Goal: Task Accomplishment & Management: Manage account settings

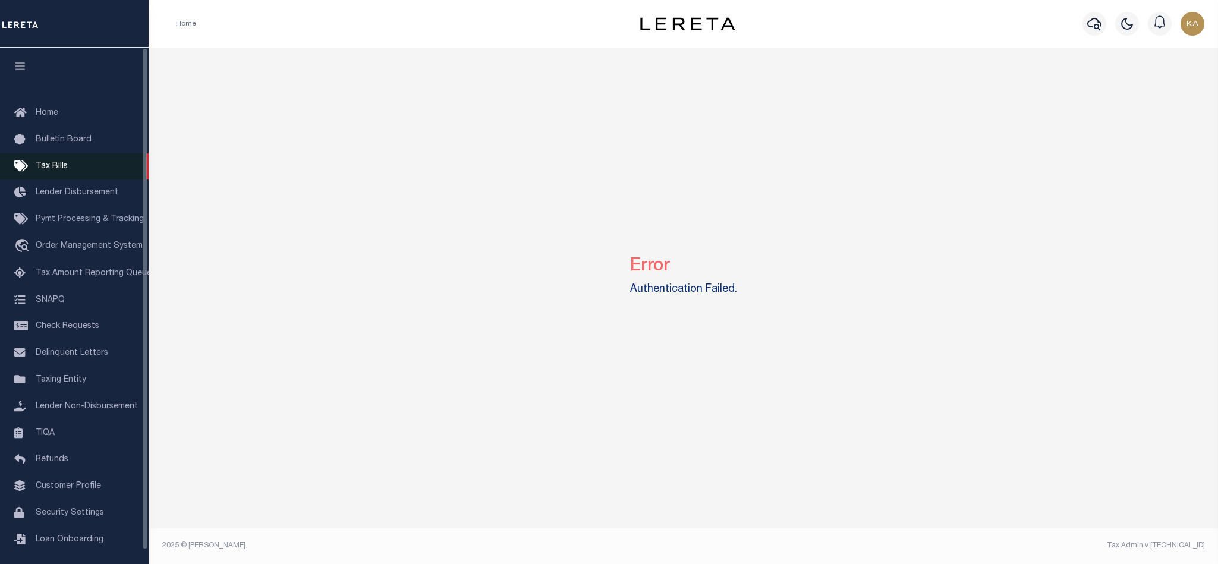
click at [34, 157] on link "Tax Bills" at bounding box center [74, 166] width 149 height 27
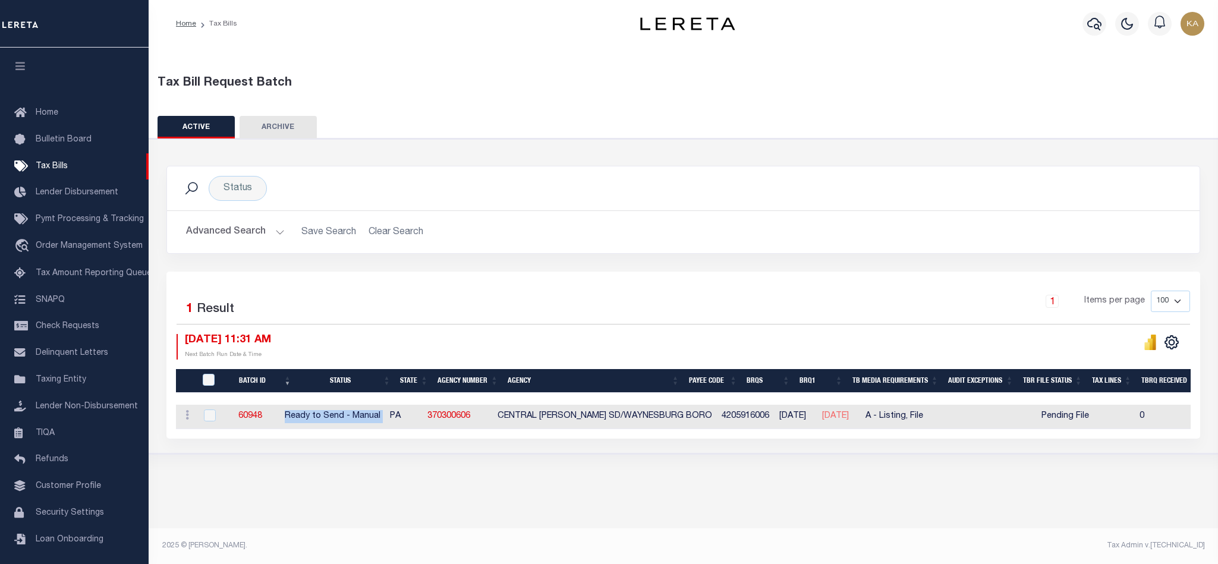
drag, startPoint x: 298, startPoint y: 423, endPoint x: 409, endPoint y: 425, distance: 110.5
click at [409, 425] on tr "ACTIONS Delete 60948 Ready to Send - Manual PA 370300606 CENTRAL GREENE SD/WAYN…" at bounding box center [1116, 417] width 1880 height 24
click at [225, 428] on td "60948" at bounding box center [249, 417] width 59 height 24
checkbox input "true"
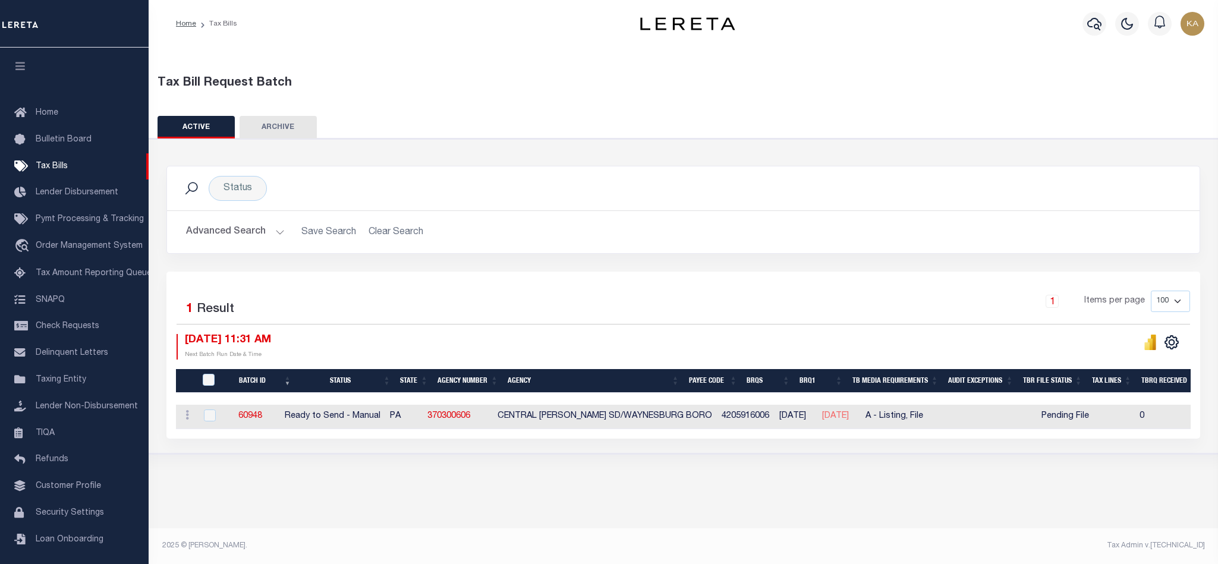
click at [942, 236] on h2 "Advanced Search Save Search Clear Search TaxBillBatches_dynamictable_____Defaul…" at bounding box center [682, 231] width 1013 height 23
click at [93, 277] on span "Tax Amount Reporting Queue" at bounding box center [94, 273] width 116 height 8
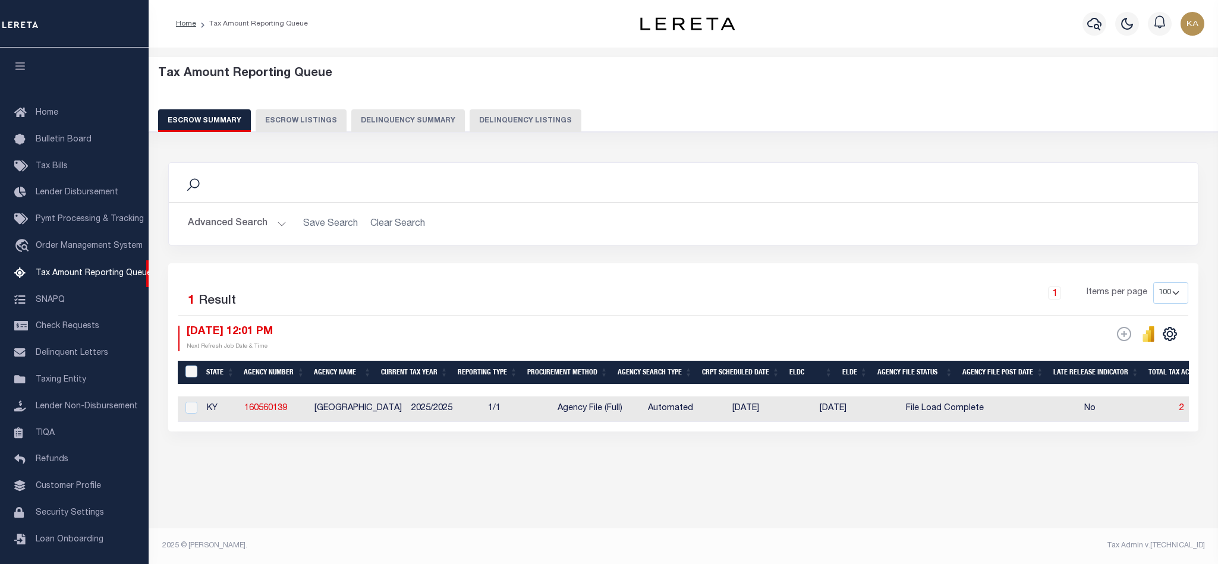
select select "100"
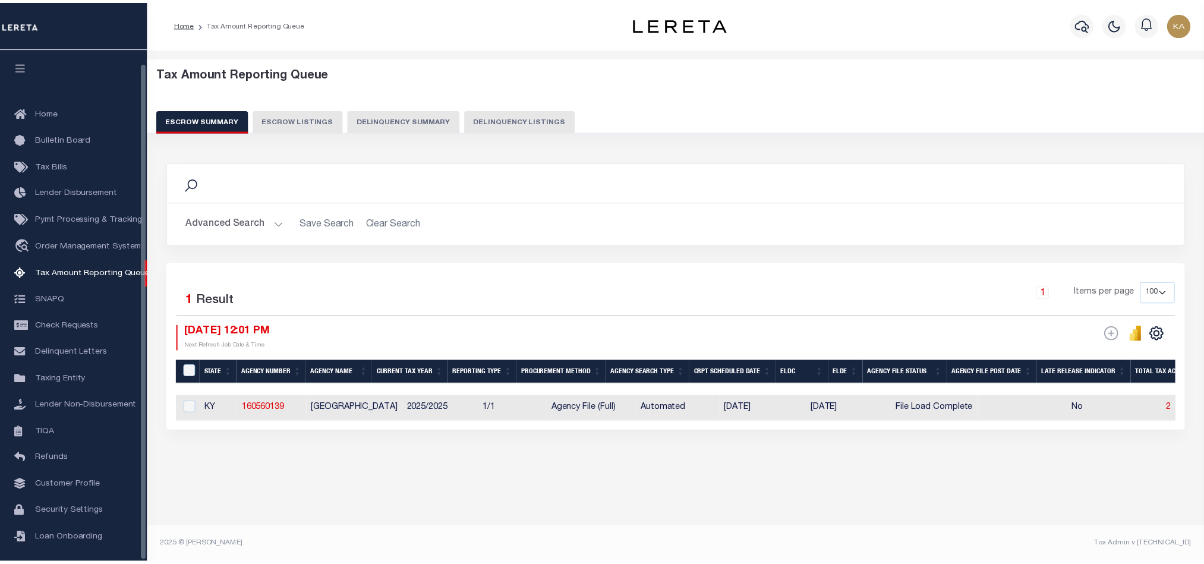
scroll to position [14, 0]
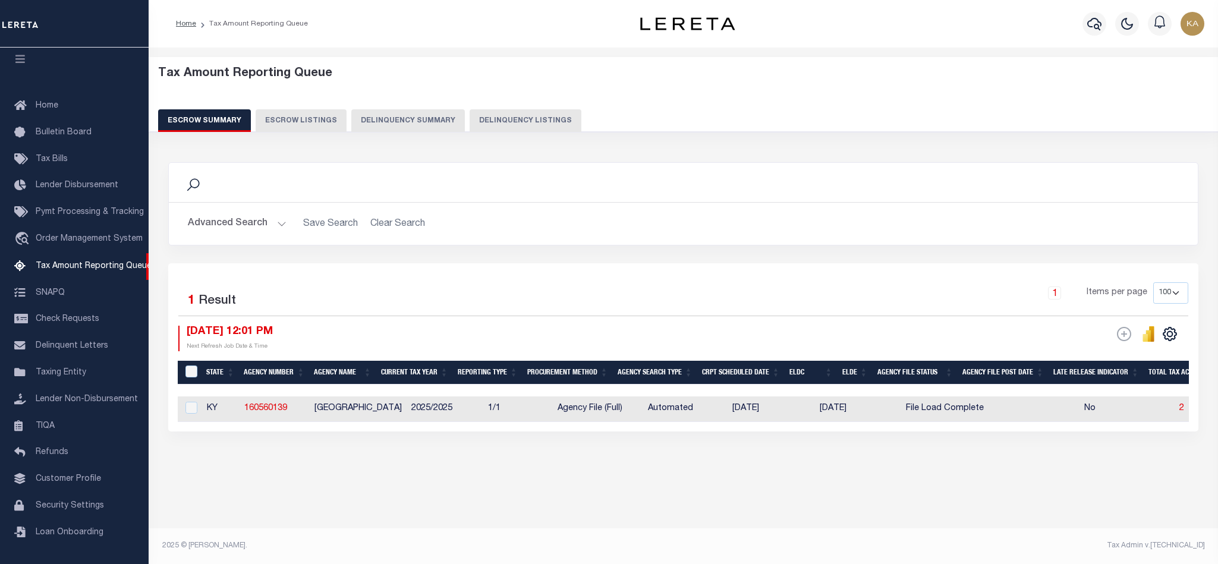
click at [246, 209] on div "Advanced Search Save Search Clear Search EscrowSummaryGridWrapper_dynamictable_…" at bounding box center [683, 224] width 1029 height 42
click at [247, 217] on button "Advanced Search" at bounding box center [237, 223] width 99 height 23
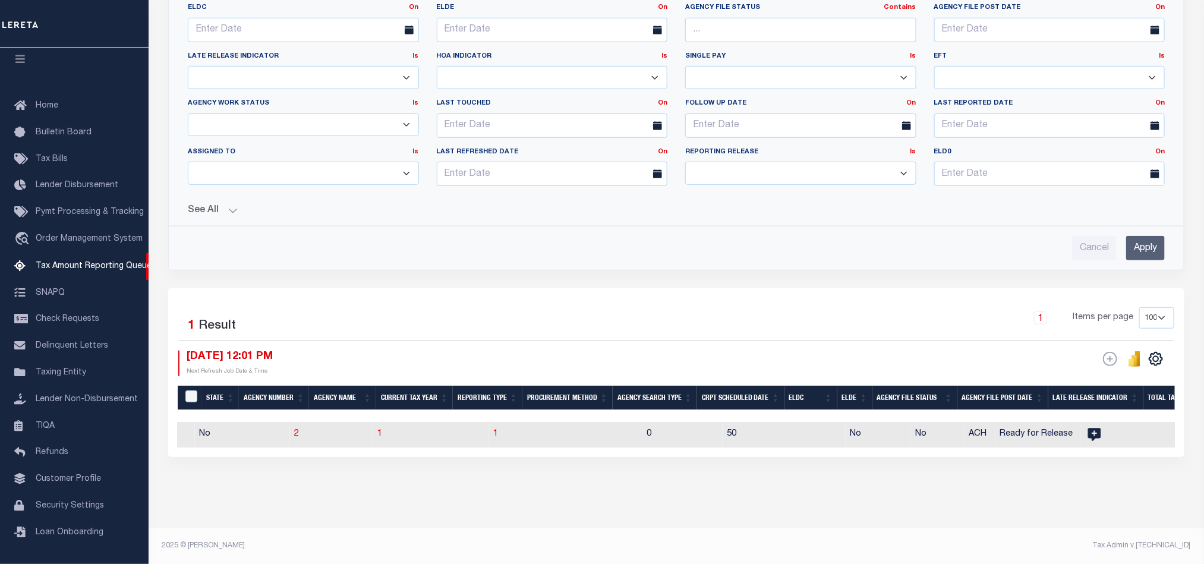
scroll to position [0, 884]
click at [1093, 247] on input "Cancel" at bounding box center [1094, 248] width 45 height 24
checkbox input "true"
select select
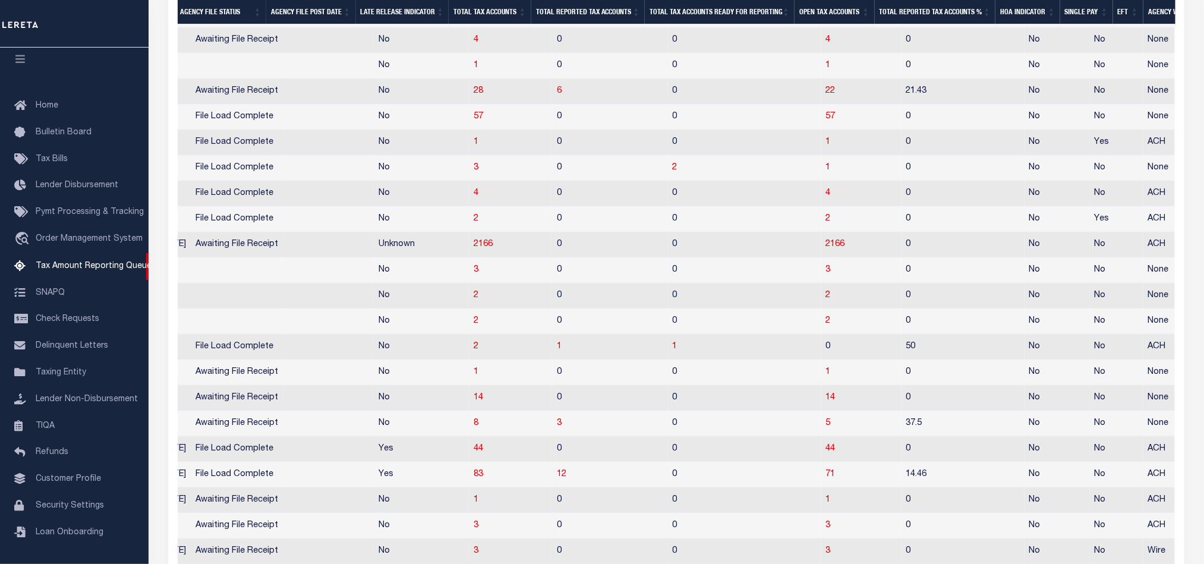
scroll to position [1070, 0]
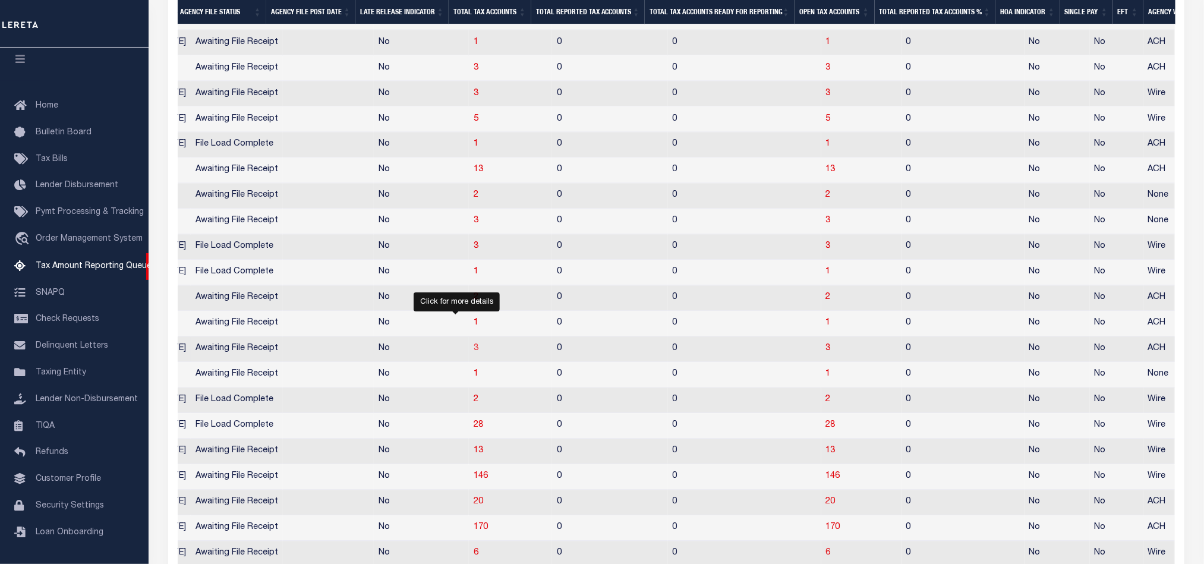
click at [474, 353] on span "3" at bounding box center [476, 349] width 5 height 8
select select "100"
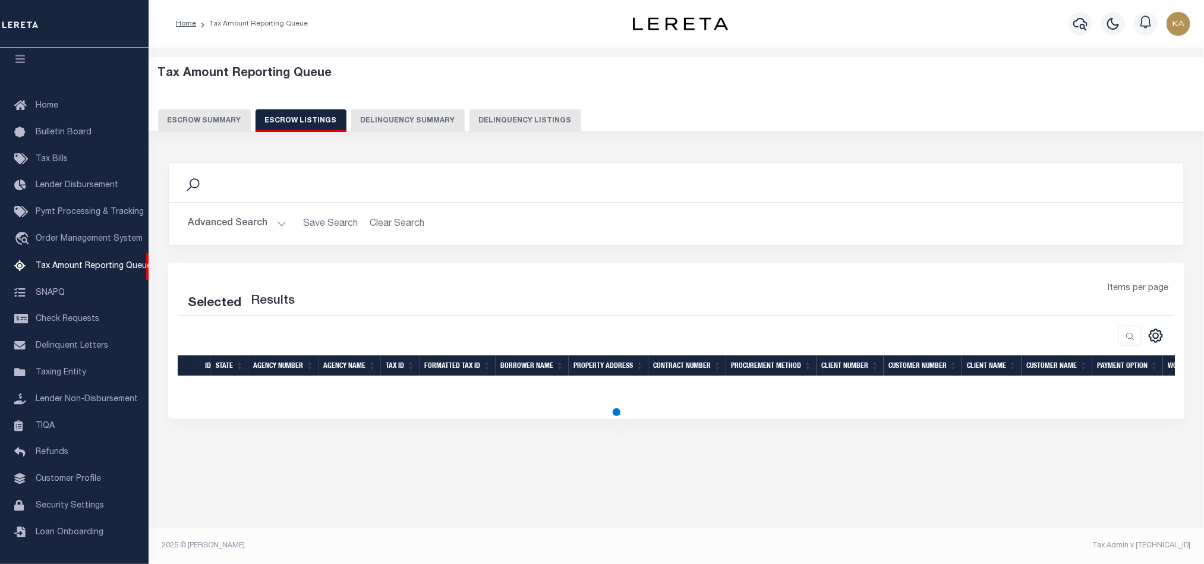
scroll to position [0, 0]
select select "100"
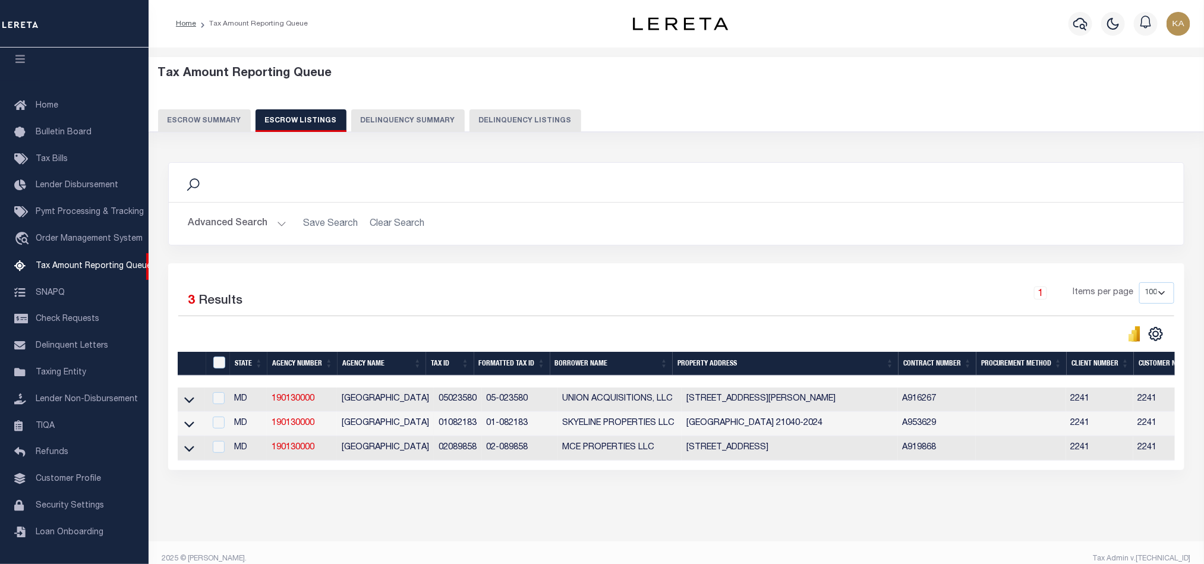
click at [1136, 385] on div at bounding box center [677, 382] width 998 height 12
click at [188, 406] on icon at bounding box center [189, 399] width 10 height 12
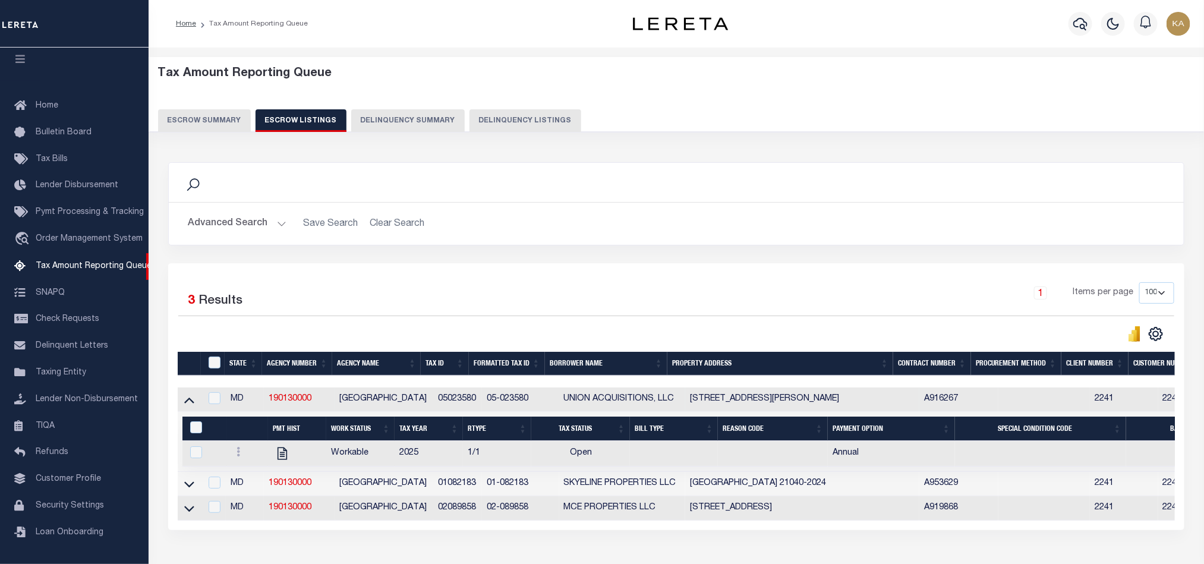
click at [228, 131] on button "Escrow Summary" at bounding box center [204, 120] width 93 height 23
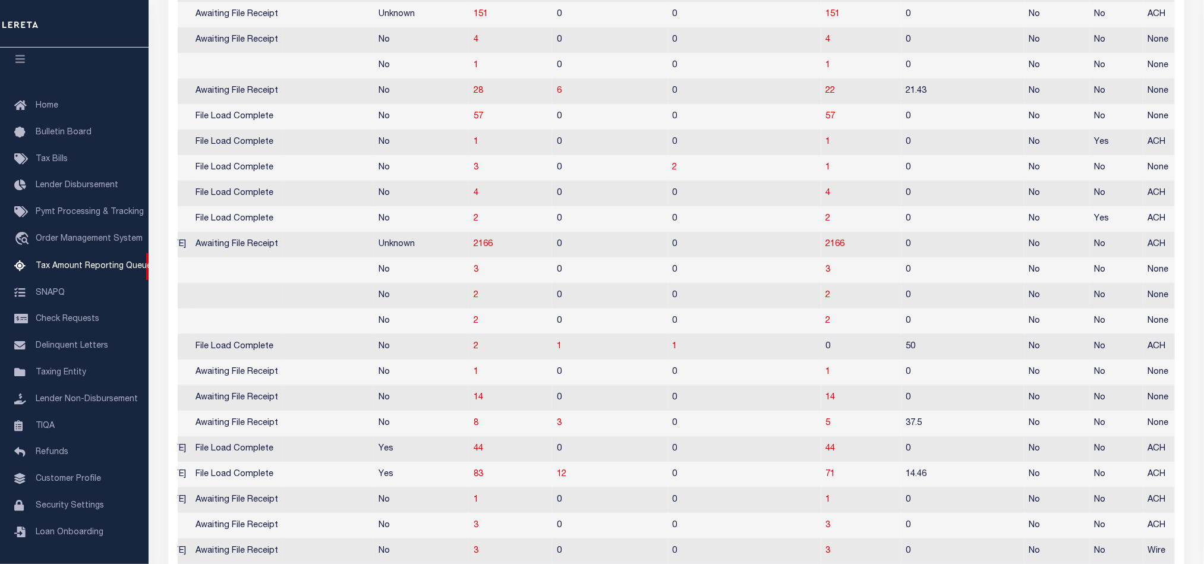
scroll to position [1248, 0]
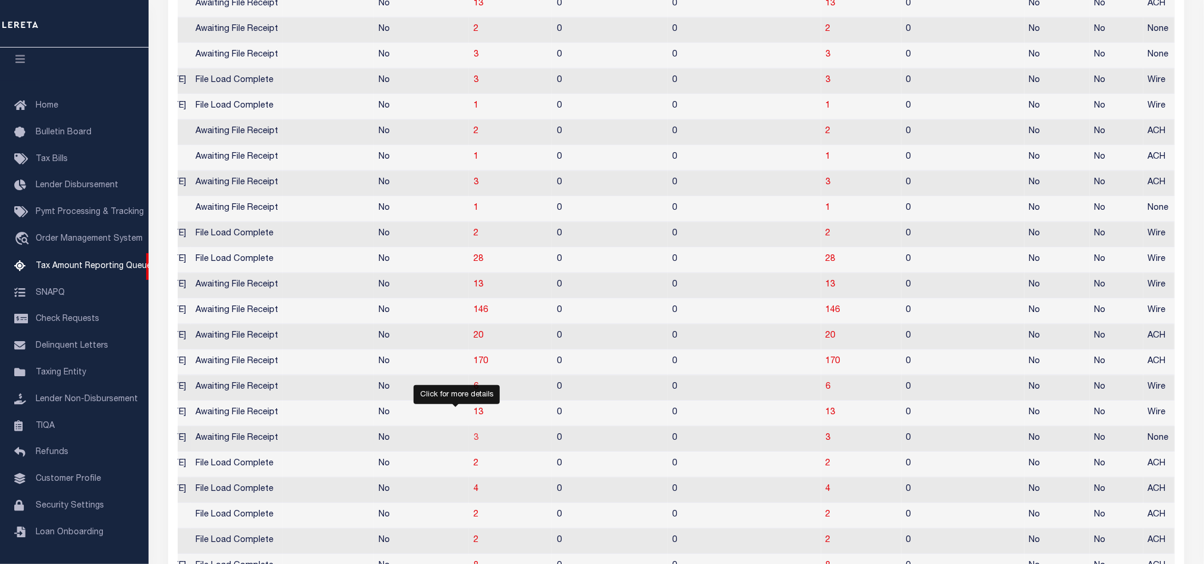
click at [474, 442] on span "3" at bounding box center [476, 438] width 5 height 8
select select "100"
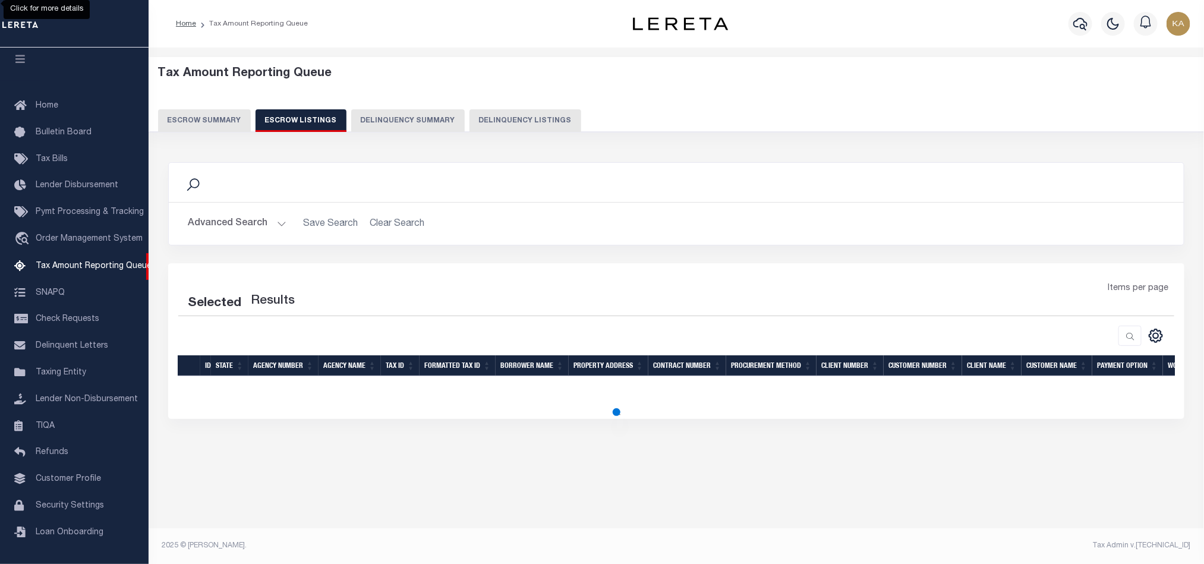
select select "100"
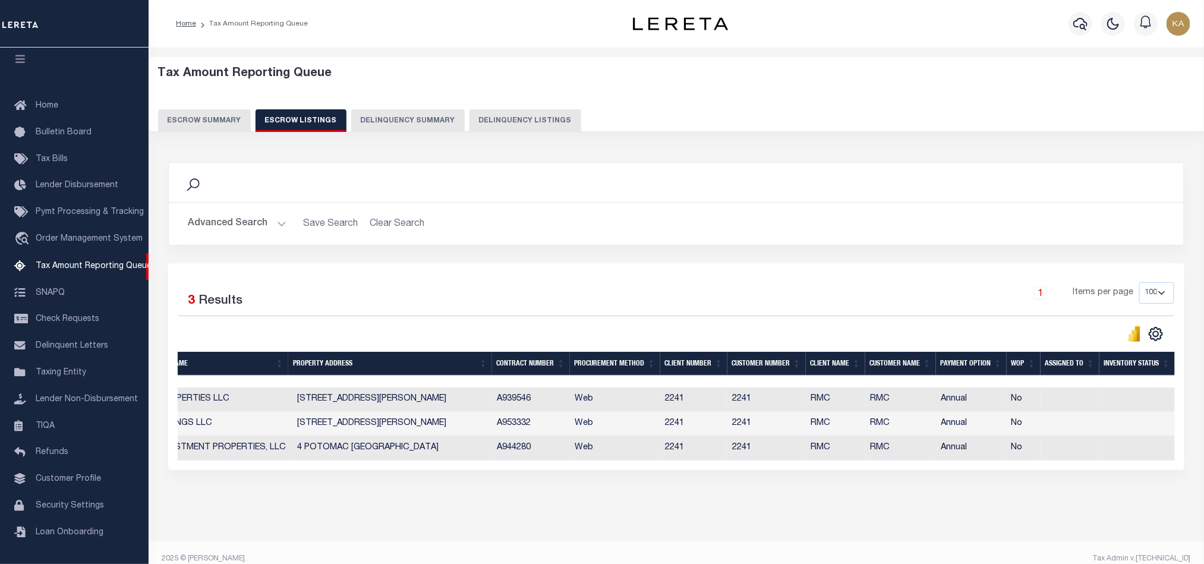
scroll to position [0, 0]
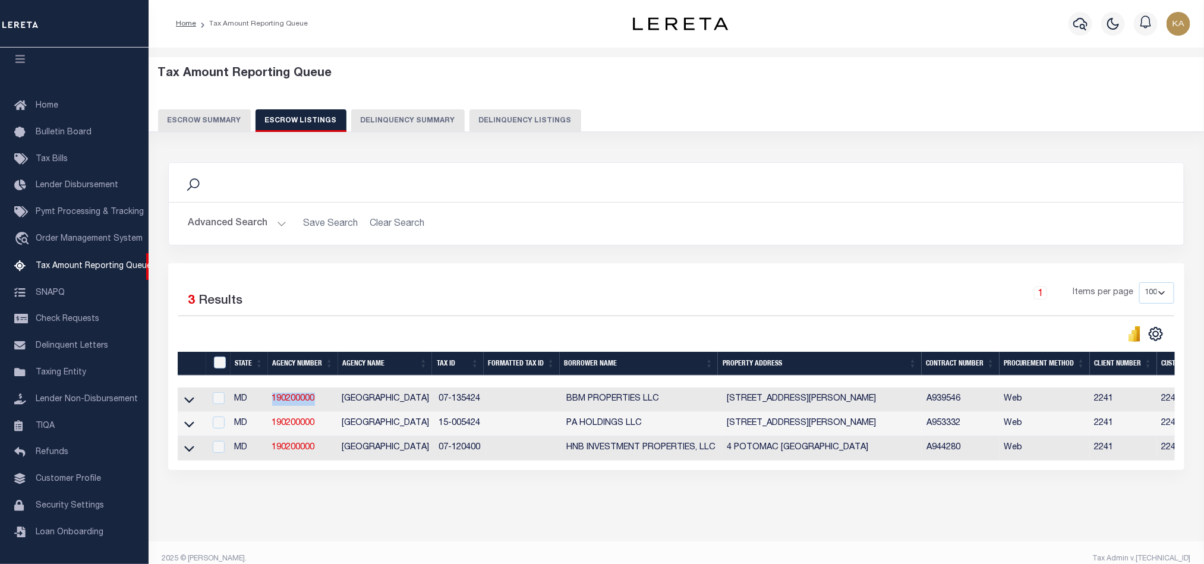
drag, startPoint x: 332, startPoint y: 403, endPoint x: 267, endPoint y: 403, distance: 64.2
click at [269, 396] on td "190200000" at bounding box center [302, 399] width 70 height 24
checkbox input "true"
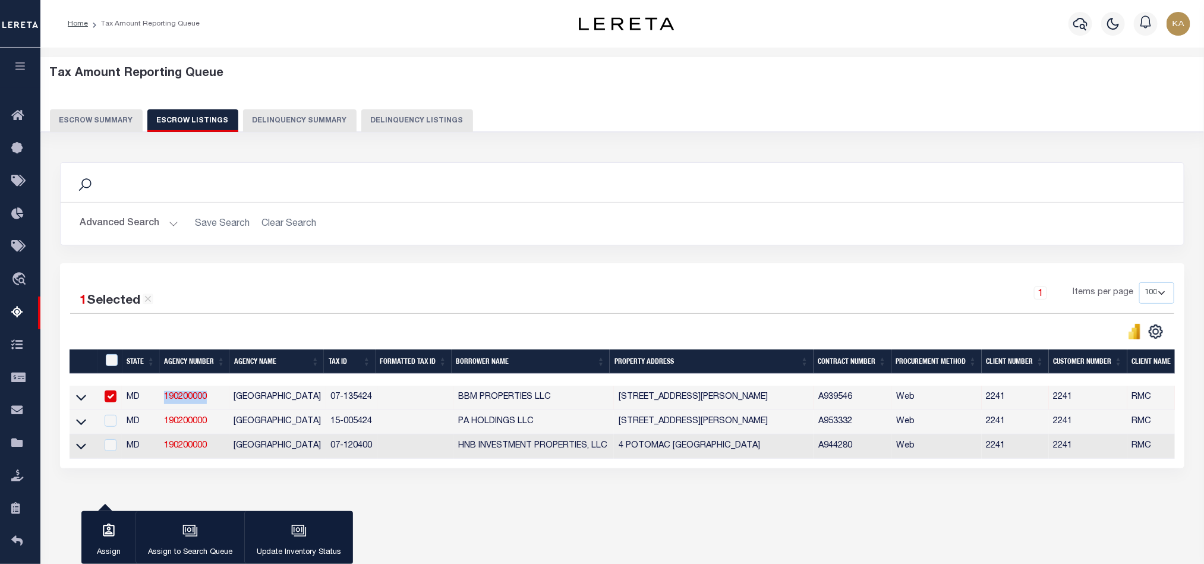
copy link "190200000"
click at [94, 125] on button "Escrow Summary" at bounding box center [96, 120] width 93 height 23
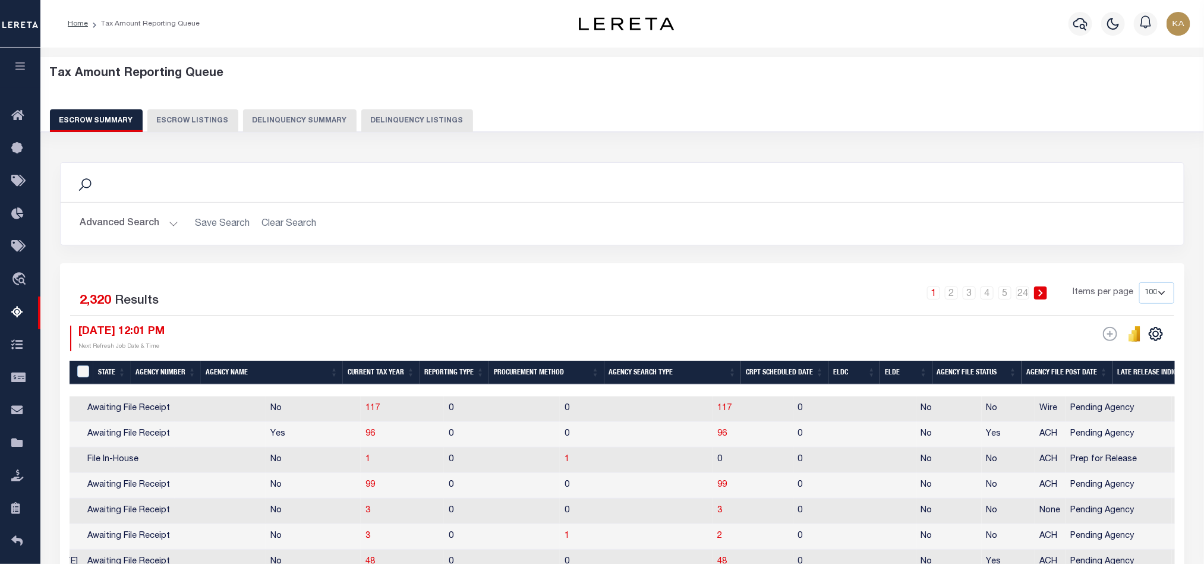
click at [149, 219] on button "Advanced Search" at bounding box center [129, 223] width 99 height 23
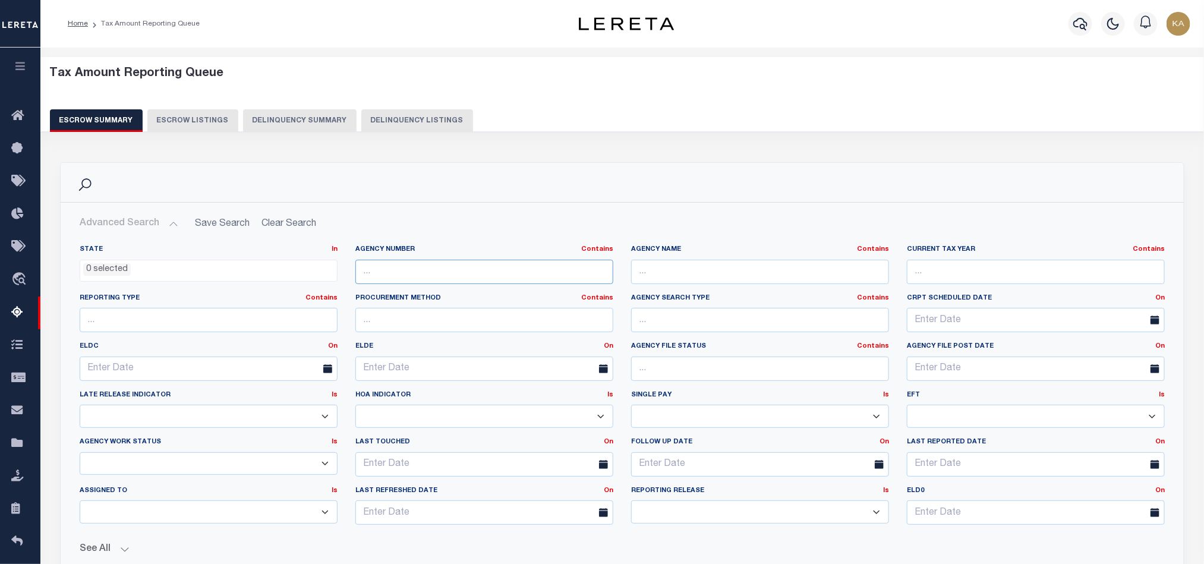
click at [411, 267] on input "text" at bounding box center [484, 272] width 258 height 24
paste input "190200000"
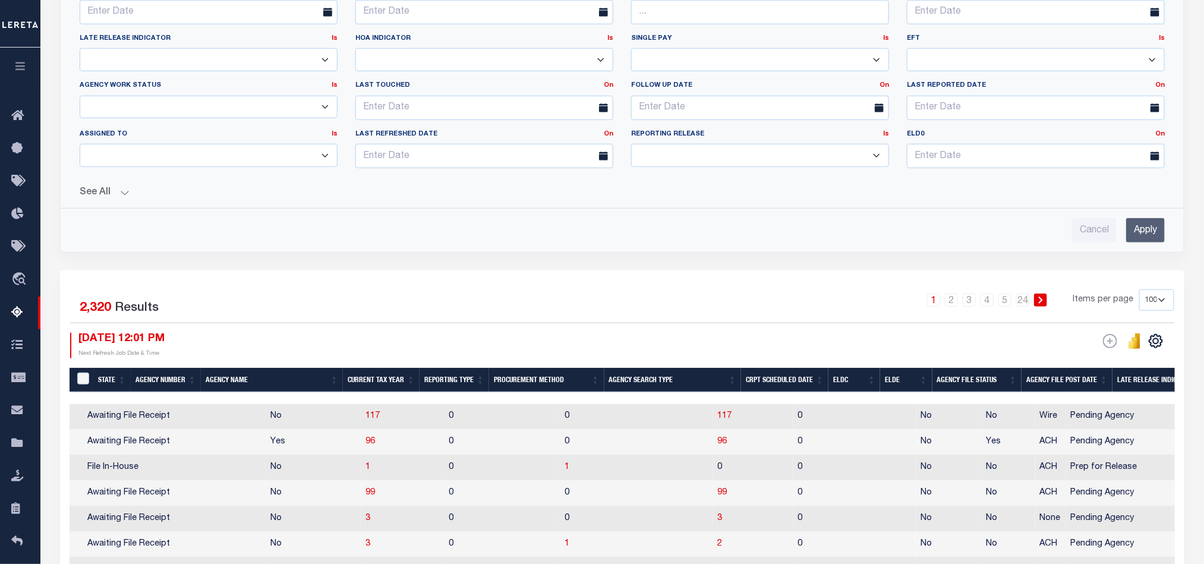
type input "190200000"
click at [1145, 237] on input "Apply" at bounding box center [1145, 230] width 39 height 24
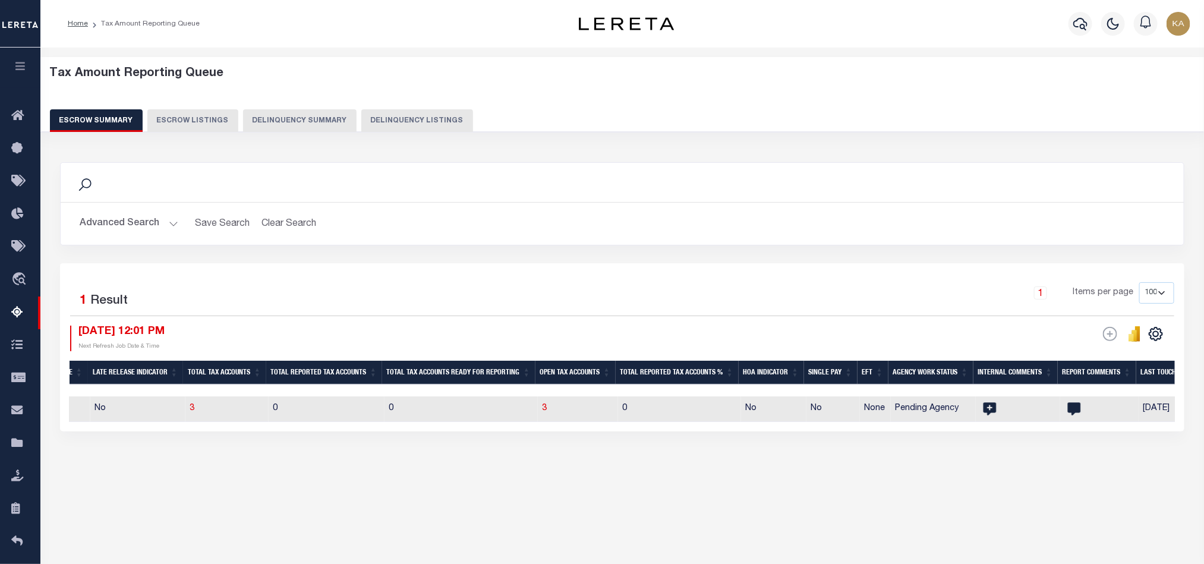
click at [956, 488] on div "Tax Amount Reporting Queue Escrow Summary Escrow Listings In" at bounding box center [622, 280] width 1156 height 443
click at [195, 412] on span "3" at bounding box center [192, 408] width 5 height 8
select select "100"
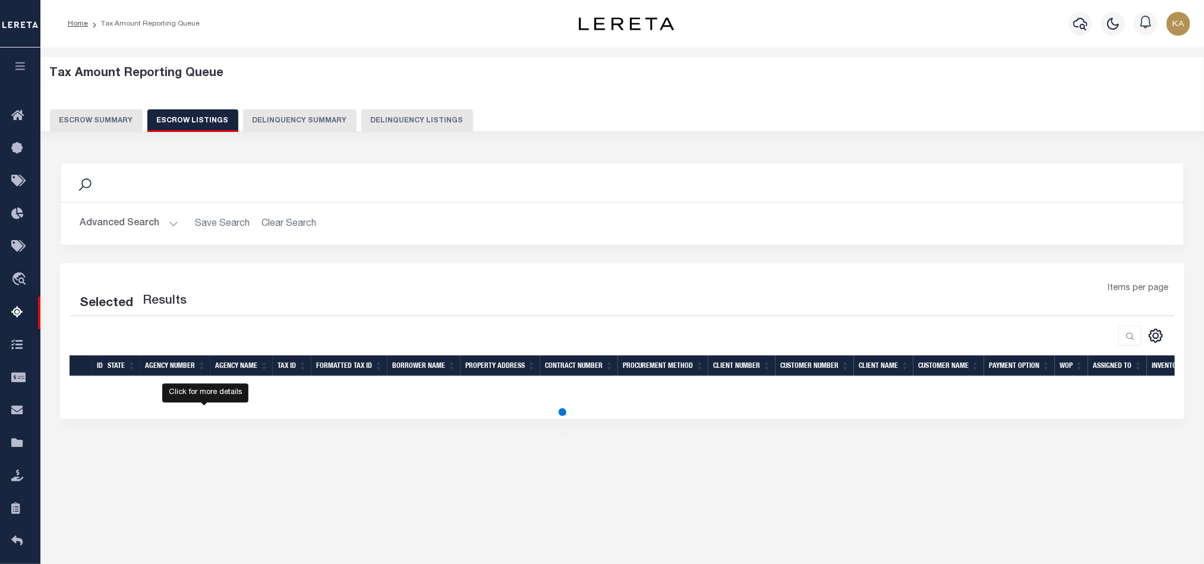
select select "100"
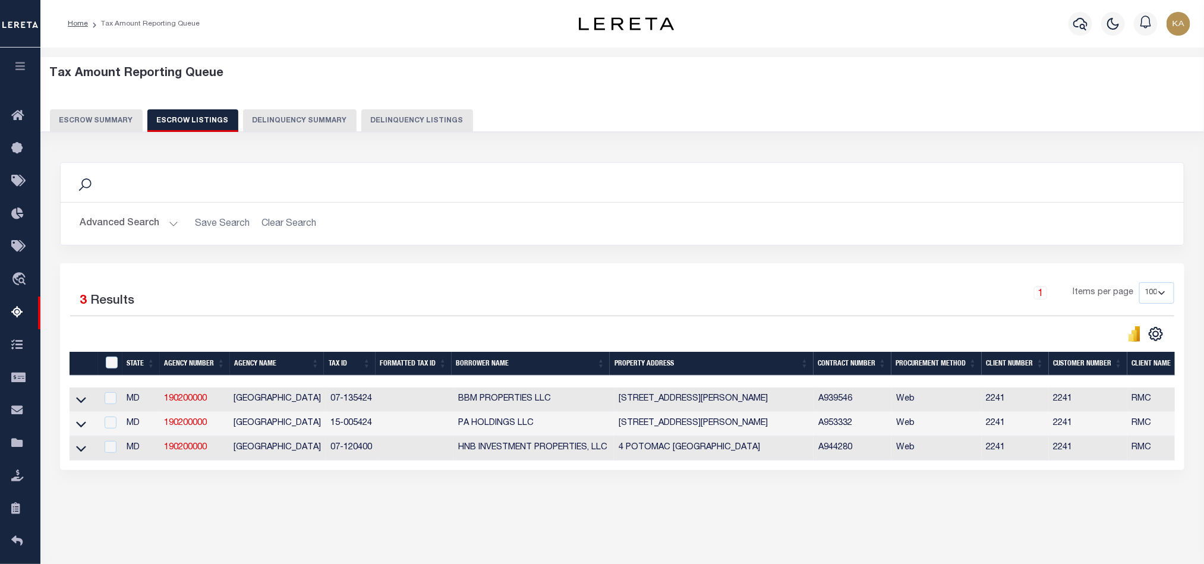
click at [89, 402] on td at bounding box center [84, 399] width 28 height 24
checkbox input "true"
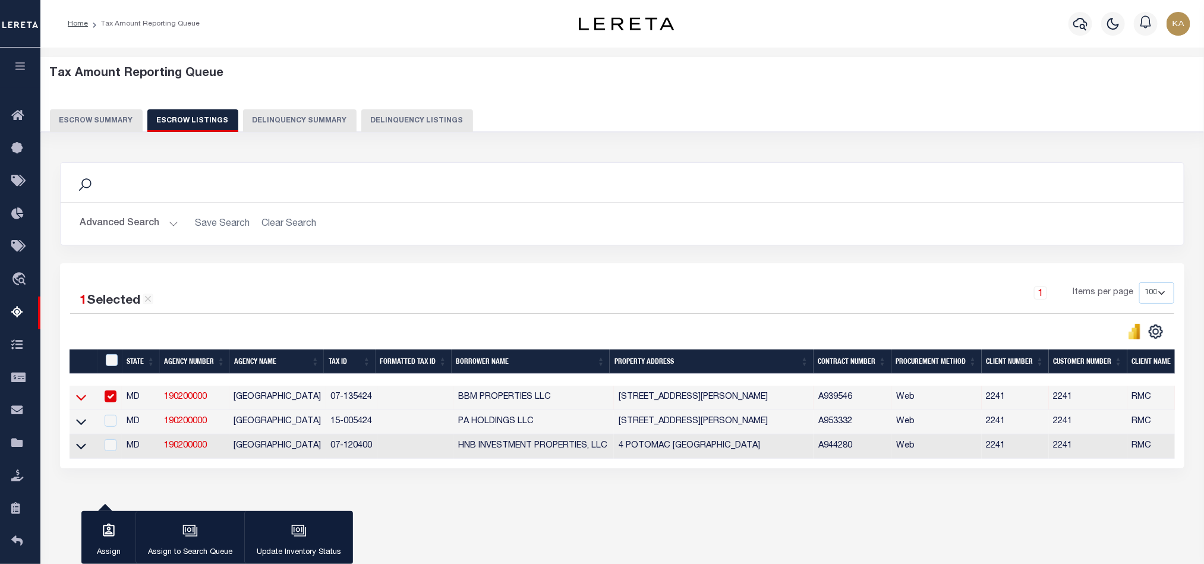
click at [83, 399] on icon at bounding box center [81, 397] width 10 height 12
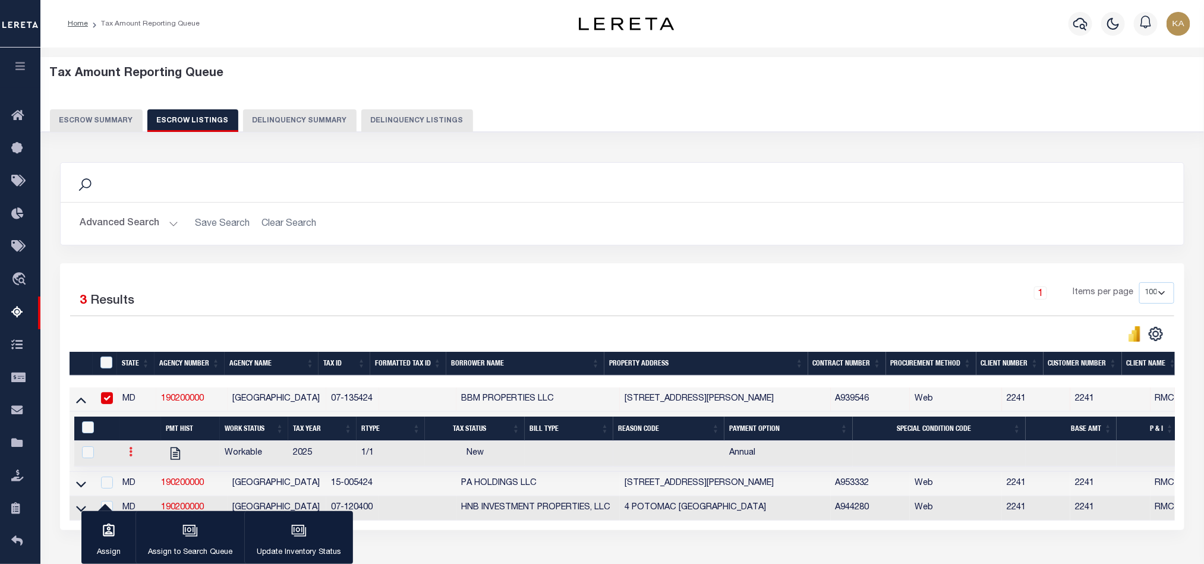
click at [134, 456] on link at bounding box center [130, 454] width 13 height 10
click at [145, 491] on link "" at bounding box center [145, 491] width 40 height 20
checkbox input "true"
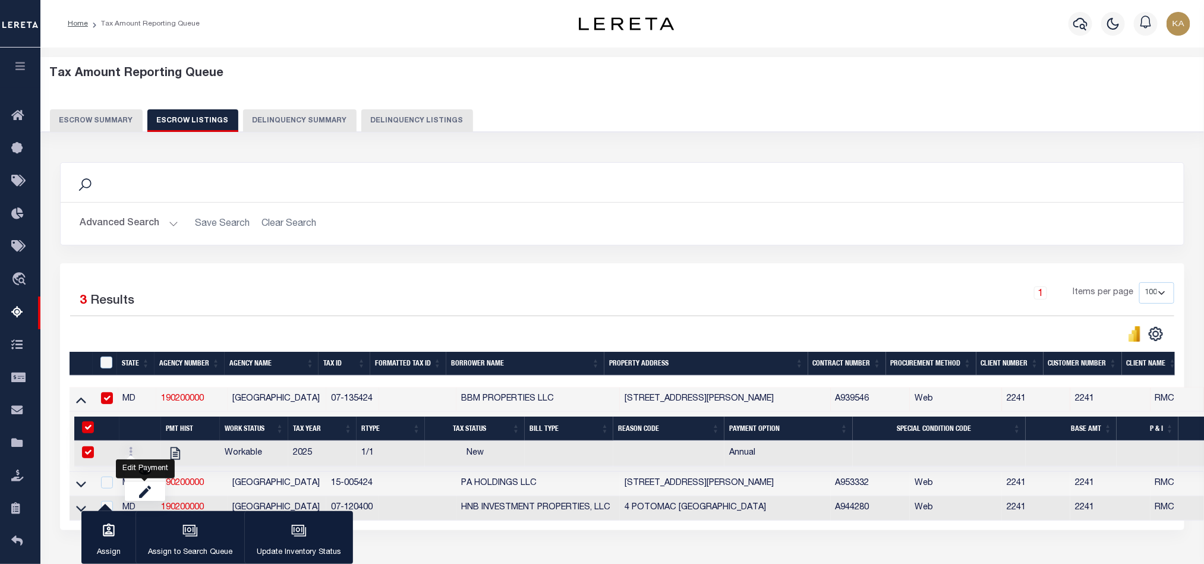
select select "NW2"
select select
type input "[DATE]"
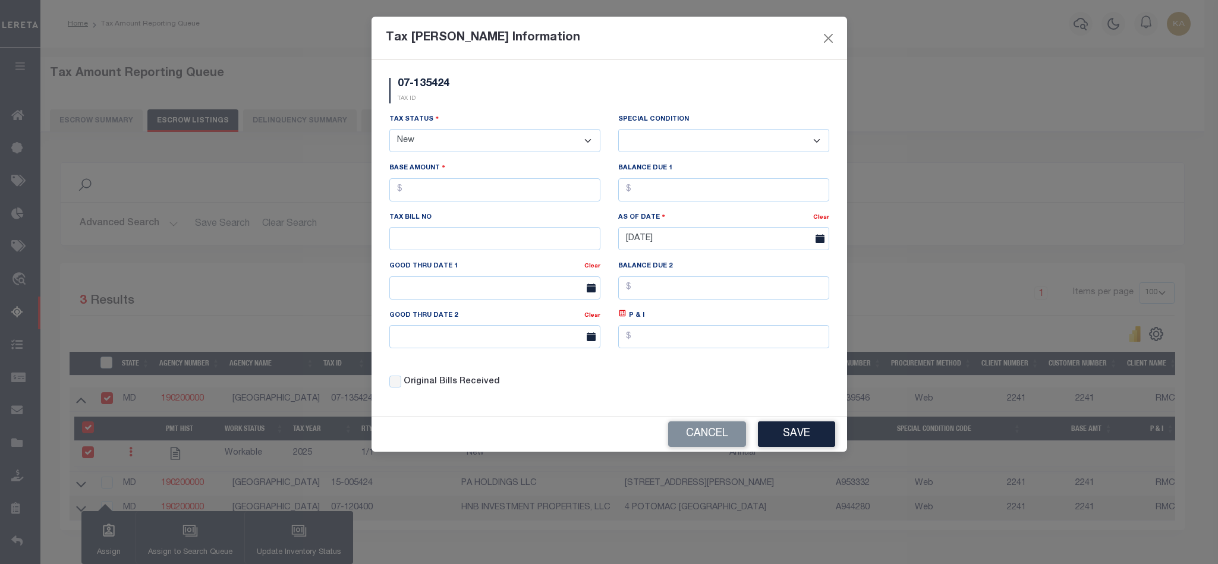
click at [490, 147] on select "- Select Status - Open Due/Unpaid Paid Incomplete No Tax Due Internal Refund Pr…" at bounding box center [494, 140] width 211 height 23
select select "DUE"
click at [389, 130] on select "- Select Status - Open Due/Unpaid Paid Incomplete No Tax Due Internal Refund Pr…" at bounding box center [494, 140] width 211 height 23
select select "0"
click at [483, 191] on input "text" at bounding box center [494, 189] width 211 height 23
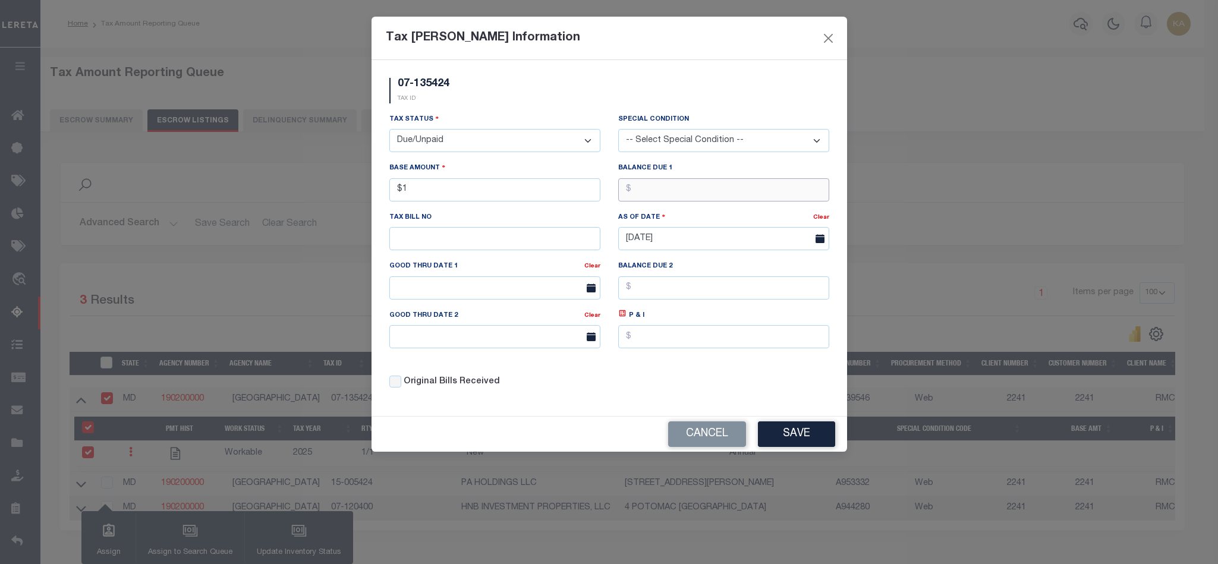
type input "$1.00"
click at [781, 441] on button "Save" at bounding box center [796, 434] width 77 height 26
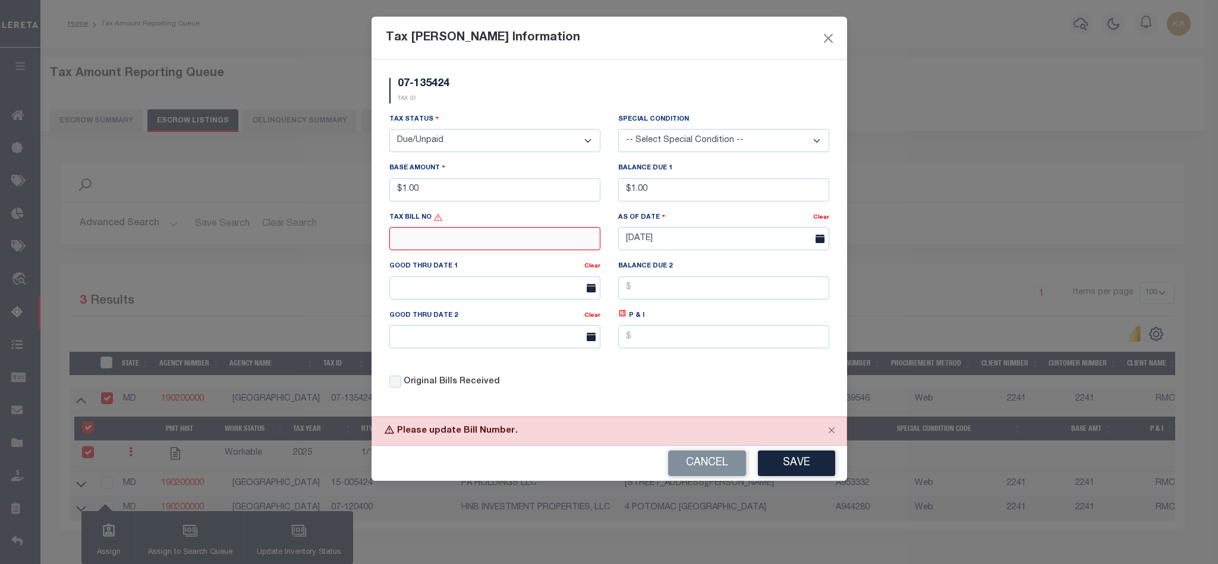
click at [490, 236] on input "text" at bounding box center [494, 238] width 211 height 23
type input "123"
click at [774, 472] on button "Save" at bounding box center [796, 463] width 77 height 26
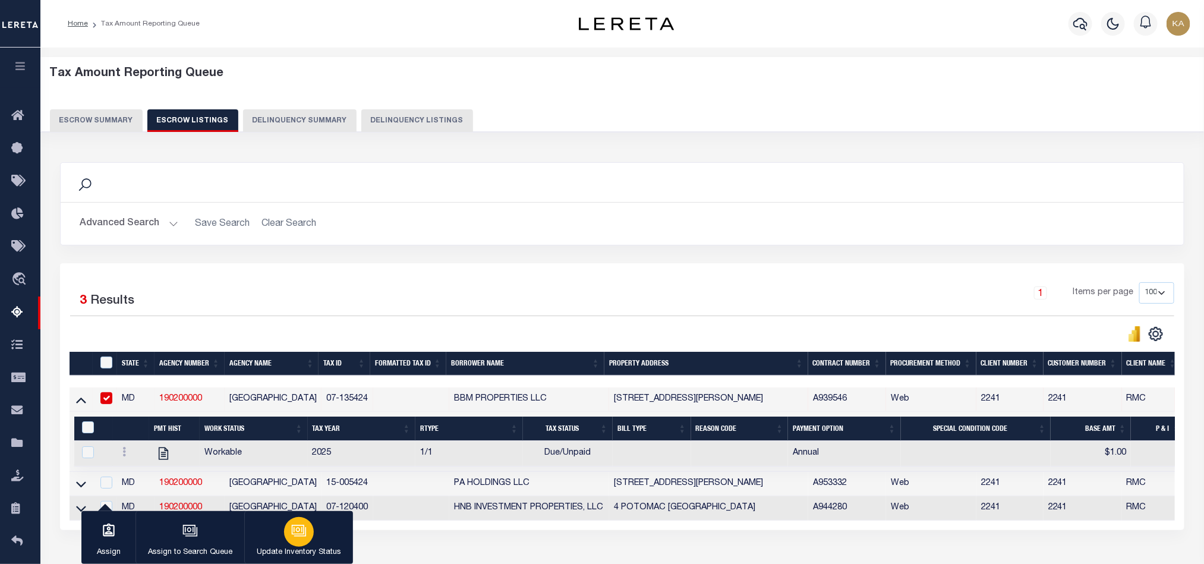
click at [295, 538] on icon "button" at bounding box center [298, 530] width 15 height 15
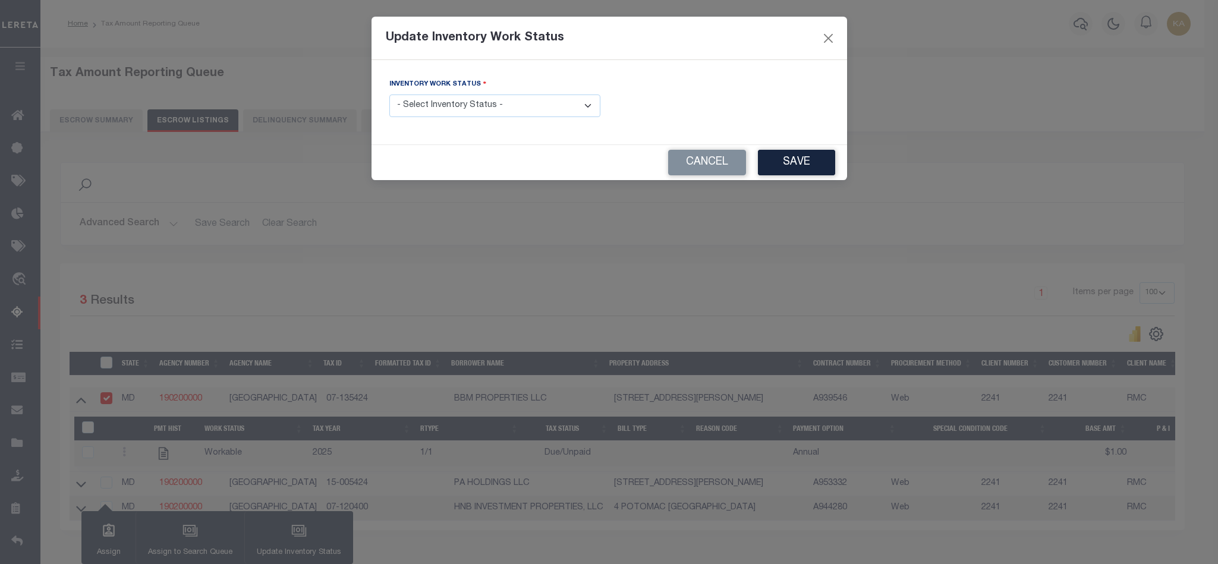
click at [462, 108] on select "- Select Inventory Status - Manual - Exception Pended - Awaiting Search Late Ad…" at bounding box center [494, 105] width 211 height 23
select select "4"
click at [389, 95] on select "- Select Inventory Status - Manual - Exception Pended - Awaiting Search Late Ad…" at bounding box center [494, 105] width 211 height 23
click at [785, 157] on button "Save" at bounding box center [796, 163] width 77 height 26
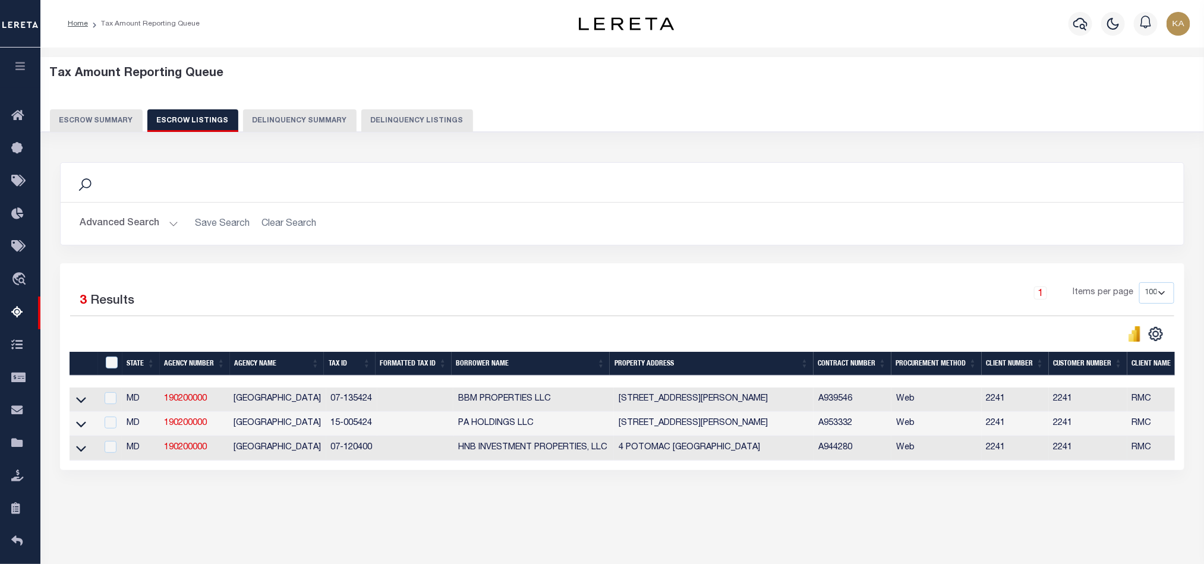
scroll to position [66, 0]
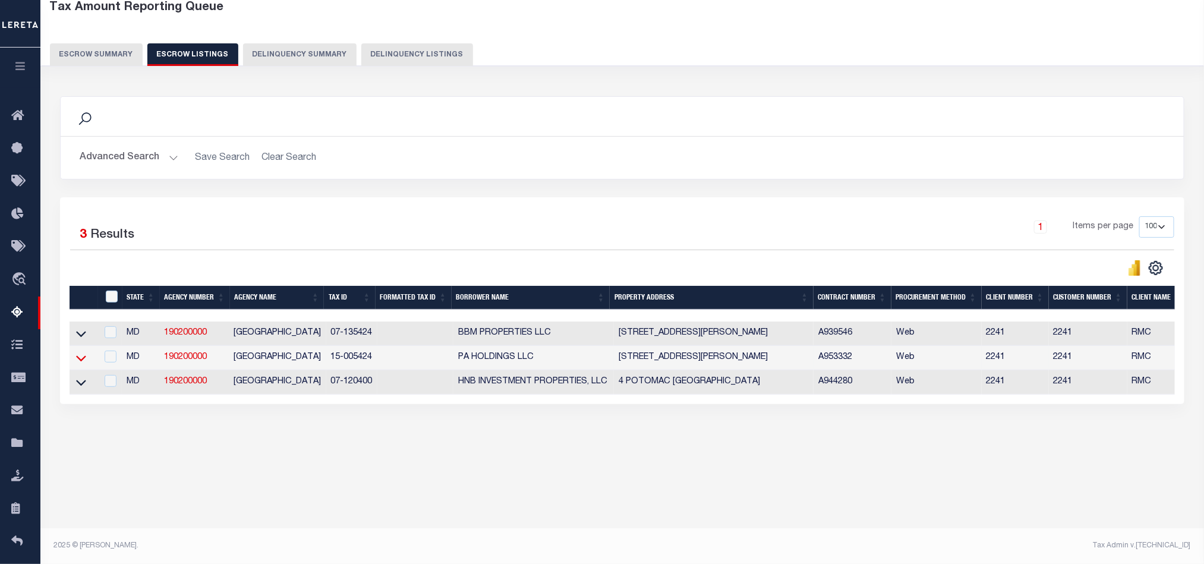
click at [80, 361] on icon at bounding box center [81, 358] width 10 height 6
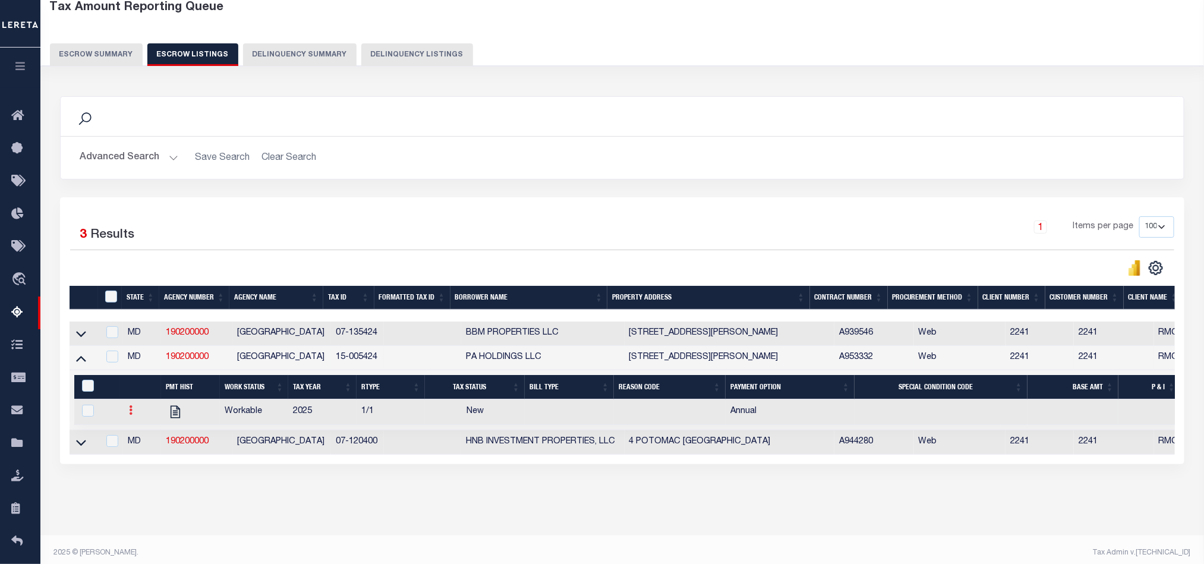
click at [134, 415] on link at bounding box center [130, 412] width 13 height 10
click at [143, 455] on img "" at bounding box center [145, 449] width 12 height 12
checkbox input "true"
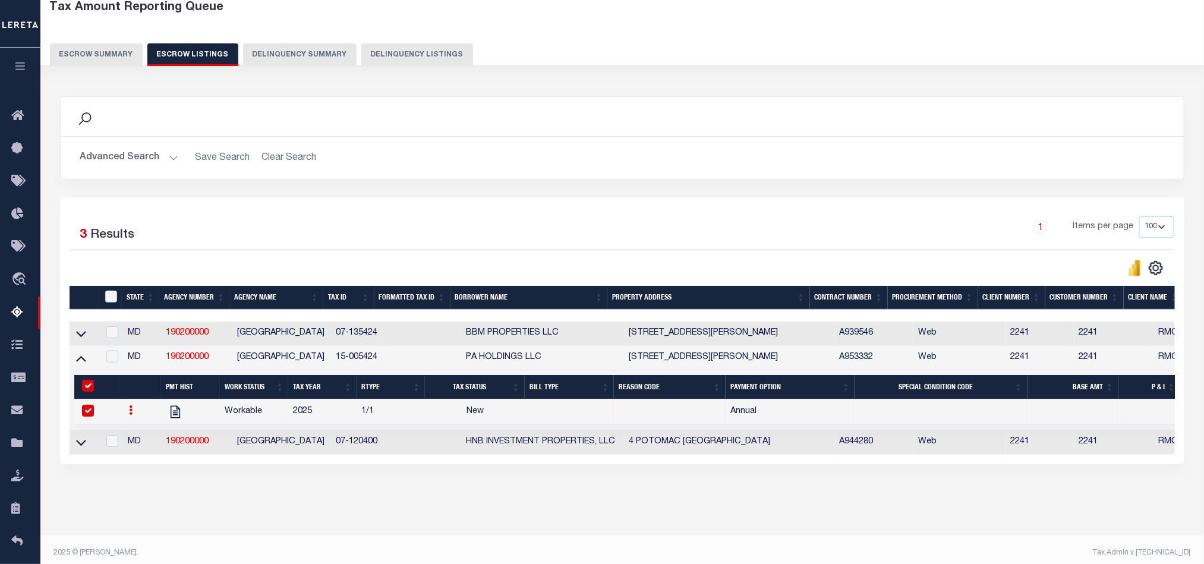
select select
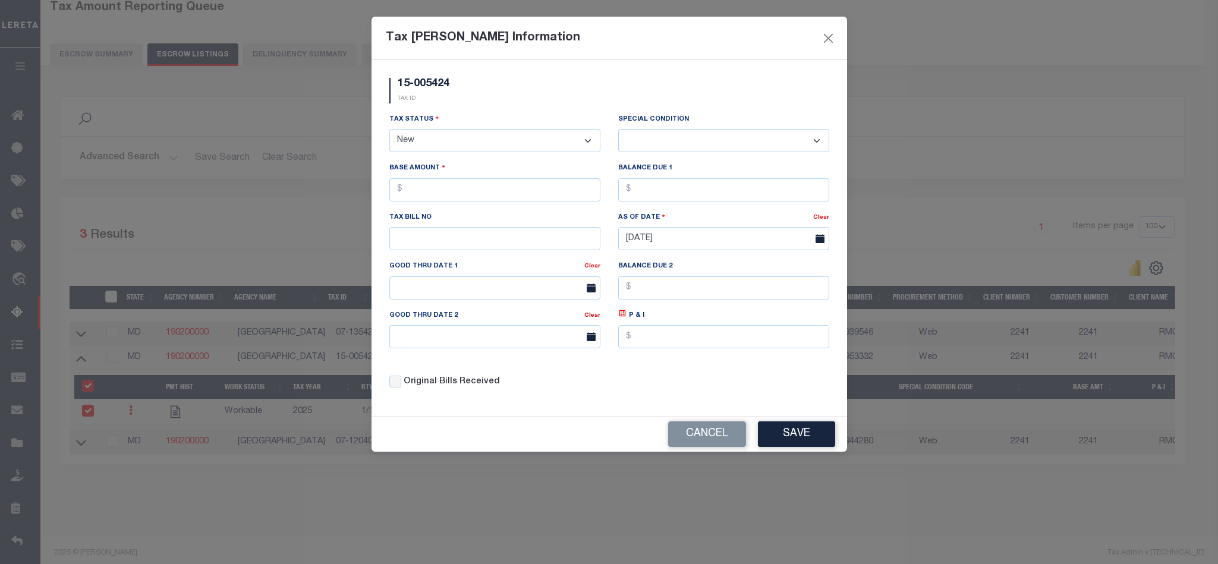
click at [477, 134] on select "- Select Status - Open Due/Unpaid Paid Incomplete No Tax Due Internal Refund Pr…" at bounding box center [494, 140] width 211 height 23
select select "DUE"
click at [389, 130] on select "- Select Status - Open Due/Unpaid Paid Incomplete No Tax Due Internal Refund Pr…" at bounding box center [494, 140] width 211 height 23
click at [743, 150] on select "-- Select Special Condition -- 3RD PARTY TAX LIEN AGENCY TAX LIEN (A.K.A Inside…" at bounding box center [723, 140] width 211 height 23
select select "19"
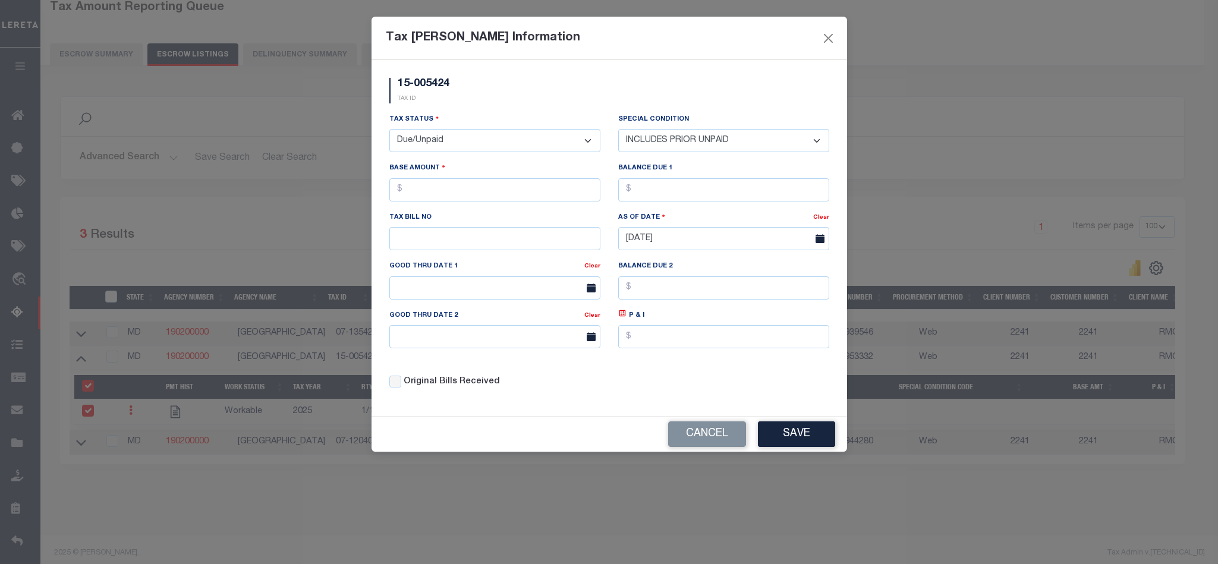
click at [618, 130] on select "-- Select Special Condition -- 3RD PARTY TAX LIEN AGENCY TAX LIEN (A.K.A Inside…" at bounding box center [723, 140] width 211 height 23
click at [503, 184] on input "text" at bounding box center [494, 189] width 211 height 23
type input "$1.00"
type input "1"
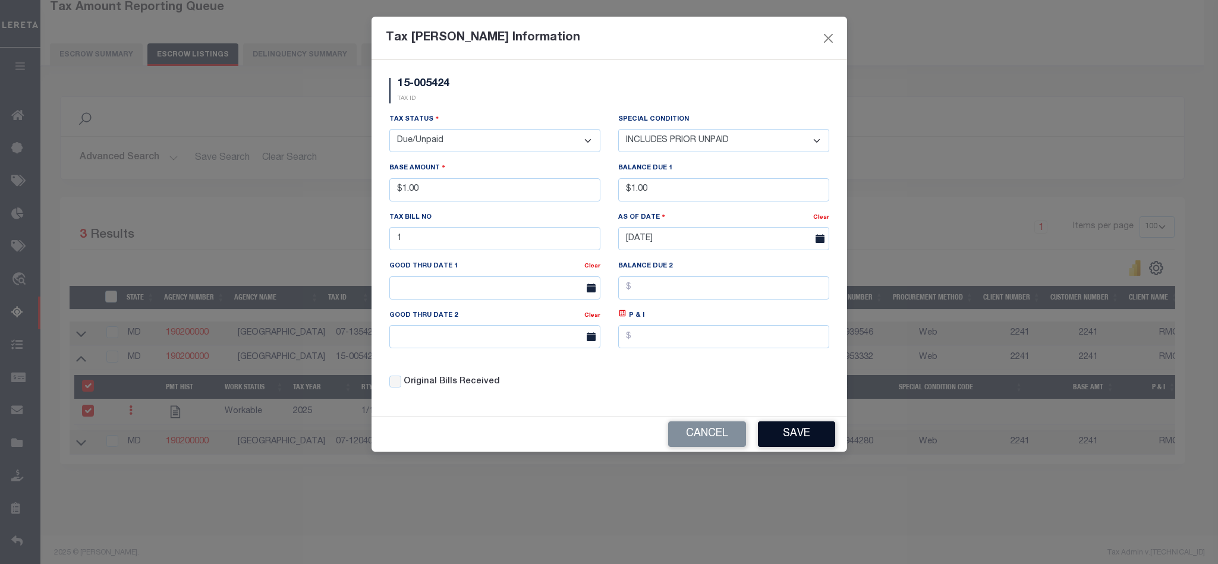
click at [795, 443] on button "Save" at bounding box center [796, 434] width 77 height 26
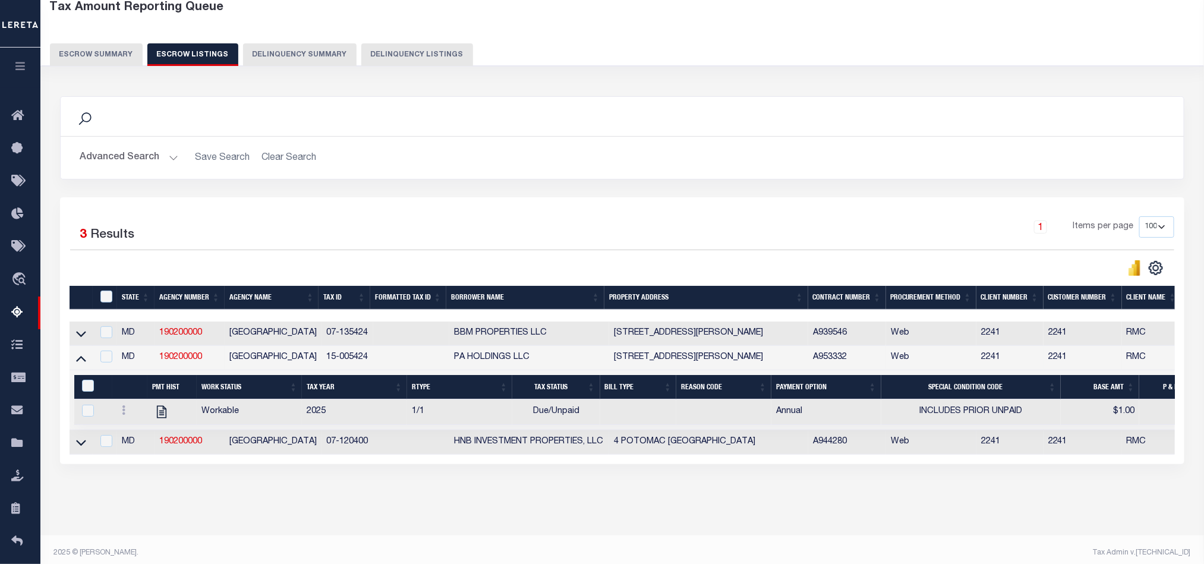
click at [82, 448] on icon at bounding box center [81, 442] width 10 height 12
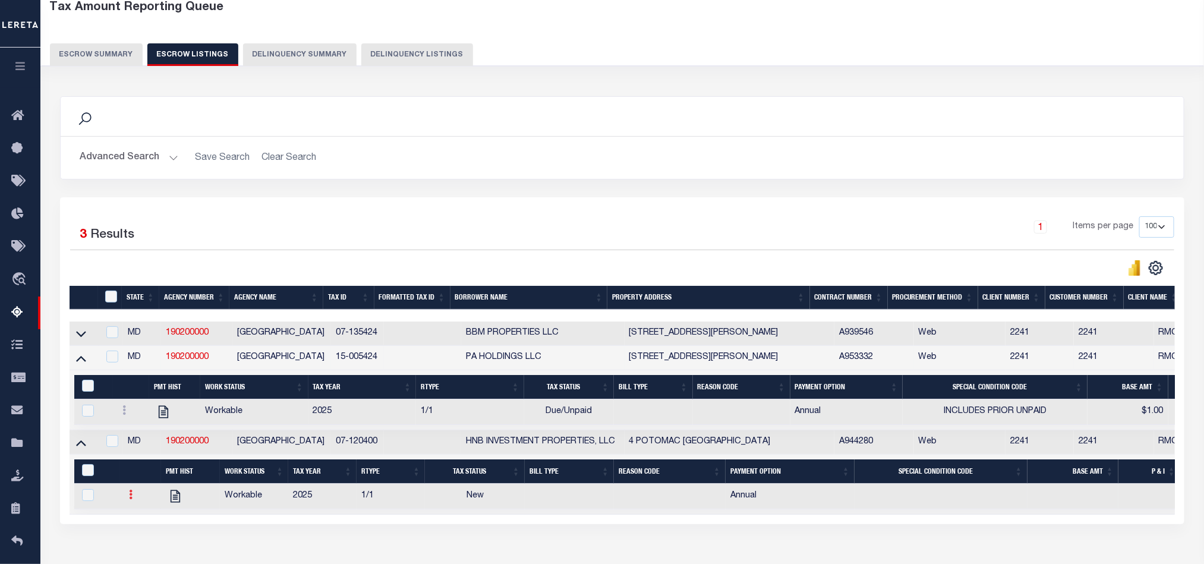
click at [127, 501] on link at bounding box center [130, 496] width 13 height 10
click at [146, 535] on link "" at bounding box center [145, 534] width 40 height 20
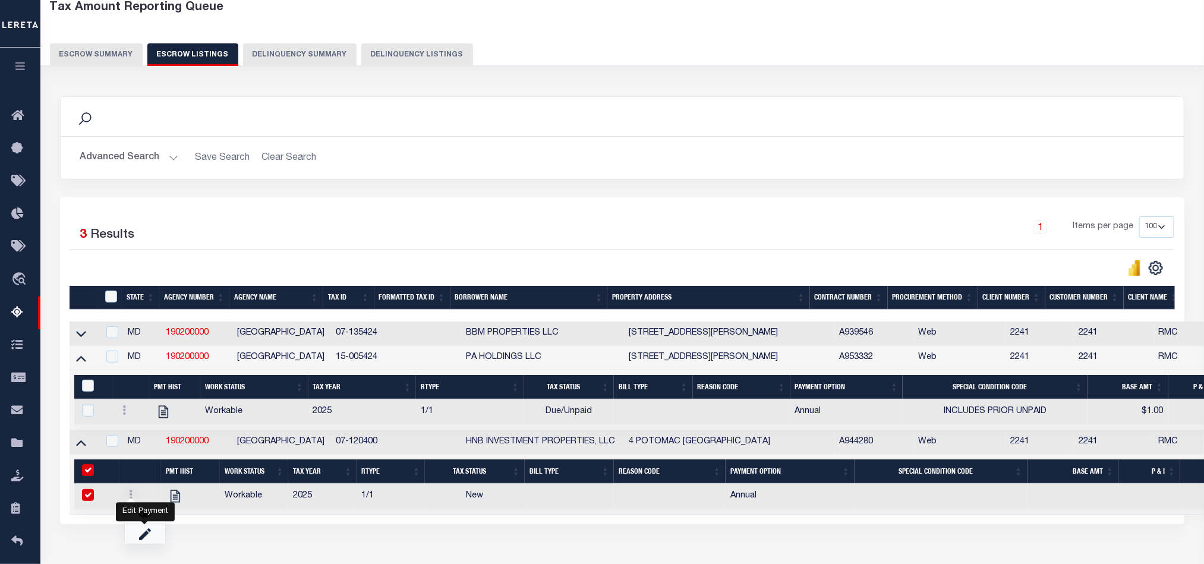
checkbox input "true"
select select
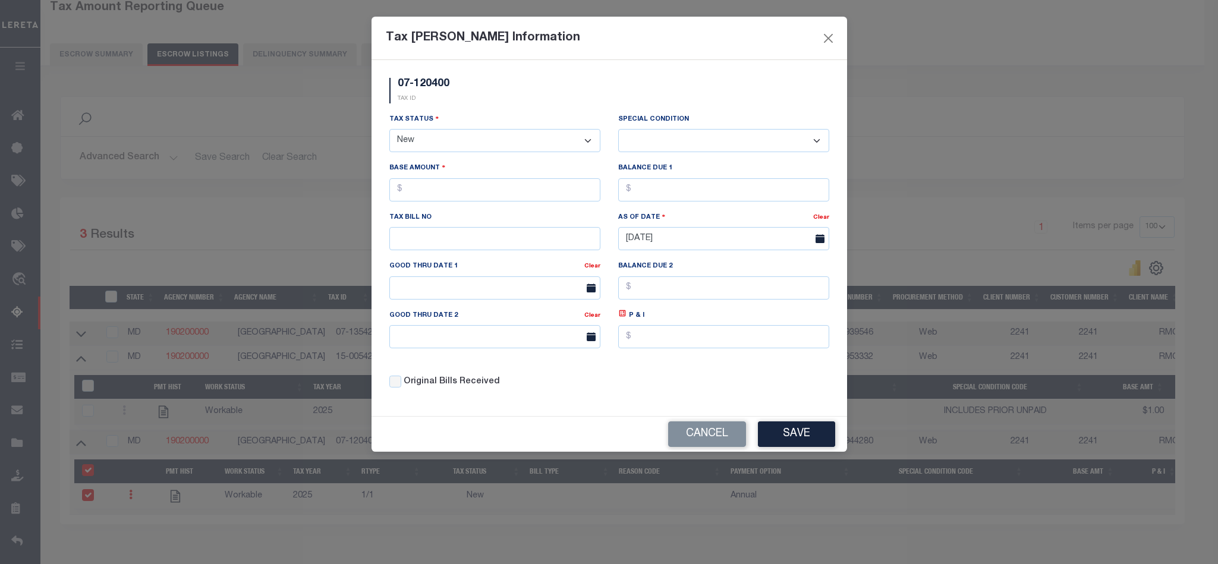
click at [460, 141] on select "- Select Status - Open Due/Unpaid Paid Incomplete No Tax Due Internal Refund Pr…" at bounding box center [494, 140] width 211 height 23
select select "OP2"
click at [389, 130] on select "- Select Status - Open Due/Unpaid Paid Incomplete No Tax Due Internal Refund Pr…" at bounding box center [494, 140] width 211 height 23
click at [717, 135] on select "-- Select Special Condition -- 3RD PARTY TAX LIEN AGENCY TAX LIEN (A.K.A Inside…" at bounding box center [723, 140] width 211 height 23
click at [618, 130] on select "-- Select Special Condition -- 3RD PARTY TAX LIEN AGENCY TAX LIEN (A.K.A Inside…" at bounding box center [723, 140] width 211 height 23
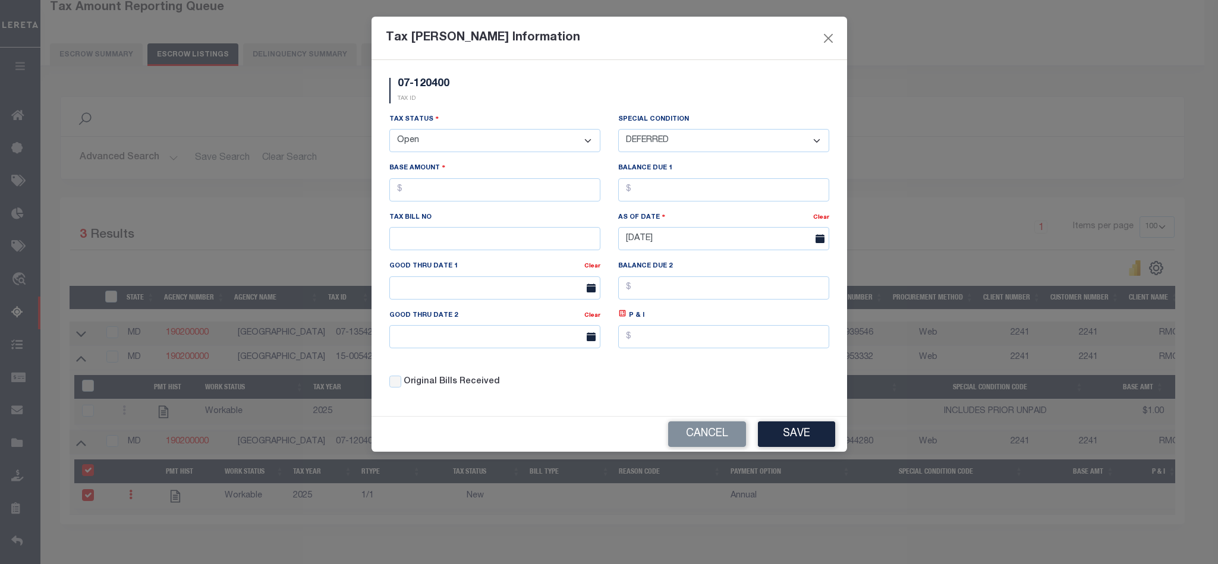
select select "1"
click at [487, 182] on input "text" at bounding box center [494, 189] width 211 height 23
type input "$1.00"
click at [777, 447] on button "Save" at bounding box center [796, 434] width 77 height 26
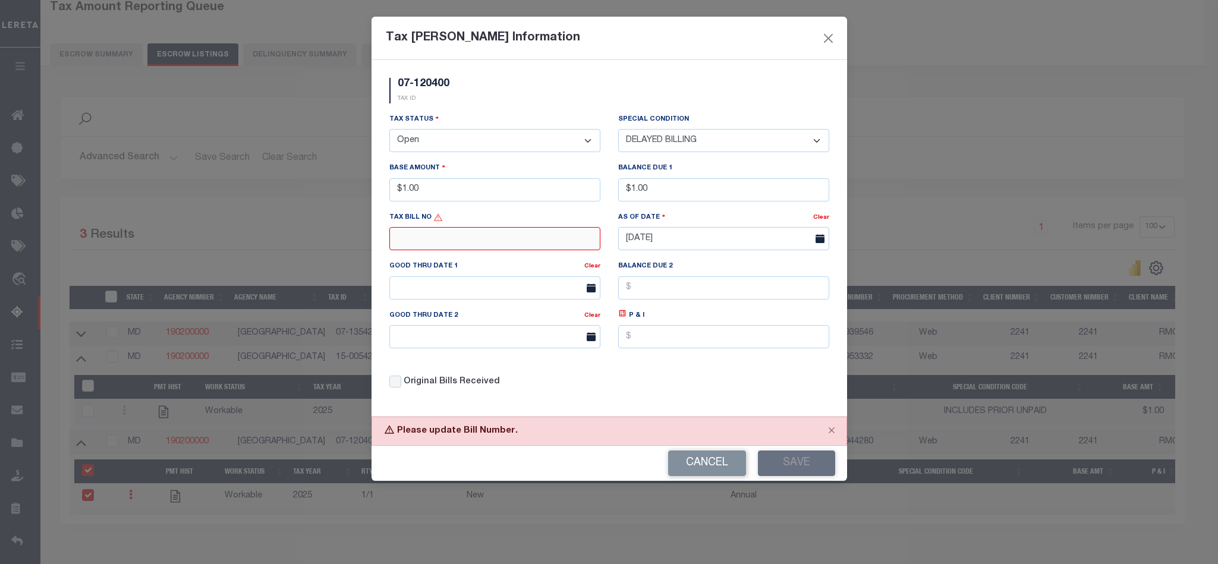
click at [440, 242] on input "text" at bounding box center [494, 238] width 211 height 23
type input "123"
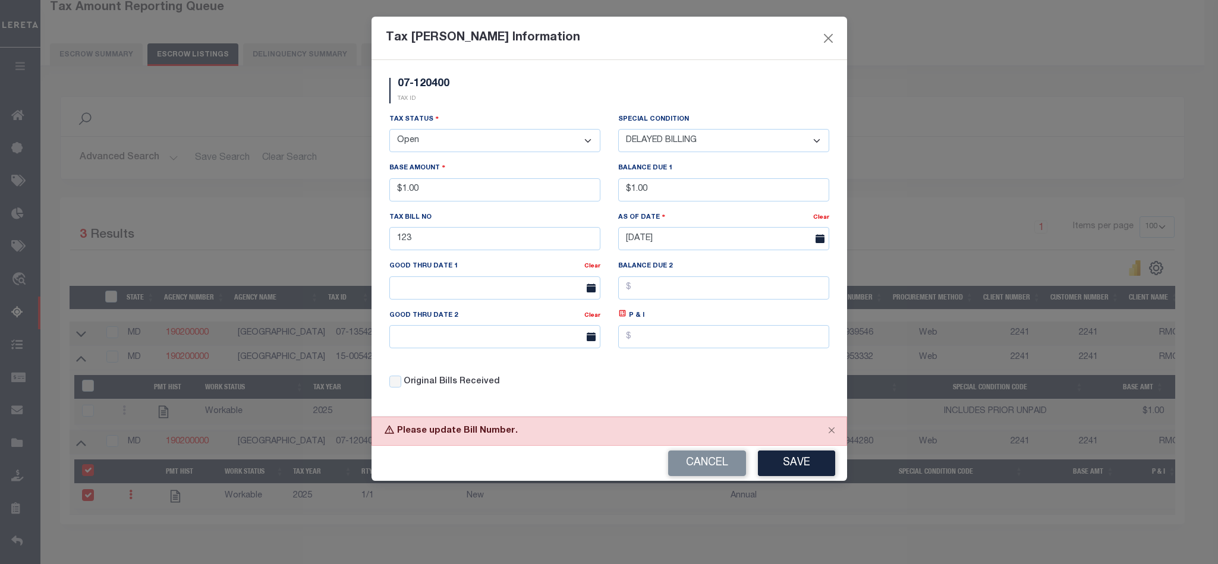
click at [811, 469] on button "Save" at bounding box center [796, 463] width 77 height 26
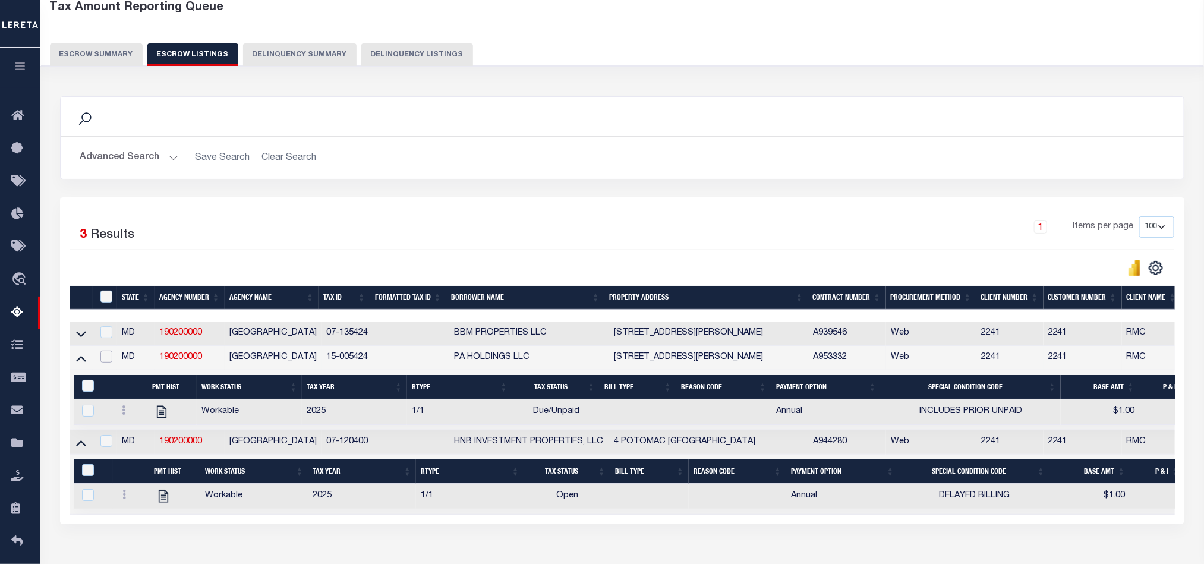
click at [111, 361] on input "checkbox" at bounding box center [106, 357] width 12 height 12
checkbox input "true"
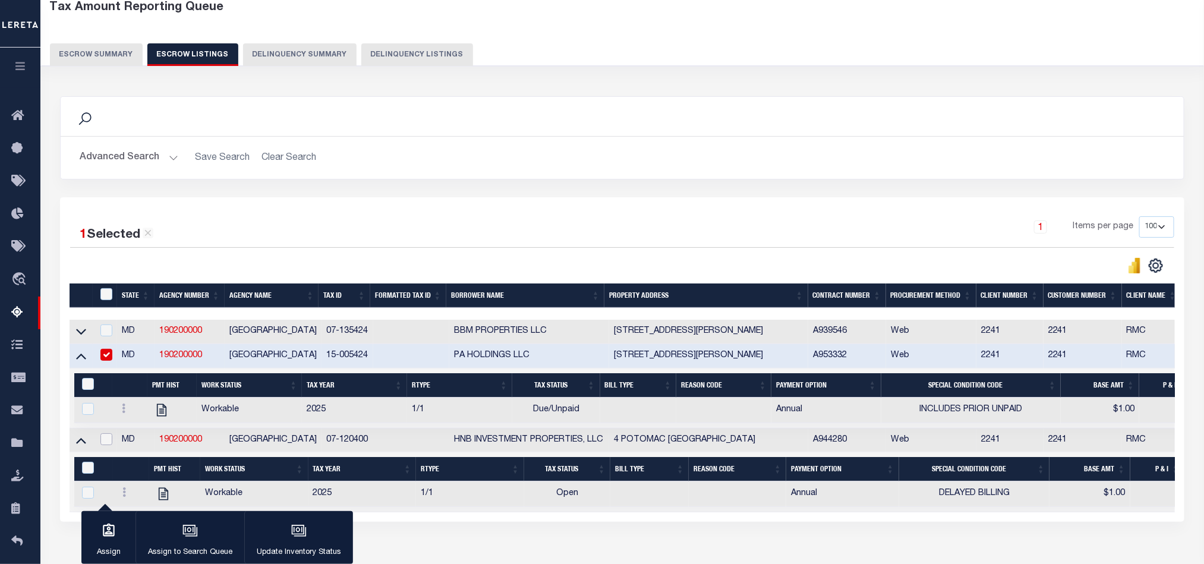
click at [108, 444] on input "checkbox" at bounding box center [106, 439] width 12 height 12
checkbox input "true"
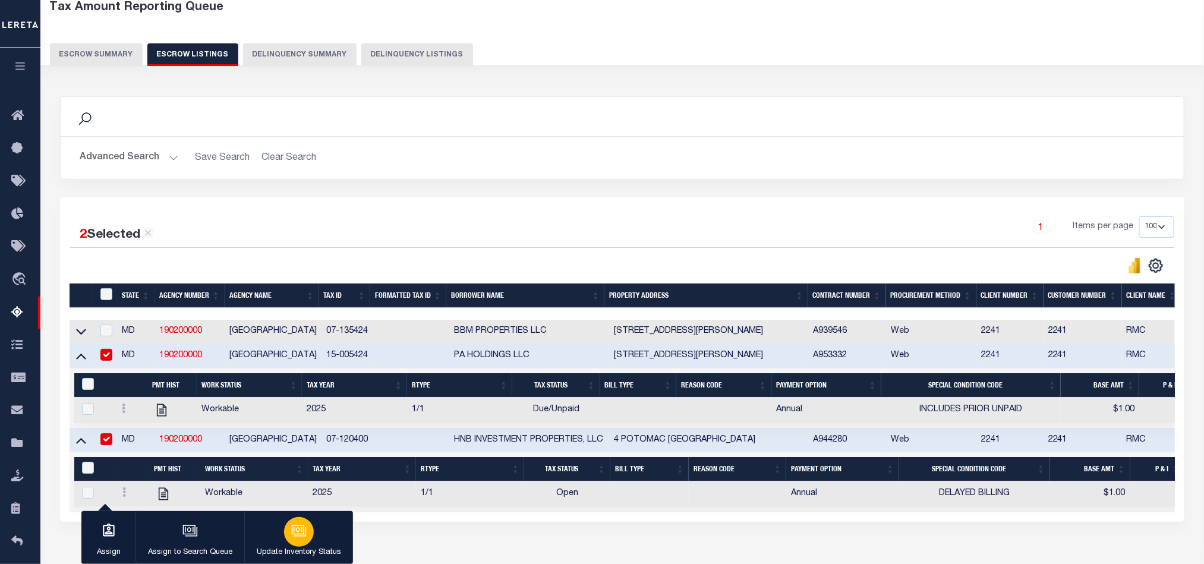
click at [292, 530] on icon "button" at bounding box center [298, 530] width 15 height 15
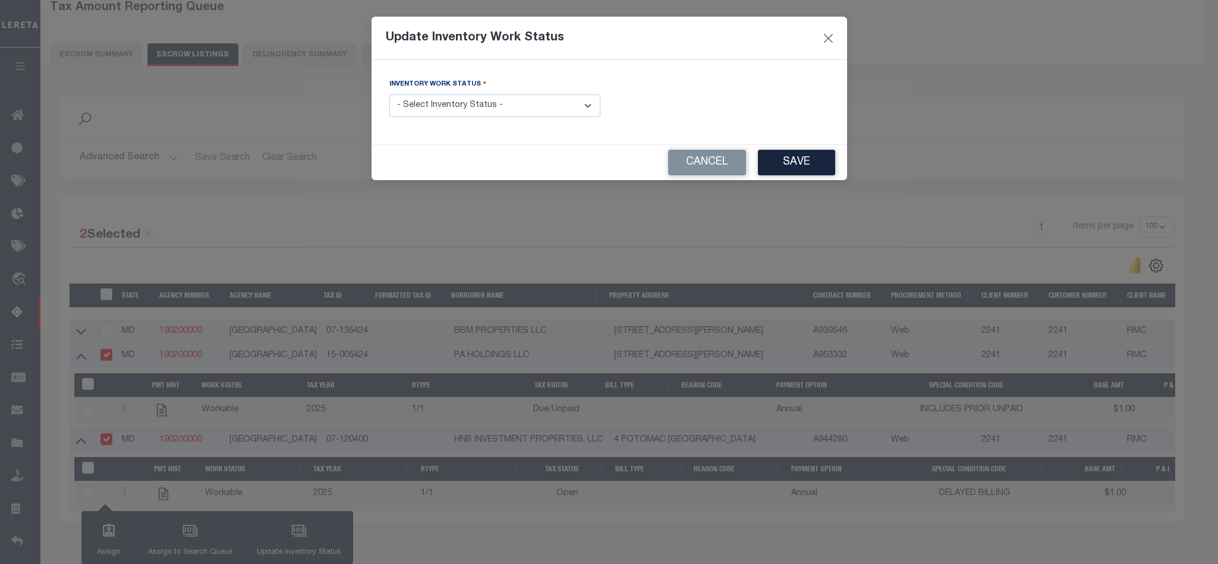
click at [471, 112] on select "- Select Inventory Status - Manual - Exception Pended - Awaiting Search Late Ad…" at bounding box center [494, 105] width 211 height 23
select select "4"
click at [389, 95] on select "- Select Inventory Status - Manual - Exception Pended - Awaiting Search Late Ad…" at bounding box center [494, 105] width 211 height 23
click at [801, 166] on button "Save" at bounding box center [796, 163] width 77 height 26
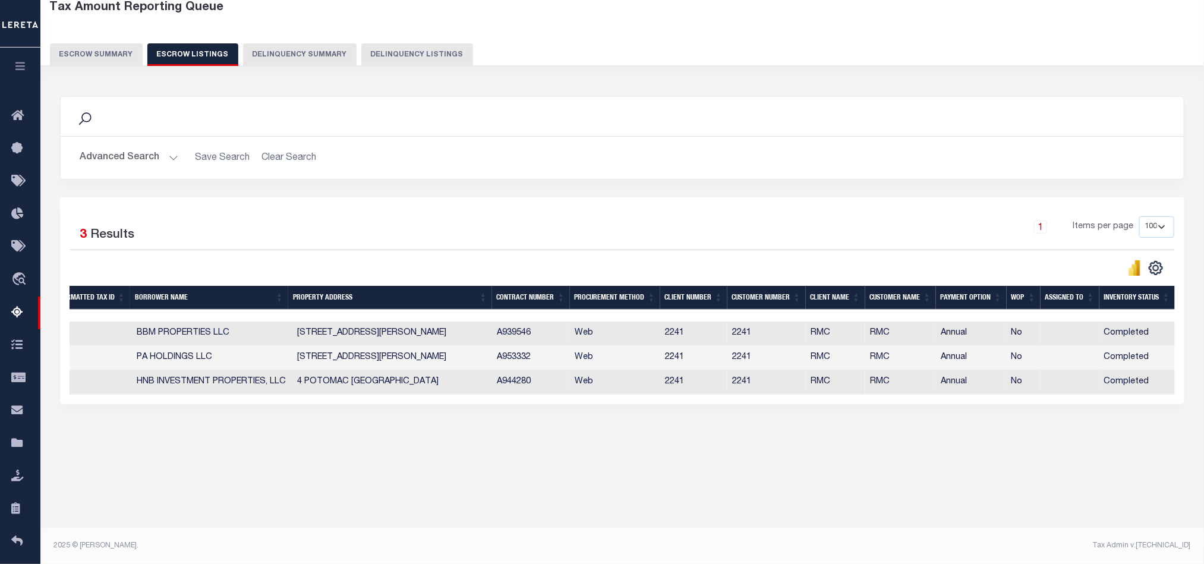
scroll to position [0, 0]
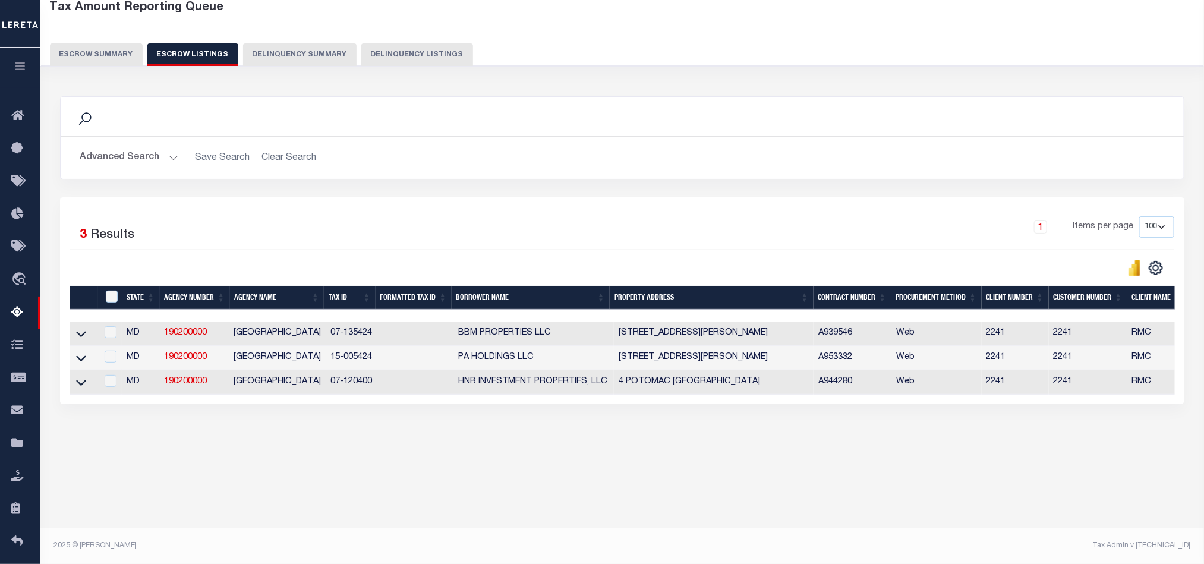
click at [116, 58] on button "Escrow Summary" at bounding box center [96, 54] width 93 height 23
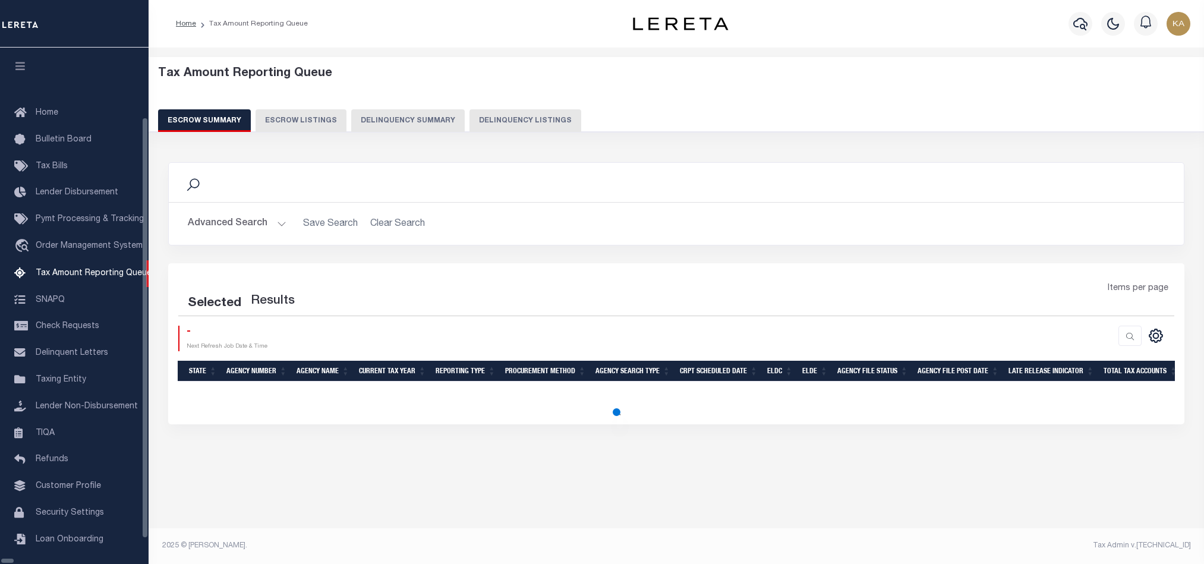
select select "100"
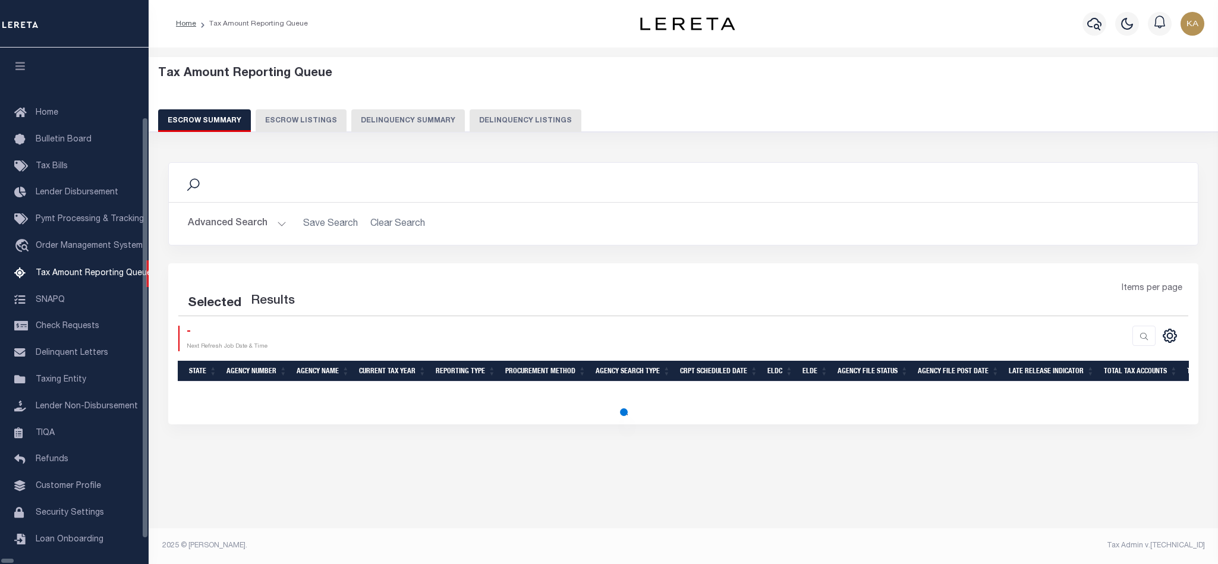
scroll to position [14, 0]
select select "100"
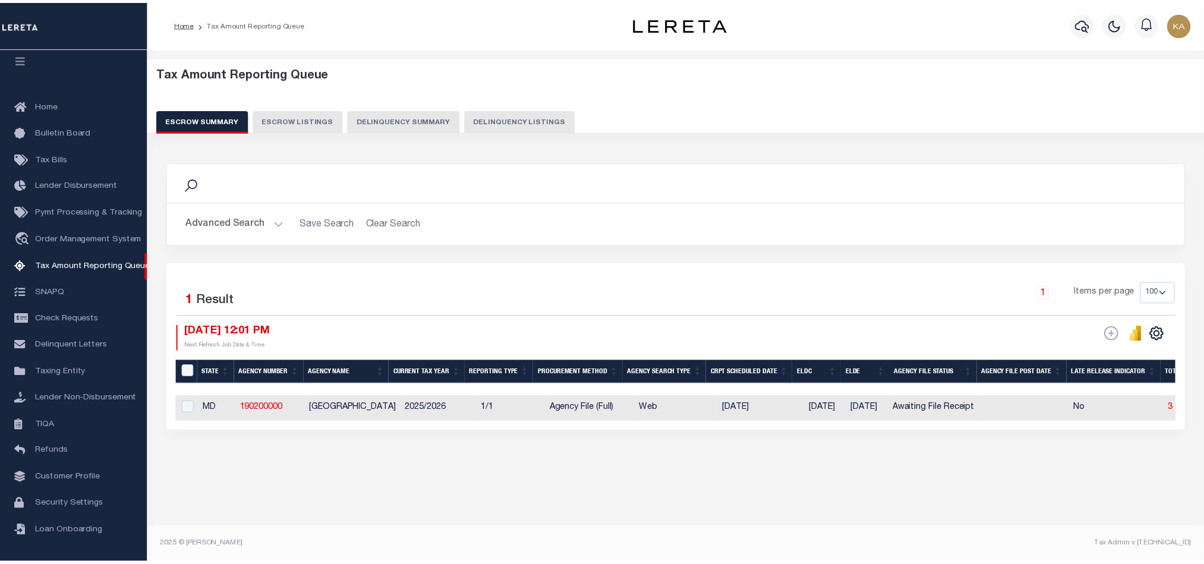
scroll to position [0, 0]
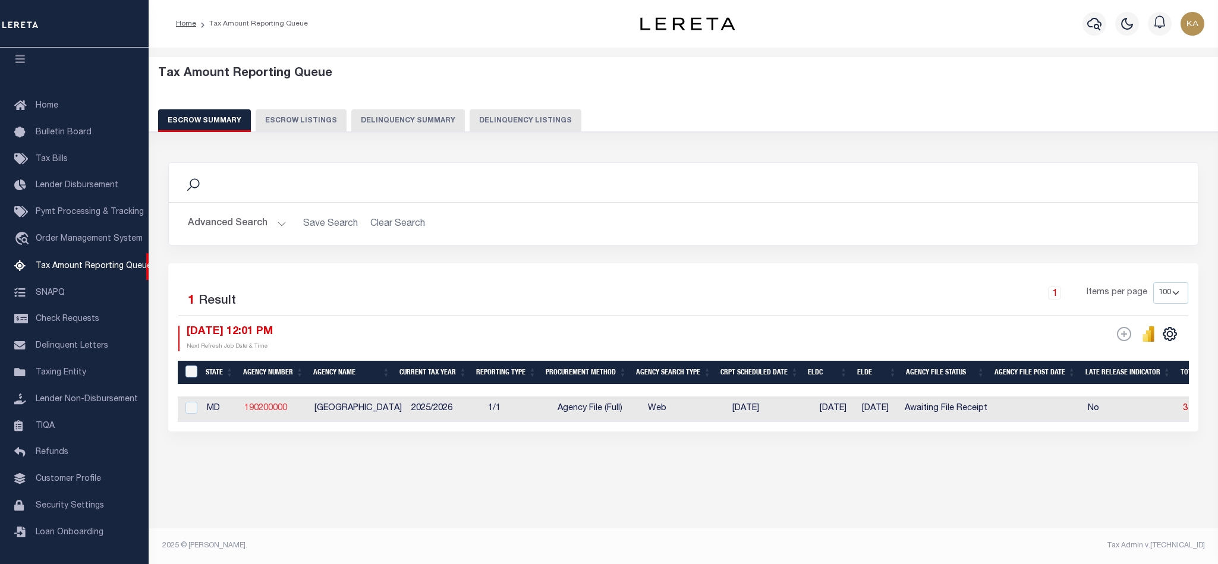
click at [284, 412] on link "190200000" at bounding box center [265, 408] width 43 height 8
checkbox input "true"
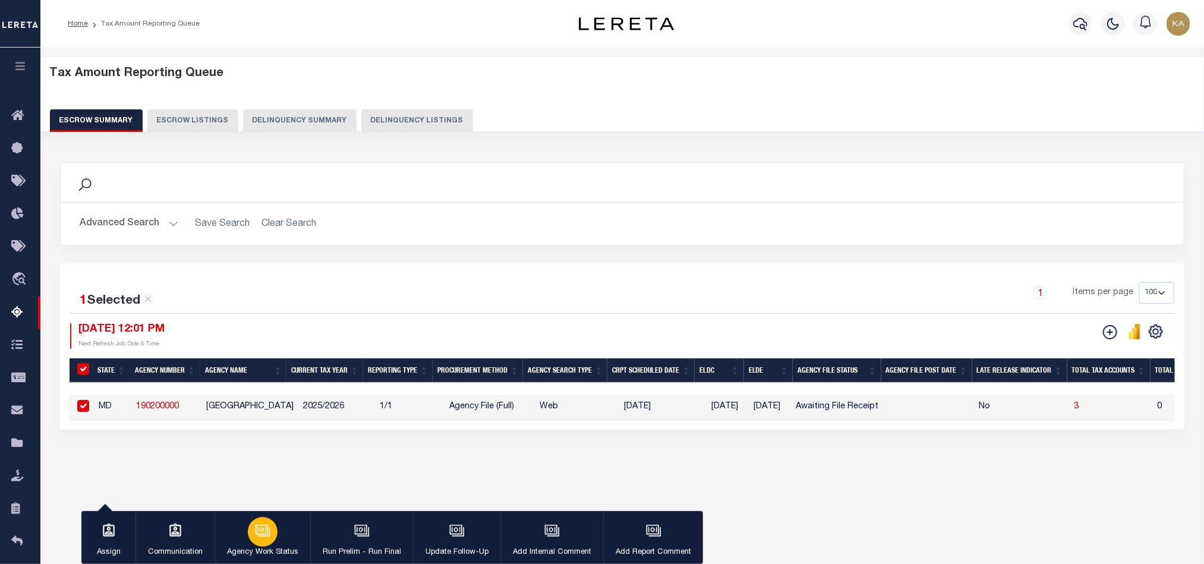
click at [256, 541] on div "button" at bounding box center [263, 532] width 30 height 30
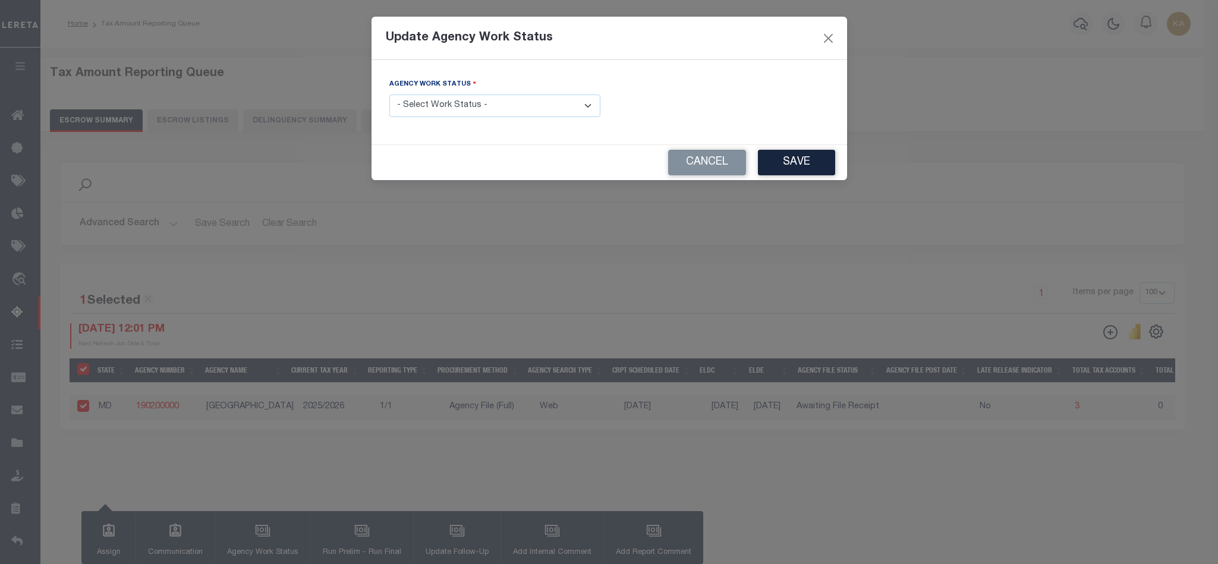
click at [441, 111] on select "- Select Work Status - New In Progress Pending Agency Follow-up Pending QC Read…" at bounding box center [494, 105] width 211 height 23
select select "6"
click at [389, 95] on select "- Select Work Status - New In Progress Pending Agency Follow-up Pending QC Read…" at bounding box center [494, 105] width 211 height 23
click at [796, 163] on button "Save" at bounding box center [796, 163] width 77 height 26
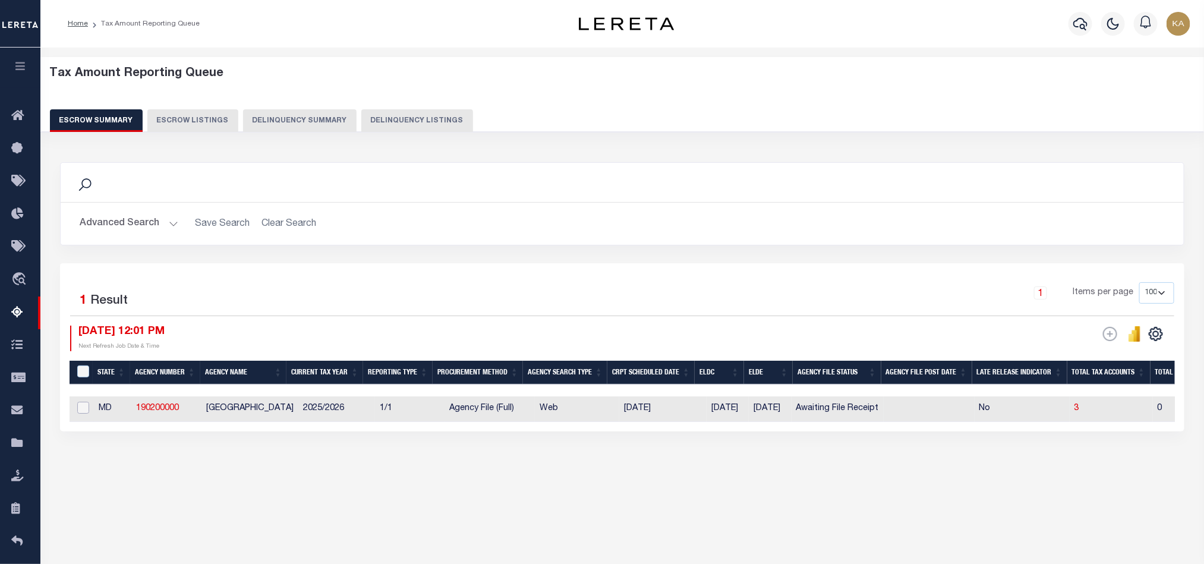
click at [77, 412] on input "checkbox" at bounding box center [83, 408] width 12 height 12
checkbox input "true"
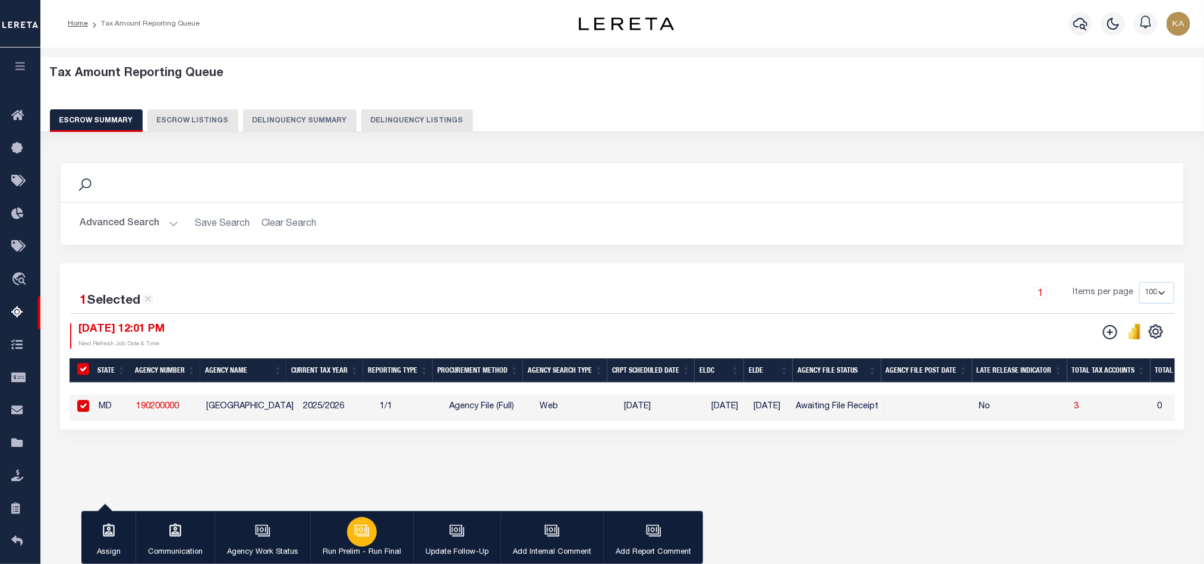
click at [351, 544] on button "Run Prelim - Run Final" at bounding box center [361, 537] width 103 height 53
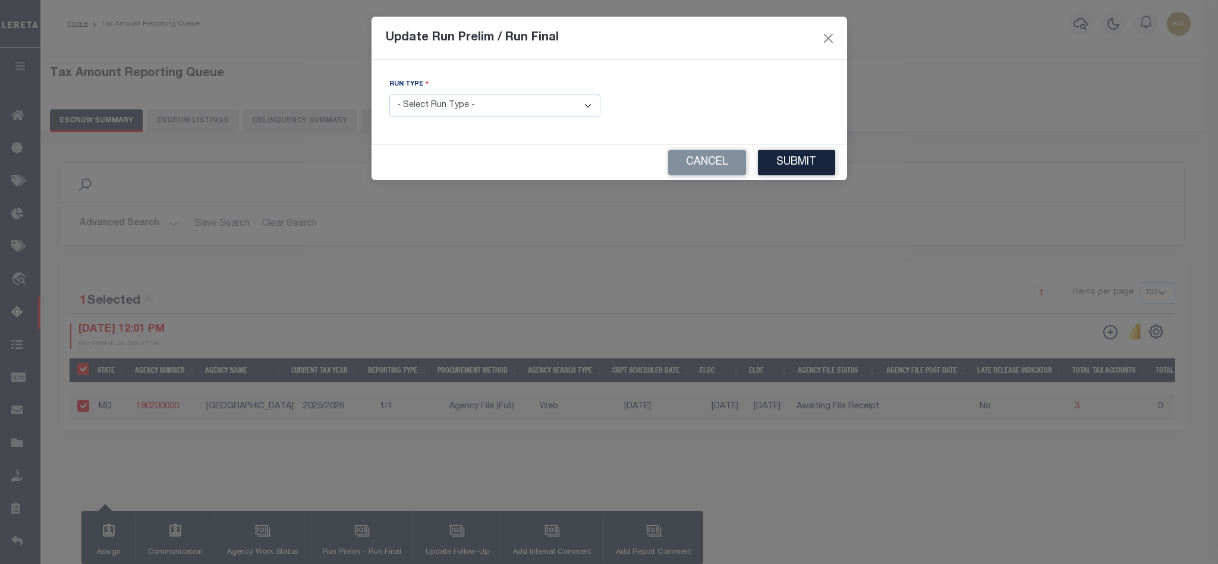
click at [531, 114] on select "- Select Run Type - Prelim Run Final Run" at bounding box center [494, 105] width 211 height 23
select select "P"
click at [389, 95] on select "- Select Run Type - Prelim Run Final Run" at bounding box center [494, 105] width 211 height 23
click at [774, 168] on button "Submit" at bounding box center [796, 163] width 77 height 26
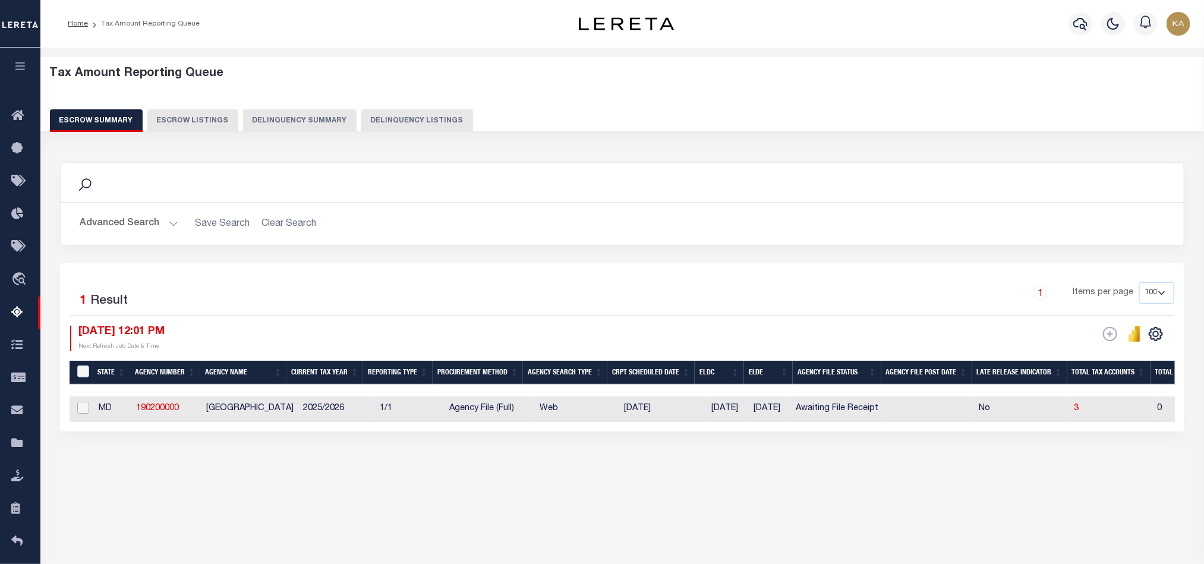
click at [86, 410] on input "checkbox" at bounding box center [83, 408] width 12 height 12
checkbox input "true"
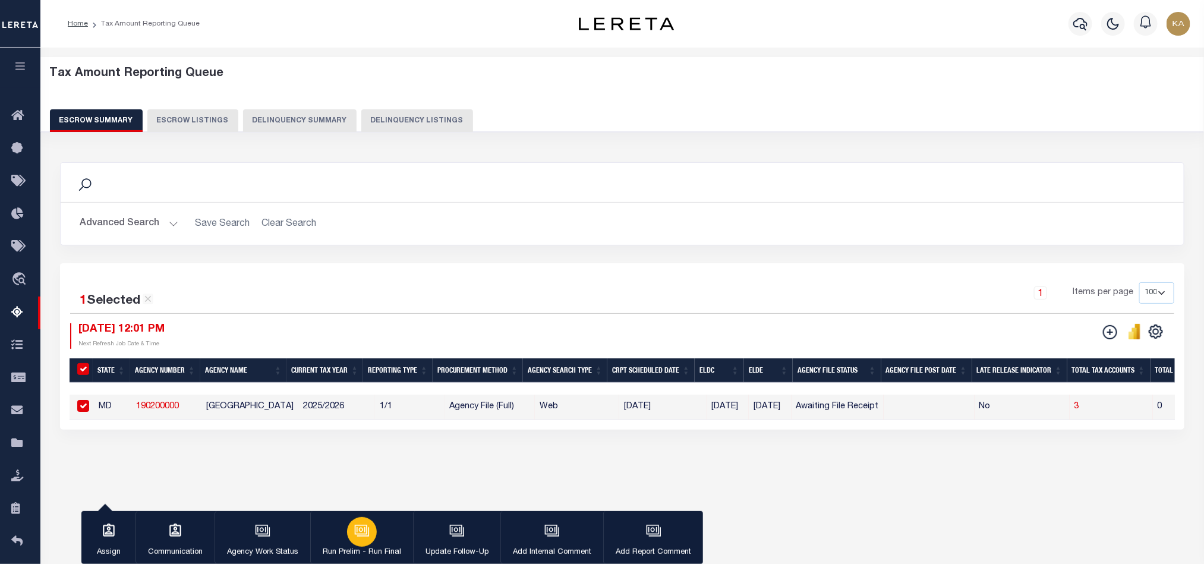
click at [357, 531] on icon "button" at bounding box center [361, 530] width 15 height 15
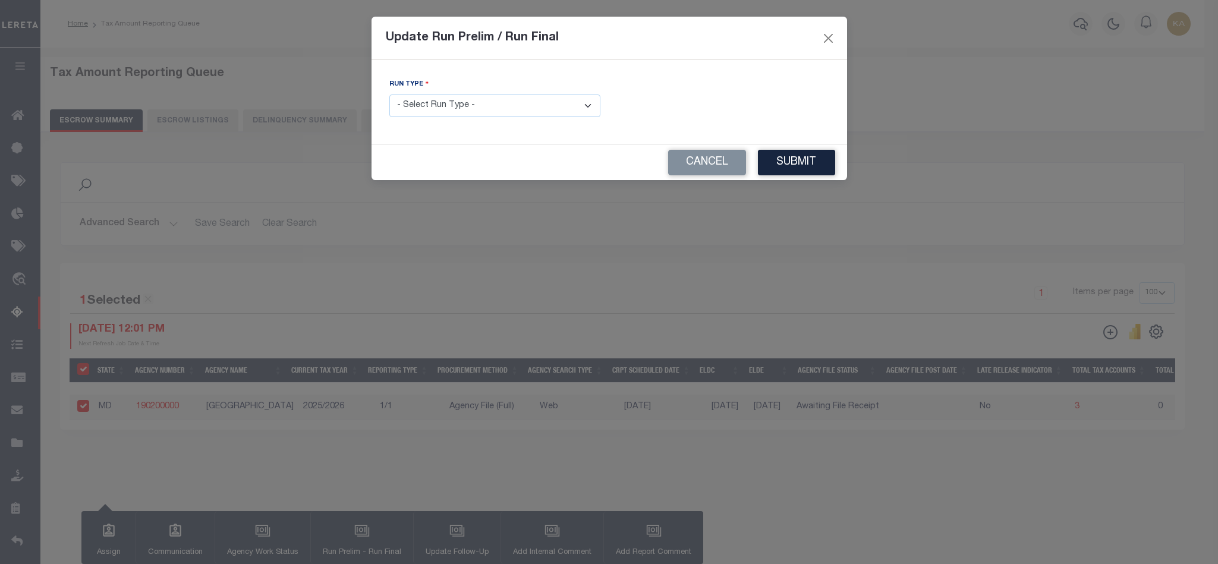
click at [446, 113] on select "- Select Run Type - Prelim Run Final Run" at bounding box center [494, 105] width 211 height 23
select select "F"
click at [389, 95] on select "- Select Run Type - Prelim Run Final Run" at bounding box center [494, 105] width 211 height 23
click at [692, 115] on input "text" at bounding box center [723, 105] width 211 height 23
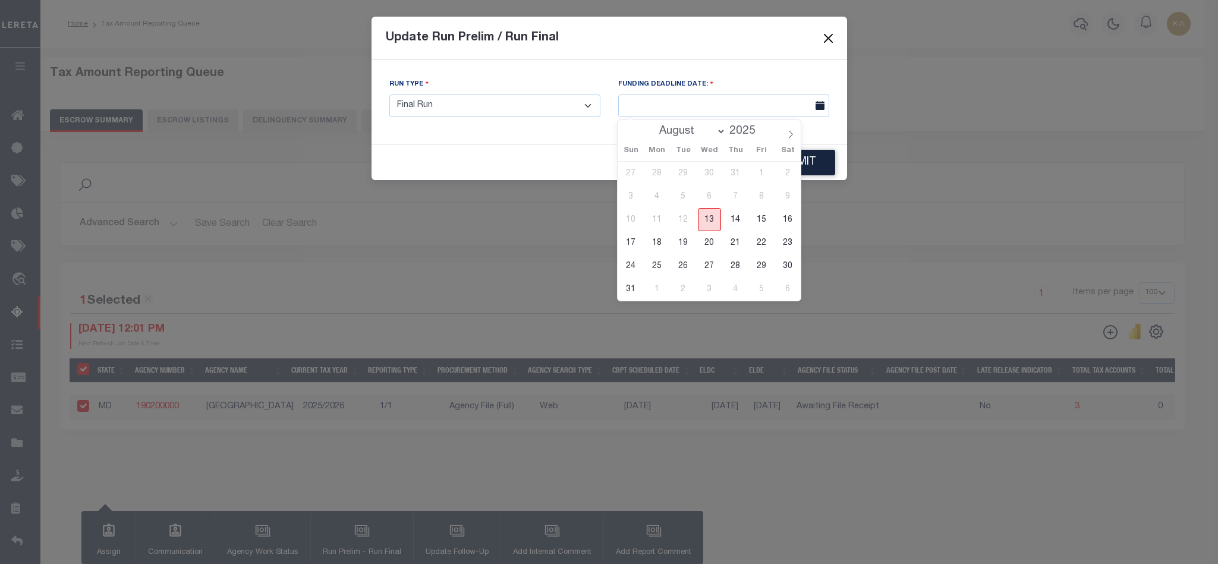
click at [711, 216] on span "13" at bounding box center [709, 219] width 23 height 23
type input "[DATE]"
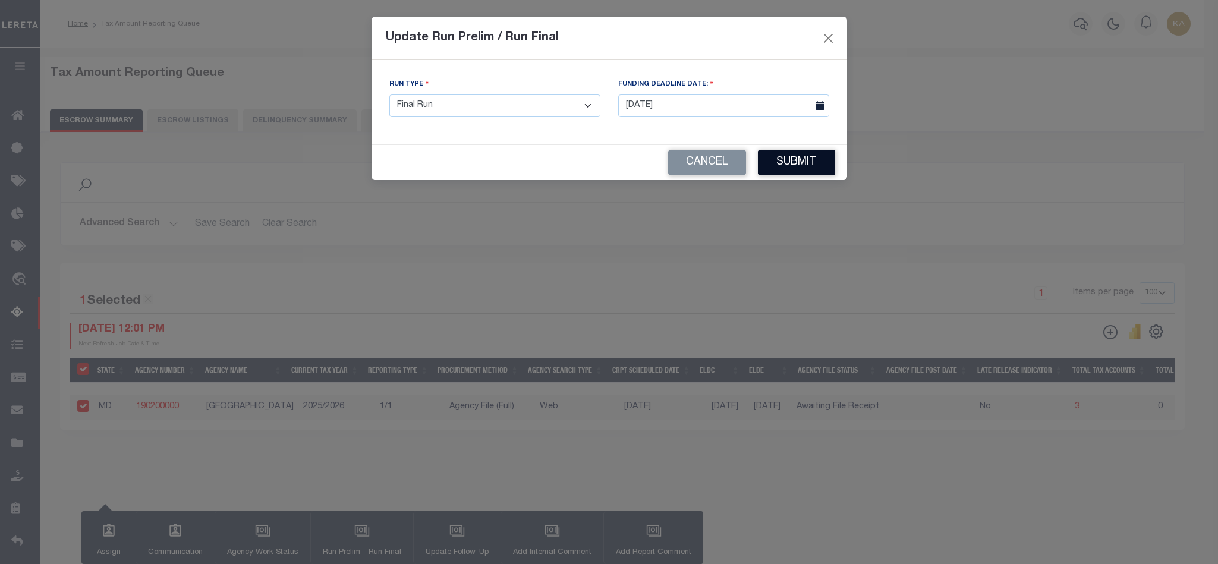
click at [806, 160] on button "Submit" at bounding box center [796, 163] width 77 height 26
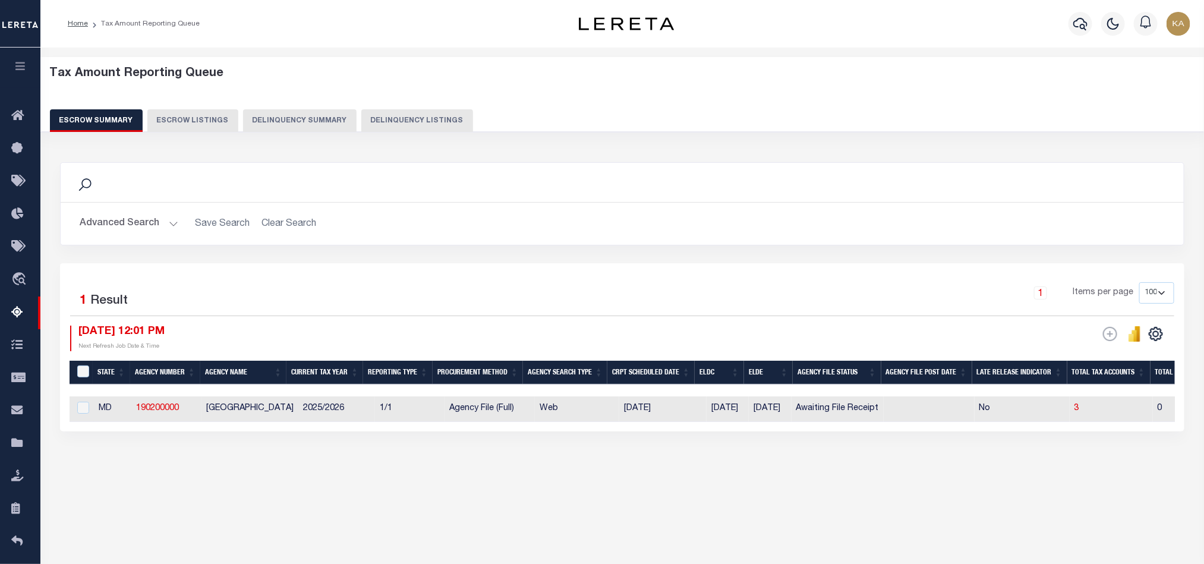
click at [865, 494] on div "Tax Amount Reporting Queue Escrow Summary Escrow Listings In" at bounding box center [622, 280] width 1156 height 443
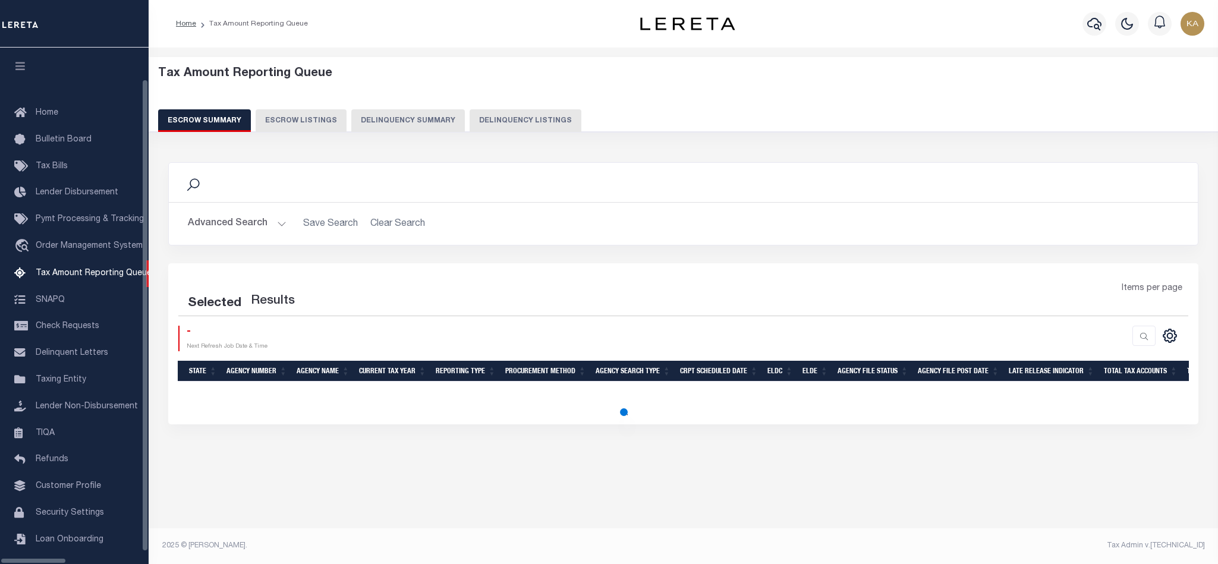
select select "100"
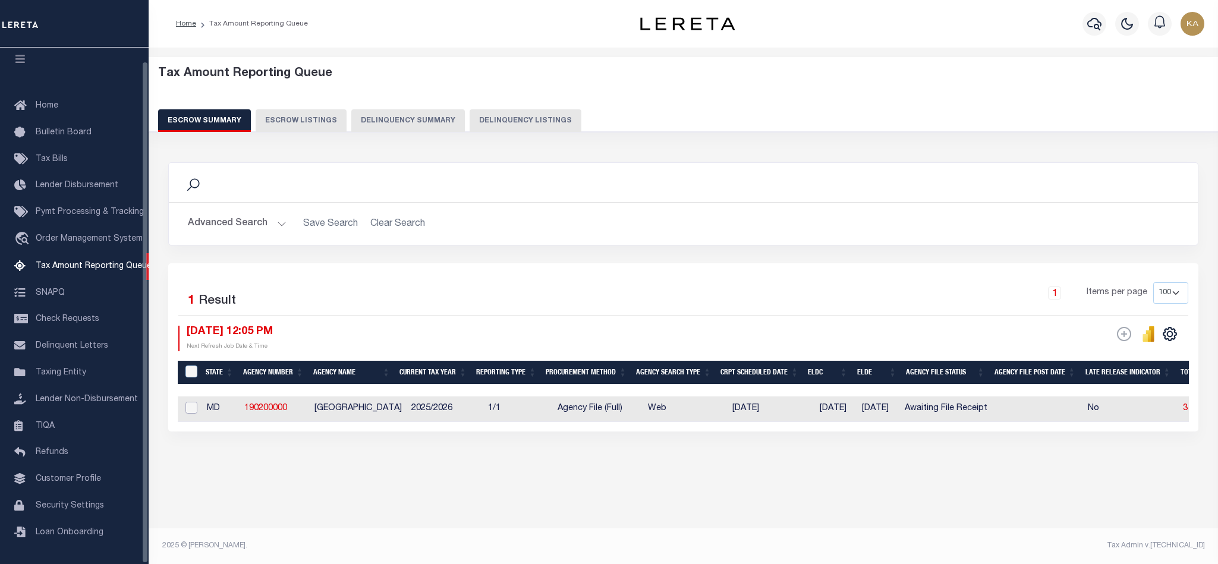
click at [193, 412] on input "checkbox" at bounding box center [191, 408] width 12 height 12
checkbox input "true"
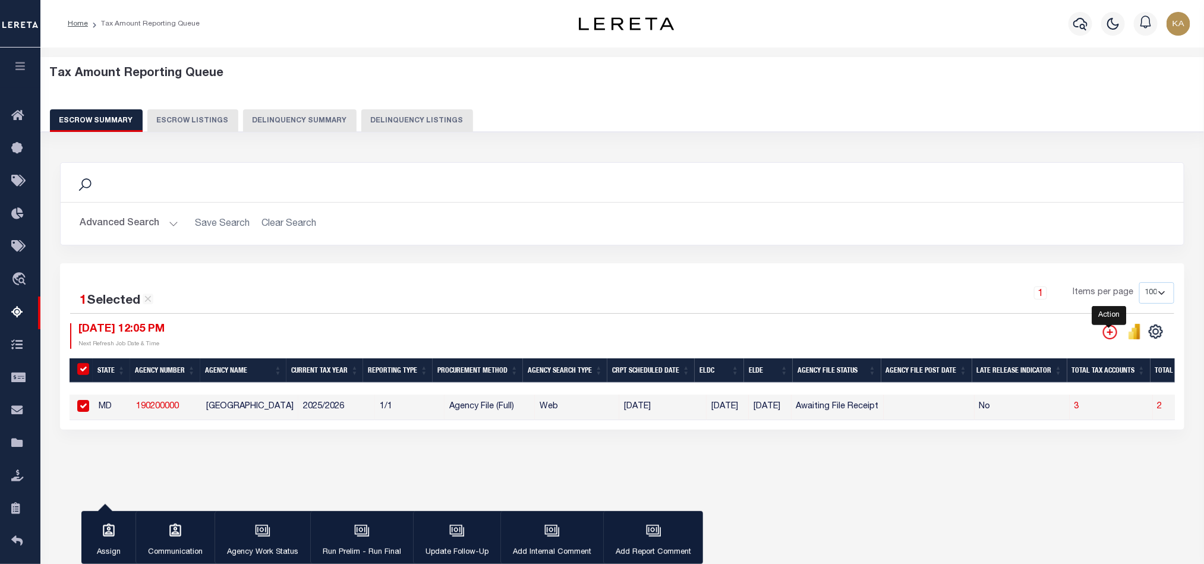
click at [1114, 334] on icon "" at bounding box center [1110, 332] width 14 height 14
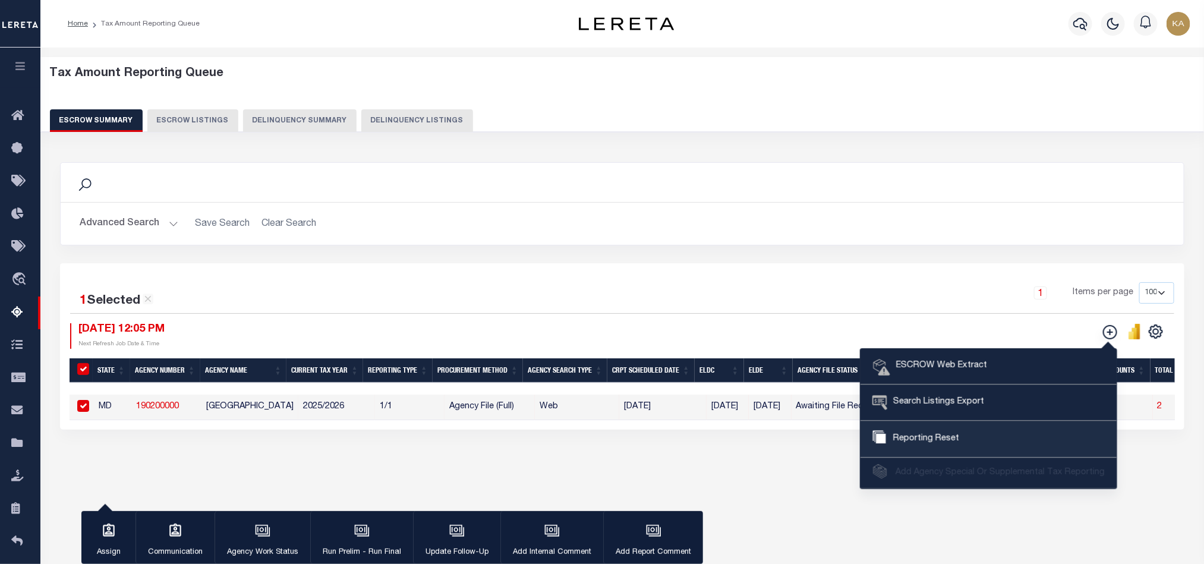
click at [948, 434] on link "Reporting Reset" at bounding box center [988, 439] width 256 height 36
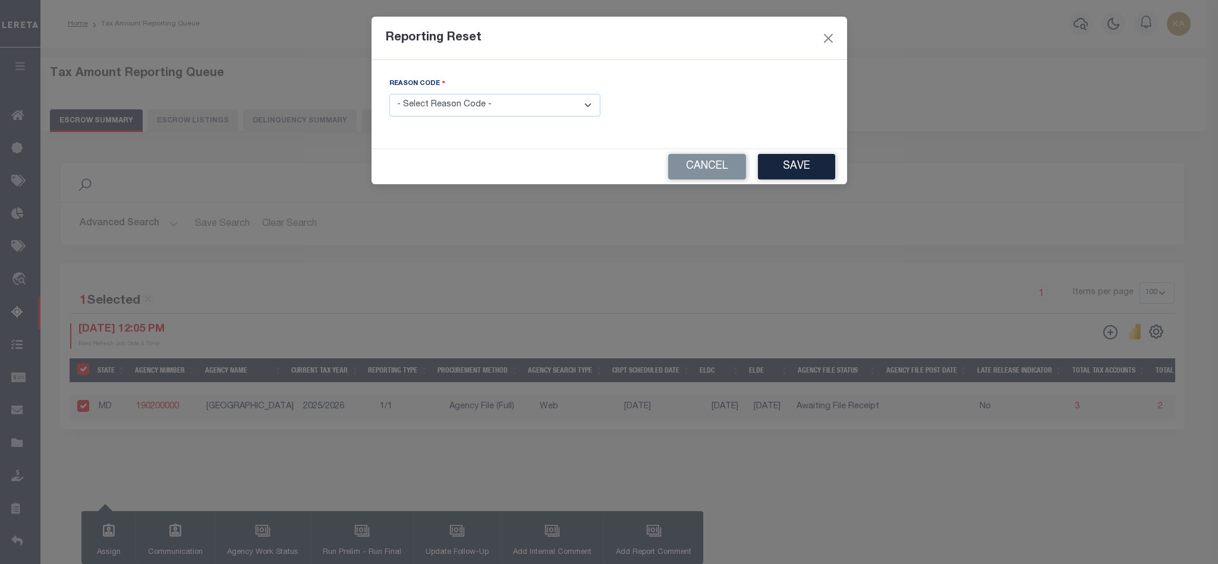
click at [514, 113] on select "- Select Reason Code - Payment Reversal Taxable Value Change Assessment Change …" at bounding box center [494, 105] width 211 height 23
select select "5"
click at [389, 94] on select "- Select Reason Code - Payment Reversal Taxable Value Change Assessment Change …" at bounding box center [494, 105] width 211 height 23
click at [797, 170] on button "Save" at bounding box center [796, 167] width 77 height 26
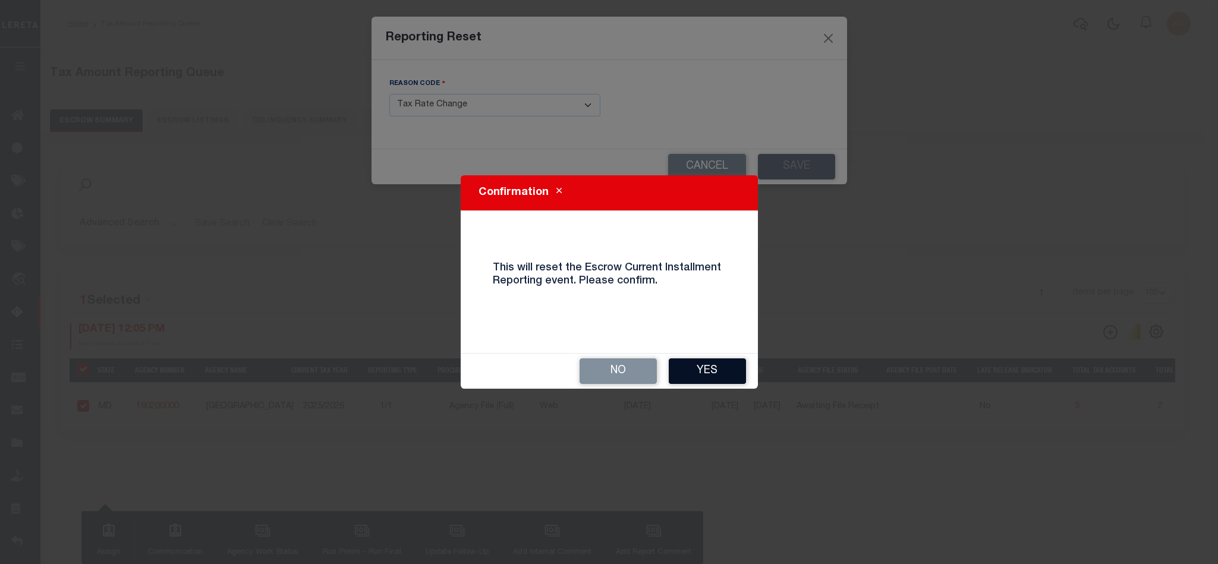
click at [695, 366] on button "Yes" at bounding box center [706, 371] width 77 height 26
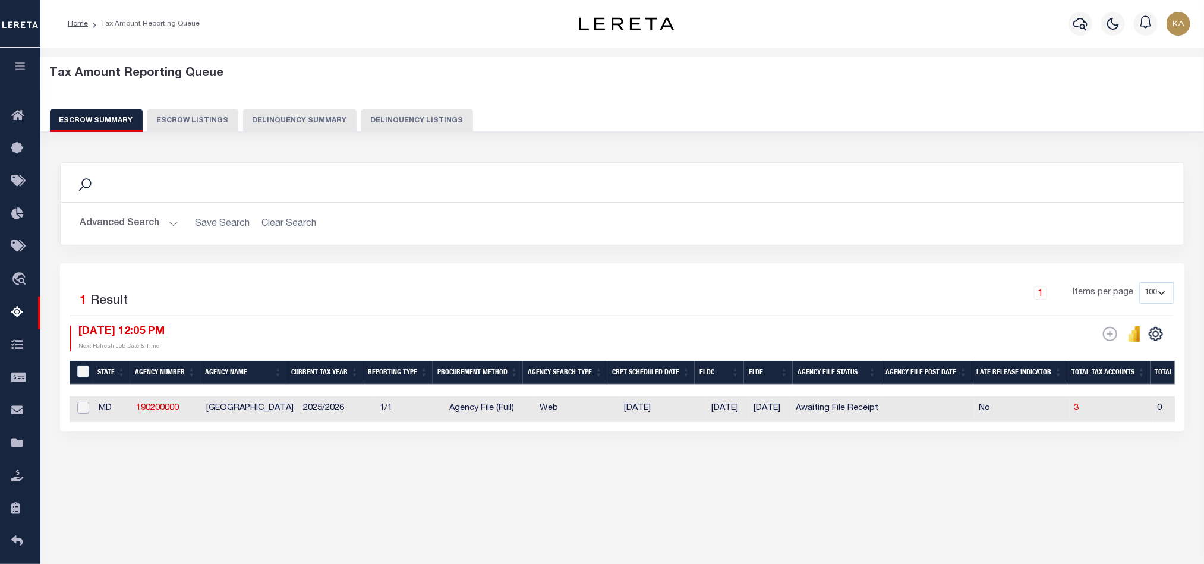
click at [86, 414] on input "checkbox" at bounding box center [83, 408] width 12 height 12
checkbox input "true"
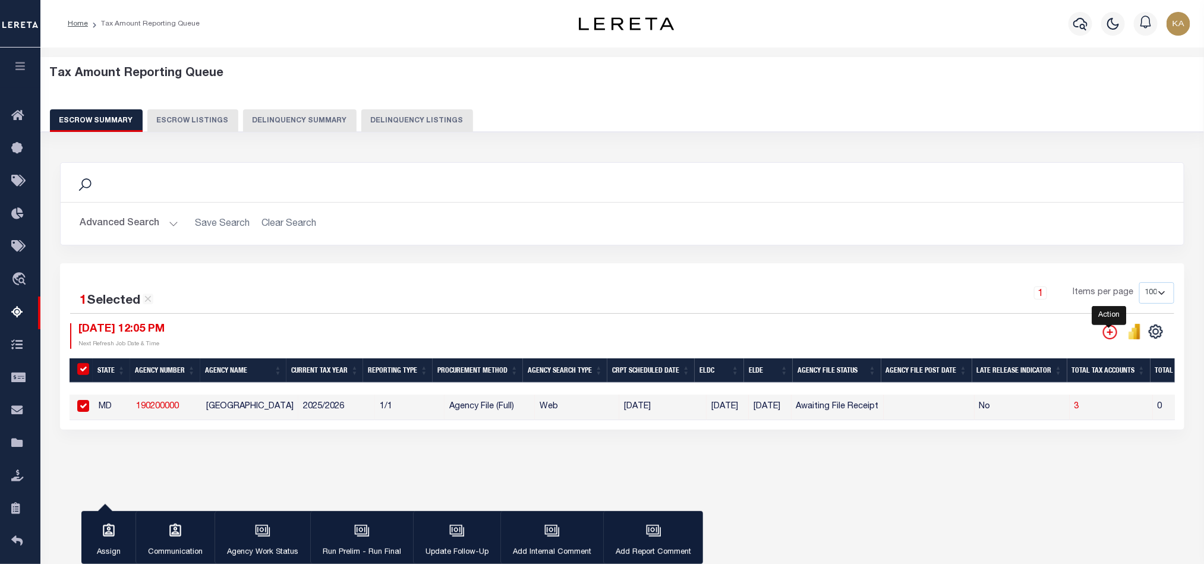
click at [1103, 333] on icon "" at bounding box center [1110, 332] width 14 height 14
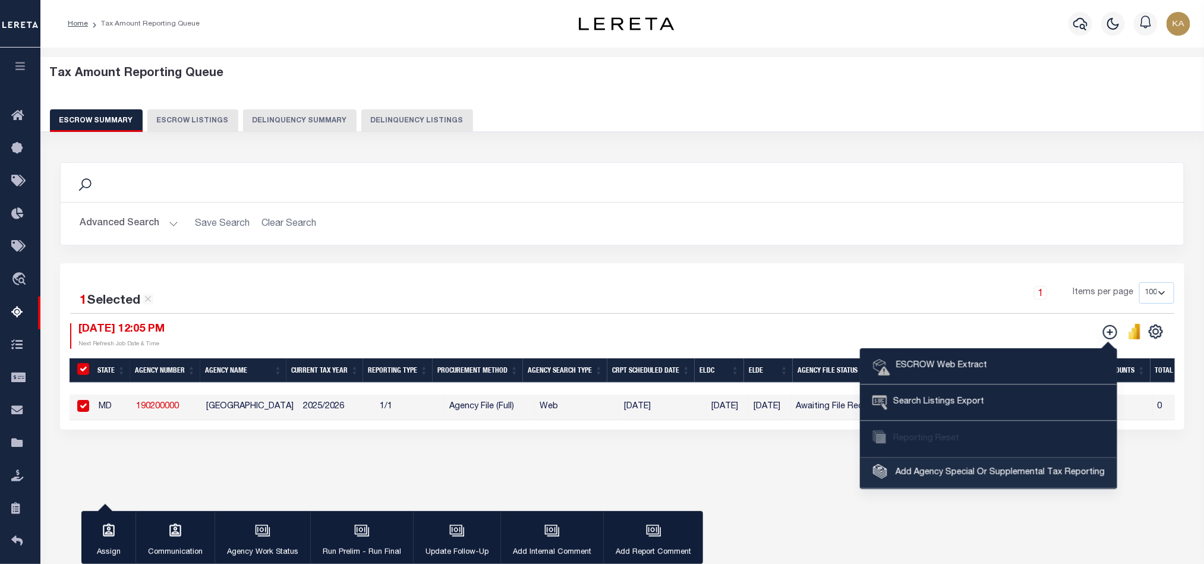
click at [943, 480] on span "Add Agency Special Or Supplemental Tax Reporting" at bounding box center [999, 472] width 212 height 13
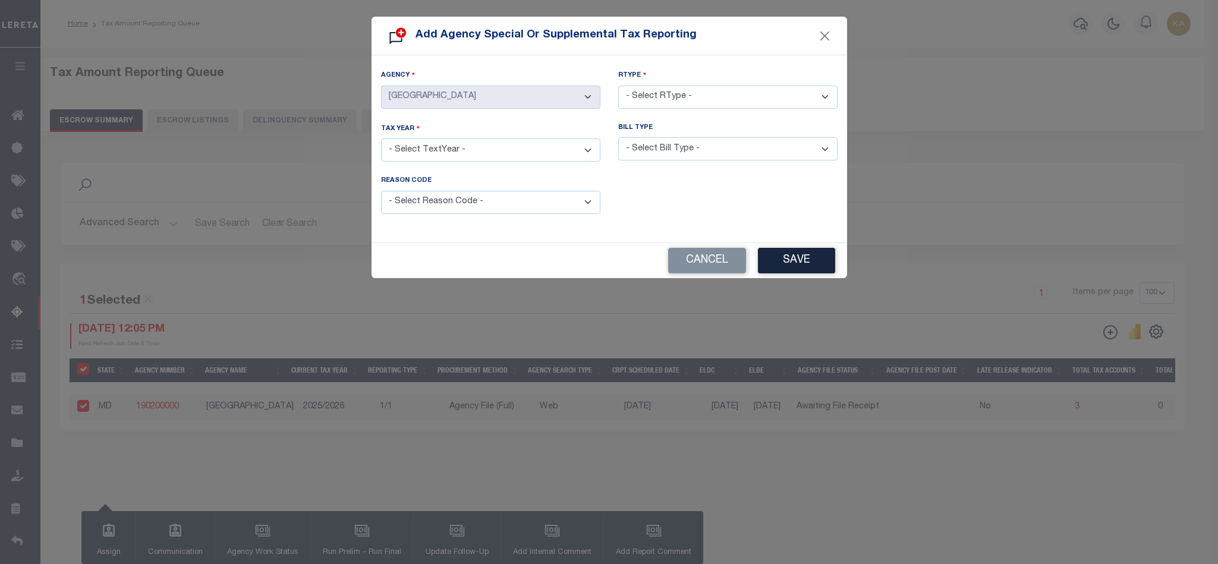
click at [653, 100] on select "- Select RType - 1/1 1/2 1/3 1/4 2/2 2/3 2/4 3/3 3/4 4/4" at bounding box center [727, 97] width 219 height 23
select select "1/1"
click at [618, 86] on select "- Select RType - 1/1 1/2 1/3 1/4 2/2 2/3 2/4 3/3 3/4 4/4" at bounding box center [727, 97] width 219 height 23
click at [485, 150] on select "- Select TextYear - 2028 2027 2026 2025 2024 2023 2022 2021 2020 2019 2018 2017…" at bounding box center [490, 149] width 219 height 23
select select "2025"
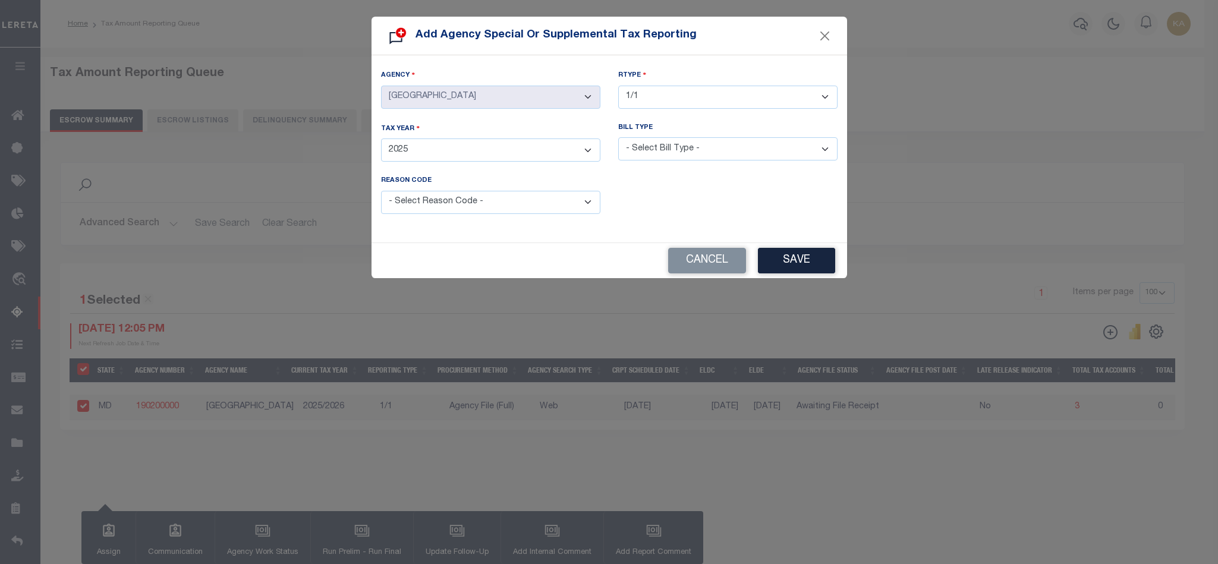
click at [381, 138] on select "- Select TextYear - 2028 2027 2026 2025 2024 2023 2022 2021 2020 2019 2018 2017…" at bounding box center [490, 149] width 219 height 23
click at [640, 152] on select "- Select Bill Type - Regular Delinquent Supplemental Corrected/Adjusted Bill - …" at bounding box center [727, 148] width 219 height 23
select select "1"
click at [618, 137] on select "- Select Bill Type - Regular Delinquent Supplemental Corrected/Adjusted Bill - …" at bounding box center [727, 148] width 219 height 23
click at [482, 200] on select "- Select Reason Code - Payment Reversal Taxable Value Change Assessment Change …" at bounding box center [490, 202] width 219 height 23
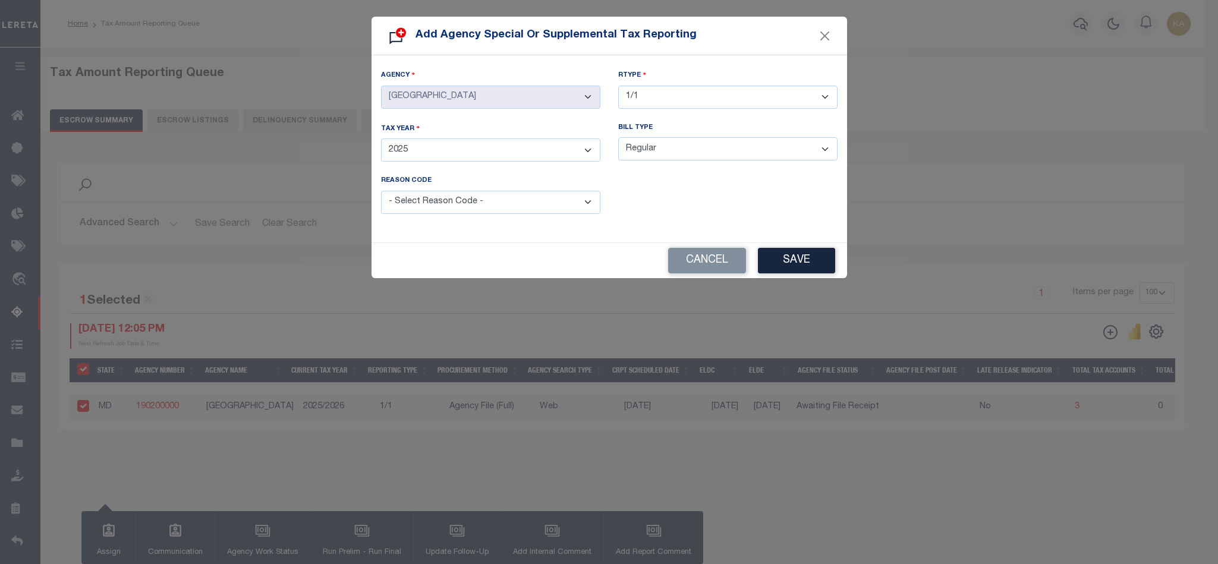
select select "10"
click at [381, 191] on select "- Select Reason Code - Payment Reversal Taxable Value Change Assessment Change …" at bounding box center [490, 202] width 219 height 23
click at [786, 259] on button "Save" at bounding box center [796, 261] width 77 height 26
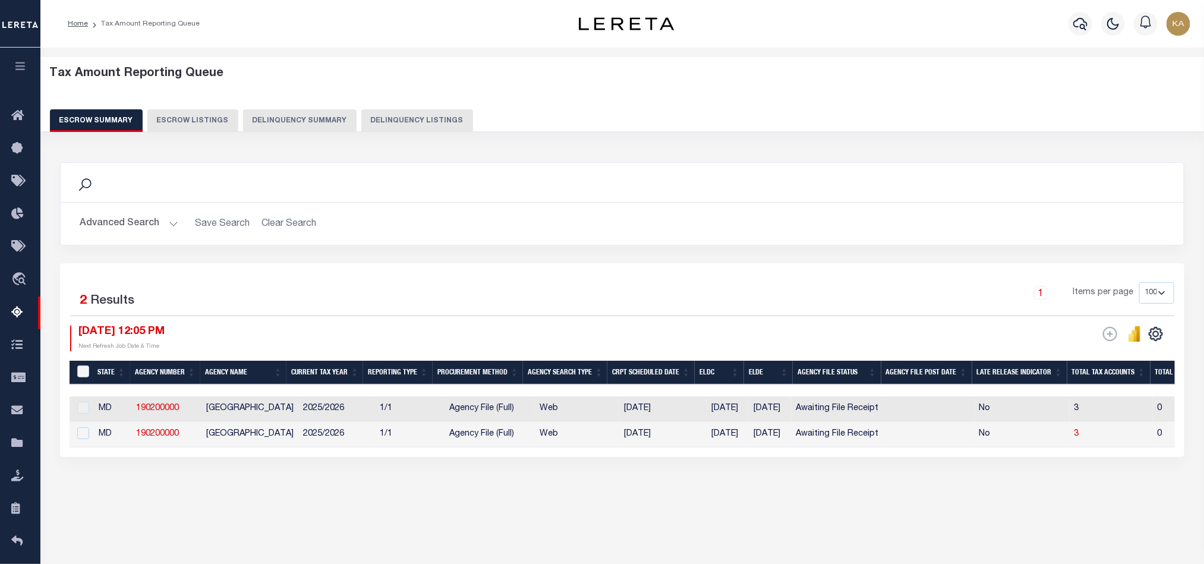
click at [584, 447] on td "Web" at bounding box center [577, 435] width 84 height 26
checkbox input "true"
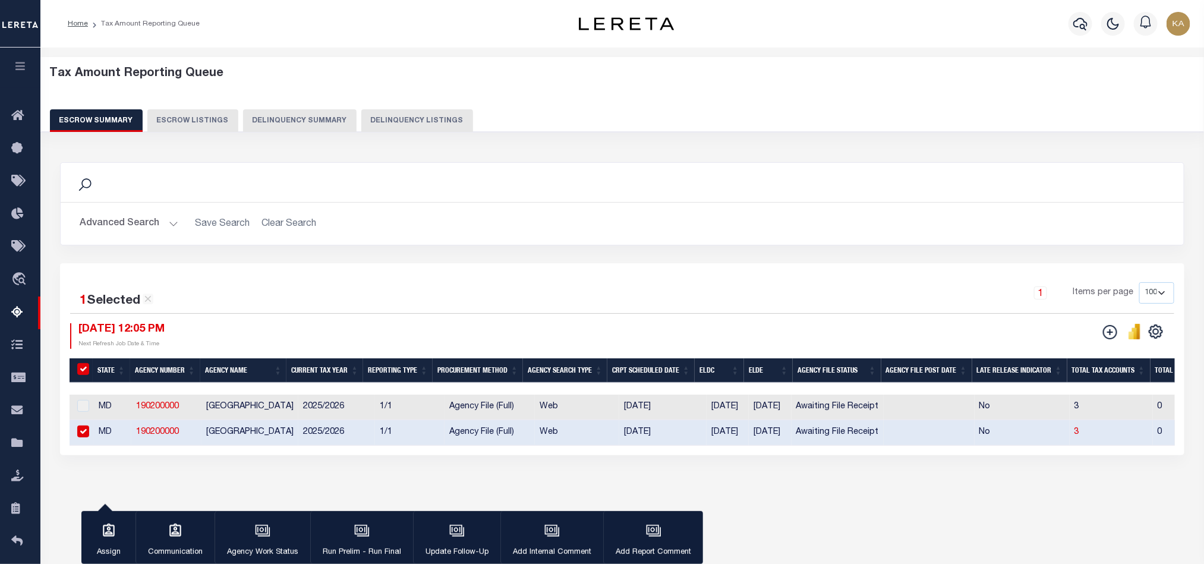
click at [582, 446] on td "Web" at bounding box center [577, 433] width 84 height 26
checkbox input "false"
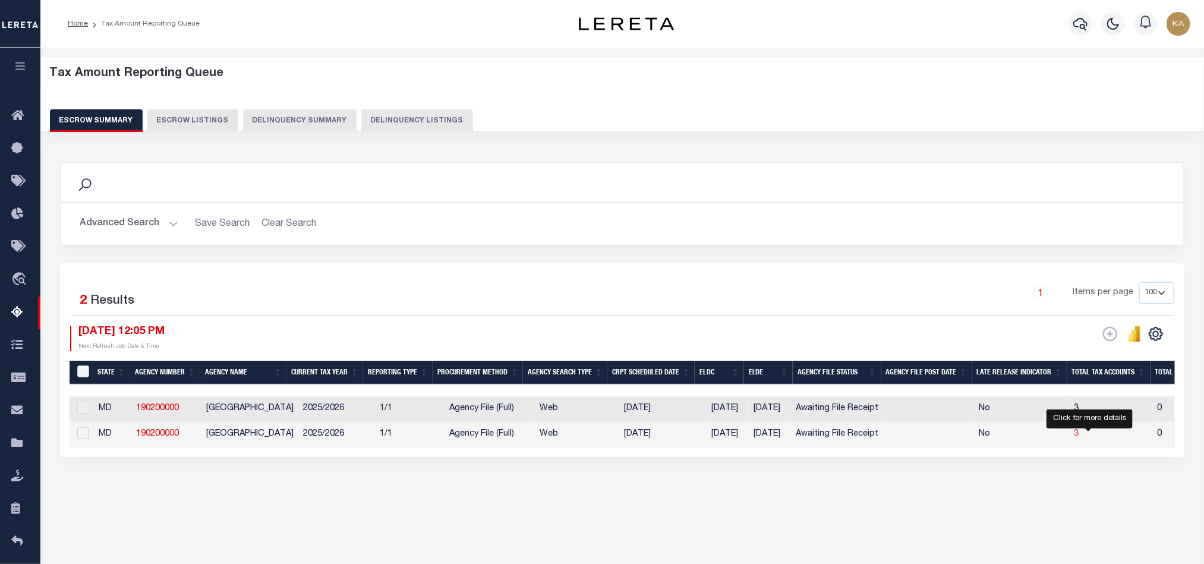
click at [1079, 437] on span "3" at bounding box center [1076, 434] width 5 height 8
select select "100"
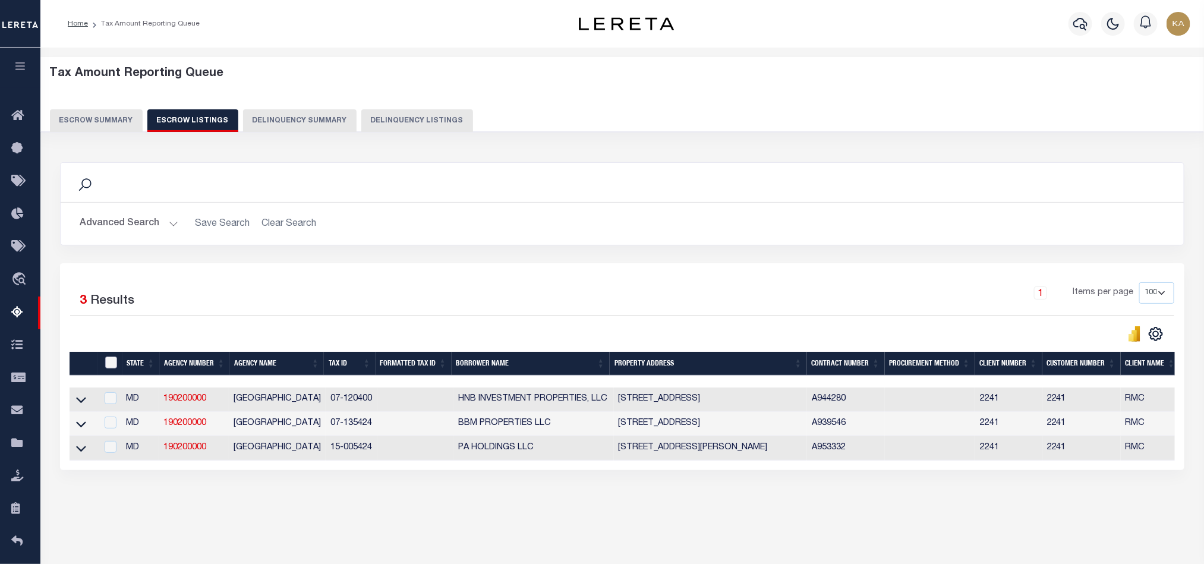
click at [106, 365] on input "ID" at bounding box center [111, 363] width 12 height 12
checkbox input "true"
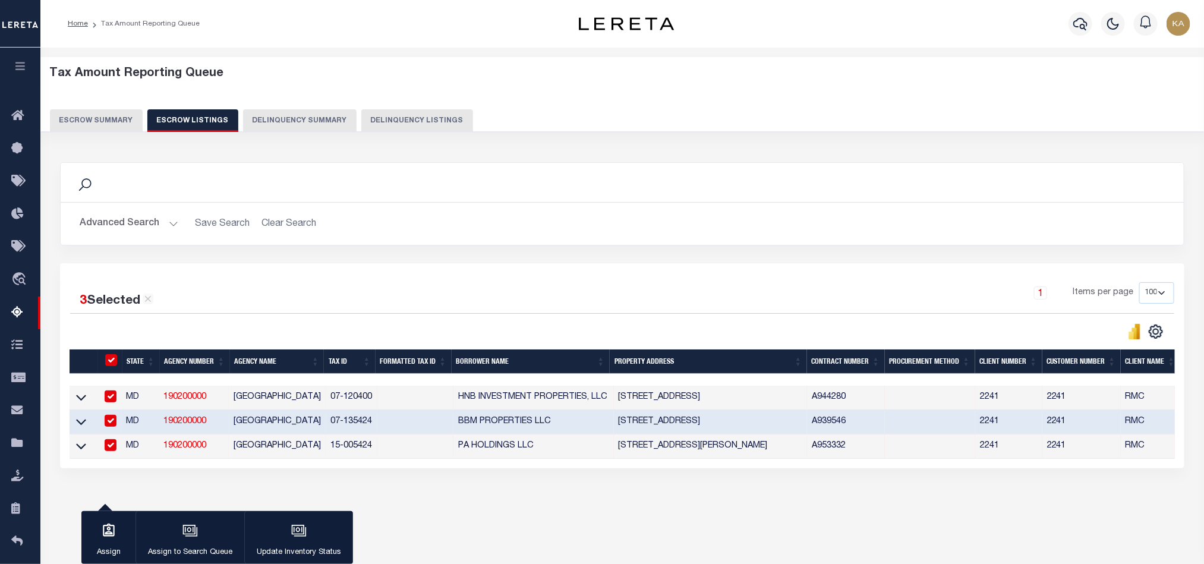
drag, startPoint x: 285, startPoint y: 543, endPoint x: 289, endPoint y: 537, distance: 6.4
click at [286, 542] on button "Update Inventory Status" at bounding box center [298, 537] width 109 height 53
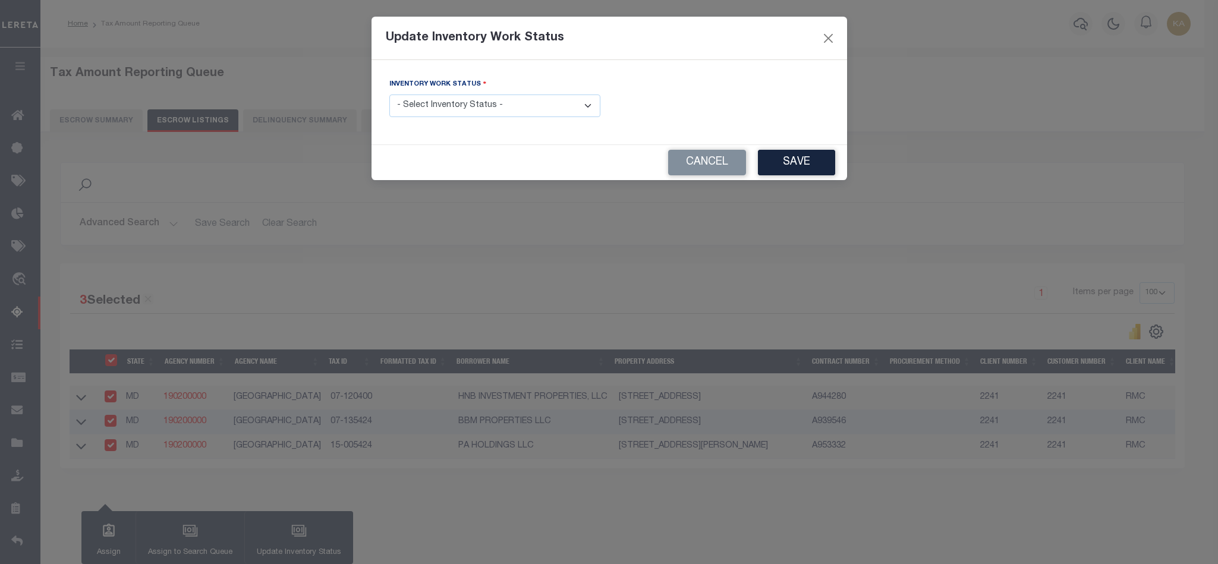
click at [471, 102] on select "- Select Inventory Status - Manual - Exception Pended - Awaiting Search Late Ad…" at bounding box center [494, 105] width 211 height 23
select select "4"
click at [389, 95] on select "- Select Inventory Status - Manual - Exception Pended - Awaiting Search Late Ad…" at bounding box center [494, 105] width 211 height 23
click at [780, 159] on button "Save" at bounding box center [796, 163] width 77 height 26
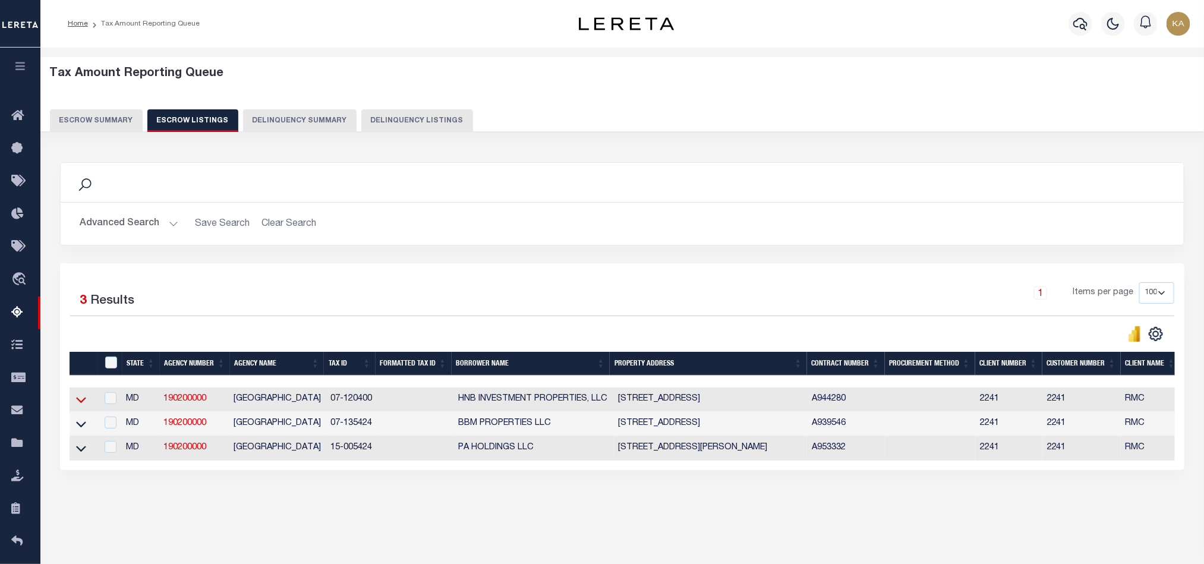
click at [79, 403] on icon at bounding box center [81, 401] width 10 height 6
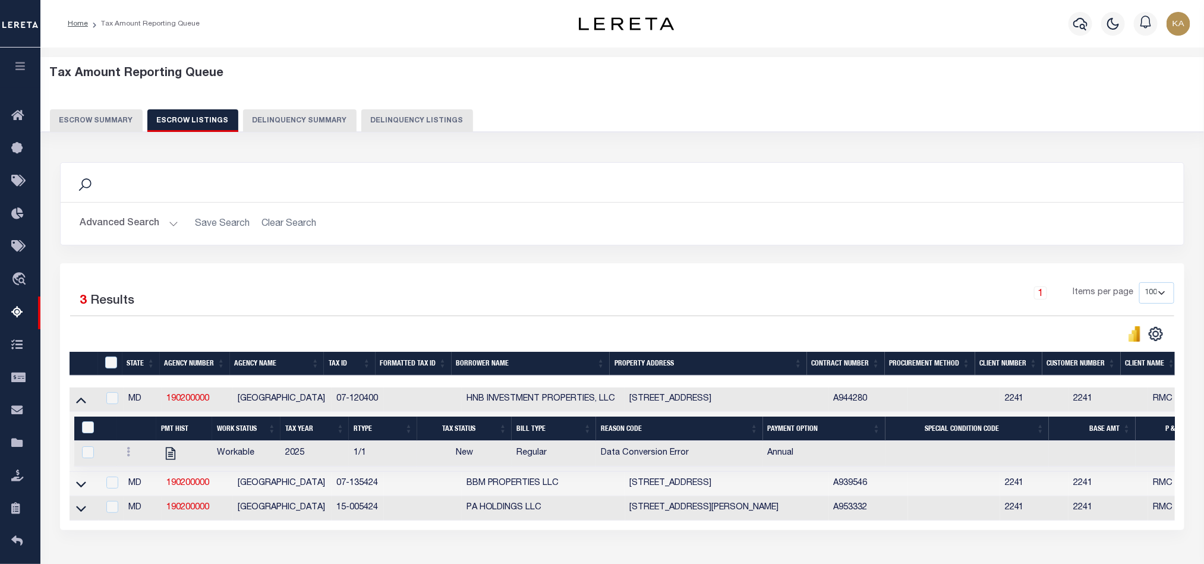
scroll to position [86, 0]
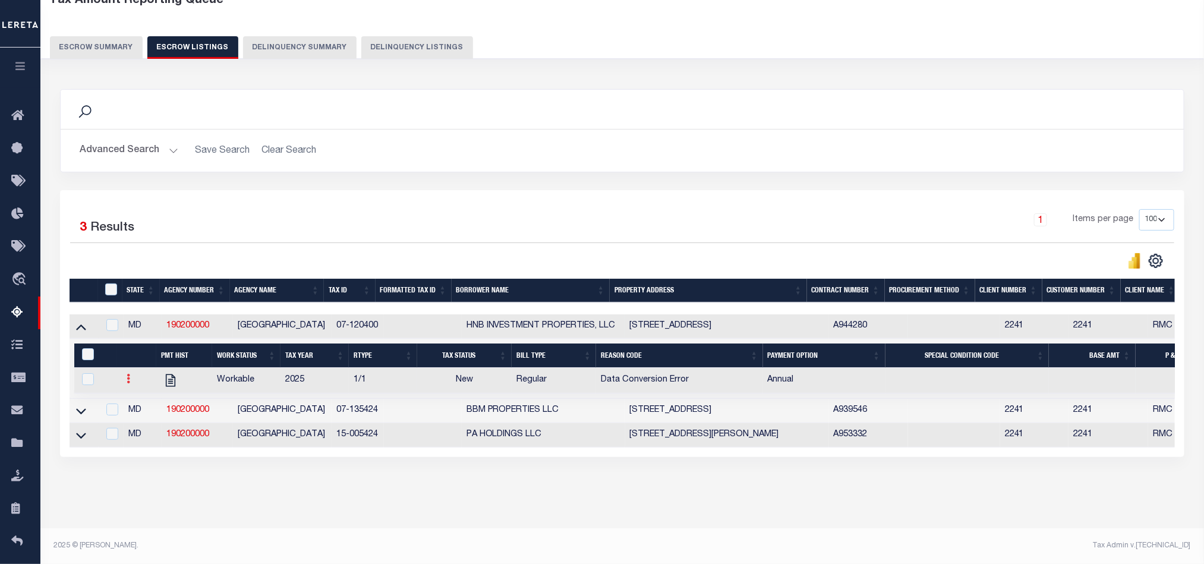
click at [127, 374] on icon at bounding box center [129, 379] width 4 height 10
click at [141, 419] on img "" at bounding box center [143, 418] width 12 height 12
checkbox input "true"
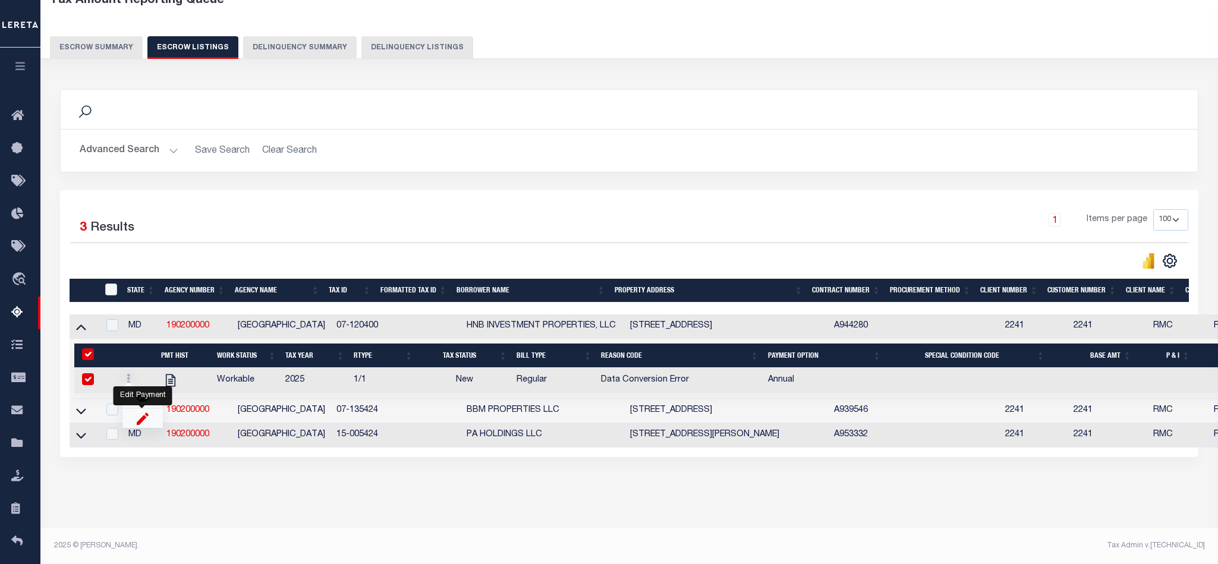
select select "NW2"
select select
type input "[DATE]"
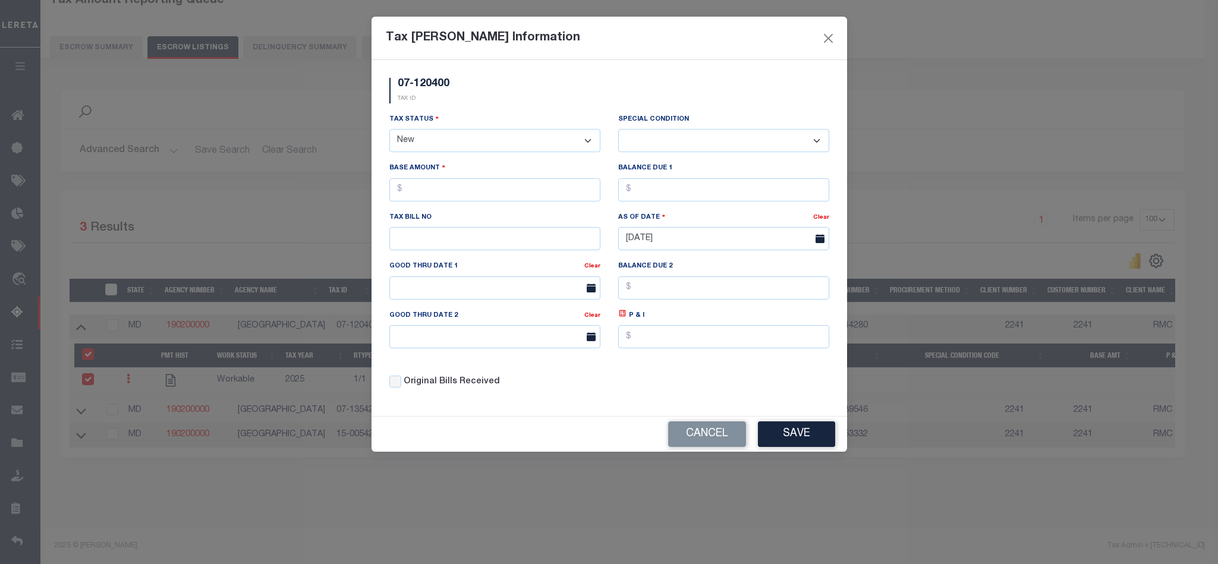
click at [421, 140] on select "- Select Status - Open Due/Unpaid Paid Incomplete No Tax Due Internal Refund Pr…" at bounding box center [494, 140] width 211 height 23
select select "DUE"
click at [389, 130] on select "- Select Status - Open Due/Unpaid Paid Incomplete No Tax Due Internal Refund Pr…" at bounding box center [494, 140] width 211 height 23
click at [640, 145] on select "-- Select Special Condition -- 3RD PARTY TAX LIEN AGENCY TAX LIEN (A.K.A Inside…" at bounding box center [723, 140] width 211 height 23
click at [646, 144] on select "-- Select Special Condition -- 3RD PARTY TAX LIEN AGENCY TAX LIEN (A.K.A Inside…" at bounding box center [723, 140] width 211 height 23
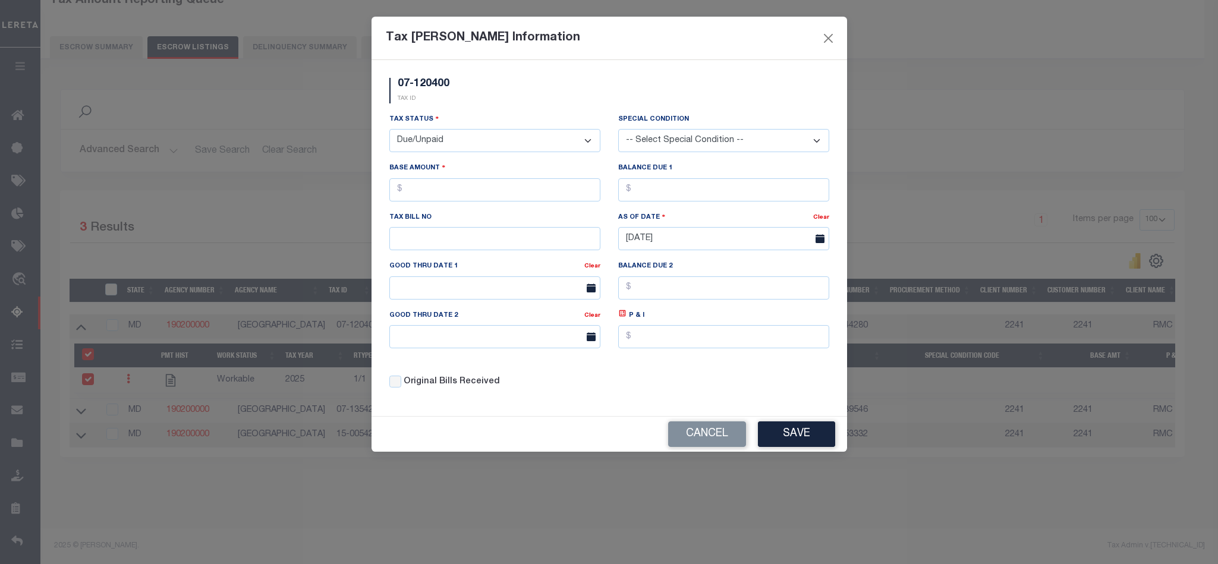
click at [646, 144] on select "-- Select Special Condition -- 3RD PARTY TAX LIEN AGENCY TAX LIEN (A.K.A Inside…" at bounding box center [723, 140] width 211 height 23
click at [618, 130] on select "-- Select Special Condition -- 3RD PARTY TAX LIEN AGENCY TAX LIEN (A.K.A Inside…" at bounding box center [723, 140] width 211 height 23
select select "1"
click at [474, 193] on input "text" at bounding box center [494, 189] width 211 height 23
type input "$1.00"
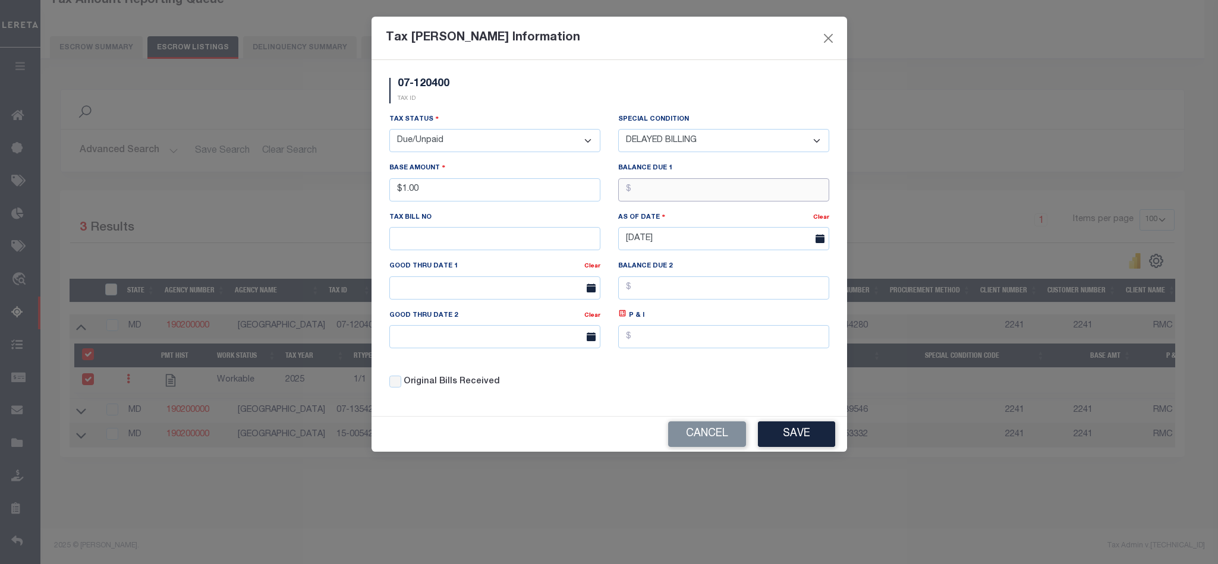
click at [646, 197] on input "text" at bounding box center [723, 189] width 211 height 23
type input "$1.00"
click at [515, 234] on input "text" at bounding box center [494, 238] width 211 height 23
type input "1"
click at [806, 439] on button "Save" at bounding box center [796, 434] width 77 height 26
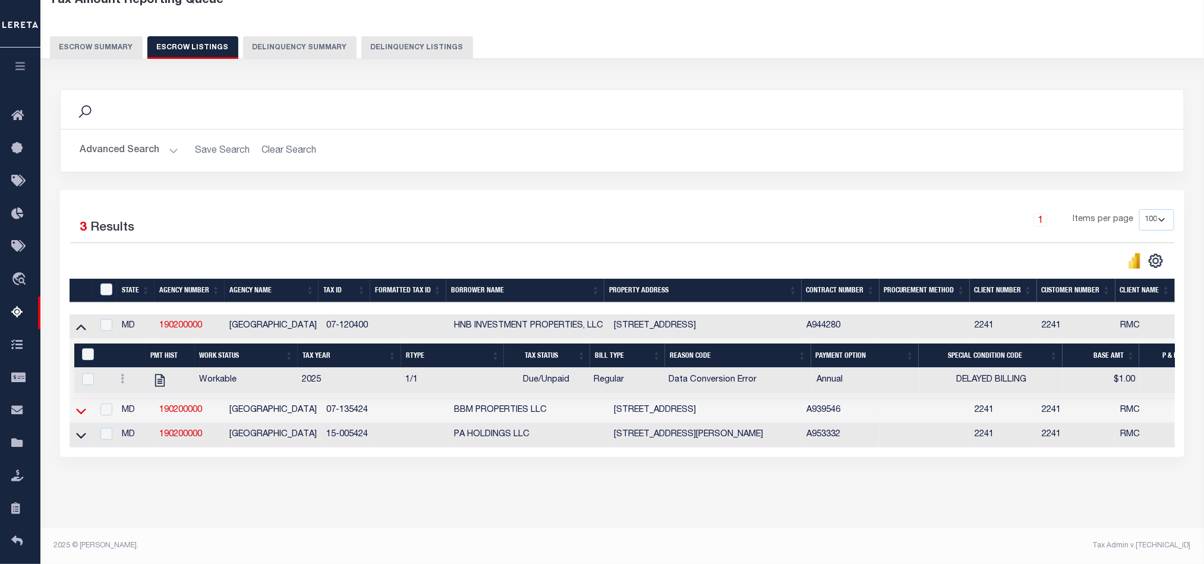
click at [78, 412] on icon at bounding box center [81, 411] width 10 height 6
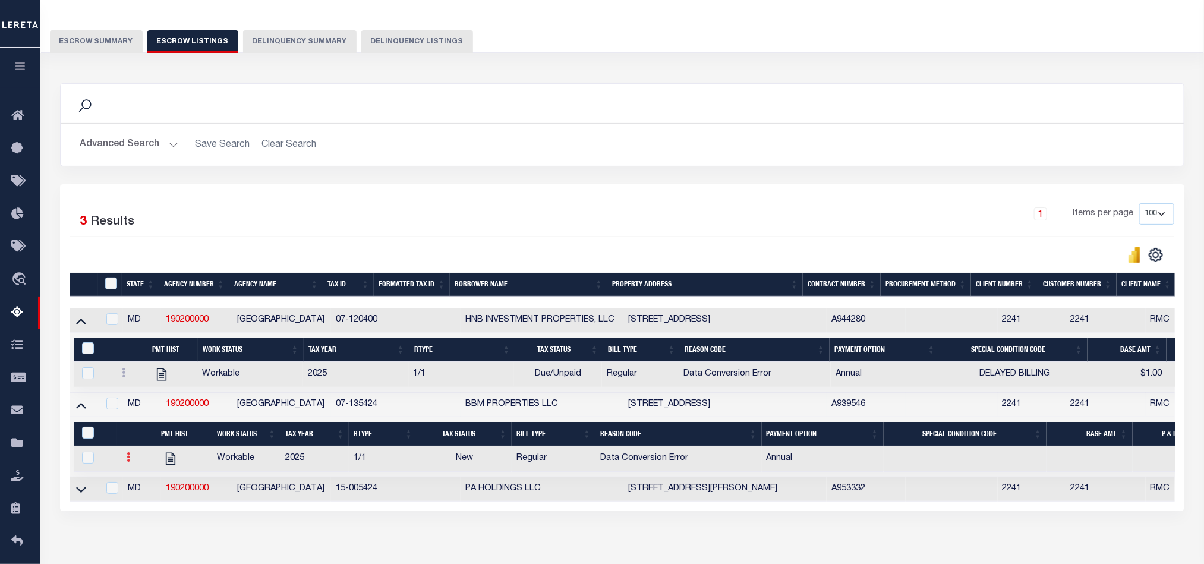
click at [125, 463] on link at bounding box center [128, 459] width 13 height 10
click at [140, 503] on img "" at bounding box center [143, 496] width 12 height 12
checkbox input "true"
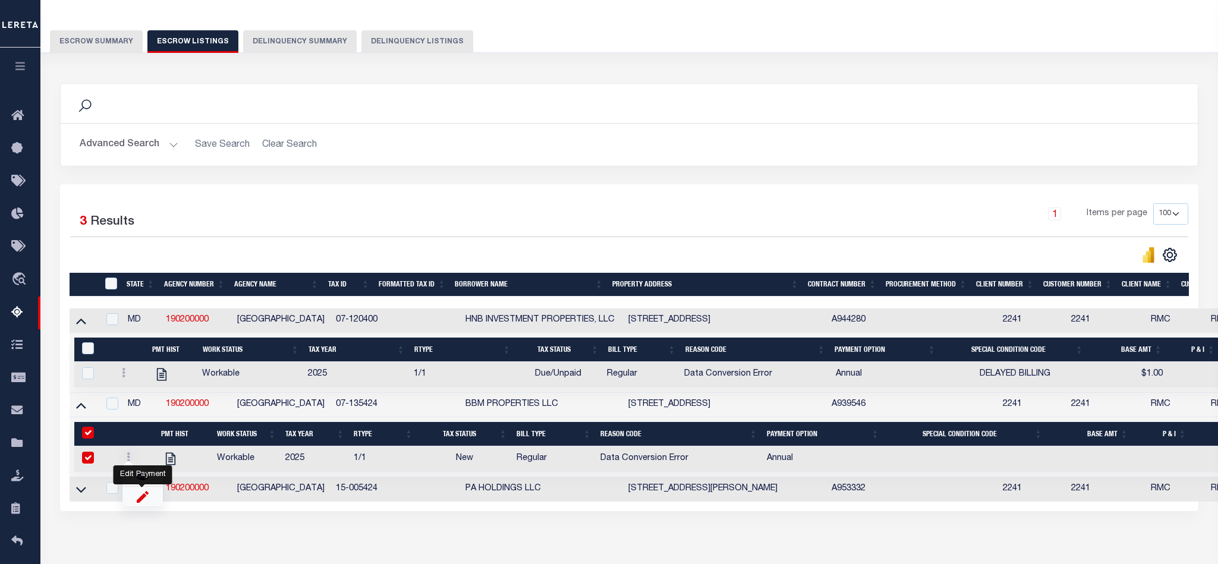
select select
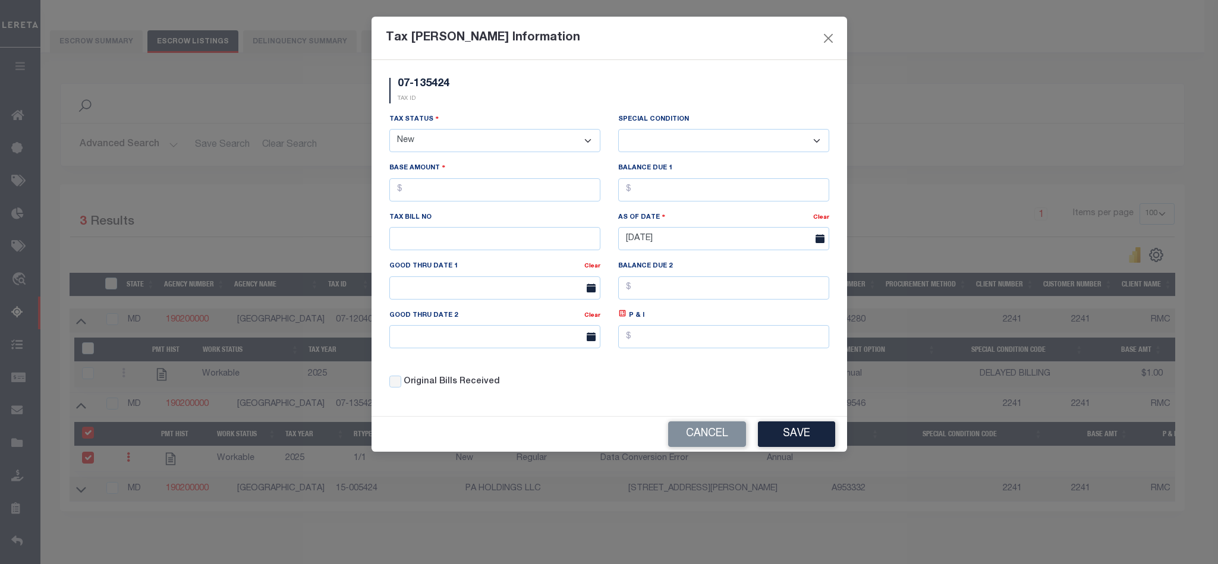
click at [437, 146] on select "- Select Status - Open Due/Unpaid Paid Incomplete No Tax Due Internal Refund Pr…" at bounding box center [494, 140] width 211 height 23
select select "DUE"
click at [389, 130] on select "- Select Status - Open Due/Unpaid Paid Incomplete No Tax Due Internal Refund Pr…" at bounding box center [494, 140] width 211 height 23
select select "0"
click at [447, 178] on div "Base Amount" at bounding box center [494, 181] width 211 height 39
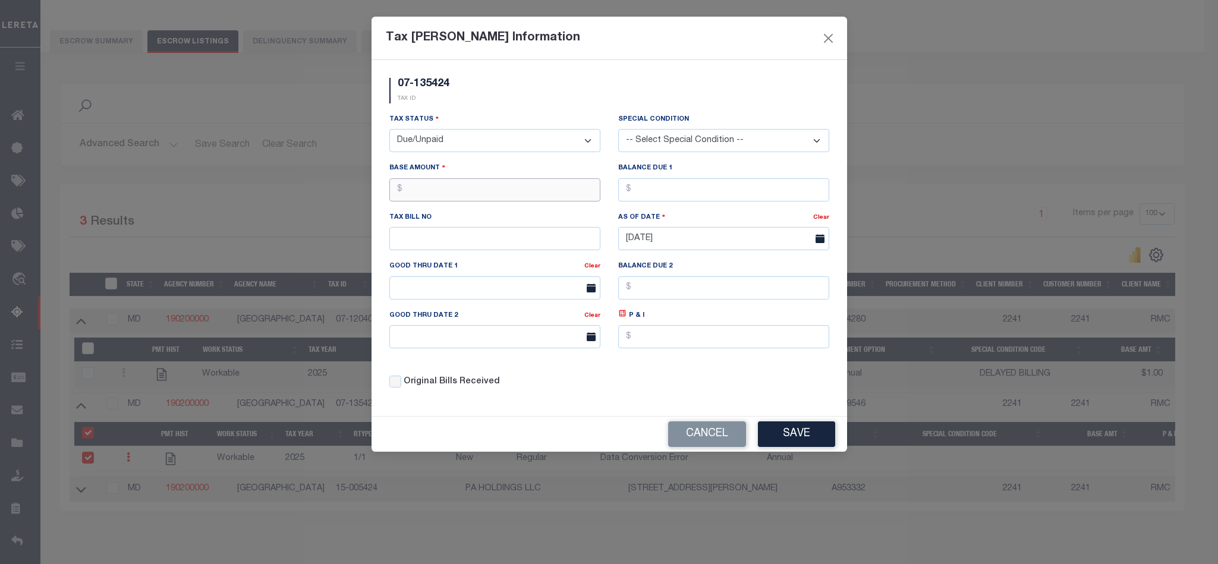
click at [478, 185] on input "text" at bounding box center [494, 189] width 211 height 23
type input "$1.00"
click at [710, 196] on input "text" at bounding box center [723, 189] width 211 height 23
type input "$1.00"
click at [503, 237] on input "text" at bounding box center [494, 238] width 211 height 23
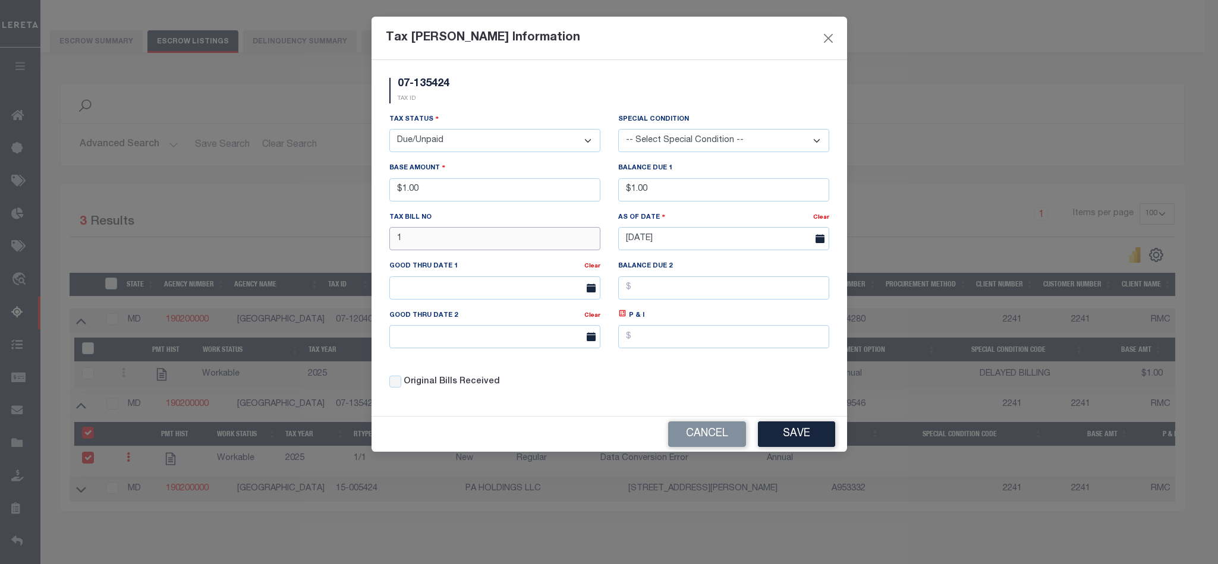
type input "1"
click at [789, 441] on button "Save" at bounding box center [796, 434] width 77 height 26
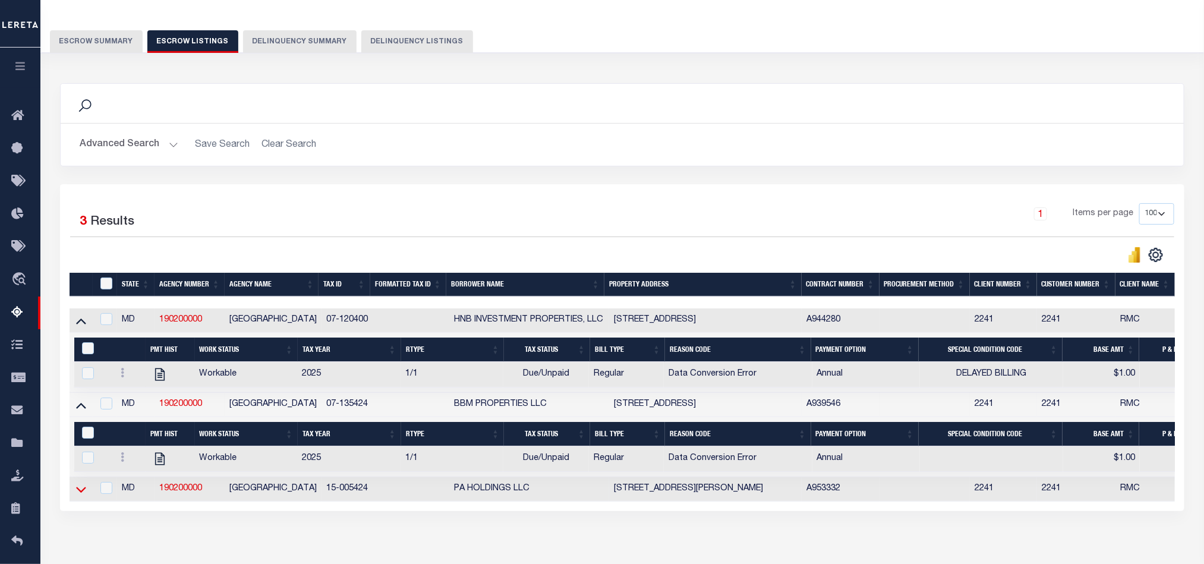
click at [78, 496] on icon at bounding box center [81, 489] width 10 height 12
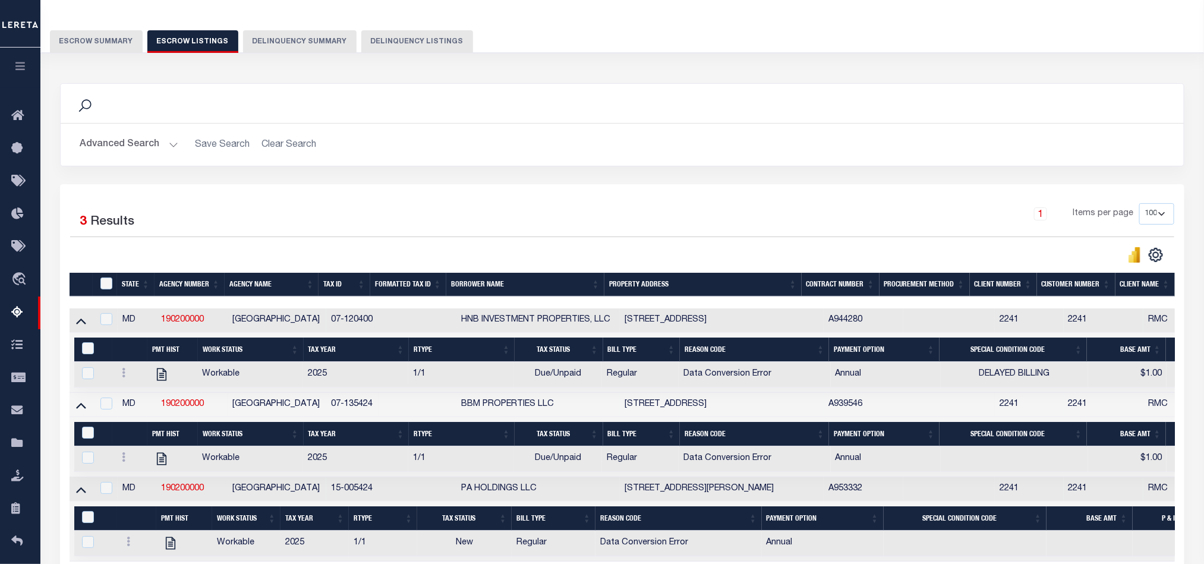
scroll to position [209, 0]
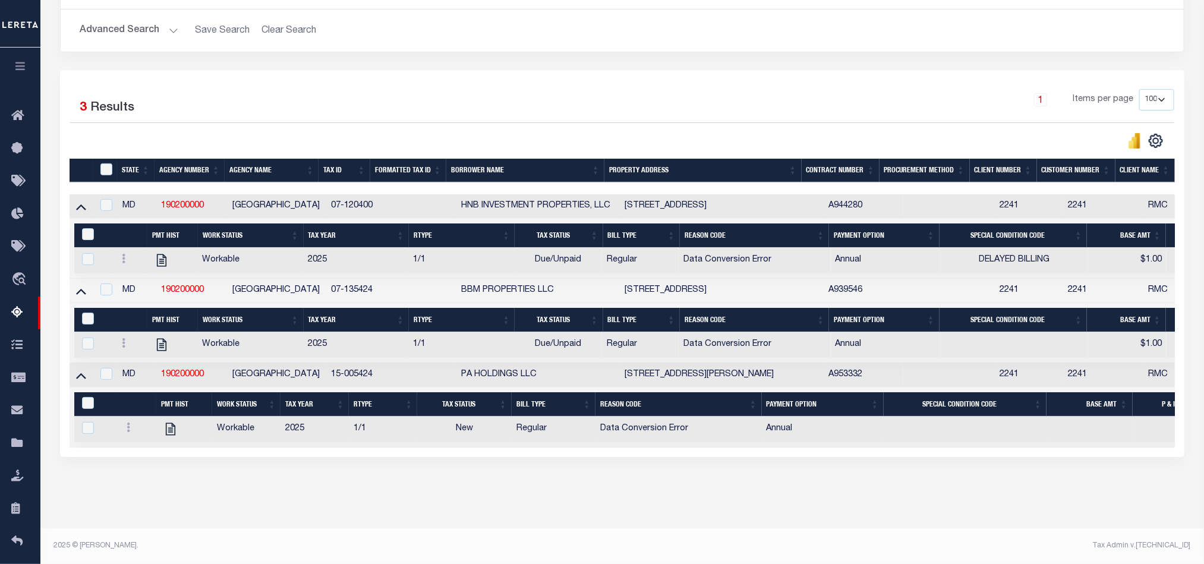
click at [128, 422] on icon at bounding box center [129, 427] width 4 height 10
click at [141, 467] on img "" at bounding box center [143, 467] width 12 height 12
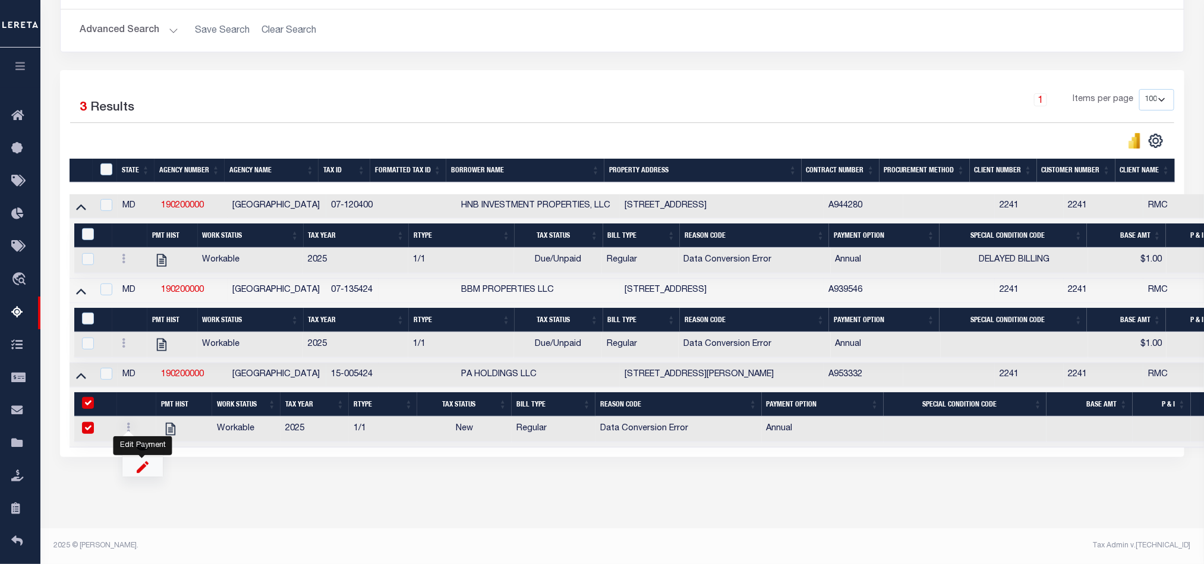
checkbox input "true"
select select
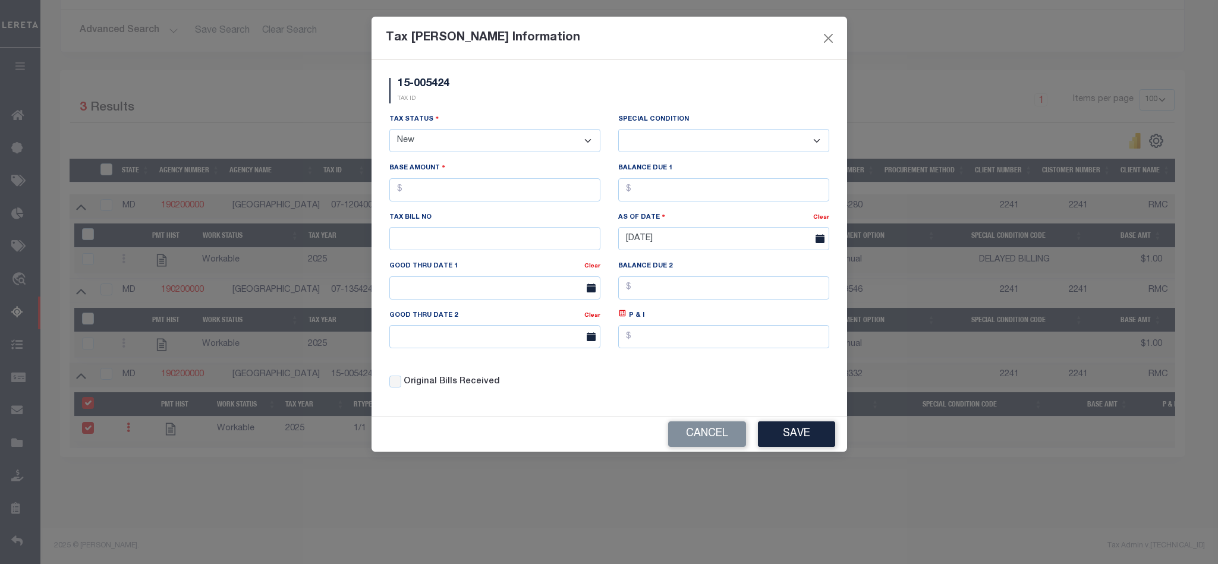
click at [447, 129] on div "Tax Status - Select Status - Open Due/Unpaid Paid Incomplete No Tax Due Interna…" at bounding box center [494, 132] width 211 height 39
click at [449, 137] on select "- Select Status - Open Due/Unpaid Paid Incomplete No Tax Due Internal Refund Pr…" at bounding box center [494, 140] width 211 height 23
select select "DUE"
click at [389, 130] on select "- Select Status - Open Due/Unpaid Paid Incomplete No Tax Due Internal Refund Pr…" at bounding box center [494, 140] width 211 height 23
click at [651, 134] on select "-- Select Special Condition -- 3RD PARTY TAX LIEN AGENCY TAX LIEN (A.K.A Inside…" at bounding box center [723, 140] width 211 height 23
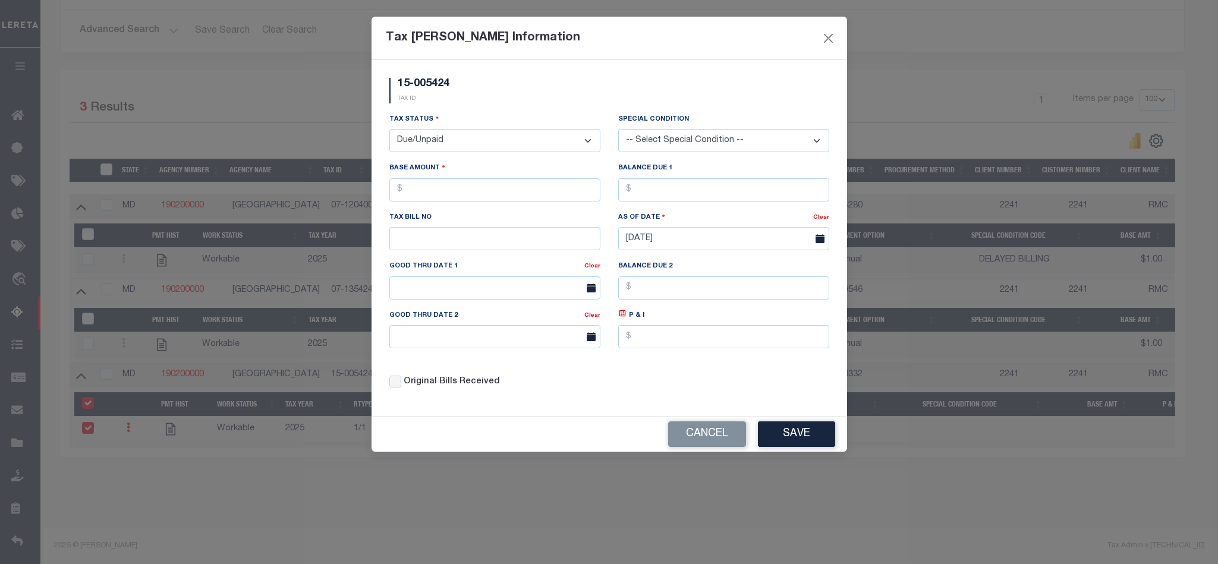
select select "19"
click at [618, 130] on select "-- Select Special Condition -- 3RD PARTY TAX LIEN AGENCY TAX LIEN (A.K.A Inside…" at bounding box center [723, 140] width 211 height 23
click at [488, 191] on input "text" at bounding box center [494, 189] width 211 height 23
type input "$1.00"
click at [674, 189] on input "text" at bounding box center [723, 189] width 211 height 23
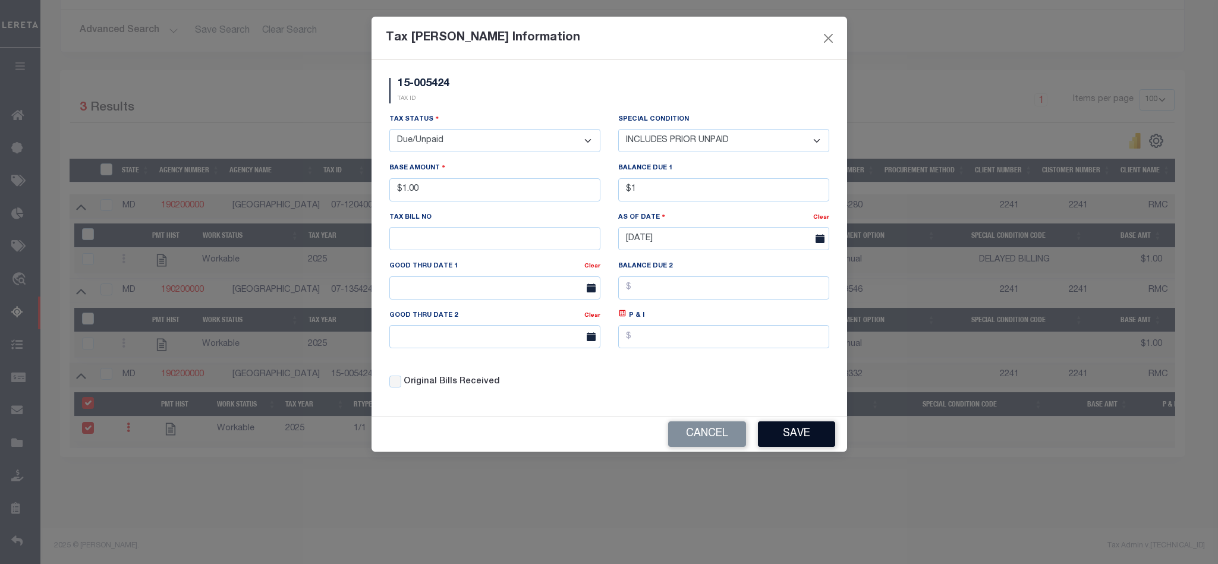
type input "$1.00"
click at [780, 440] on button "Save" at bounding box center [796, 434] width 77 height 26
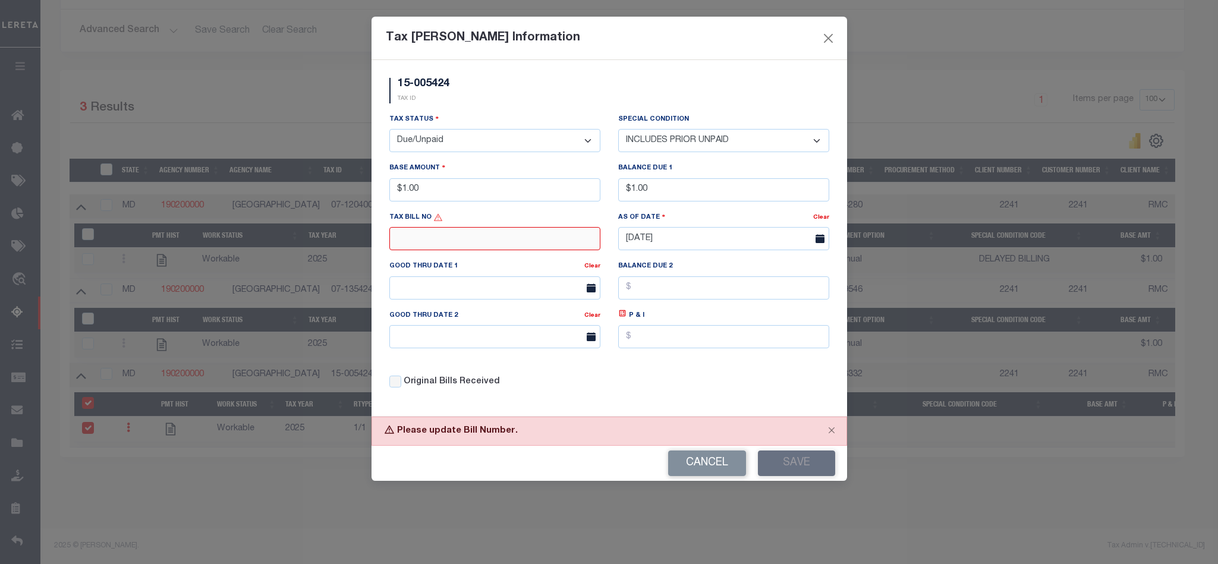
click at [496, 250] on input "text" at bounding box center [494, 238] width 211 height 23
type input "123"
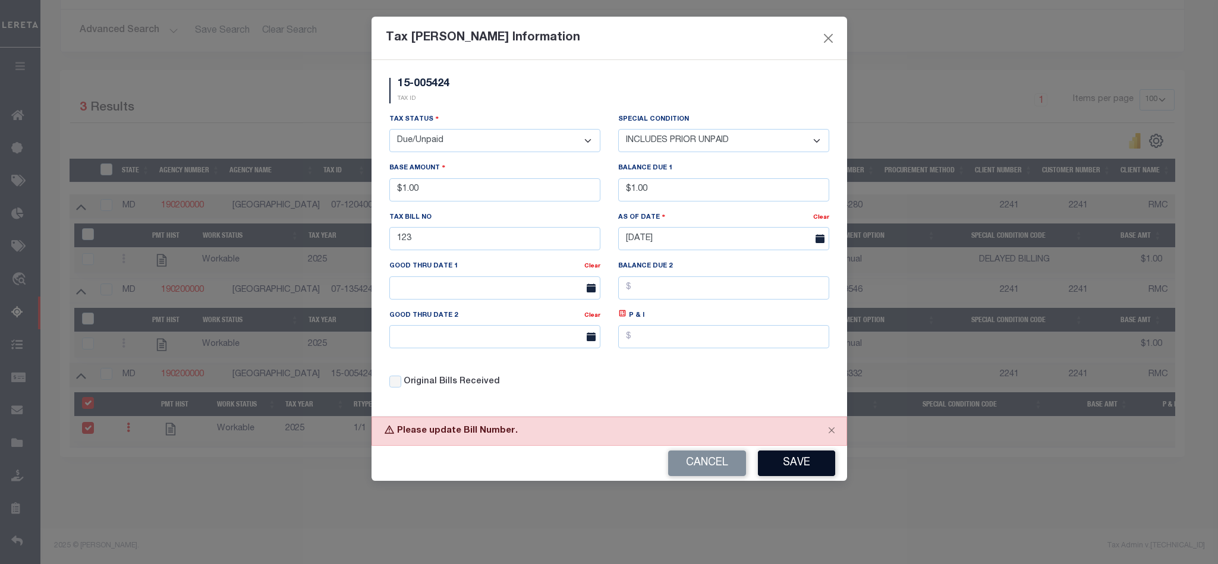
click at [799, 465] on button "Save" at bounding box center [796, 463] width 77 height 26
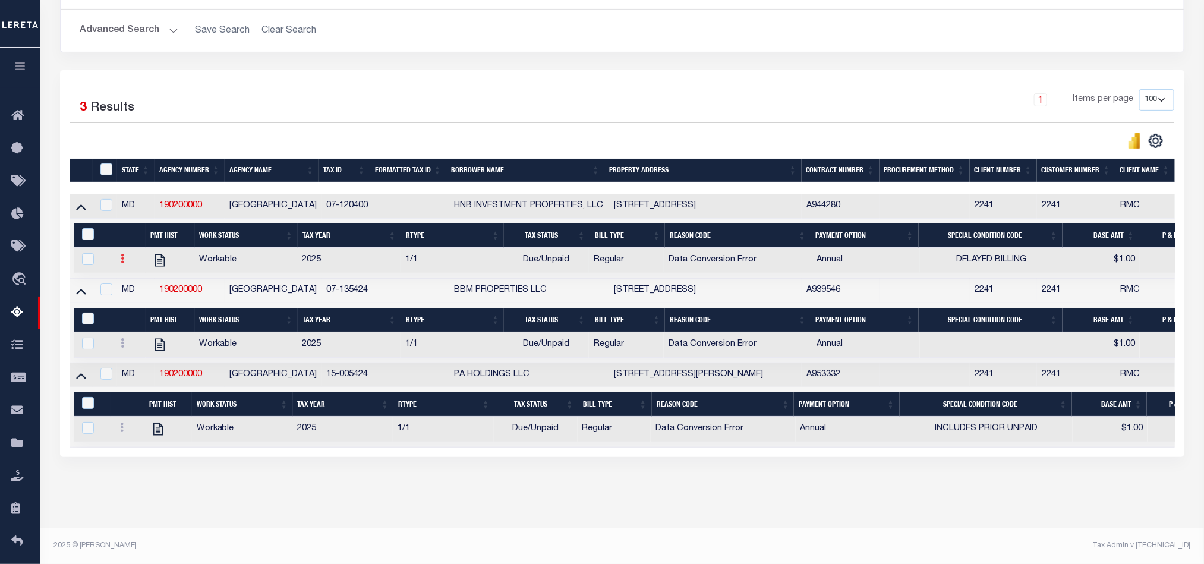
click at [124, 258] on icon at bounding box center [123, 259] width 4 height 10
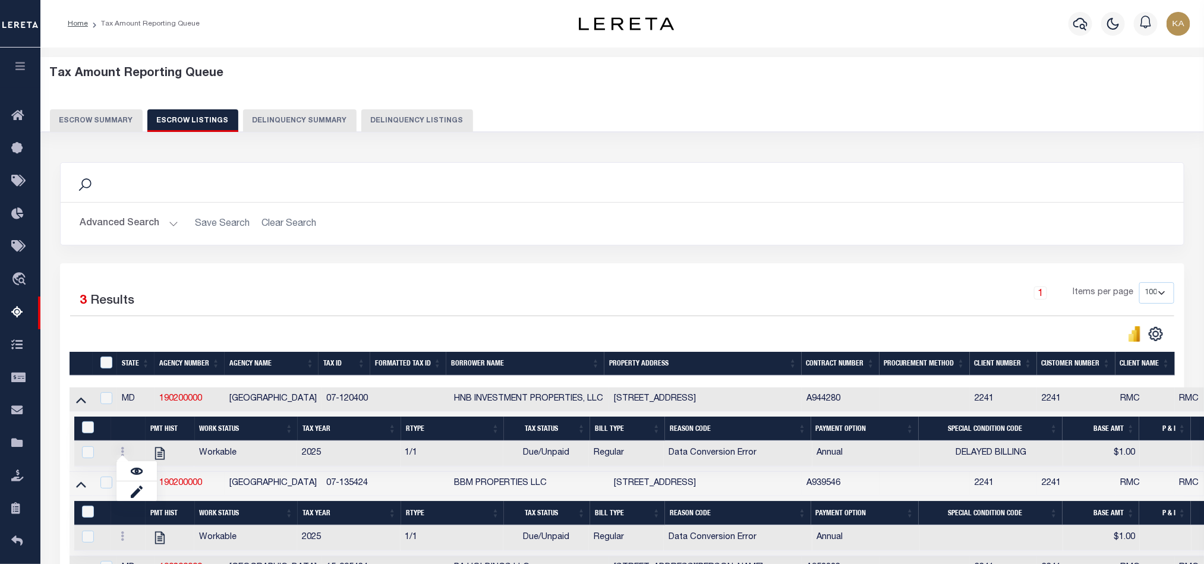
click at [107, 114] on button "Escrow Summary" at bounding box center [96, 120] width 93 height 23
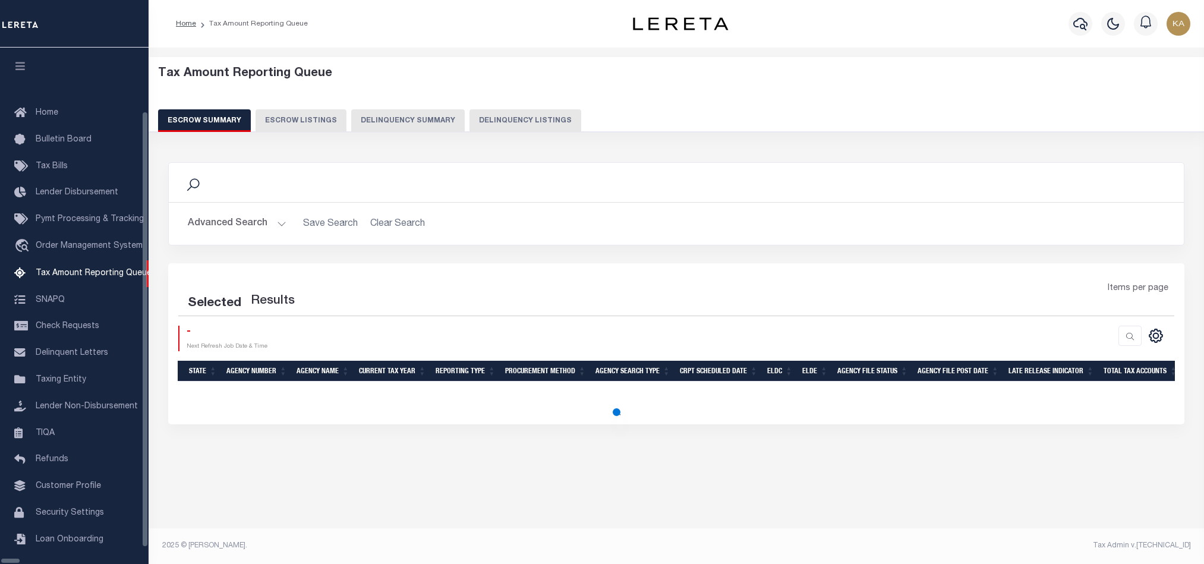
select select "100"
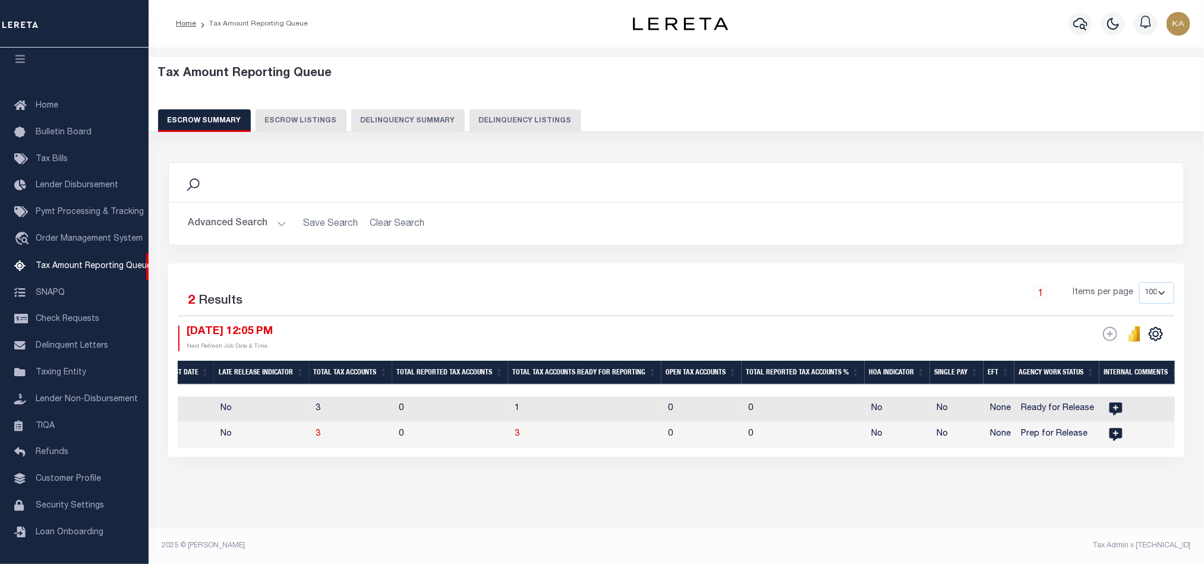
scroll to position [0, 850]
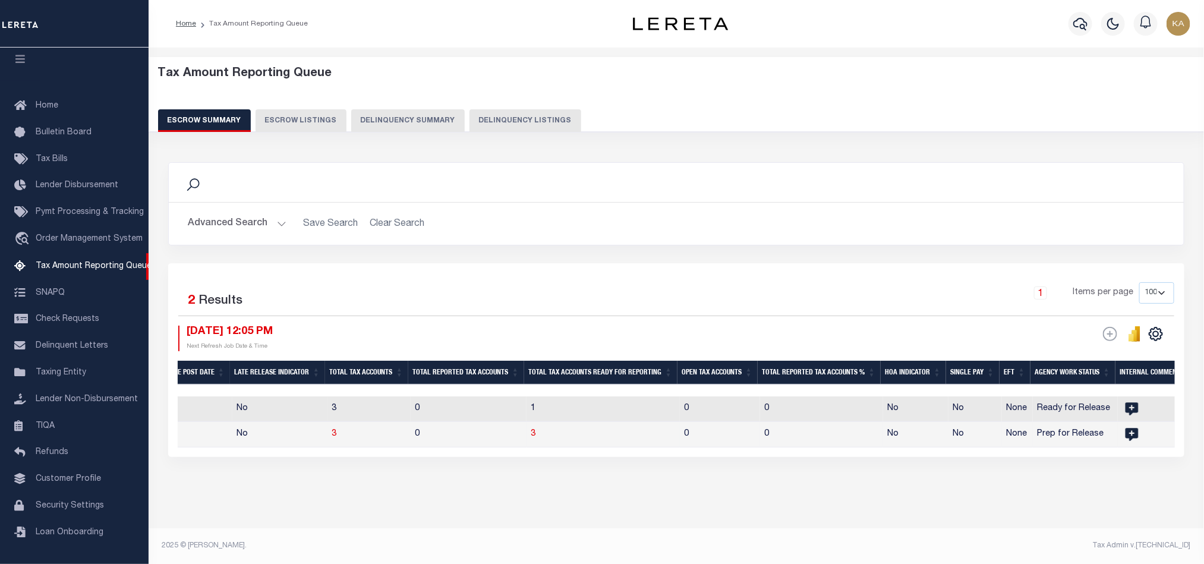
click at [439, 443] on td "0" at bounding box center [469, 435] width 116 height 26
checkbox input "true"
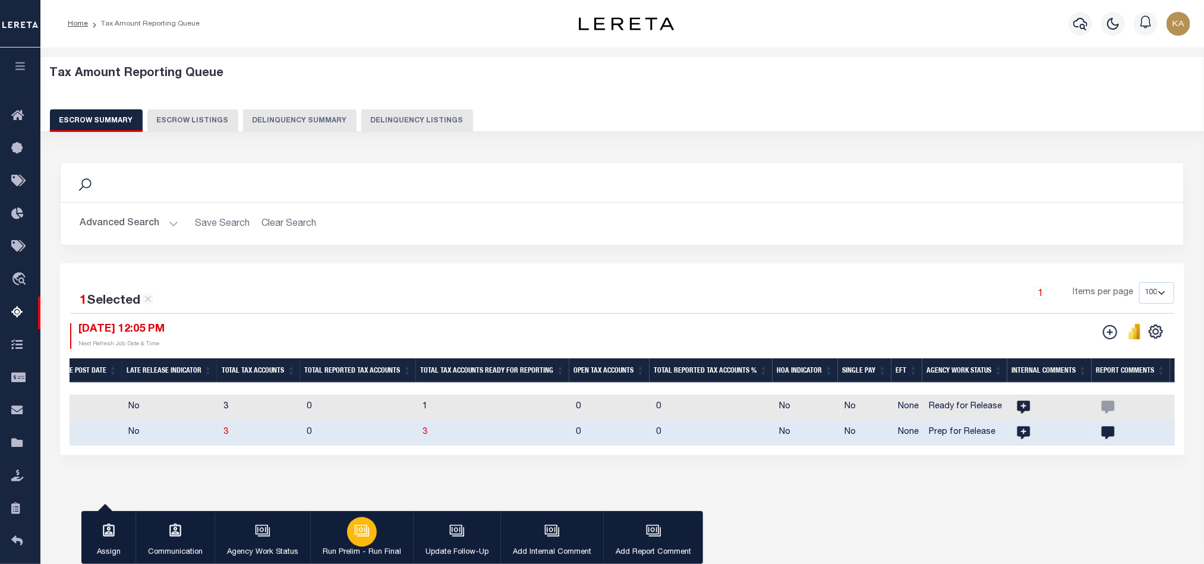
click at [345, 537] on button "Run Prelim - Run Final" at bounding box center [361, 537] width 103 height 53
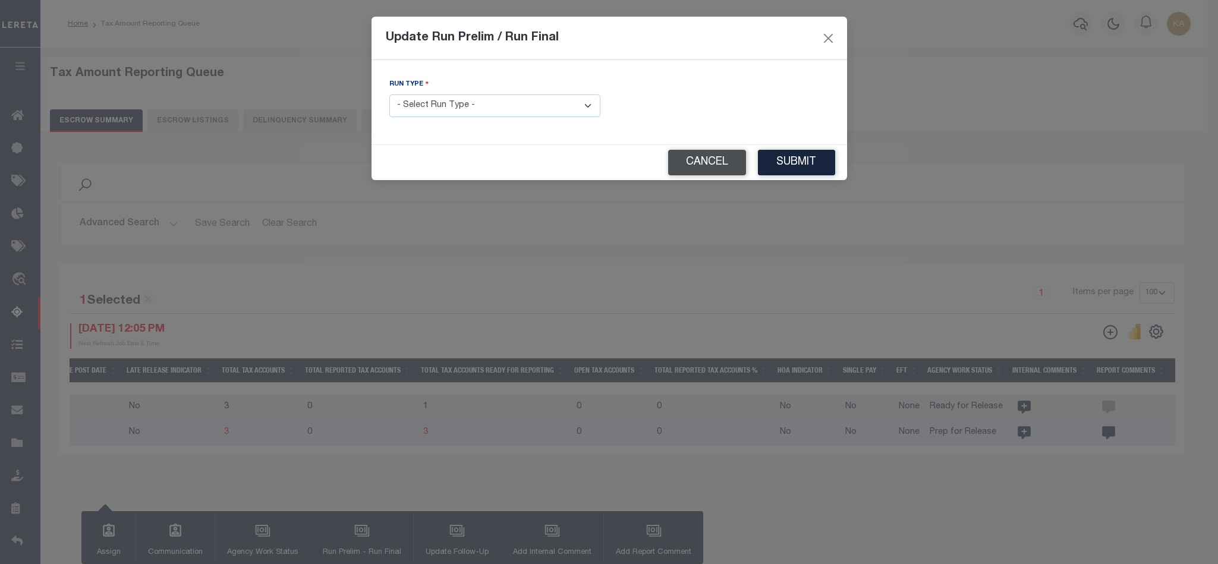
click at [692, 172] on button "Cancel" at bounding box center [707, 163] width 78 height 26
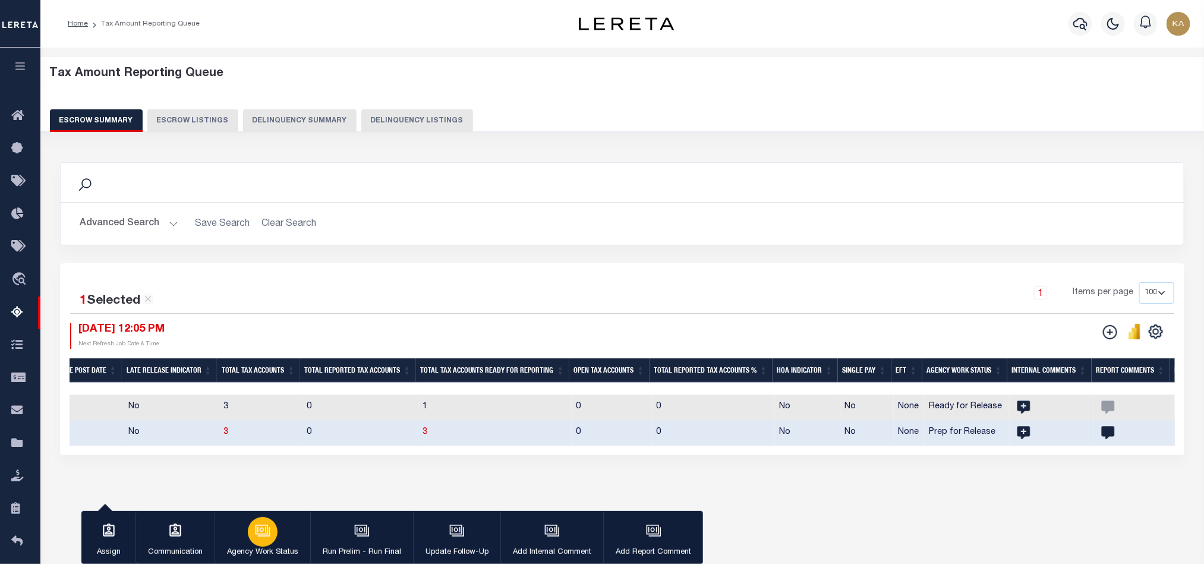
click at [261, 544] on div "button" at bounding box center [263, 532] width 30 height 30
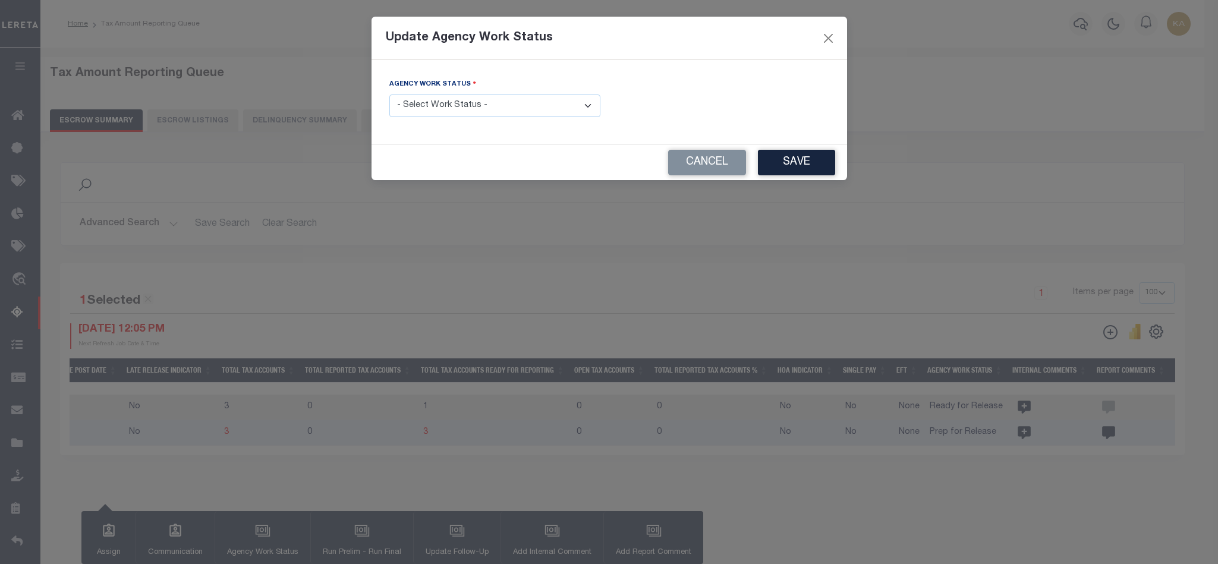
drag, startPoint x: 543, startPoint y: 112, endPoint x: 535, endPoint y: 106, distance: 9.7
click at [543, 111] on select "- Select Work Status - New In Progress Pending Agency Follow-up Pending QC Read…" at bounding box center [494, 105] width 211 height 23
select select "6"
click at [389, 95] on select "- Select Work Status - New In Progress Pending Agency Follow-up Pending QC Read…" at bounding box center [494, 105] width 211 height 23
click at [774, 165] on button "Save" at bounding box center [796, 163] width 77 height 26
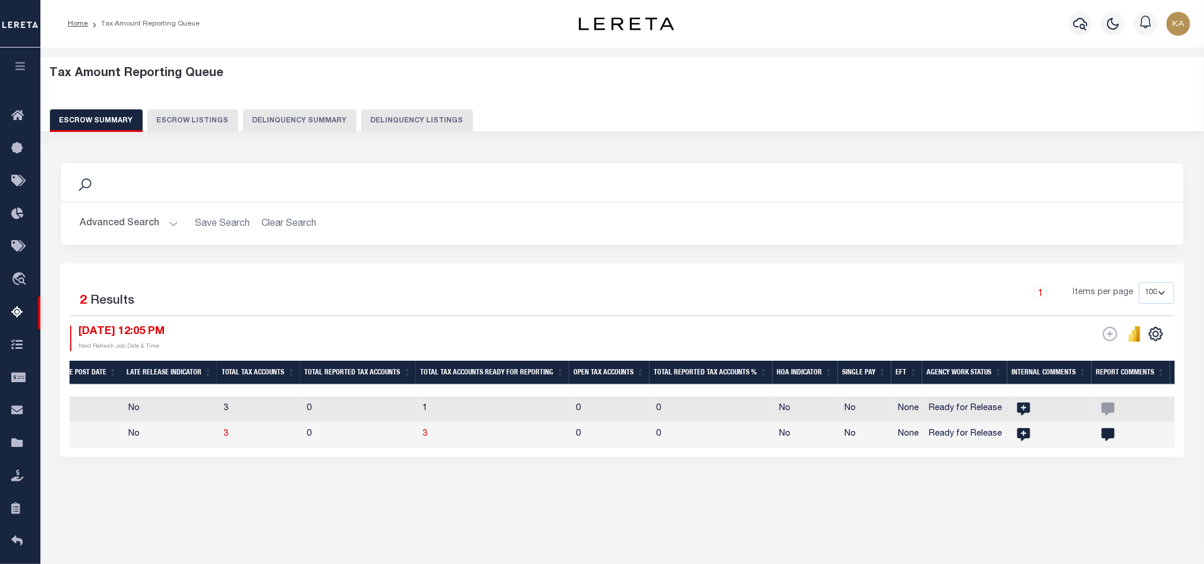
click at [283, 437] on td "3" at bounding box center [260, 435] width 83 height 26
checkbox input "true"
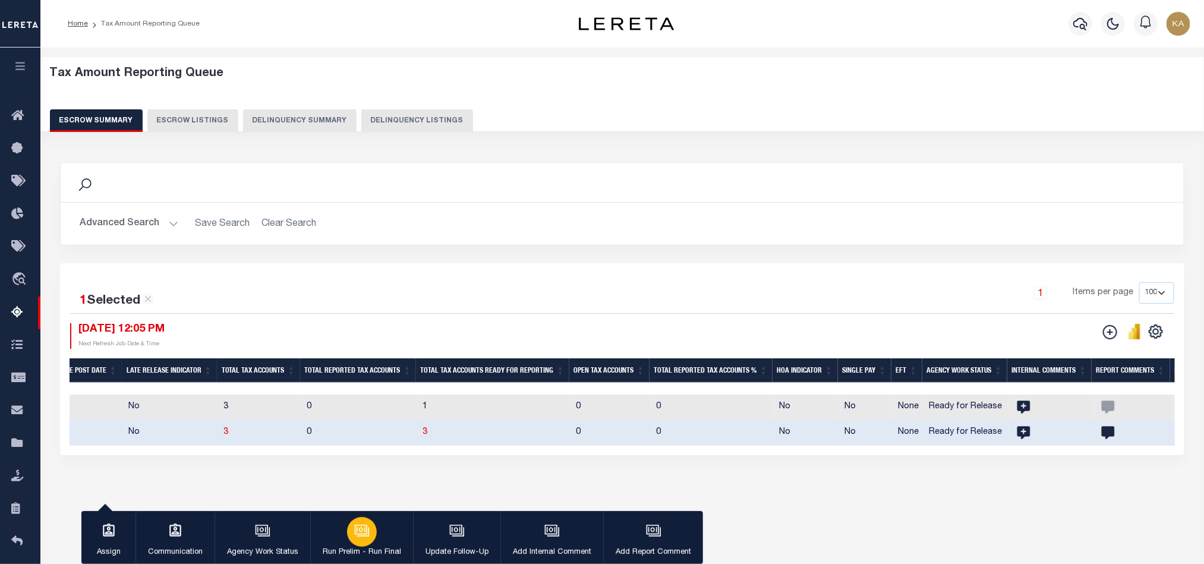
click at [349, 530] on div "button" at bounding box center [362, 532] width 30 height 30
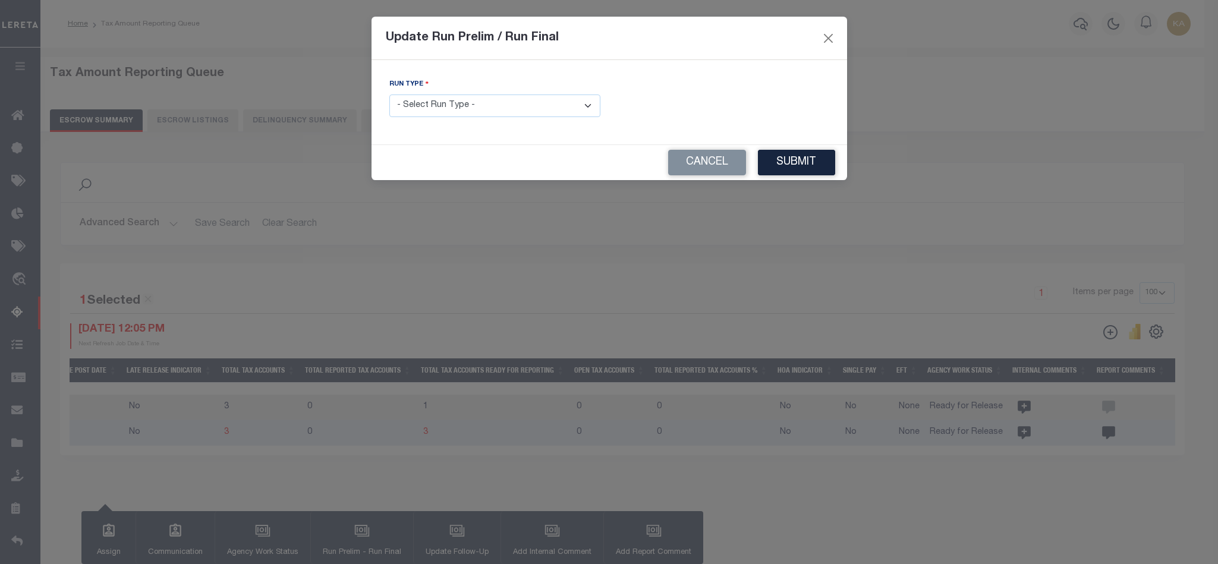
click at [469, 102] on select "- Select Run Type - Prelim Run Final Run" at bounding box center [494, 105] width 211 height 23
select select "F"
click at [389, 95] on select "- Select Run Type - Prelim Run Final Run" at bounding box center [494, 105] width 211 height 23
click at [706, 99] on input "text" at bounding box center [723, 105] width 211 height 23
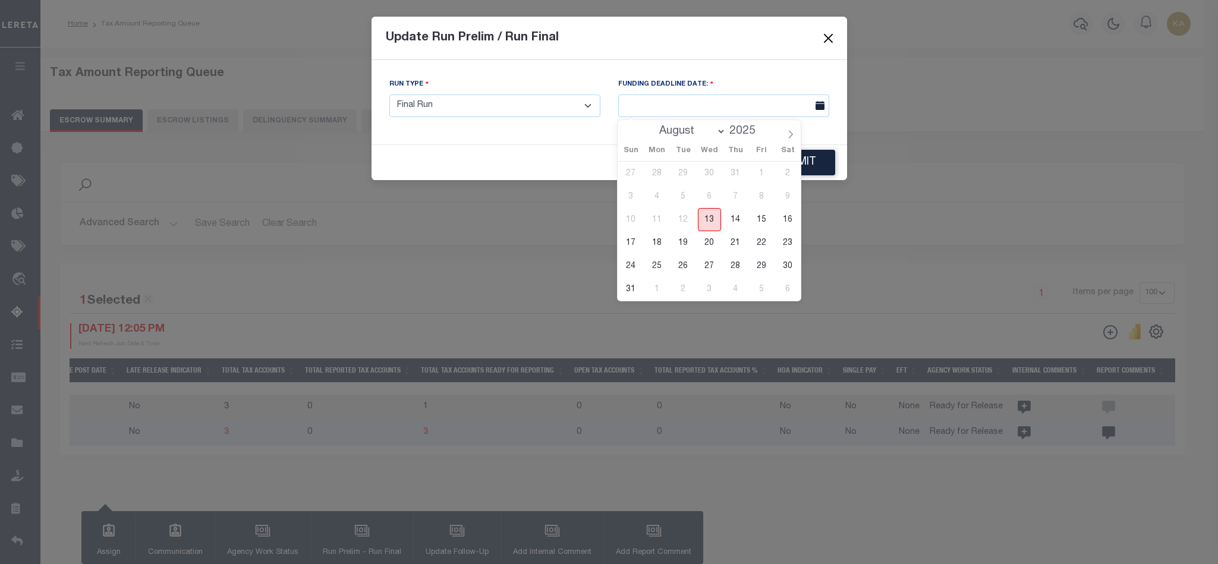
click at [708, 223] on span "13" at bounding box center [709, 219] width 23 height 23
type input "[DATE]"
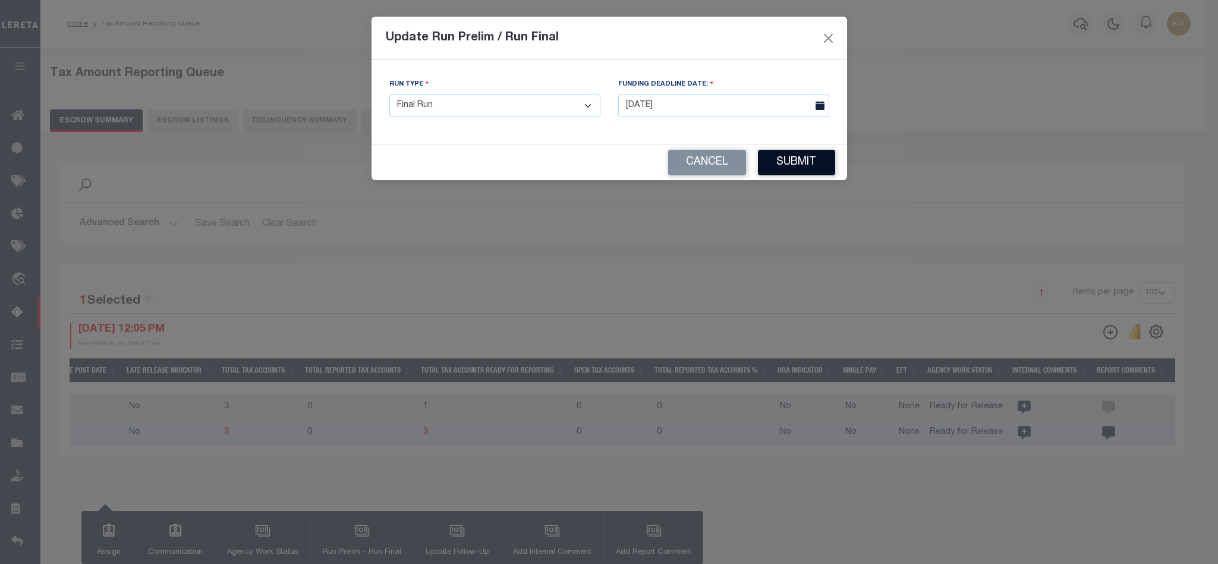
click at [796, 163] on button "Submit" at bounding box center [796, 163] width 77 height 26
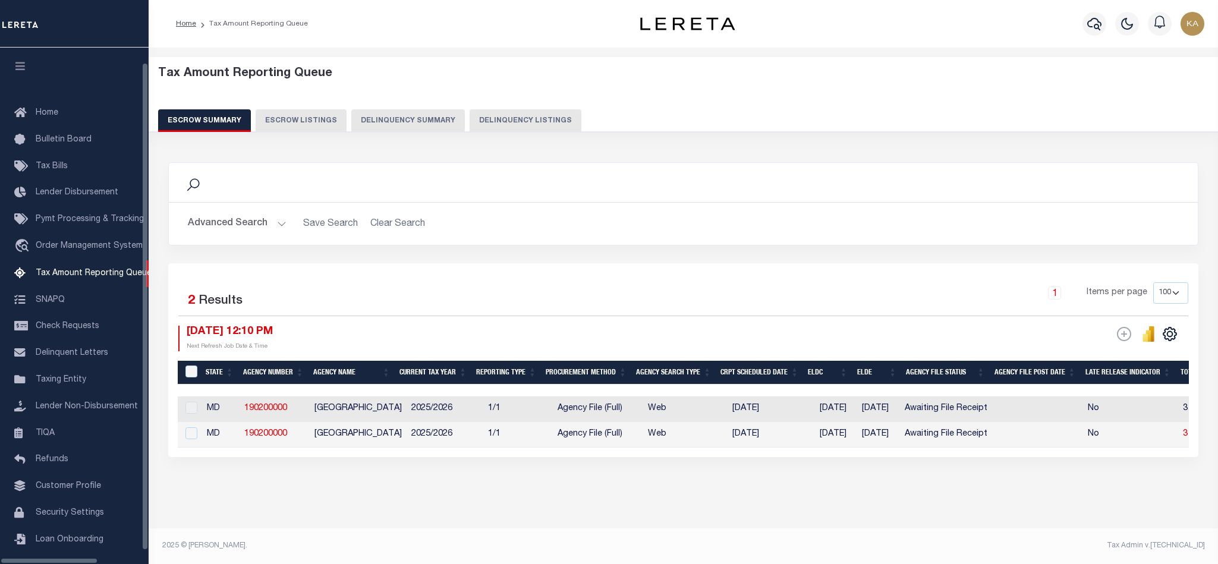
select select "100"
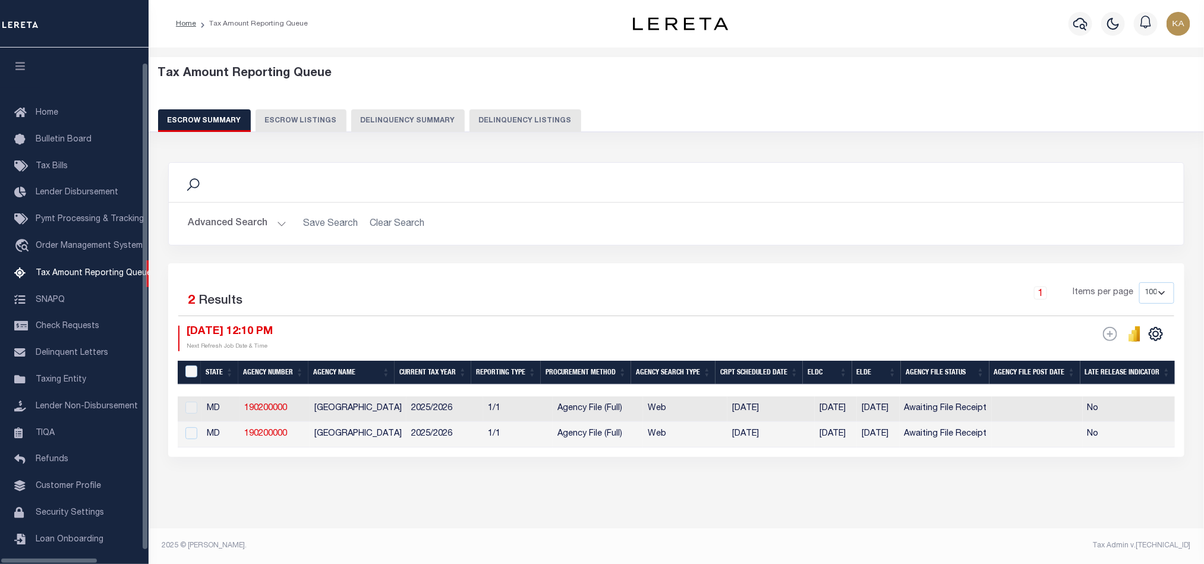
scroll to position [14, 0]
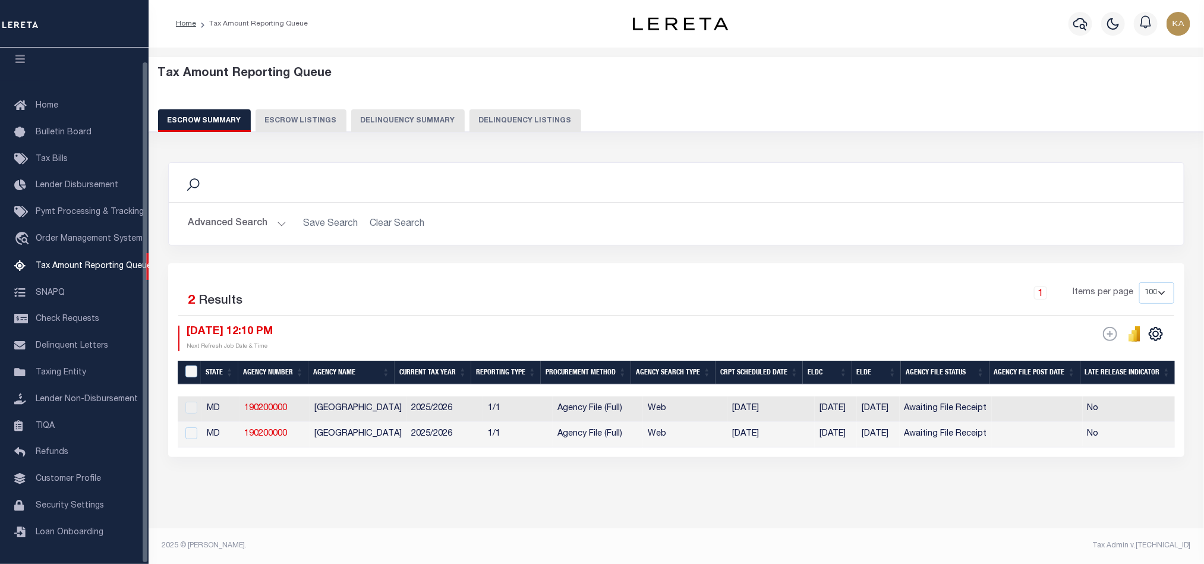
click at [605, 447] on div "State Agency Number Agency Name Current Tax Year Reporting Type Procurement Met…" at bounding box center [676, 421] width 997 height 51
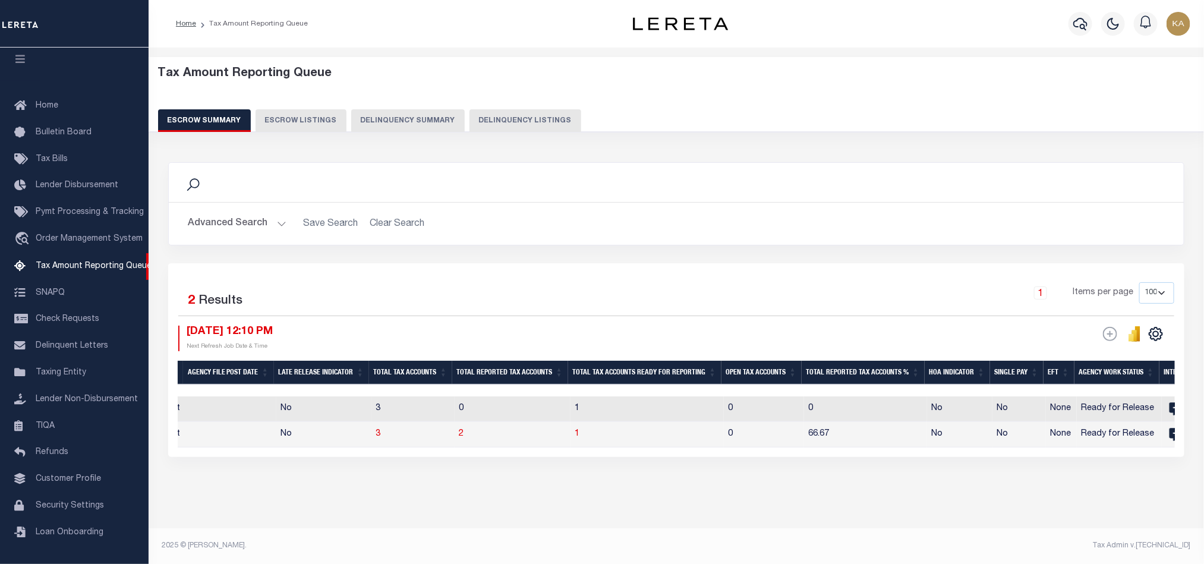
scroll to position [0, 800]
click at [595, 437] on td "1" at bounding box center [652, 435] width 153 height 26
checkbox input "true"
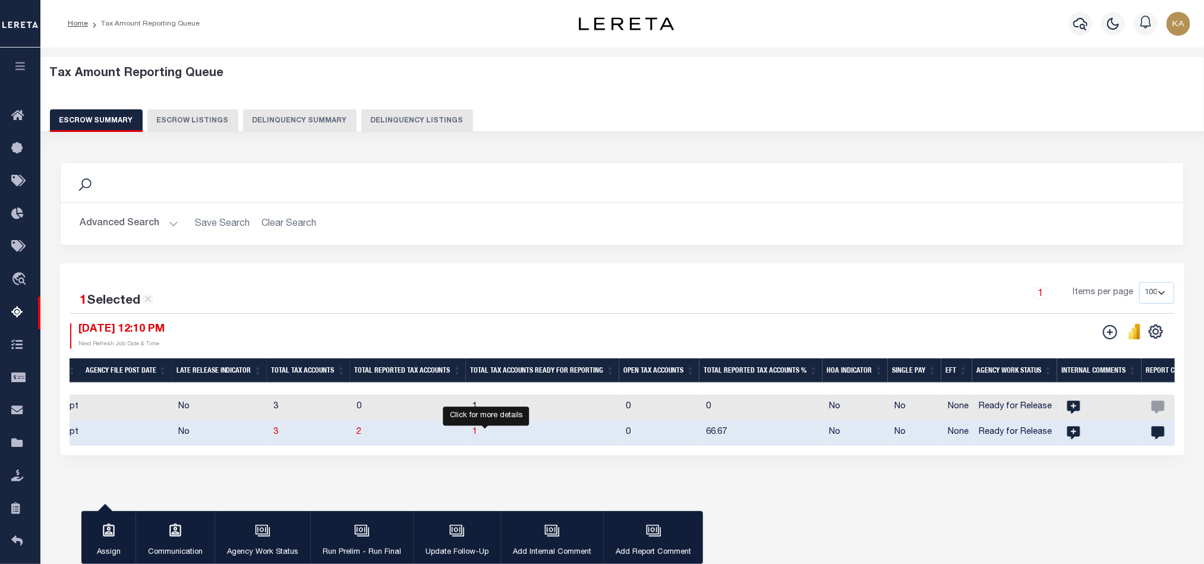
click at [478, 434] on span "1" at bounding box center [475, 432] width 5 height 8
select select "100"
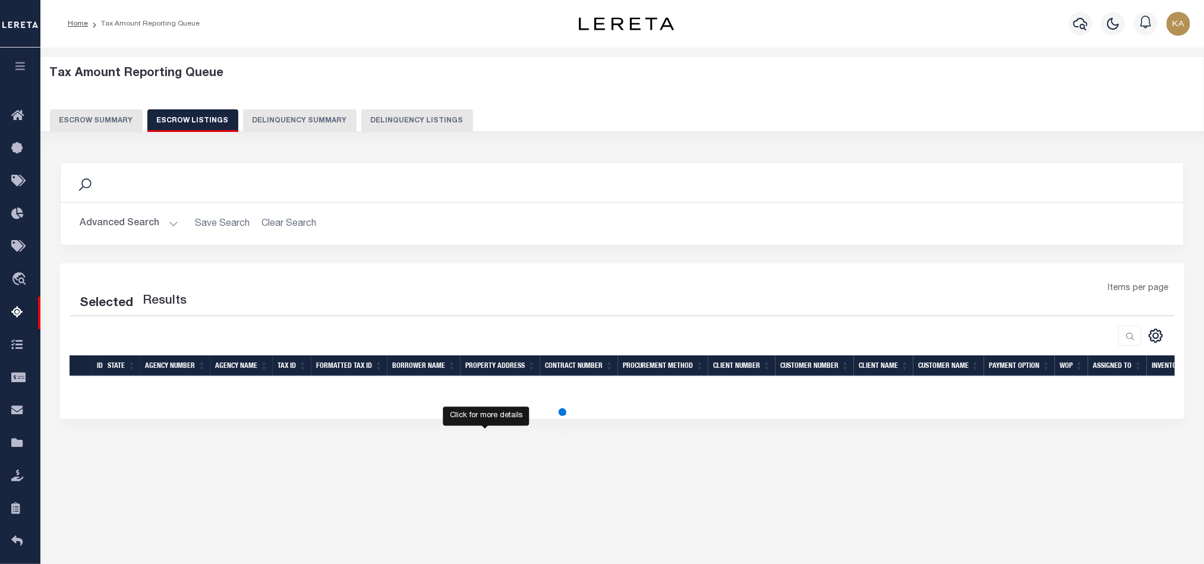
select select "100"
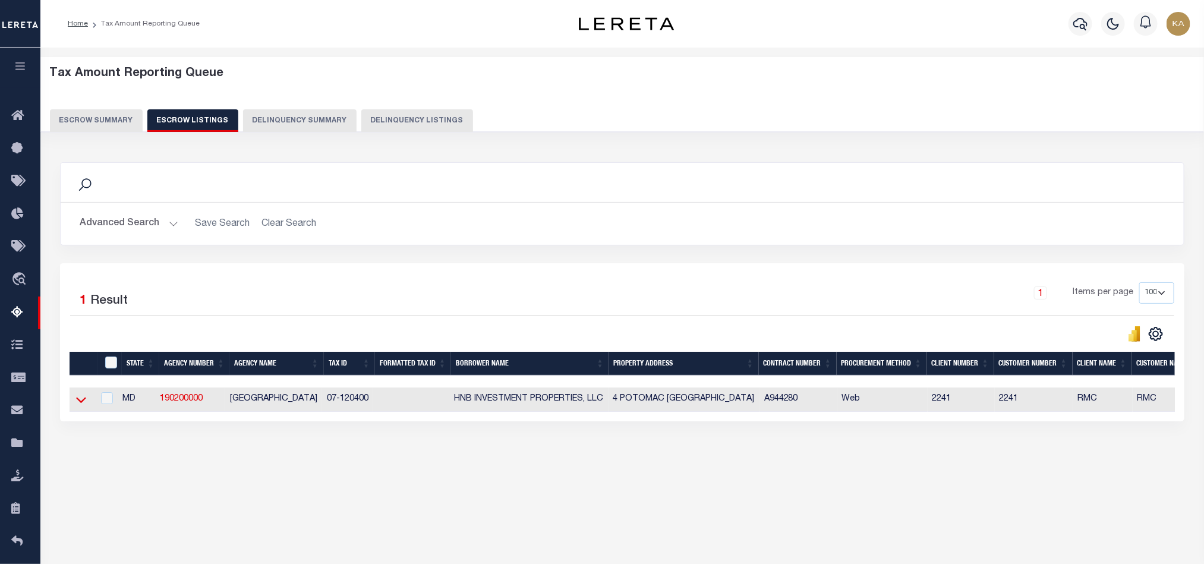
click at [83, 406] on icon at bounding box center [81, 399] width 10 height 12
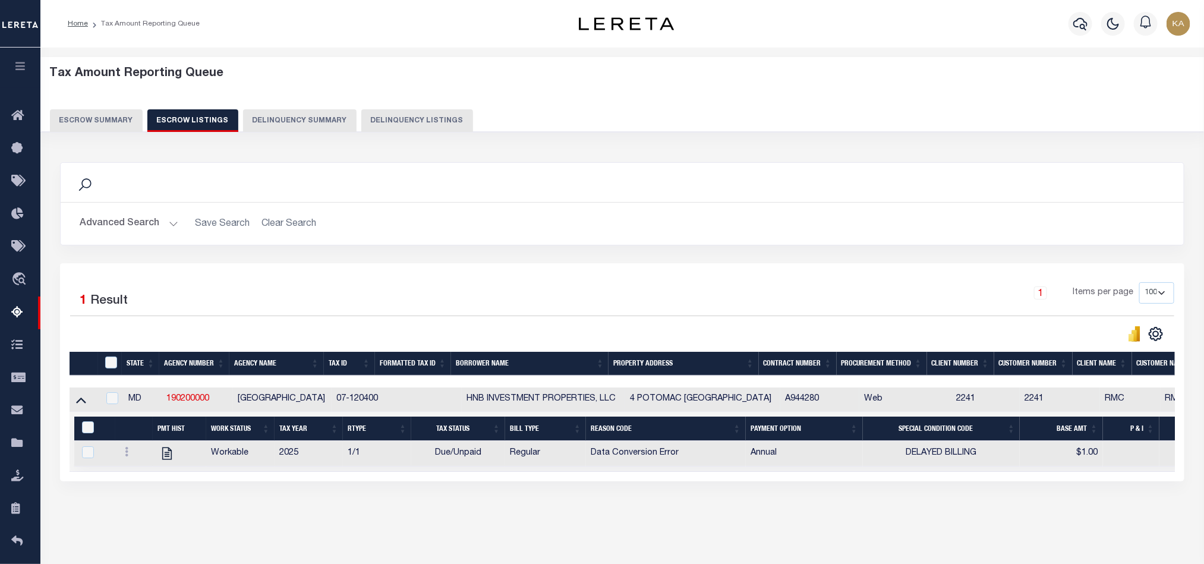
click at [95, 118] on button "Escrow Summary" at bounding box center [96, 120] width 93 height 23
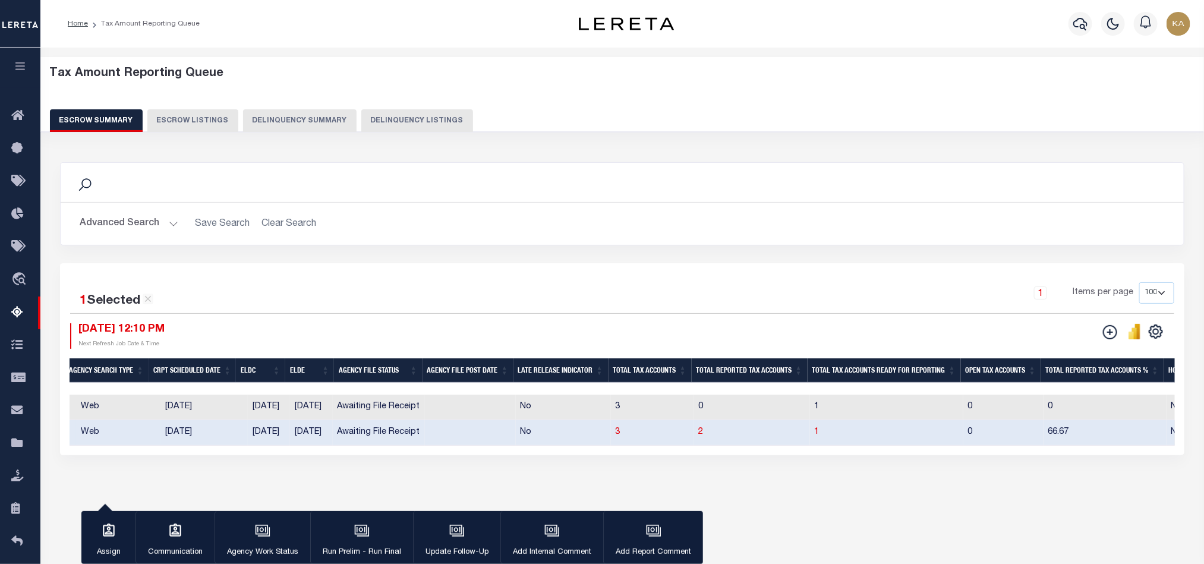
scroll to position [0, 461]
click at [849, 154] on div "Search Advanced Search Save Search Clear Search EscrowSummaryGridWrapper_dynami…" at bounding box center [622, 320] width 1140 height 340
click at [164, 437] on td "[DATE]" at bounding box center [202, 433] width 87 height 26
checkbox input "false"
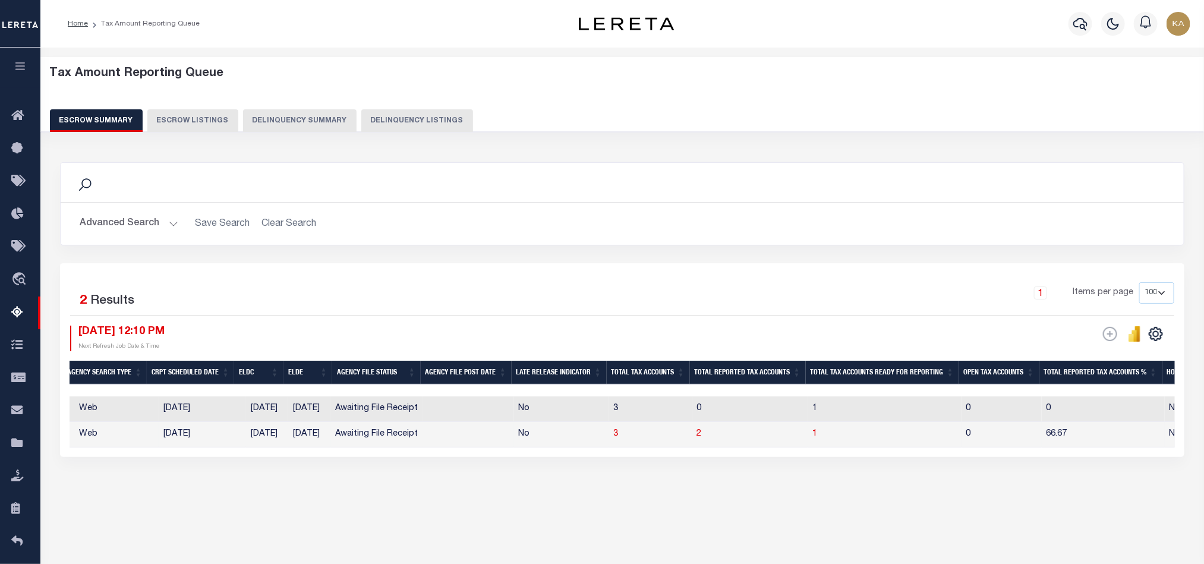
click at [474, 439] on td at bounding box center [468, 435] width 91 height 26
checkbox input "true"
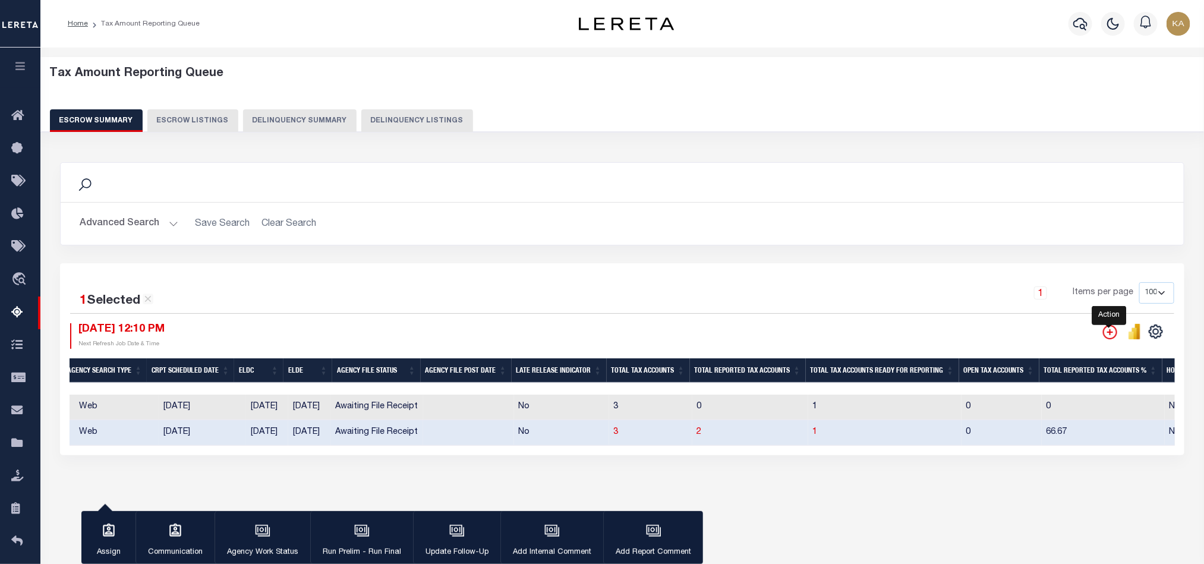
click at [1114, 335] on icon "" at bounding box center [1110, 332] width 14 height 14
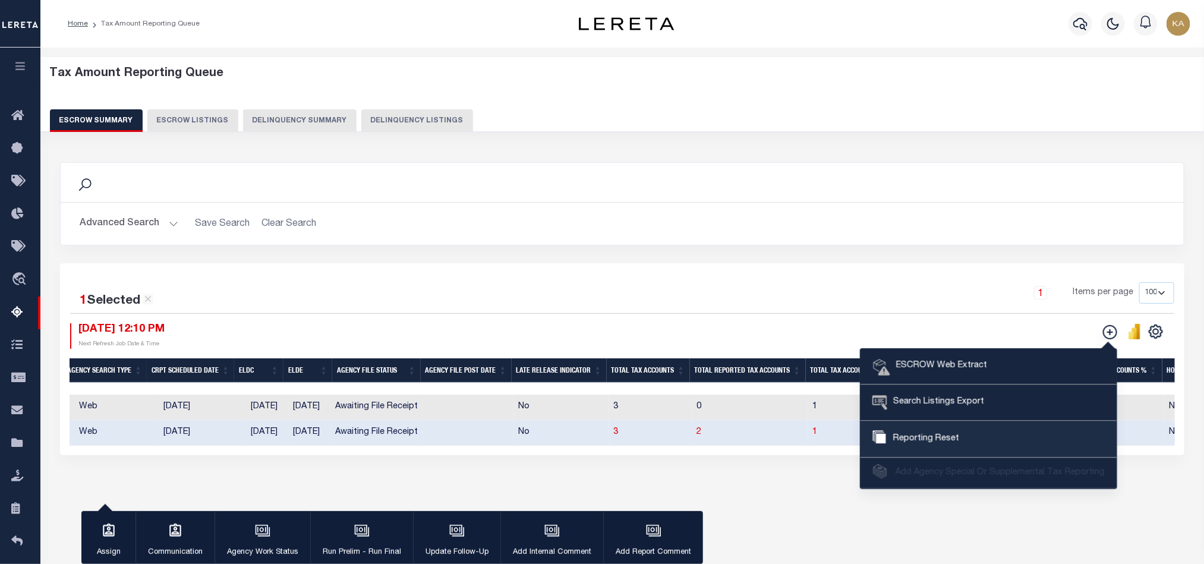
click at [929, 437] on span "Reporting Reset" at bounding box center [924, 439] width 69 height 13
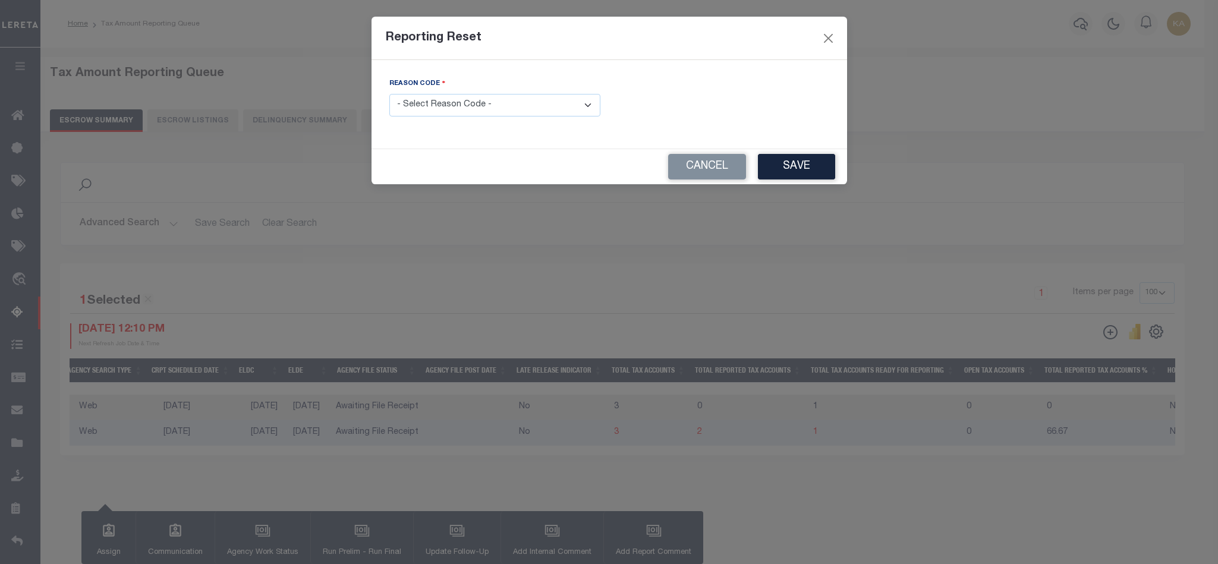
click at [578, 112] on select "- Select Reason Code - Payment Reversal Taxable Value Change Assessment Change …" at bounding box center [494, 105] width 211 height 23
select select "4"
click at [389, 94] on select "- Select Reason Code - Payment Reversal Taxable Value Change Assessment Change …" at bounding box center [494, 105] width 211 height 23
click at [825, 157] on button "Save" at bounding box center [796, 167] width 77 height 26
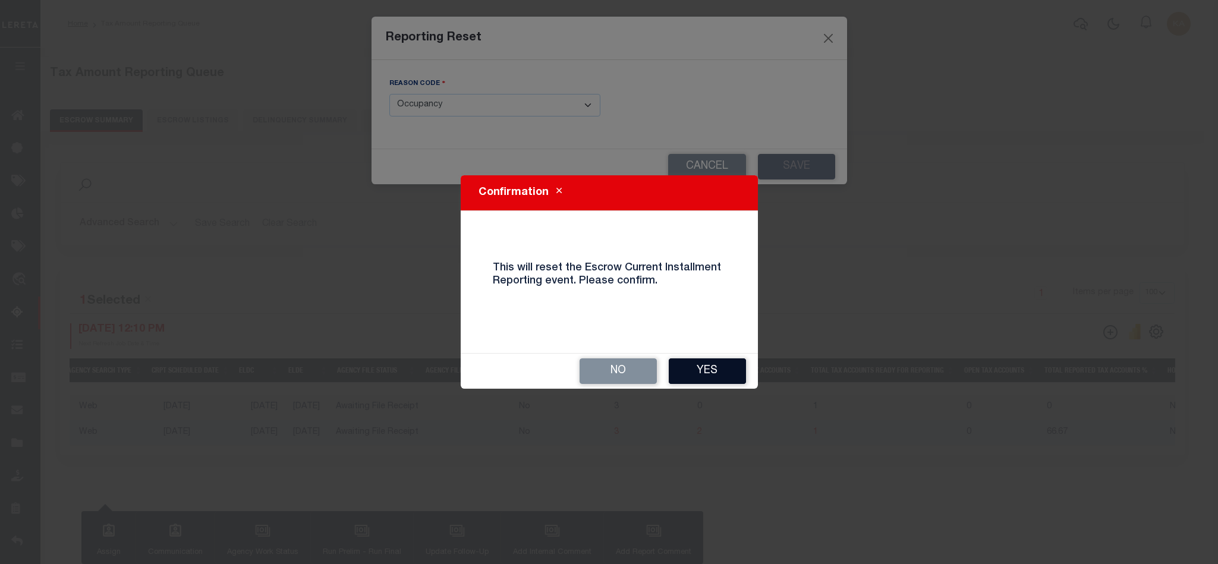
click at [728, 373] on button "Yes" at bounding box center [706, 371] width 77 height 26
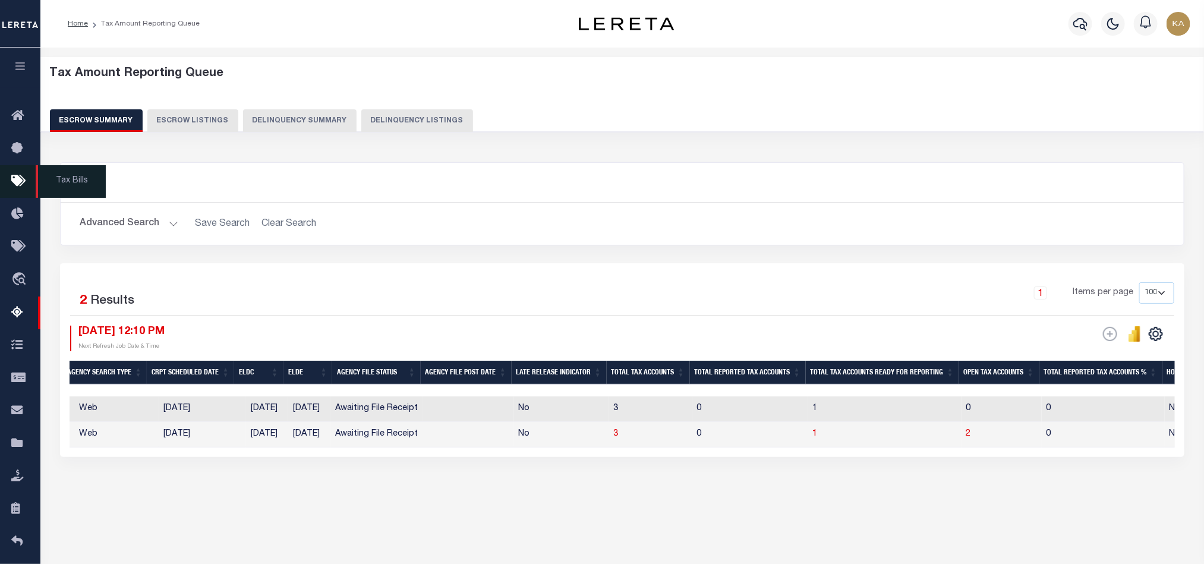
click at [11, 179] on icon at bounding box center [20, 181] width 19 height 15
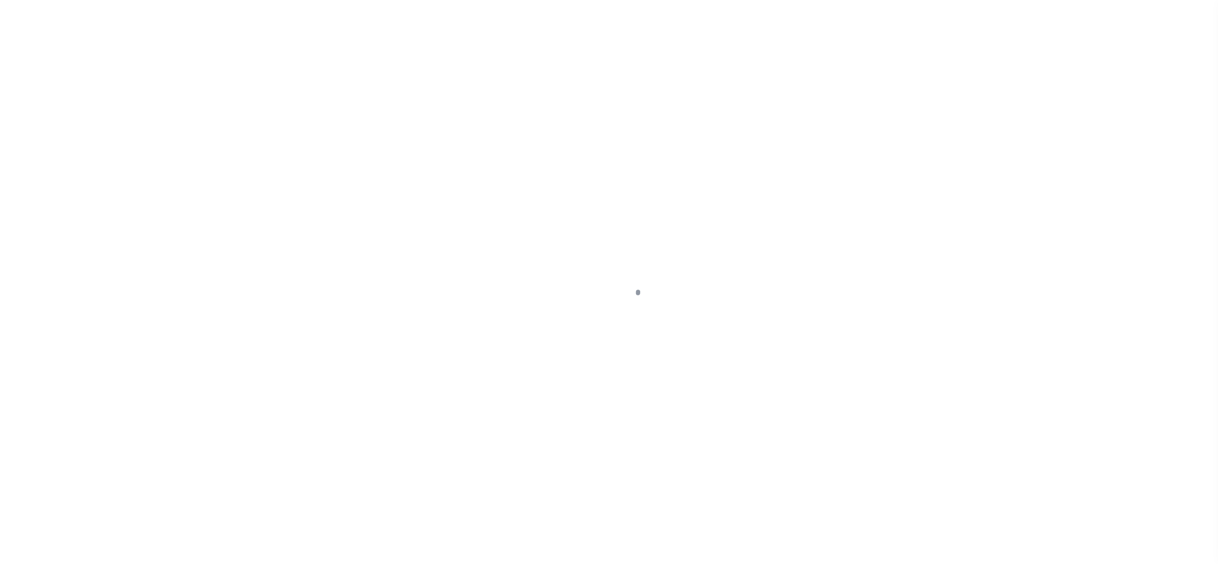
select select
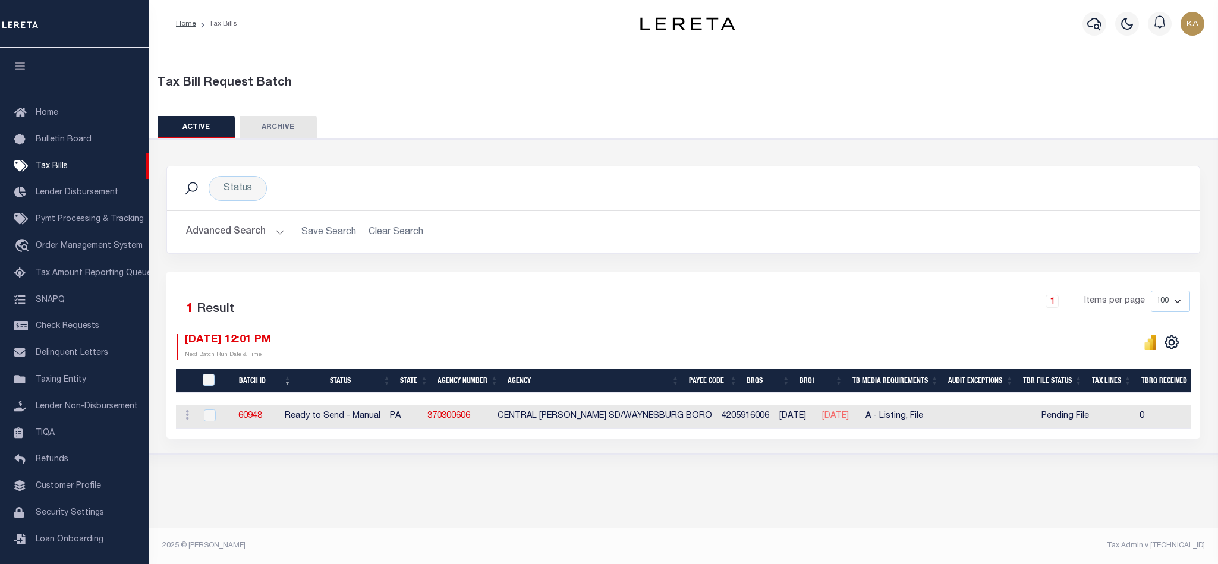
click at [273, 241] on button "Advanced Search" at bounding box center [235, 231] width 99 height 23
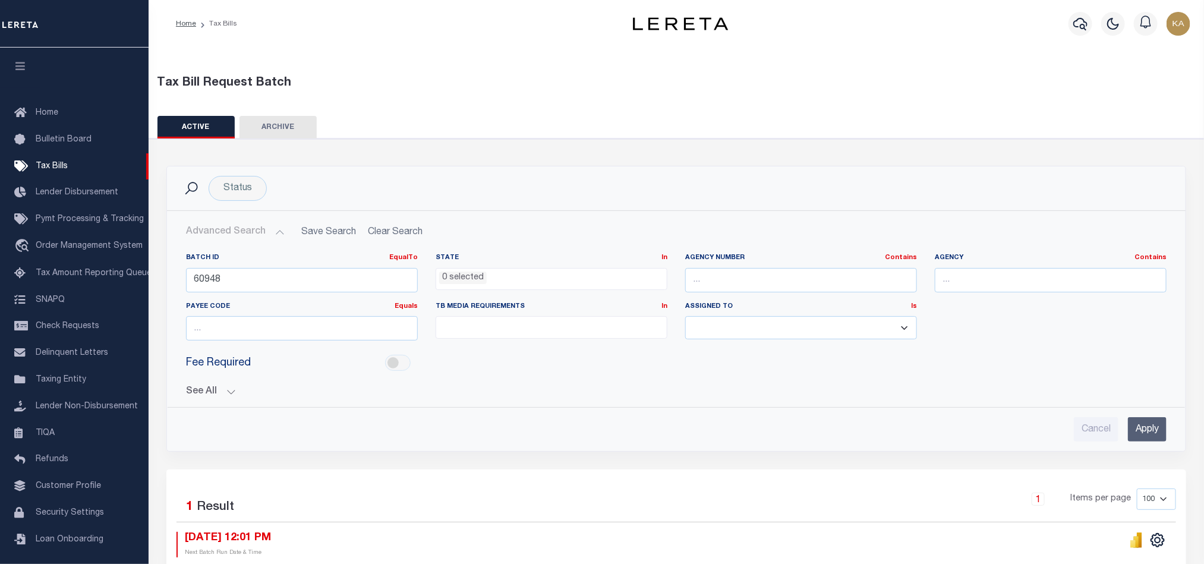
scroll to position [137, 0]
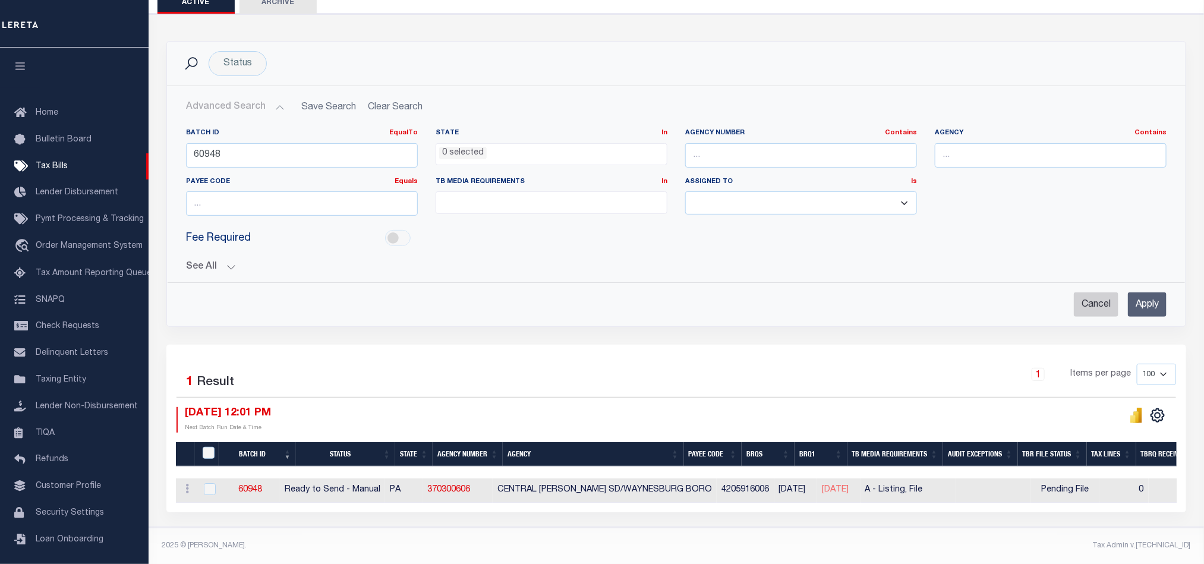
click at [1093, 303] on input "Cancel" at bounding box center [1096, 304] width 45 height 24
checkbox input "true"
select select
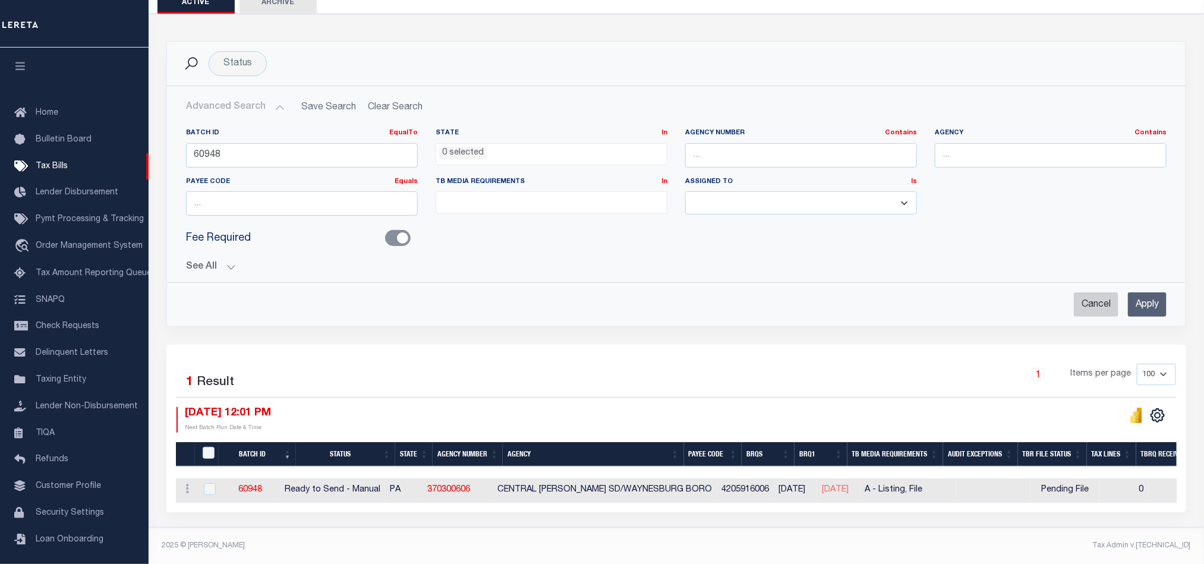
select select
checkbox input "false"
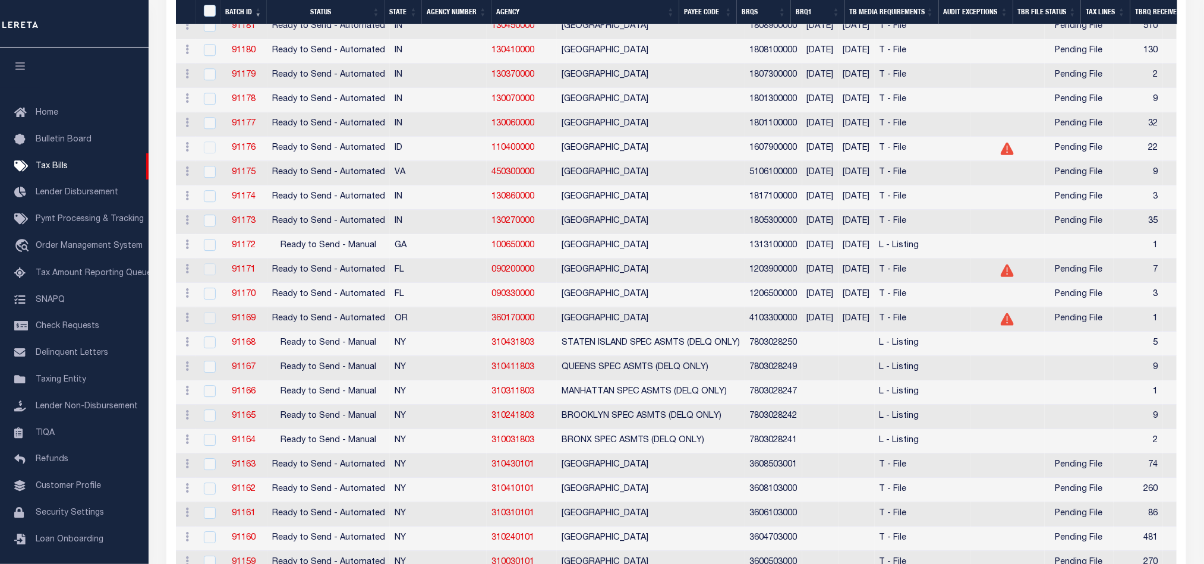
scroll to position [2139, 0]
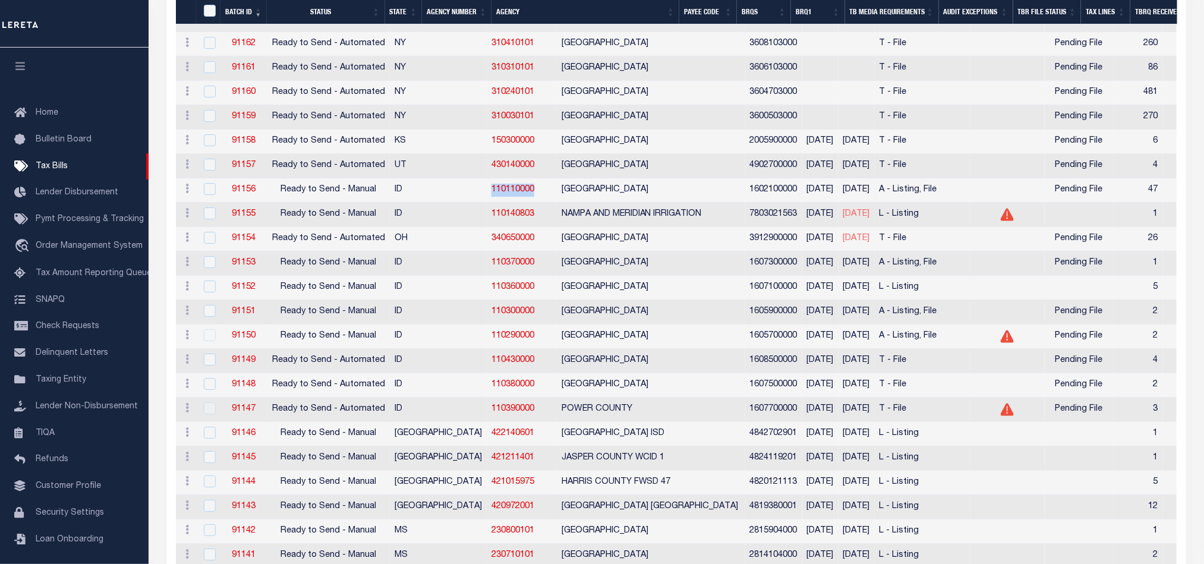
drag, startPoint x: 478, startPoint y: 264, endPoint x: 419, endPoint y: 262, distance: 59.4
click at [419, 203] on tr "ACTIONS [GEOGRAPHIC_DATA] 91156 Ready to Send - Manual ID 110110000 BOUNDARY CO…" at bounding box center [1127, 190] width 1903 height 24
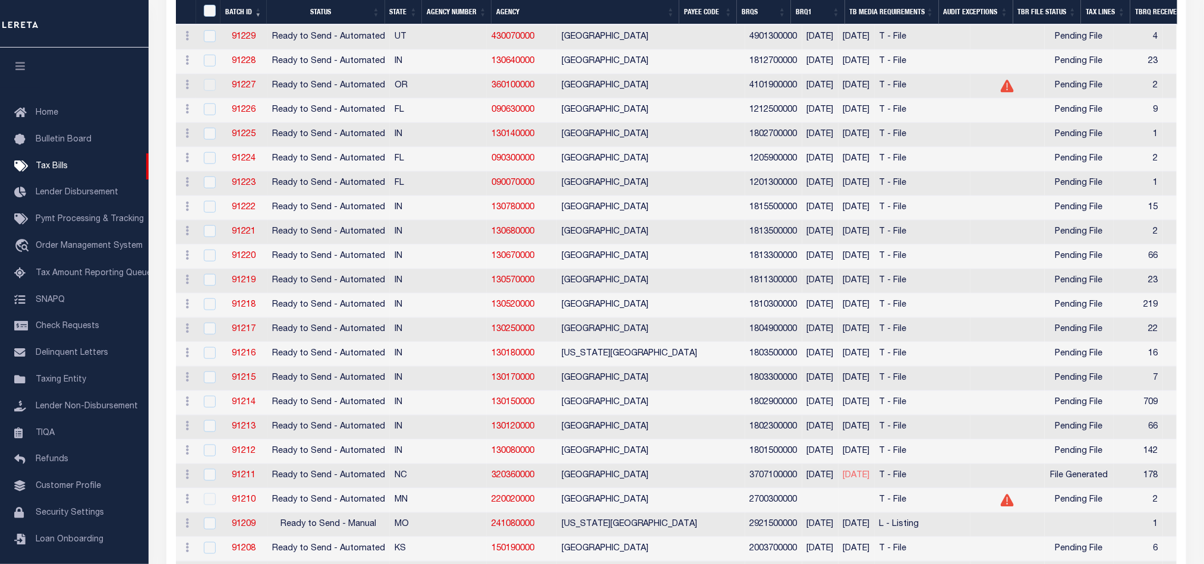
scroll to position [0, 0]
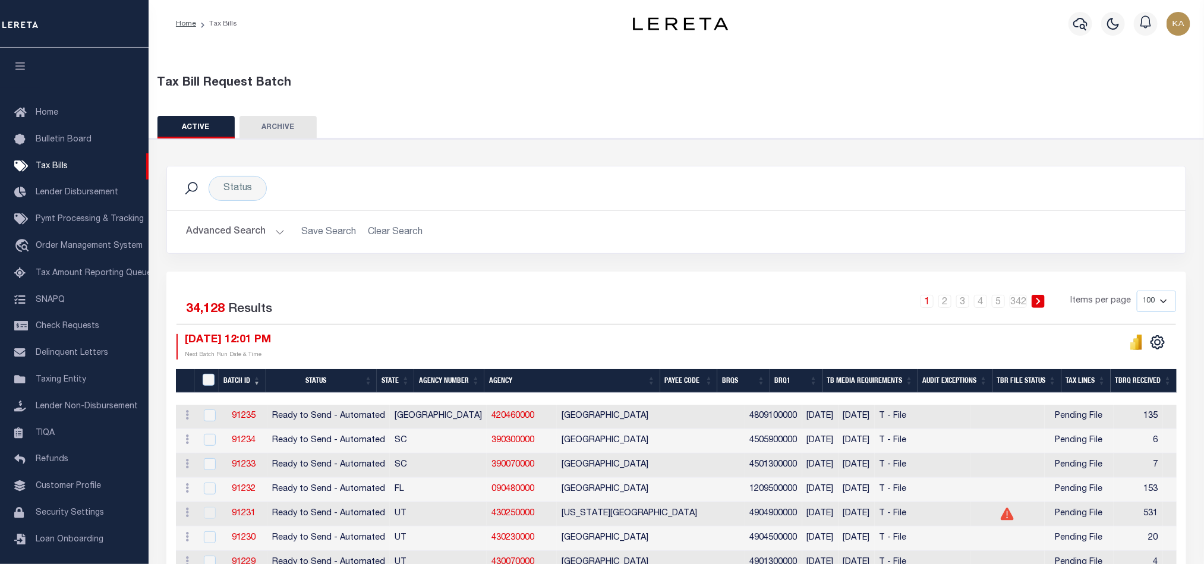
click at [238, 239] on button "Advanced Search" at bounding box center [235, 231] width 99 height 23
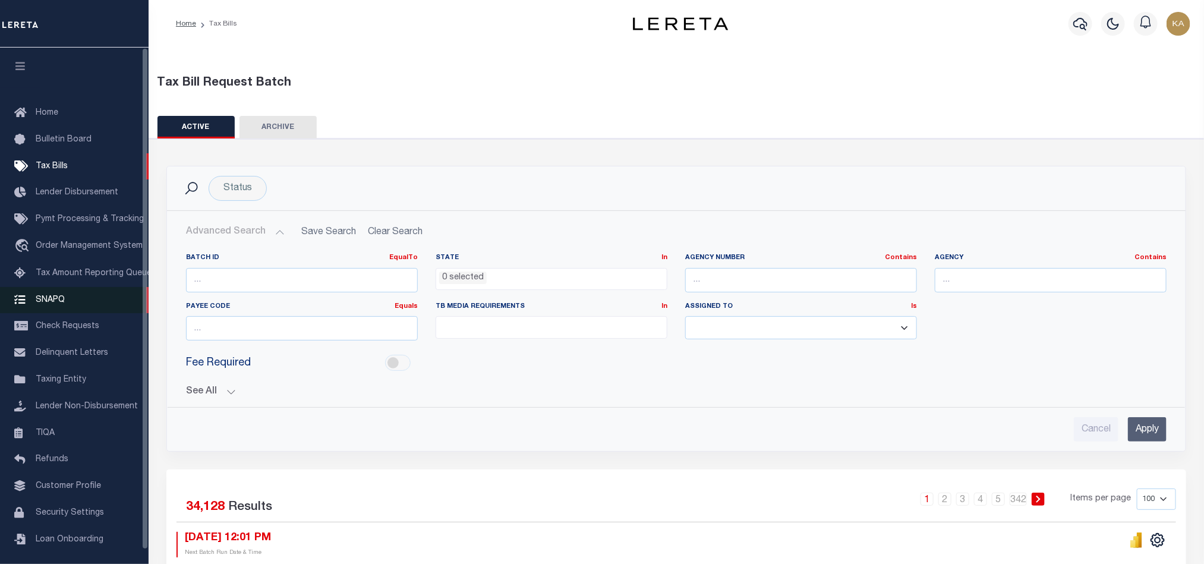
click at [144, 291] on div "Home Bulletin Board Tax Bills Lender Disbursement Pymt Processing & Tracking tr…" at bounding box center [74, 306] width 149 height 516
click at [298, 269] on input "number" at bounding box center [302, 280] width 232 height 24
click at [756, 270] on input "text" at bounding box center [801, 280] width 232 height 24
click at [756, 276] on input "text" at bounding box center [801, 280] width 232 height 24
paste input "[URL]"
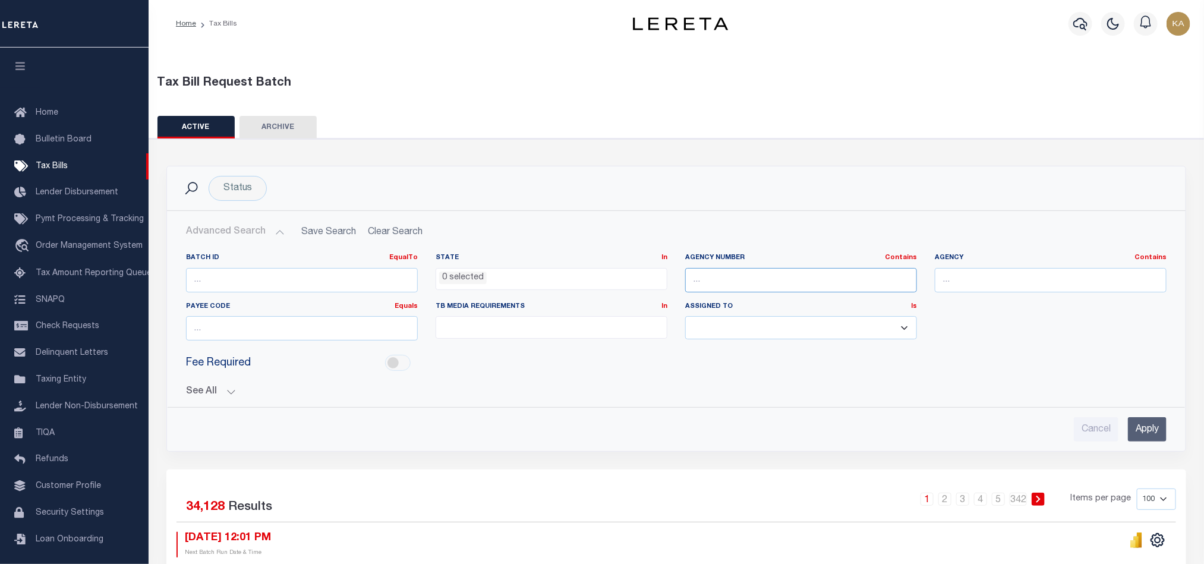
type input "[URL]"
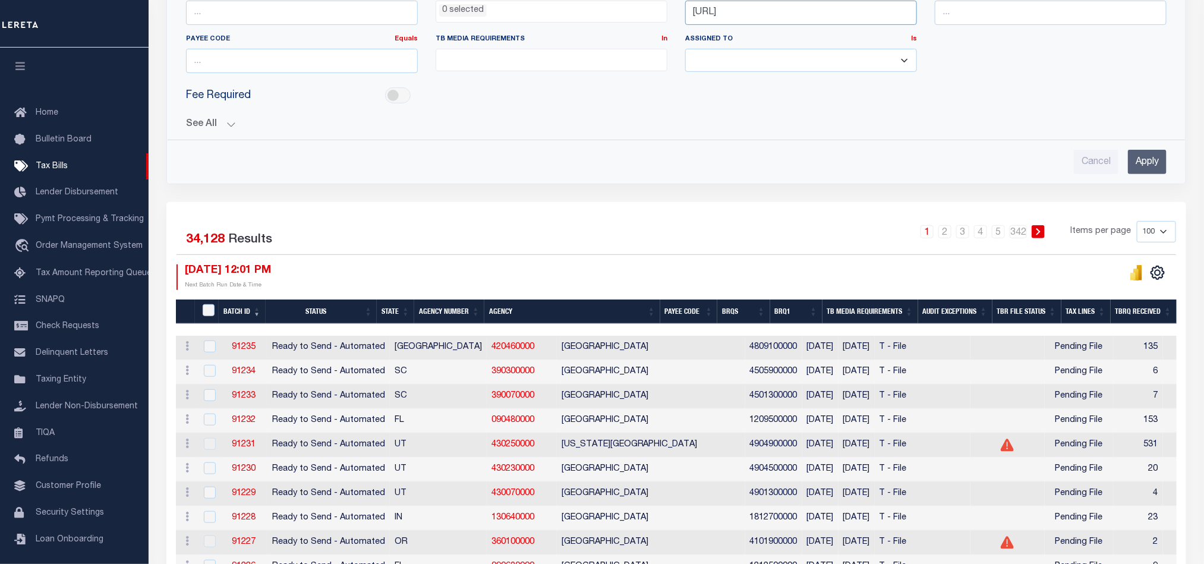
scroll to position [89, 0]
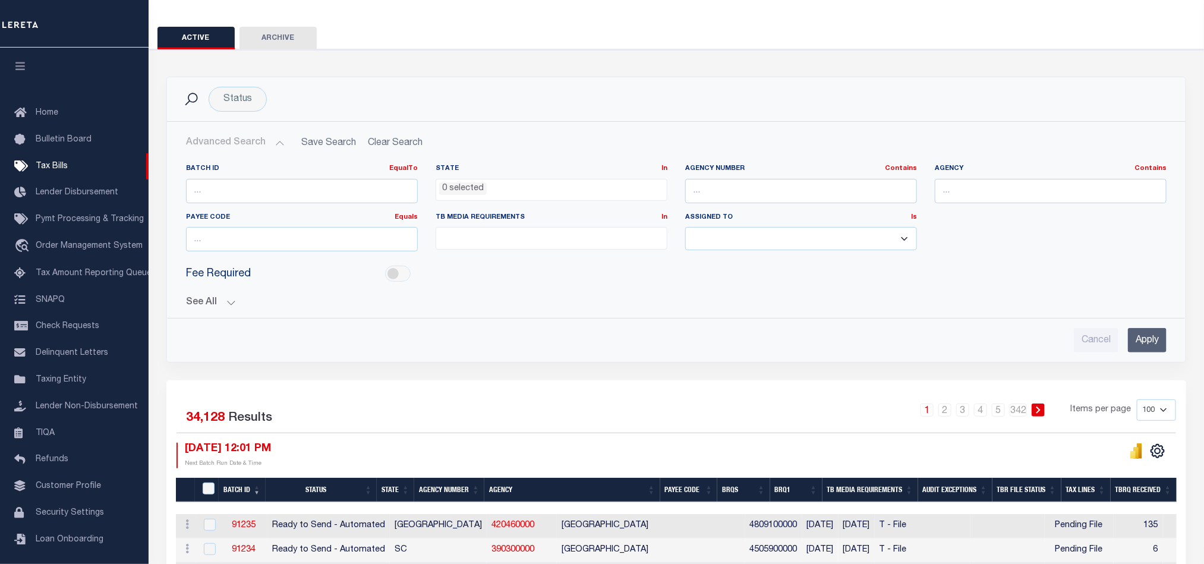
click at [496, 231] on ul at bounding box center [551, 236] width 231 height 16
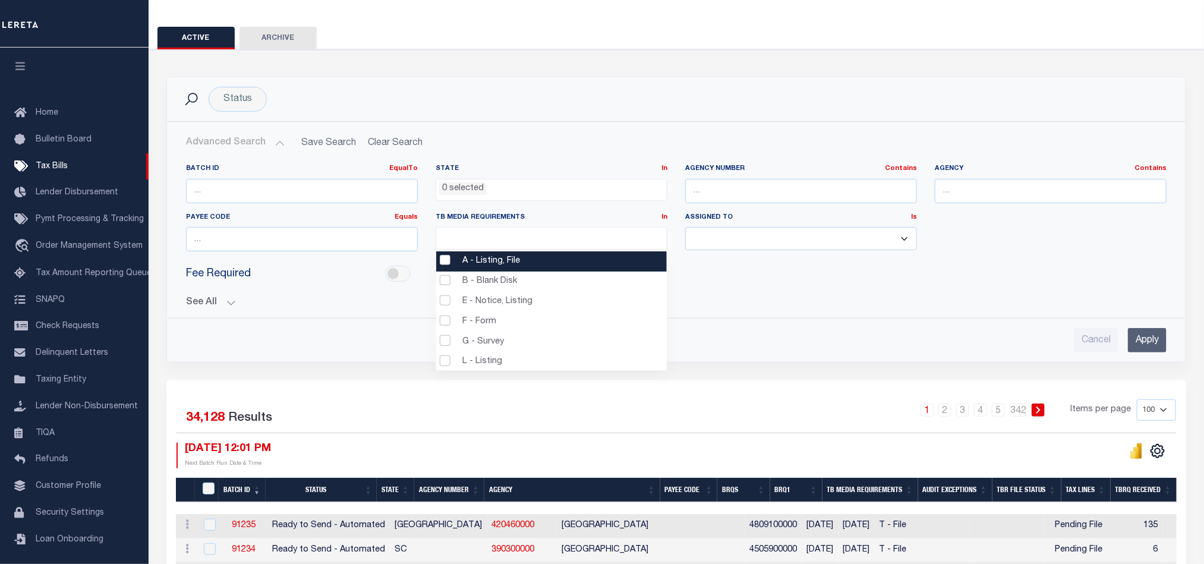
click at [444, 259] on li "A - Listing, File" at bounding box center [551, 261] width 231 height 20
select select "16"
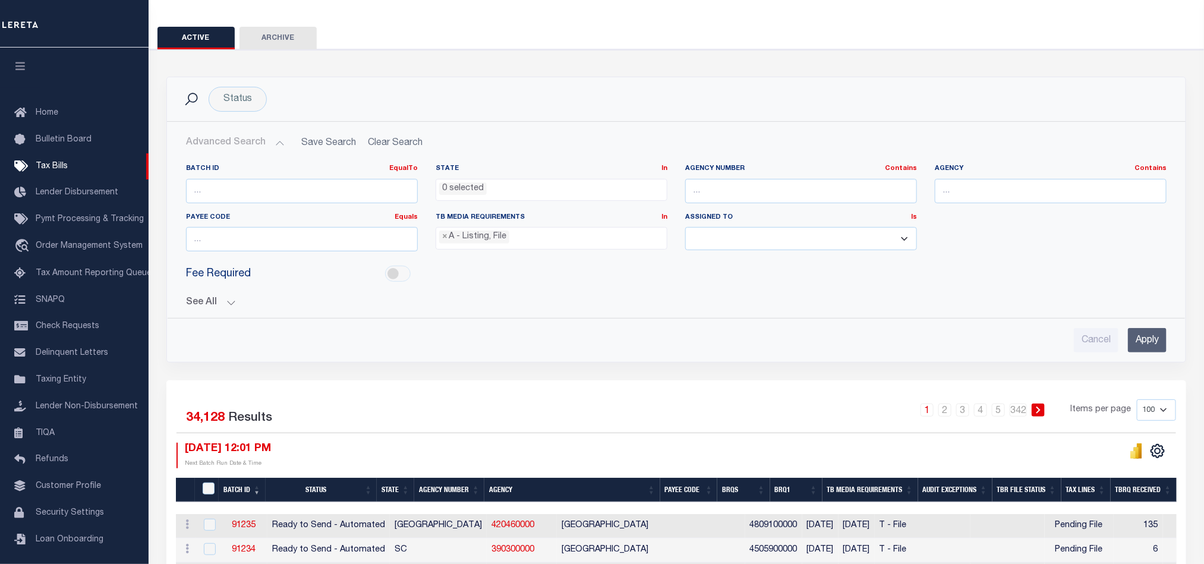
click at [1143, 339] on input "Apply" at bounding box center [1147, 340] width 39 height 24
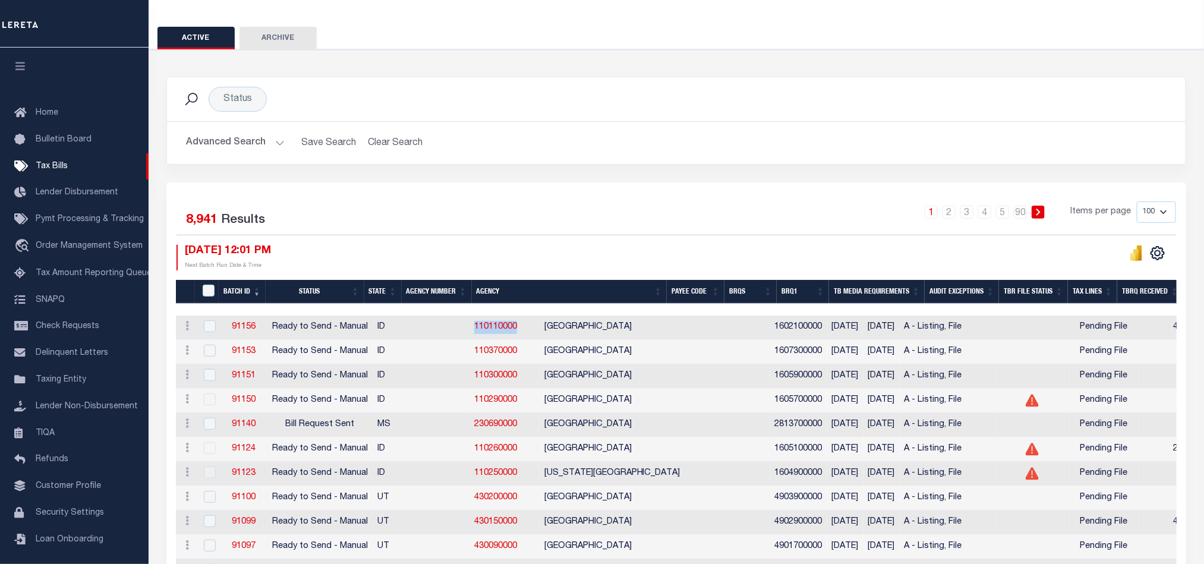
drag, startPoint x: 446, startPoint y: 334, endPoint x: 401, endPoint y: 333, distance: 44.6
click at [401, 333] on tr "ACTIONS [GEOGRAPHIC_DATA] 91156 Ready to Send - Manual ID 110110000 BOUNDARY CO…" at bounding box center [1140, 328] width 1928 height 24
copy tr "110110000"
click at [248, 134] on button "Advanced Search" at bounding box center [235, 142] width 99 height 23
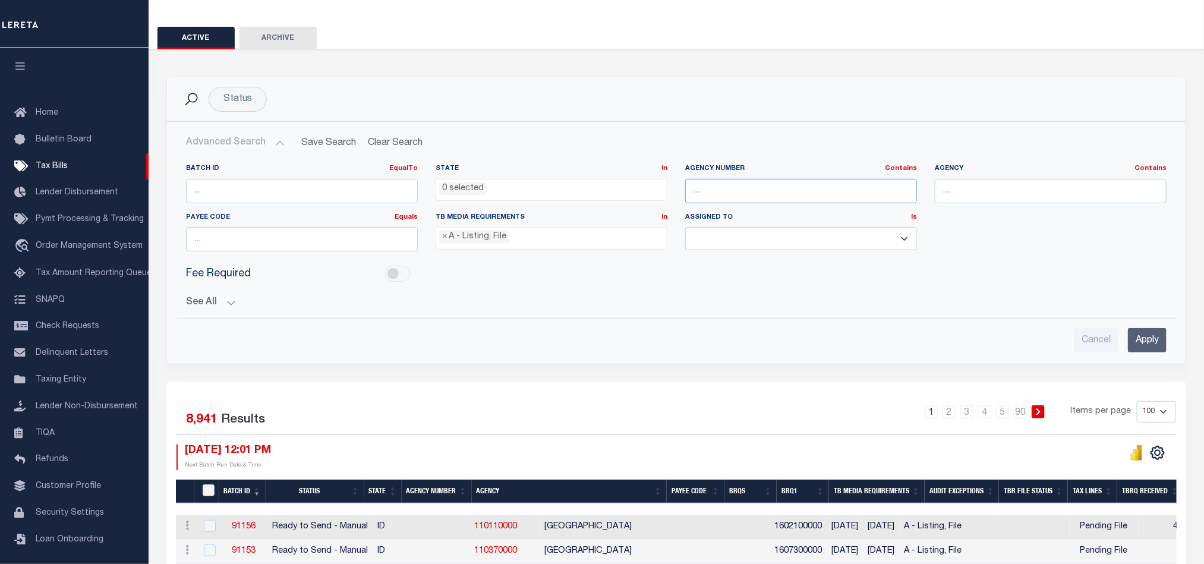
click at [731, 200] on input "text" at bounding box center [801, 191] width 232 height 24
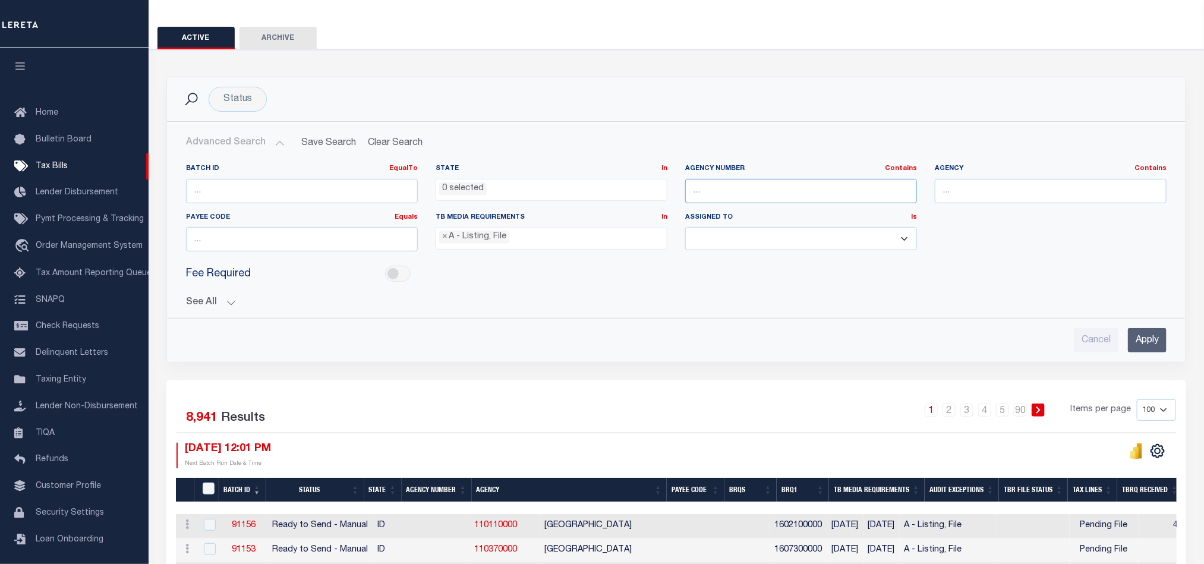
paste input "110110000"
type input "110110000"
click at [1159, 339] on input "Apply" at bounding box center [1147, 340] width 39 height 24
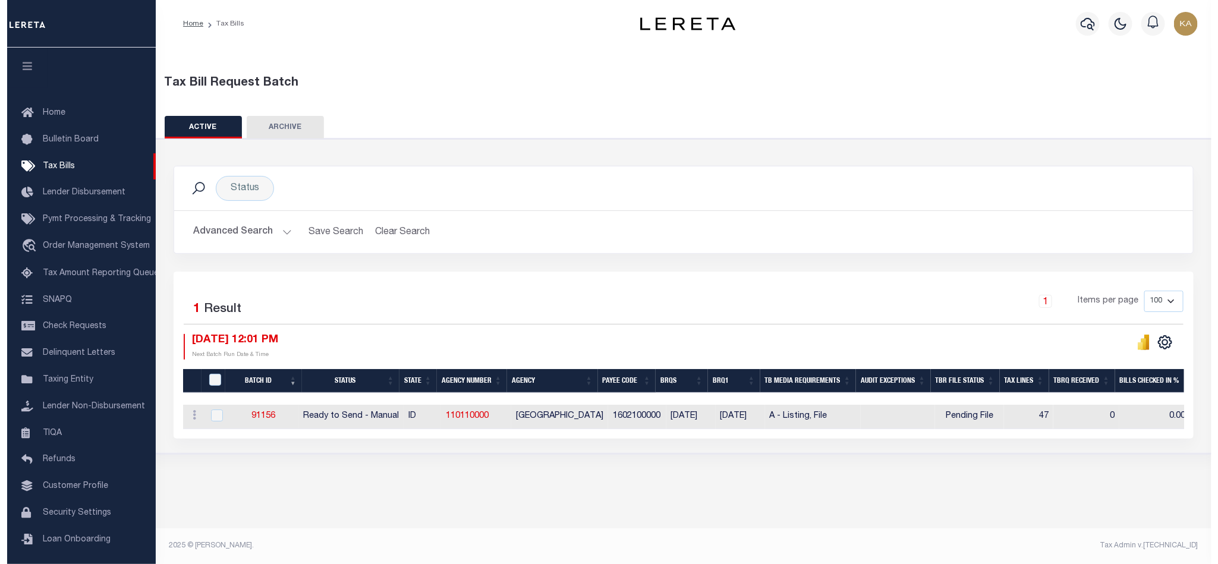
scroll to position [0, 0]
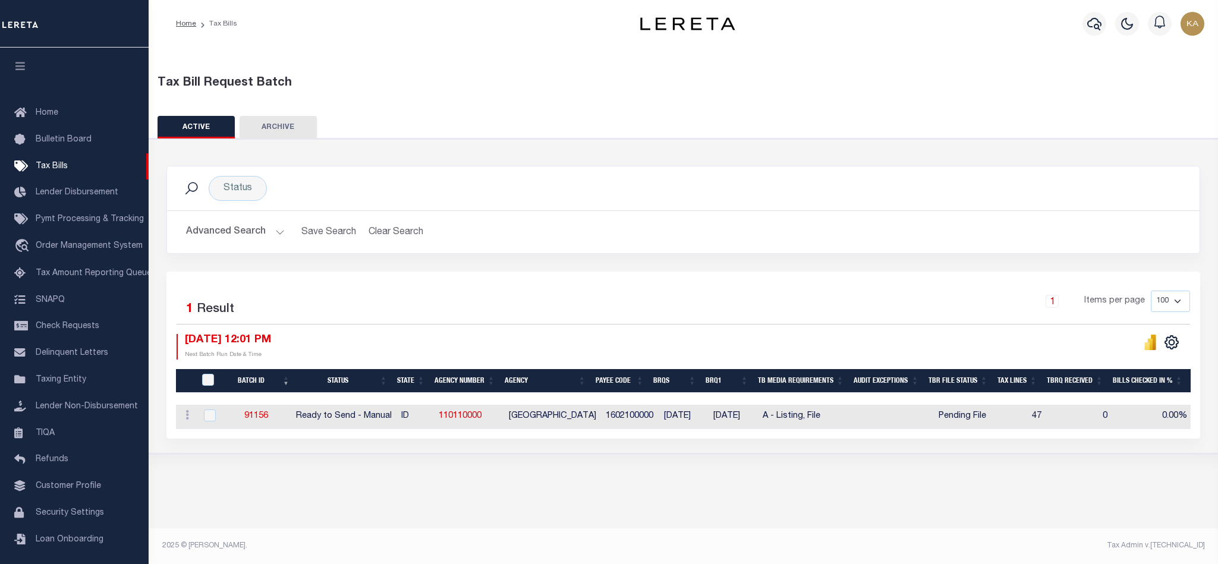
drag, startPoint x: 664, startPoint y: 423, endPoint x: 714, endPoint y: 420, distance: 50.0
click at [714, 420] on tr "ACTIONS [GEOGRAPHIC_DATA] 91156 Ready to Send - Manual ID 110110000 BOUNDARY CO…" at bounding box center [1070, 417] width 1789 height 24
drag, startPoint x: 724, startPoint y: 421, endPoint x: 778, endPoint y: 423, distance: 53.5
click at [778, 423] on tr "ACTIONS [GEOGRAPHIC_DATA] 91156 Ready to Send - Manual ID 110110000 BOUNDARY CO…" at bounding box center [1070, 417] width 1789 height 24
click at [474, 419] on link "110110000" at bounding box center [460, 416] width 43 height 8
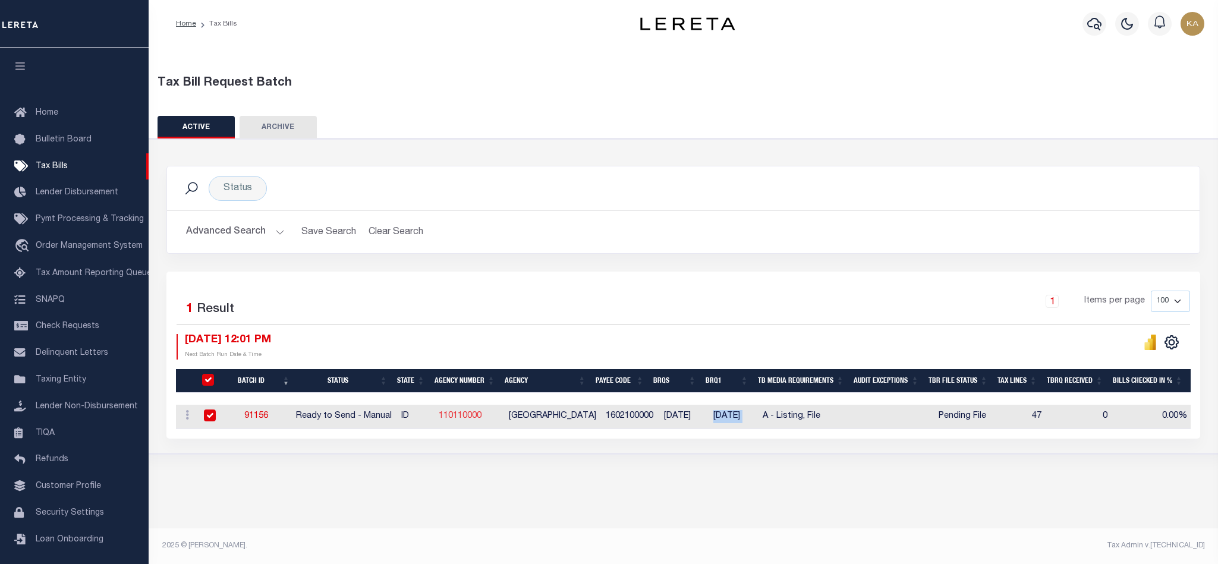
checkbox input "true"
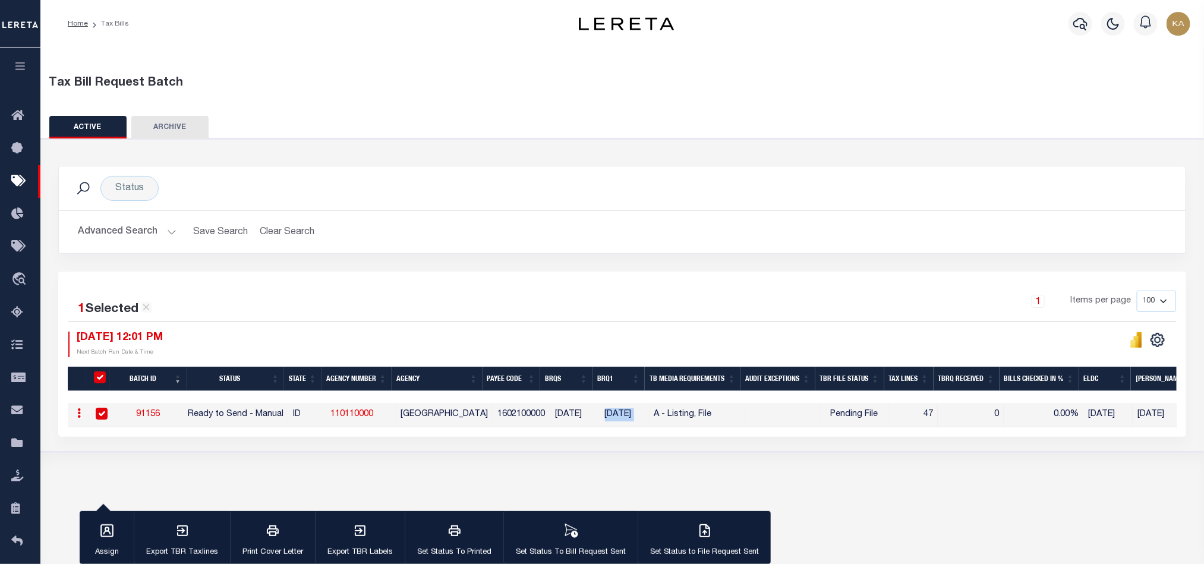
click at [159, 232] on button "Advanced Search" at bounding box center [127, 231] width 99 height 23
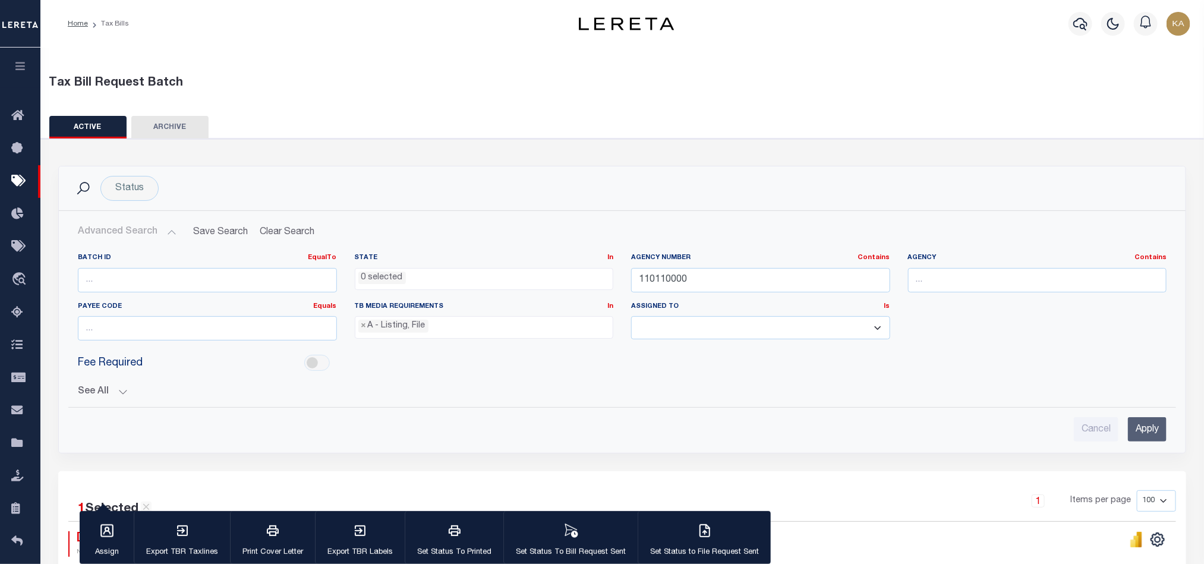
scroll to position [130, 0]
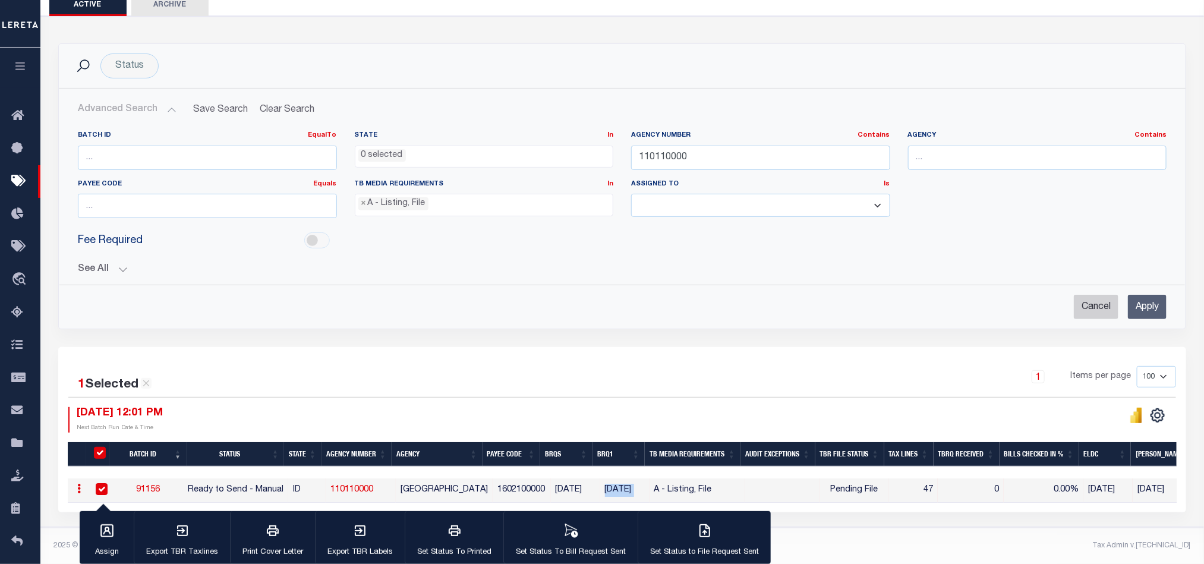
click at [1084, 304] on input "Cancel" at bounding box center [1096, 307] width 45 height 24
checkbox input "true"
select select
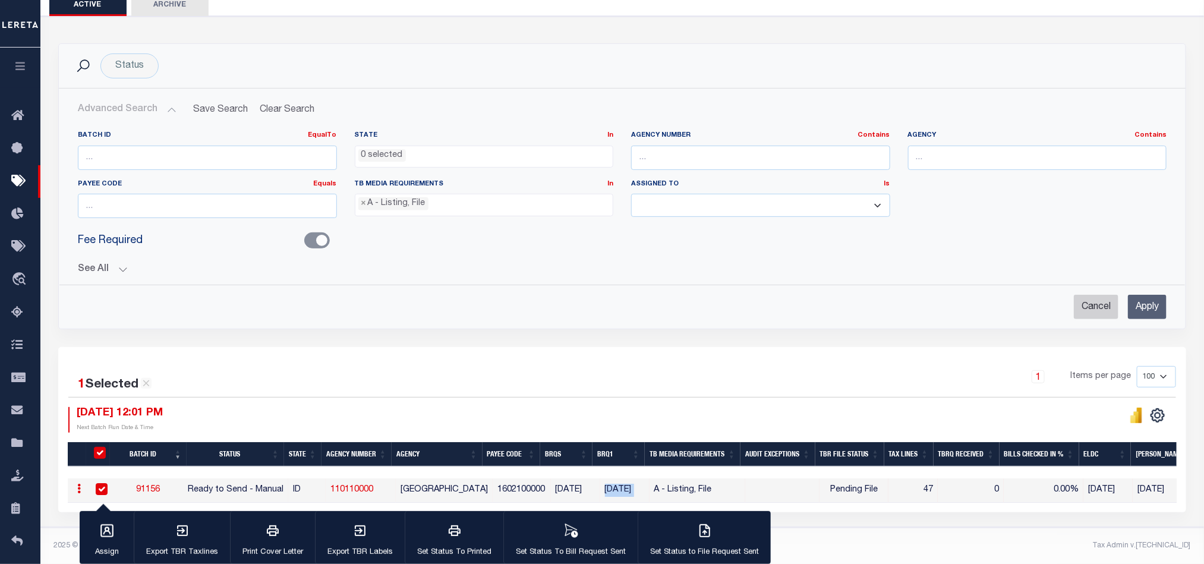
select select
checkbox input "false"
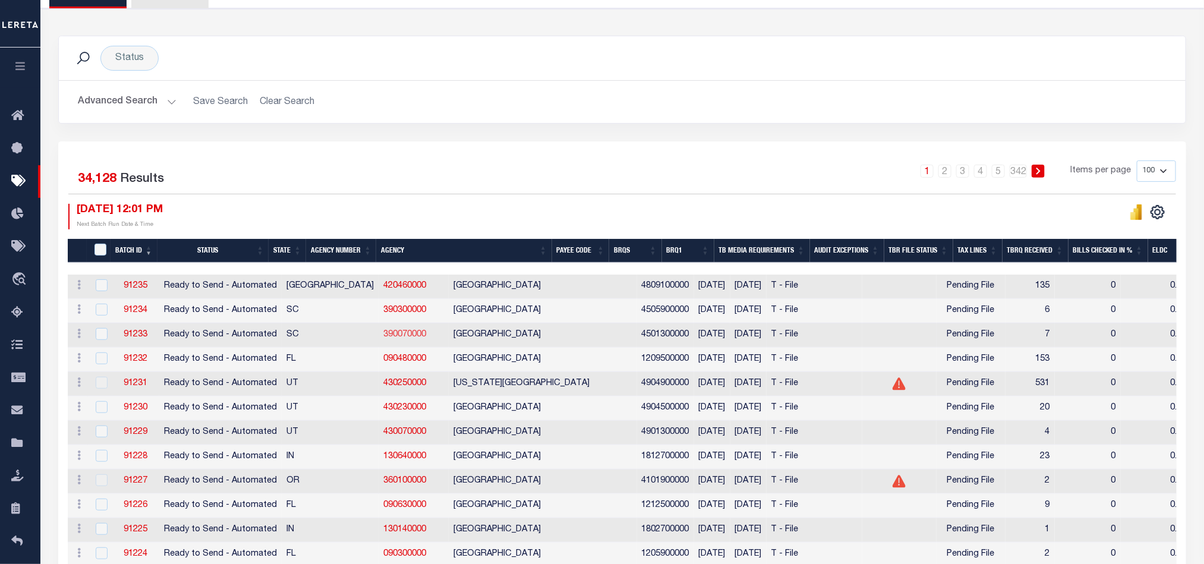
click at [383, 338] on link "390070000" at bounding box center [404, 334] width 43 height 8
checkbox input "true"
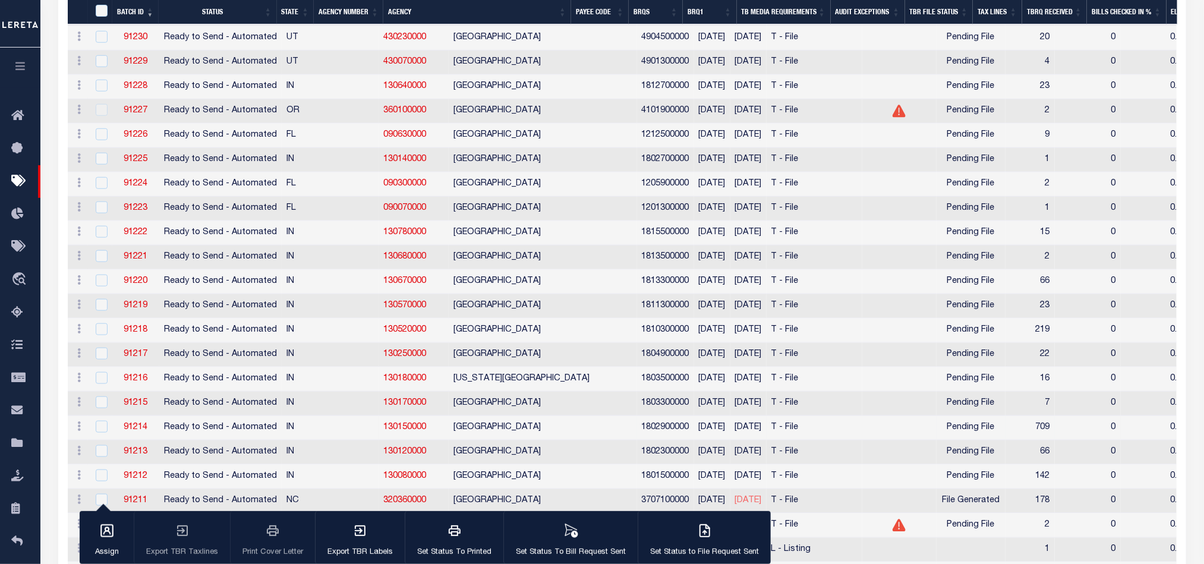
scroll to position [576, 0]
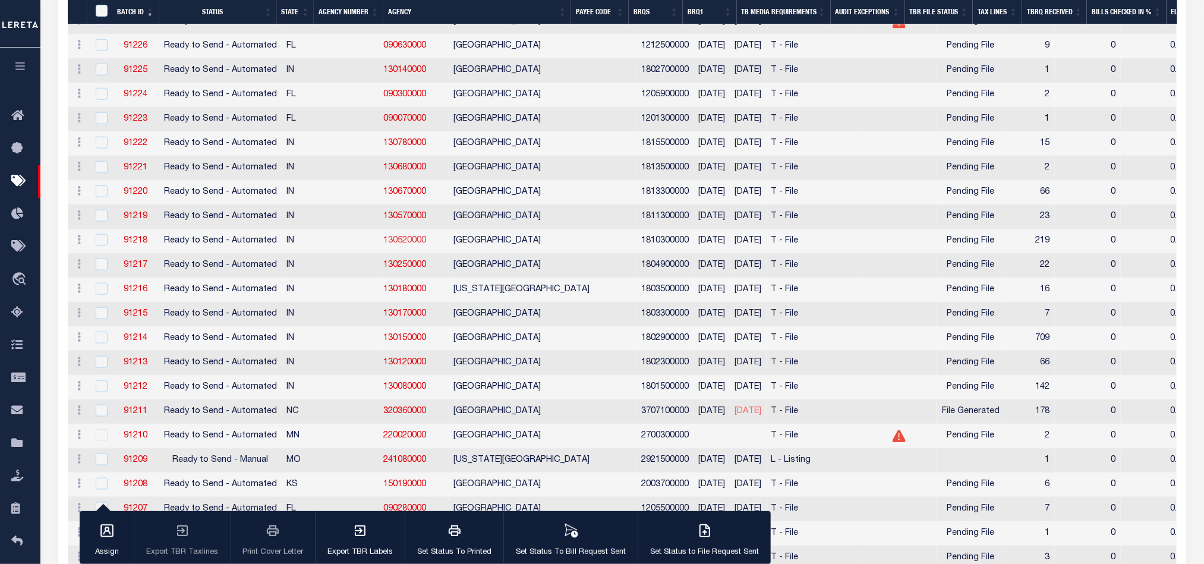
click at [383, 245] on link "130520000" at bounding box center [404, 240] width 43 height 8
checkbox input "true"
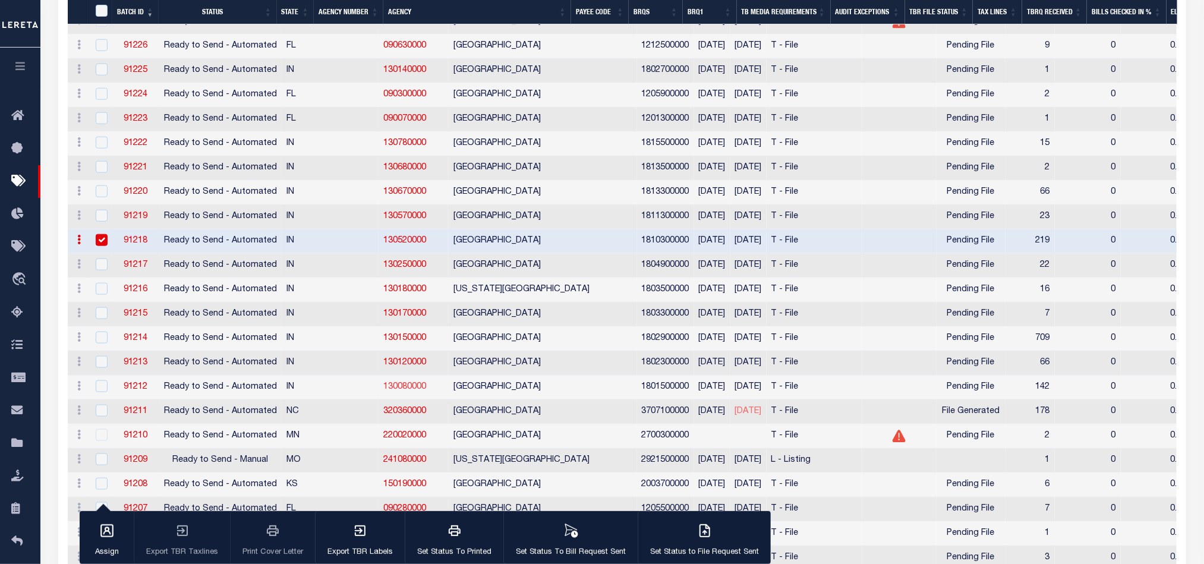
click at [383, 391] on link "130080000" at bounding box center [404, 387] width 43 height 8
checkbox input "true"
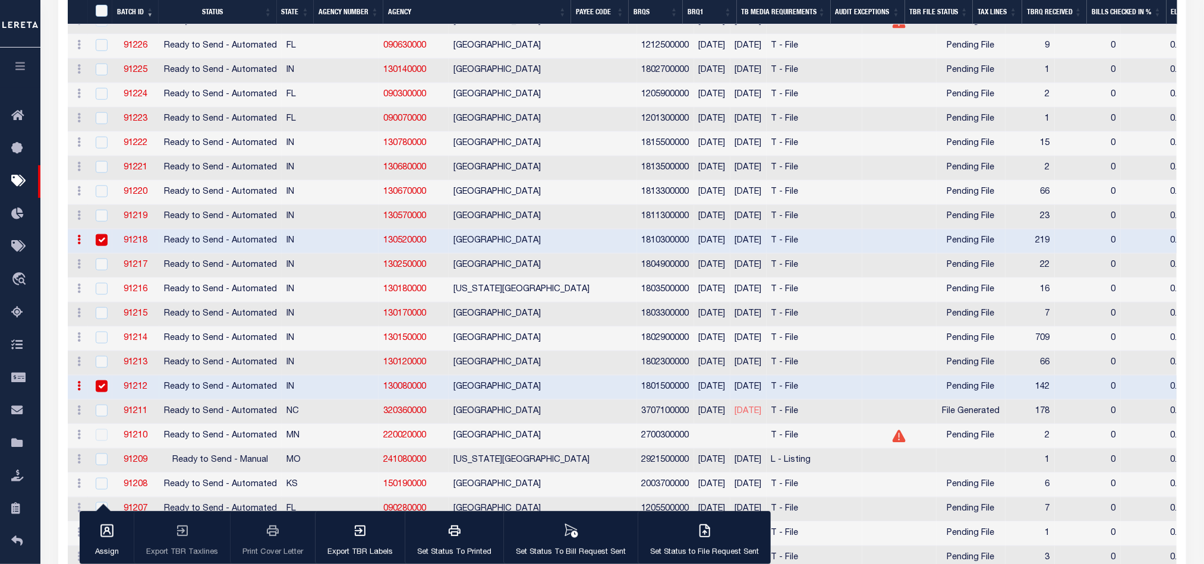
scroll to position [1200, 0]
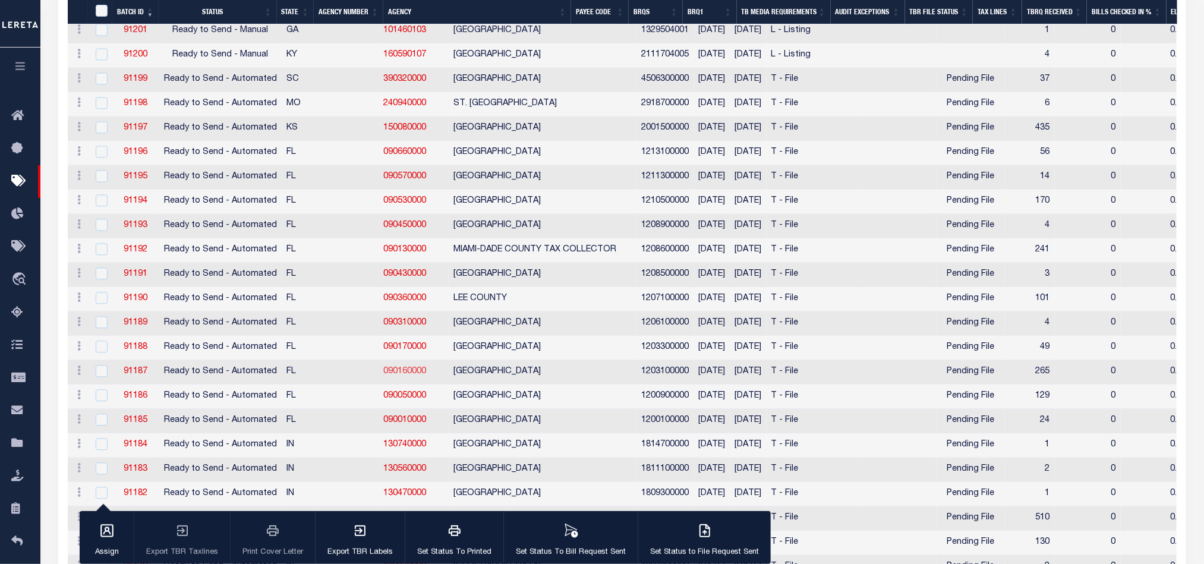
click at [383, 376] on link "090160000" at bounding box center [404, 372] width 43 height 8
checkbox input "true"
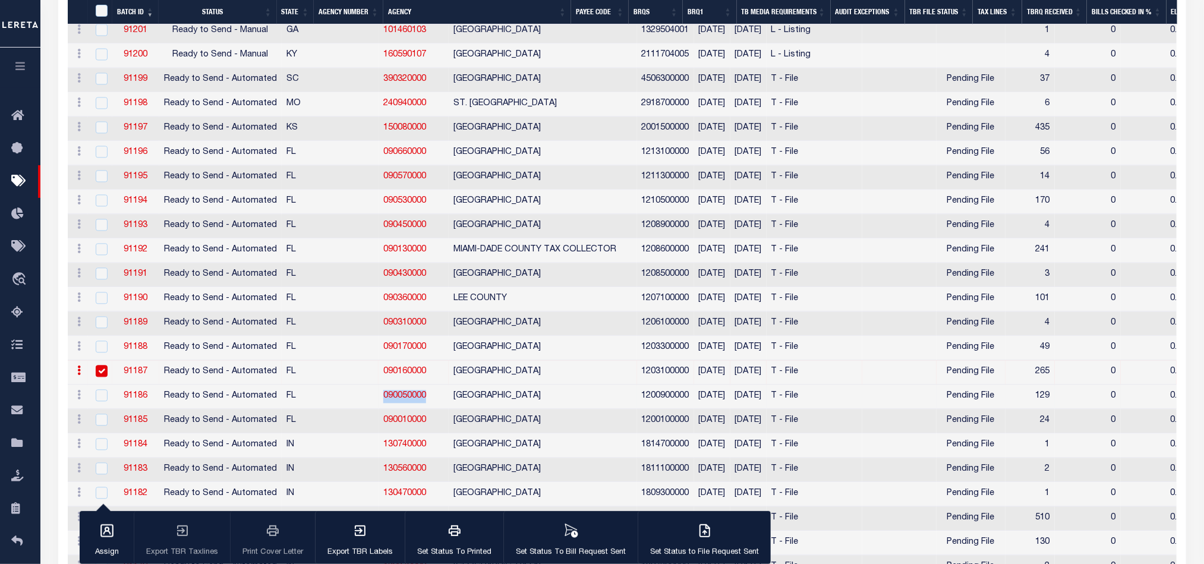
drag, startPoint x: 367, startPoint y: 444, endPoint x: 310, endPoint y: 444, distance: 57.0
click at [310, 409] on tr "ACTIONS Delete 91186 Ready to Send - Automated FL 090050000 BREVARD COUNTY 1200…" at bounding box center [1019, 397] width 1903 height 24
copy tr "090050000"
click at [383, 401] on link "090050000" at bounding box center [404, 396] width 43 height 8
checkbox input "true"
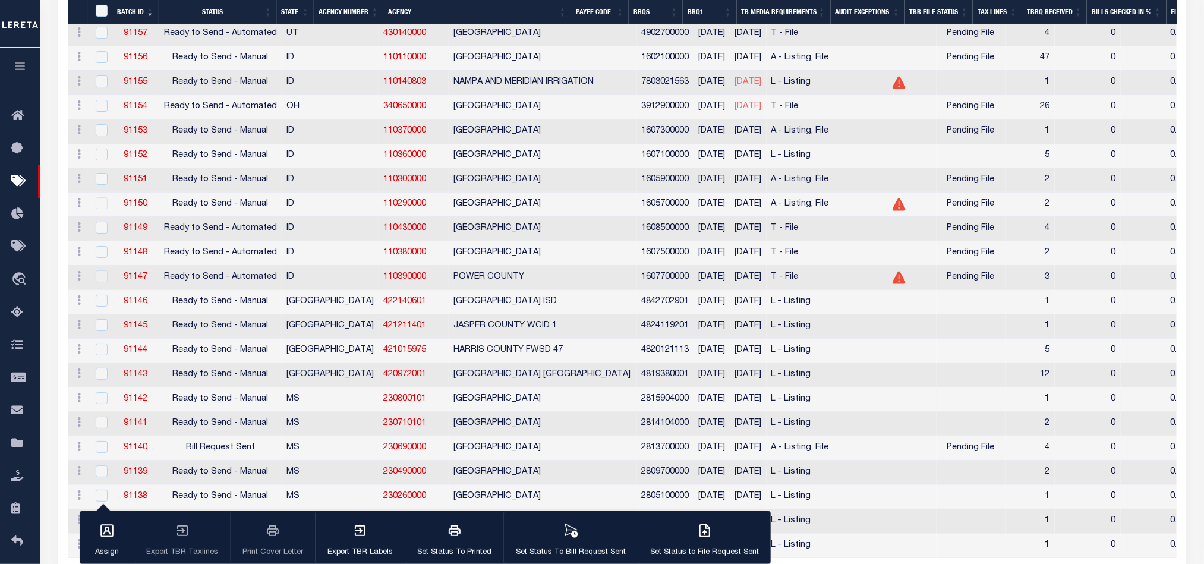
scroll to position [2415, 0]
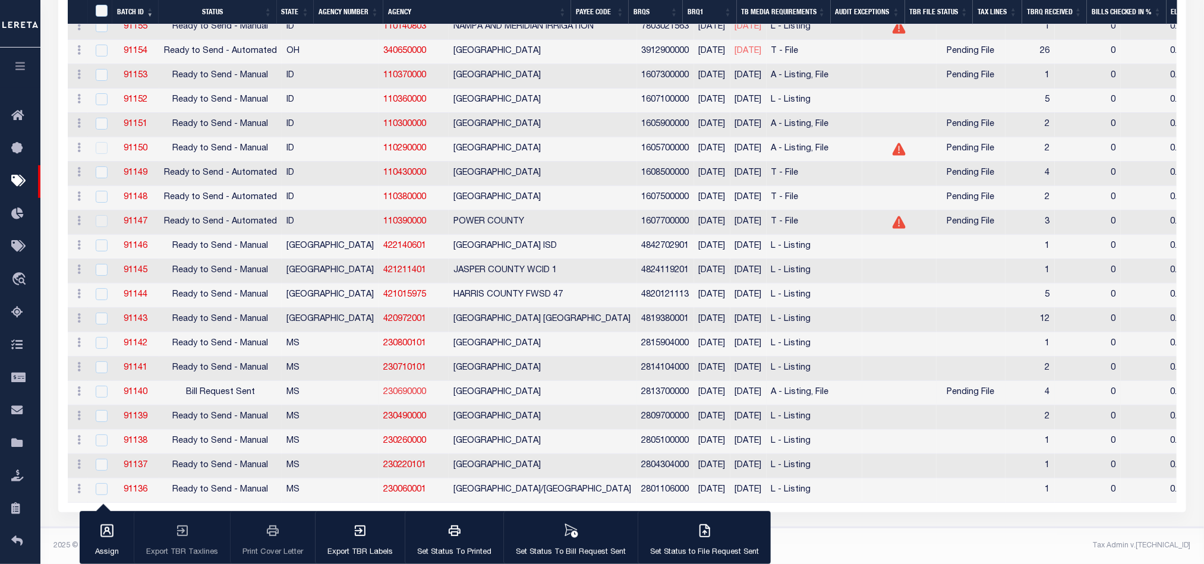
click at [383, 388] on link "230690000" at bounding box center [404, 392] width 43 height 8
checkbox input "true"
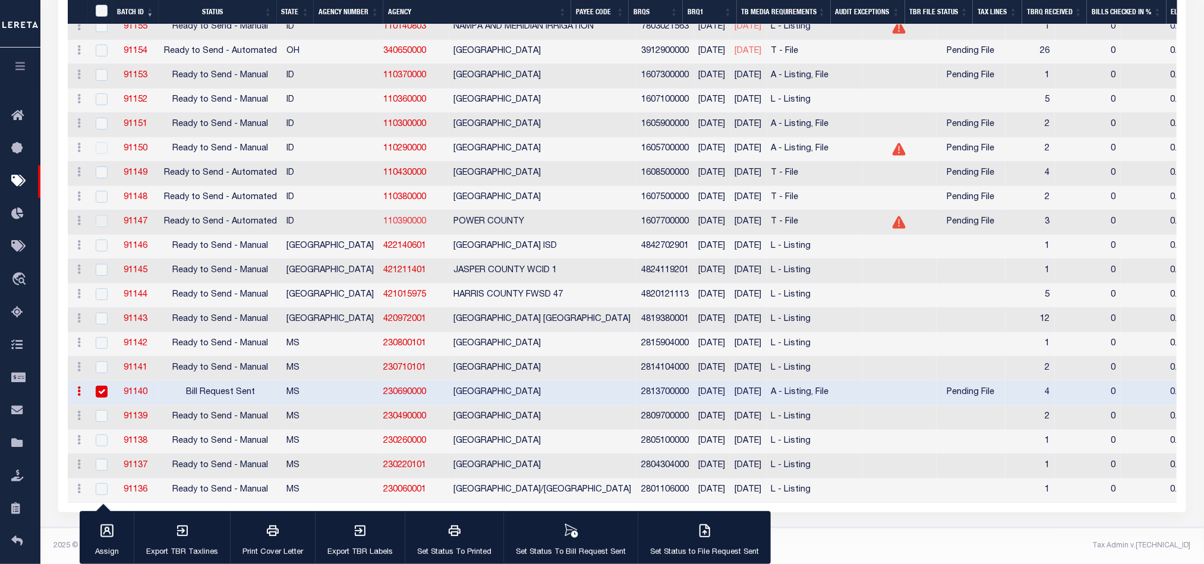
click at [383, 217] on link "110390000" at bounding box center [404, 221] width 43 height 8
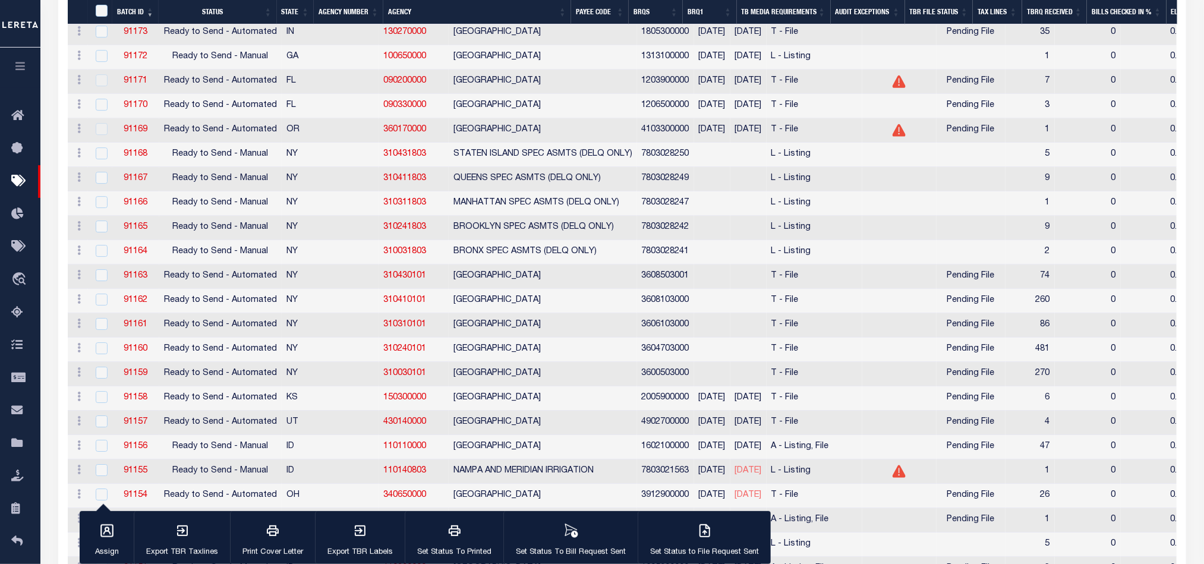
scroll to position [1346, 0]
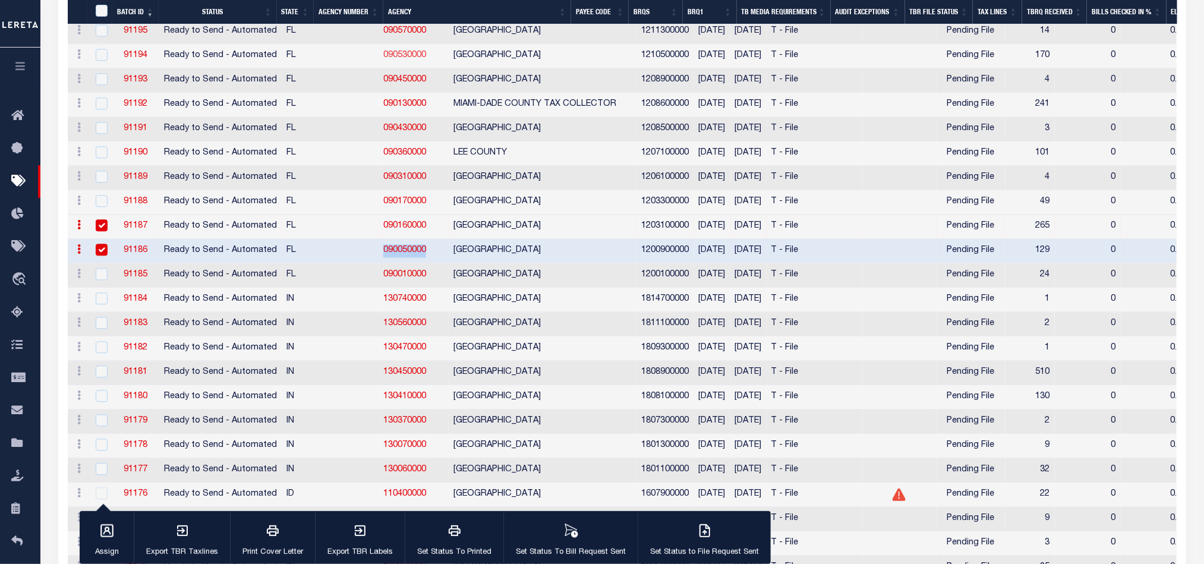
click at [383, 59] on link "090530000" at bounding box center [404, 55] width 43 height 8
checkbox input "true"
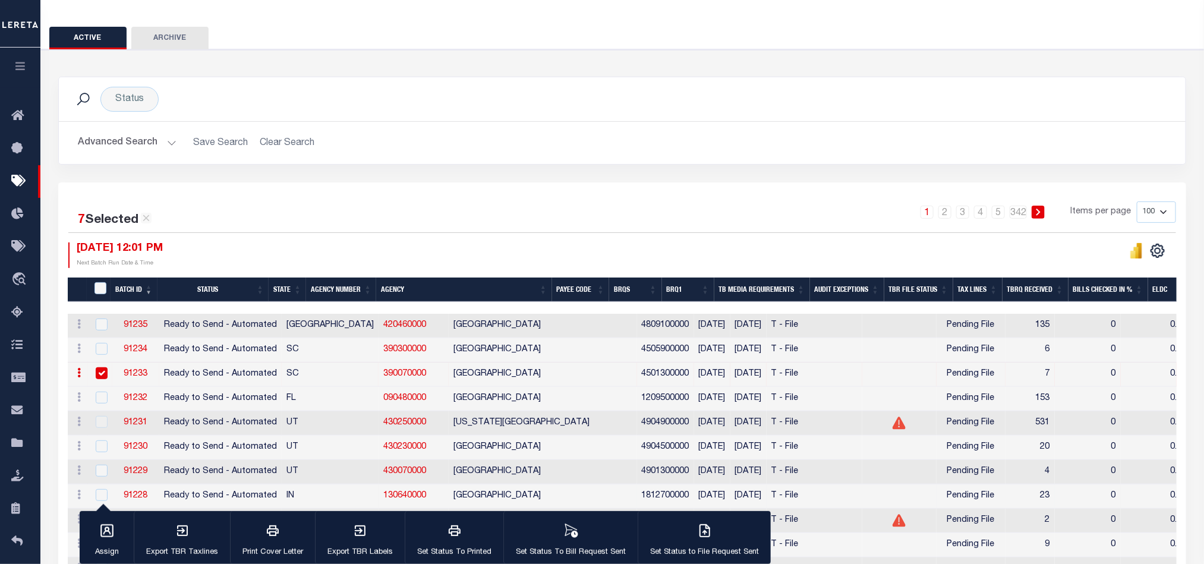
scroll to position [357, 0]
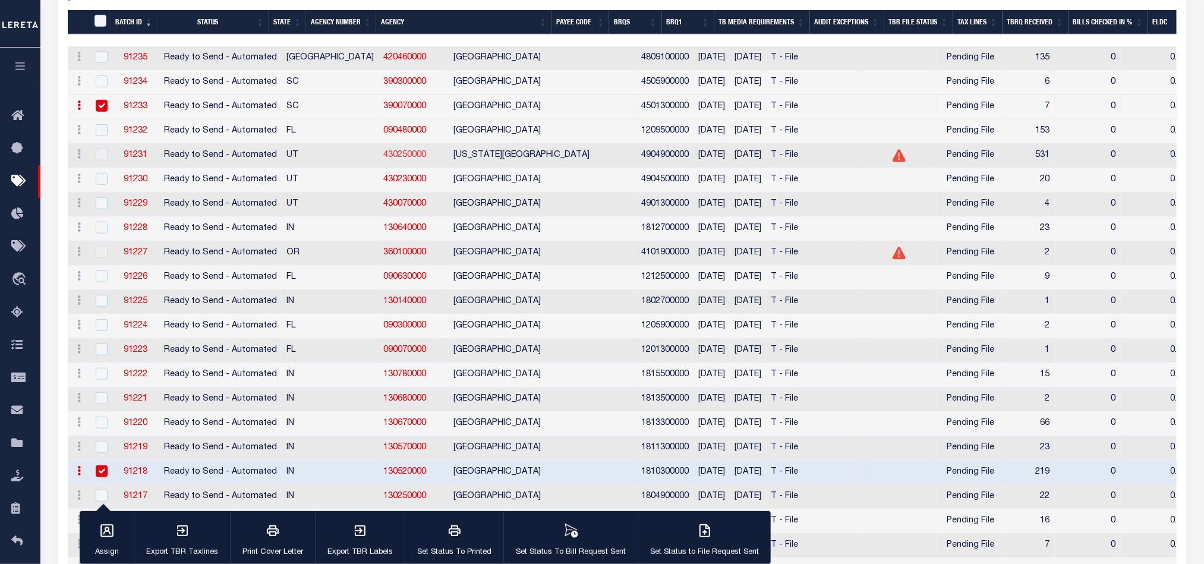
click at [383, 159] on link "430250000" at bounding box center [404, 155] width 43 height 8
click at [383, 132] on link "090480000" at bounding box center [404, 131] width 43 height 8
checkbox input "true"
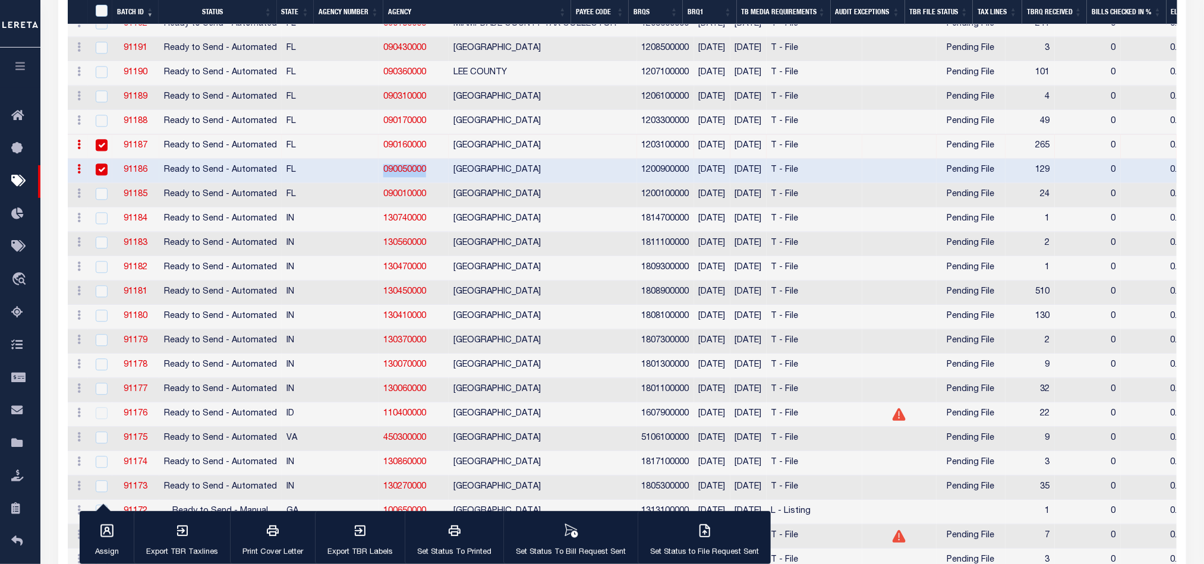
scroll to position [1515, 0]
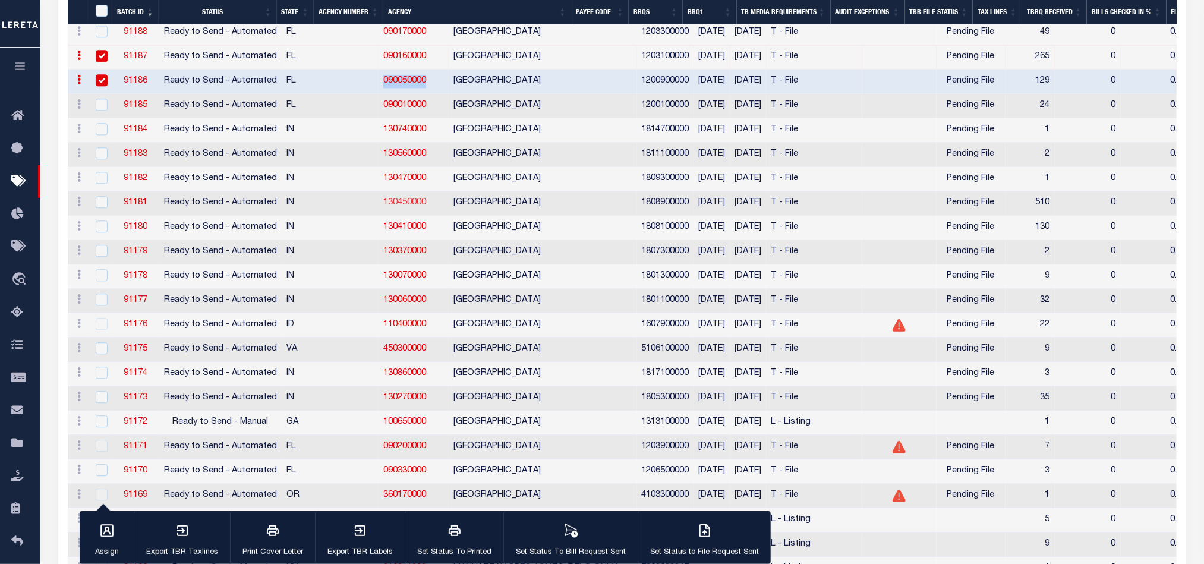
click at [383, 207] on link "130450000" at bounding box center [404, 202] width 43 height 8
checkbox input "true"
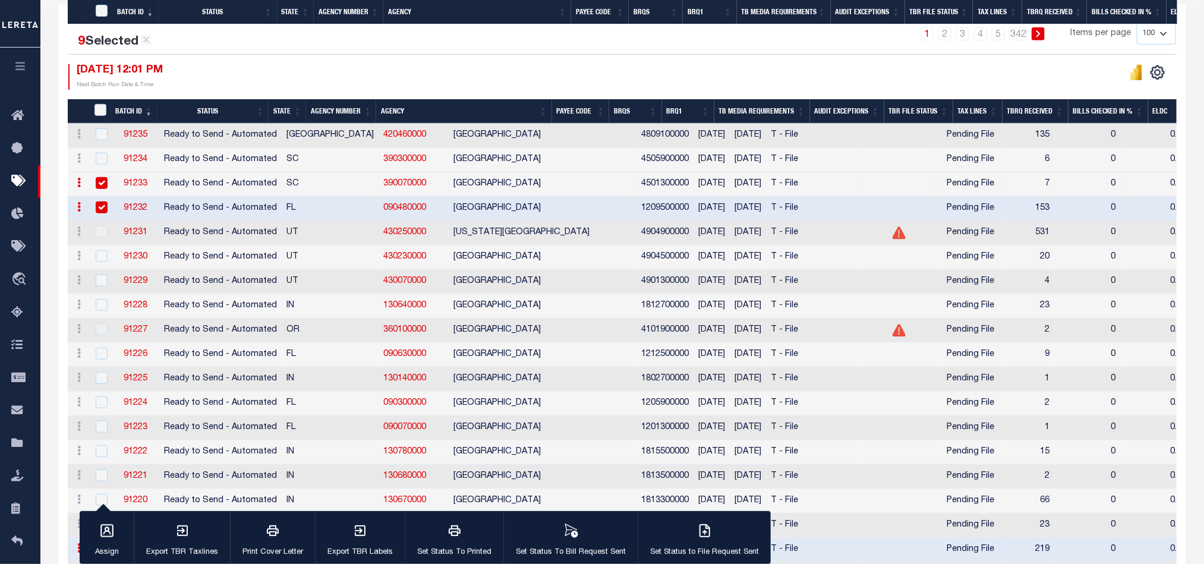
scroll to position [891, 0]
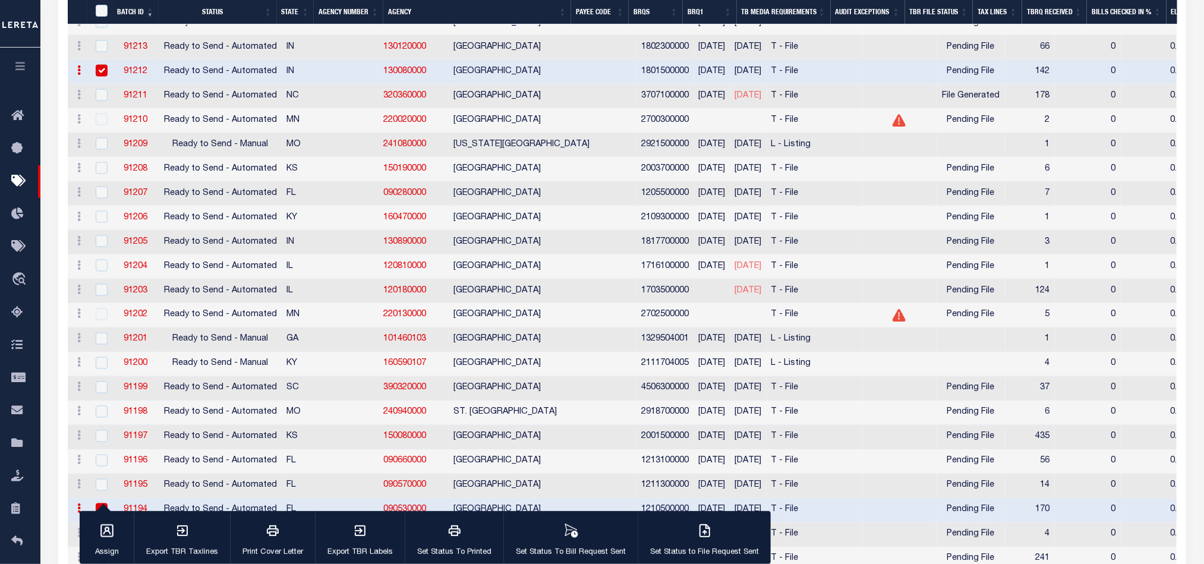
click at [449, 255] on td "WAYNE COUNTY" at bounding box center [543, 243] width 188 height 24
checkbox input "true"
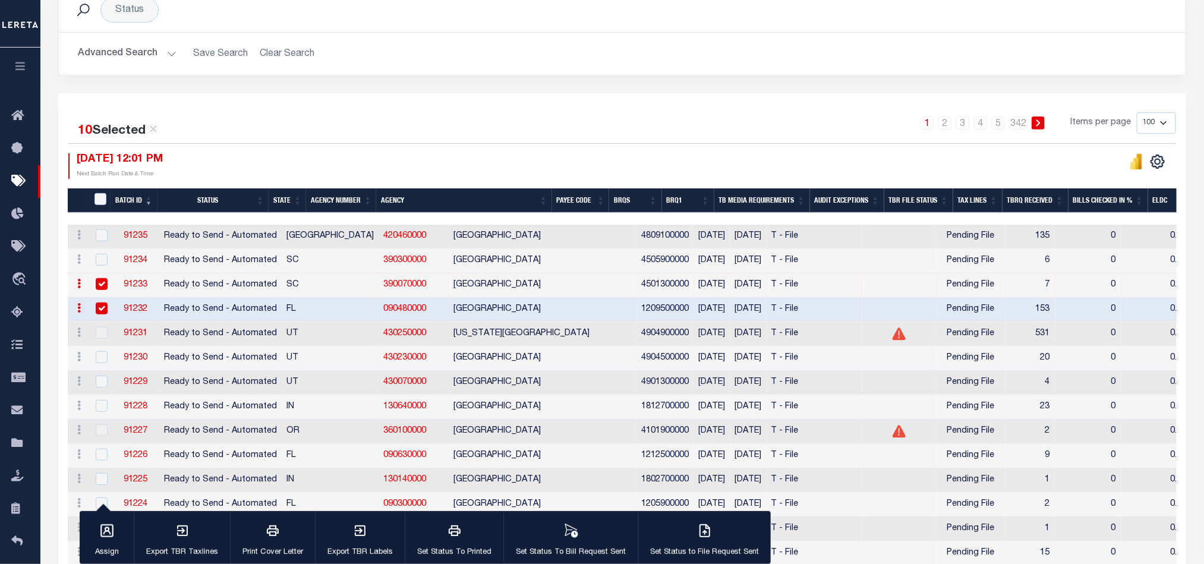
scroll to position [0, 0]
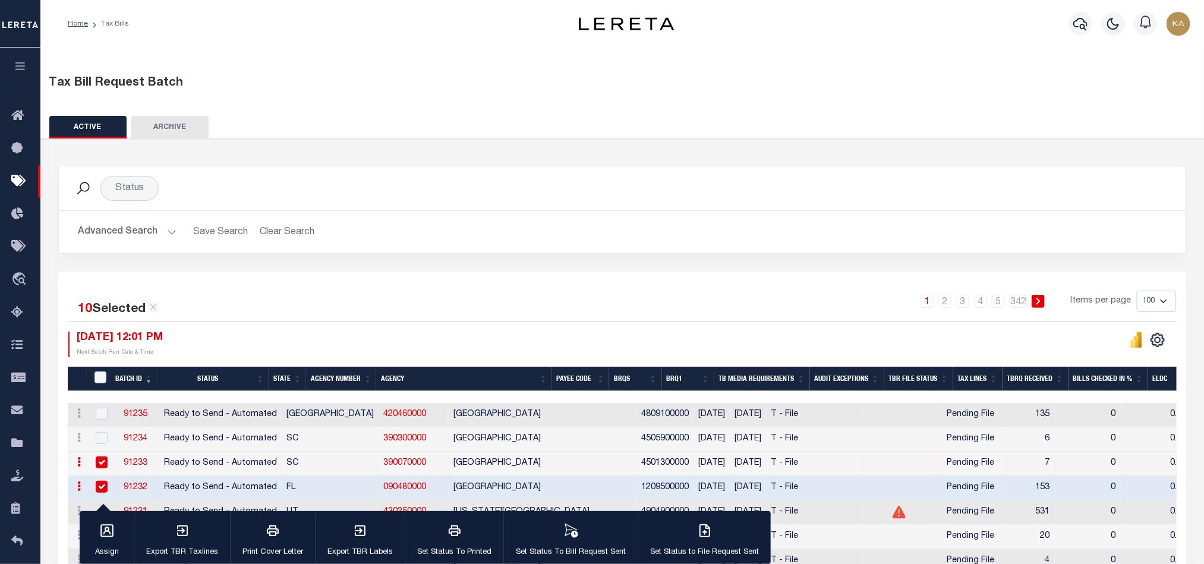
click at [135, 232] on button "Advanced Search" at bounding box center [127, 231] width 99 height 23
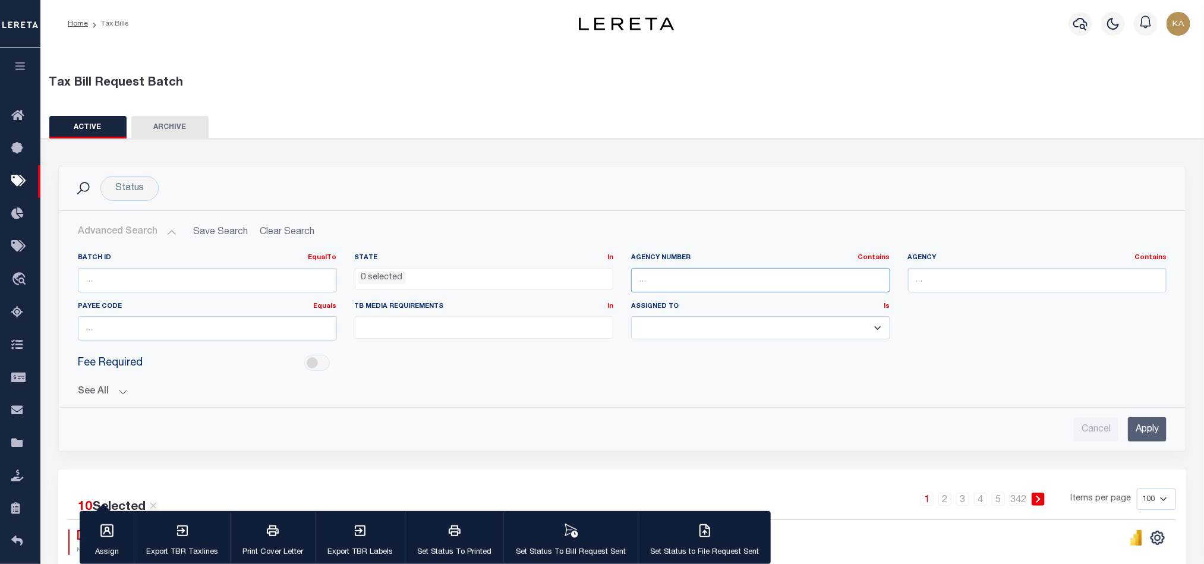
click at [667, 278] on input "text" at bounding box center [760, 280] width 259 height 24
paste input "420672001"
click at [1140, 434] on input "Apply" at bounding box center [1147, 429] width 39 height 24
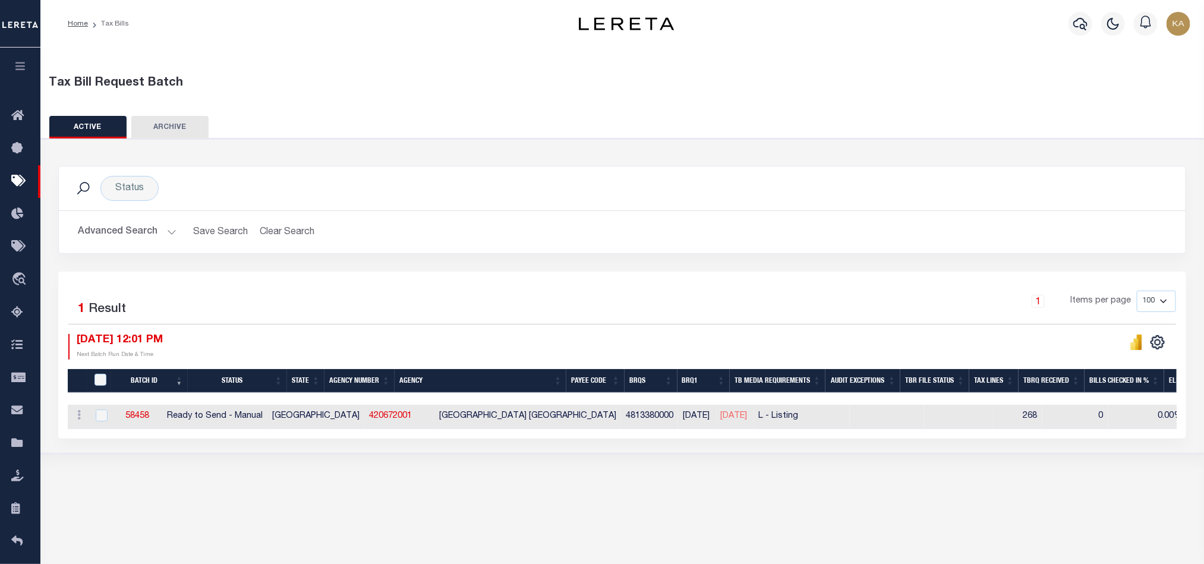
click at [771, 439] on div "10 Selected 1 Result 1 Items per page 100 200 500 1000 08/13/2025 12:01 PM" at bounding box center [622, 355] width 1128 height 167
click at [138, 228] on button "Advanced Search" at bounding box center [127, 231] width 99 height 23
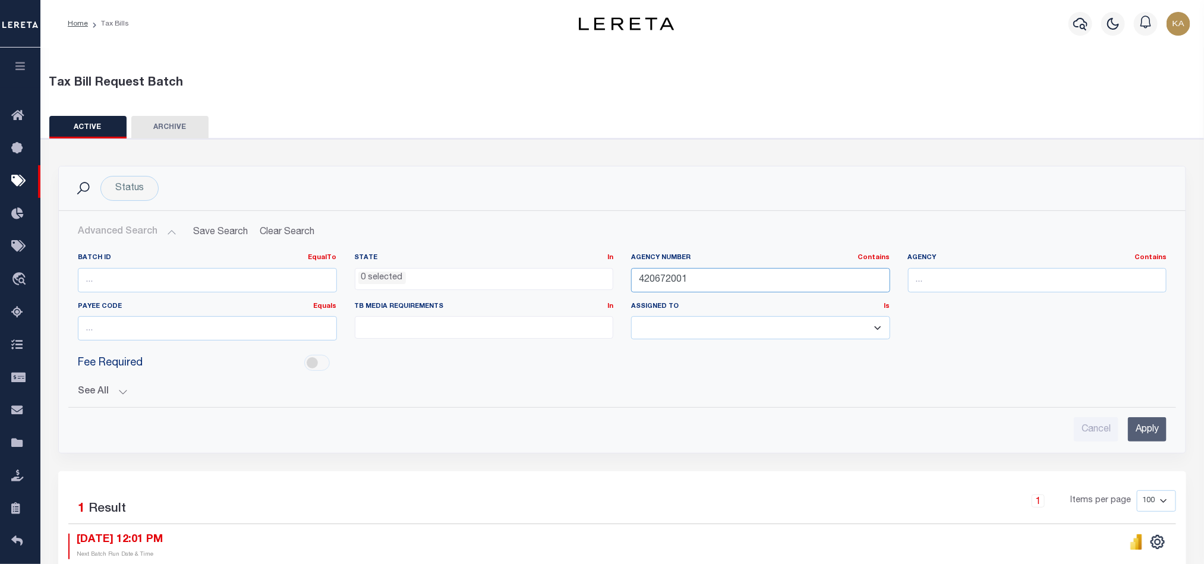
click at [682, 275] on input "420672001" at bounding box center [760, 280] width 259 height 24
click at [680, 275] on input "420672001" at bounding box center [760, 280] width 259 height 24
paste input "21406"
click at [1155, 439] on input "Apply" at bounding box center [1147, 429] width 39 height 24
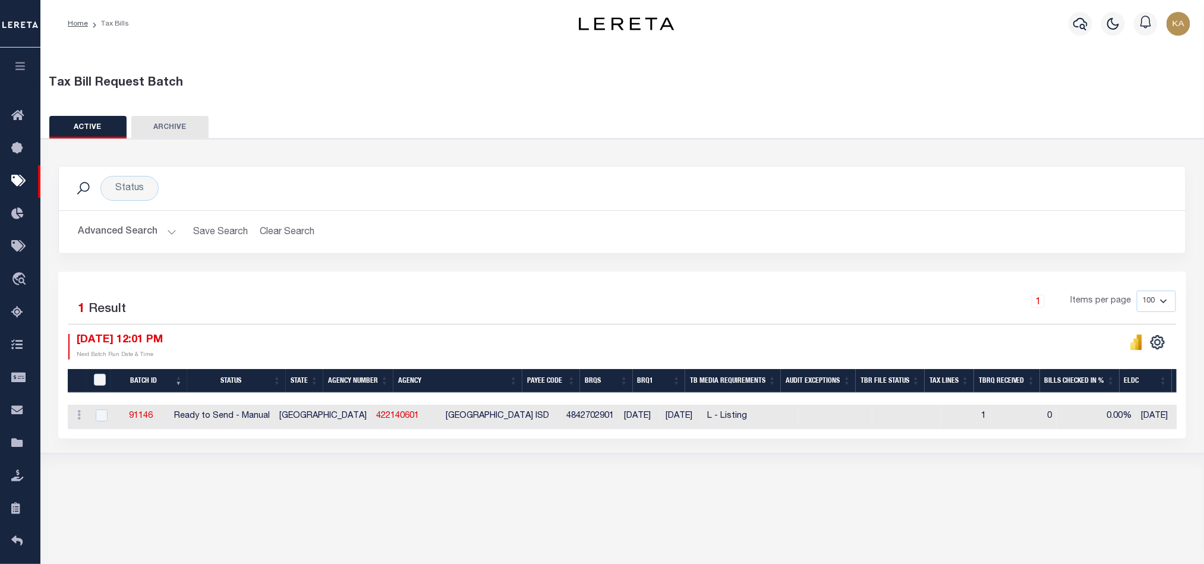
click at [116, 239] on button "Advanced Search" at bounding box center [127, 231] width 99 height 23
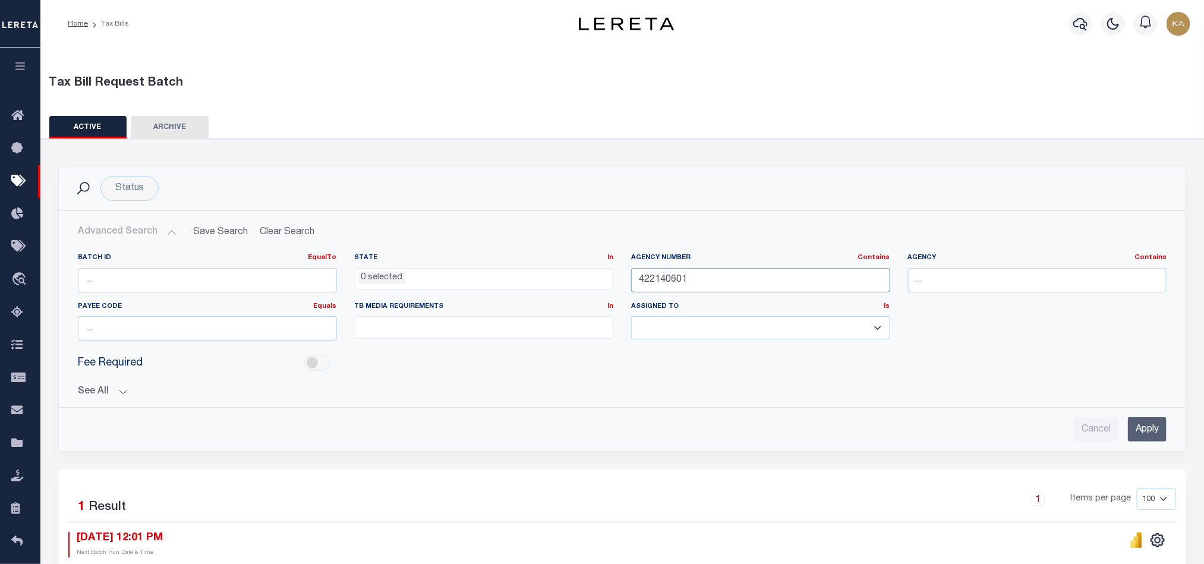
click at [647, 282] on input "422140601" at bounding box center [760, 280] width 259 height 24
paste input "06720"
type input "420672001"
click at [1159, 426] on input "Apply" at bounding box center [1147, 429] width 39 height 24
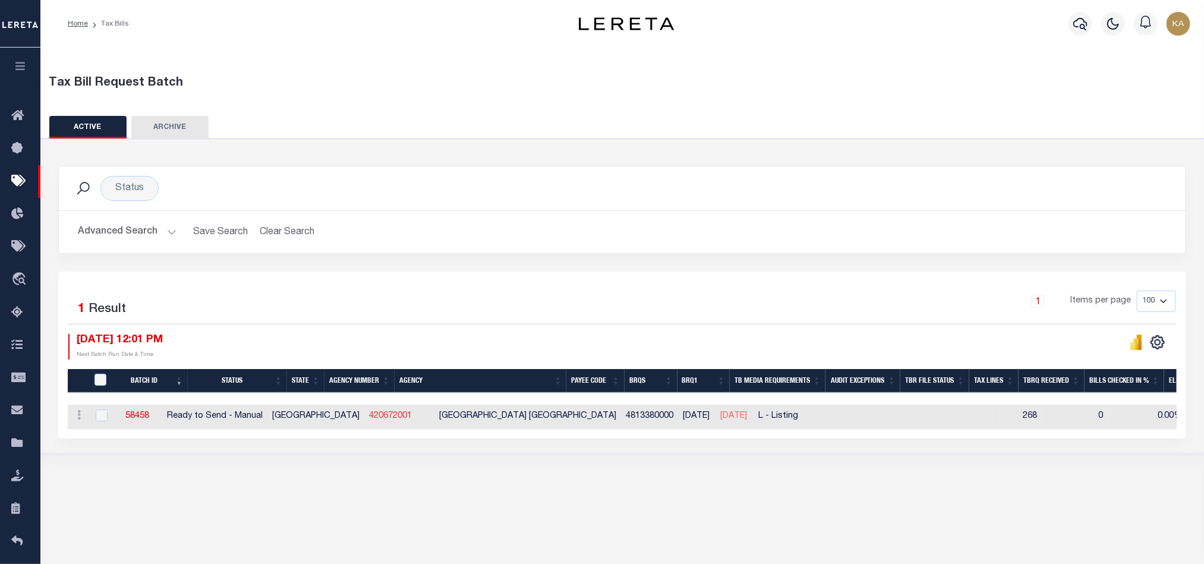
click at [369, 417] on link "420672001" at bounding box center [390, 416] width 43 height 8
checkbox input "true"
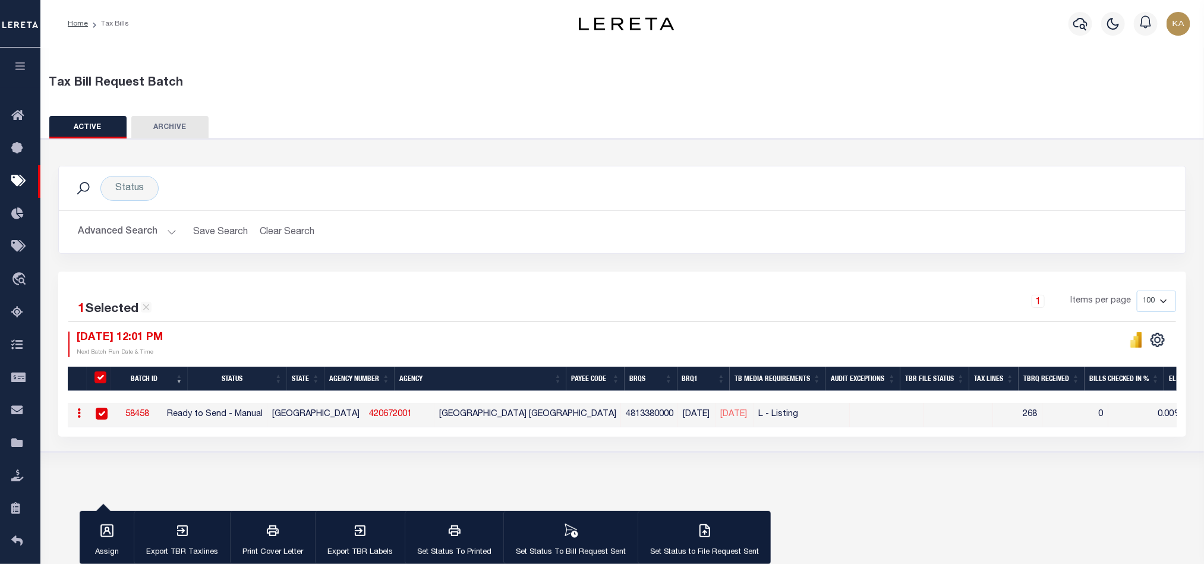
click at [875, 466] on div "Tax Bill Request Batch ACTIVE ARCHIVE HISTORY Search" at bounding box center [621, 268] width 1163 height 441
click at [149, 416] on link "58458" at bounding box center [137, 414] width 24 height 8
select select "RTS"
type input "No"
type input "Yes"
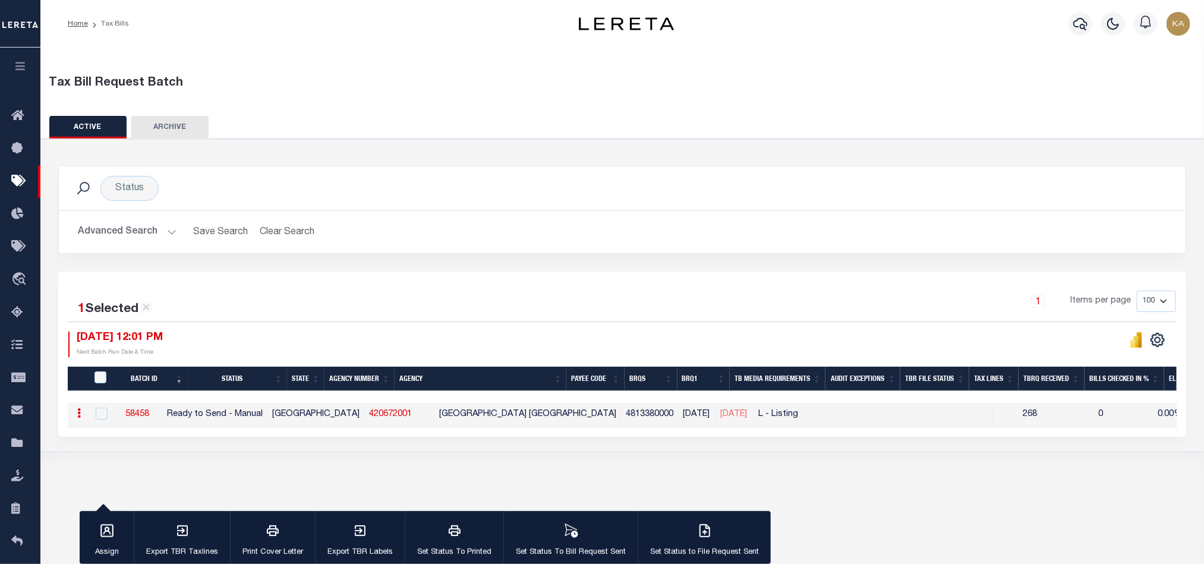
select select "27"
select select "20"
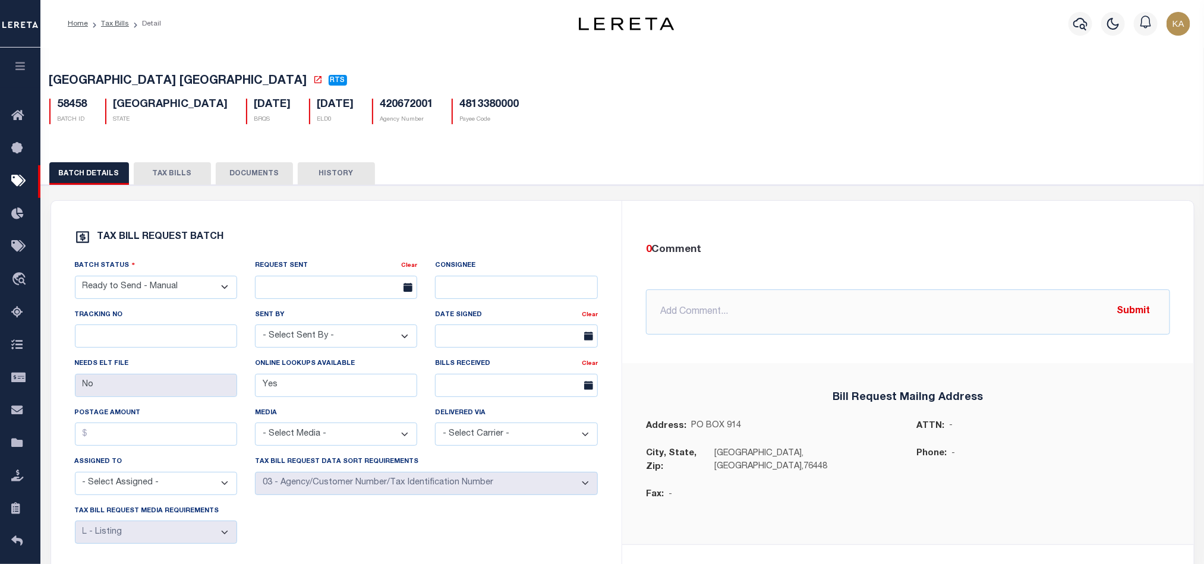
click at [153, 184] on button "TAX BILLS" at bounding box center [172, 173] width 77 height 23
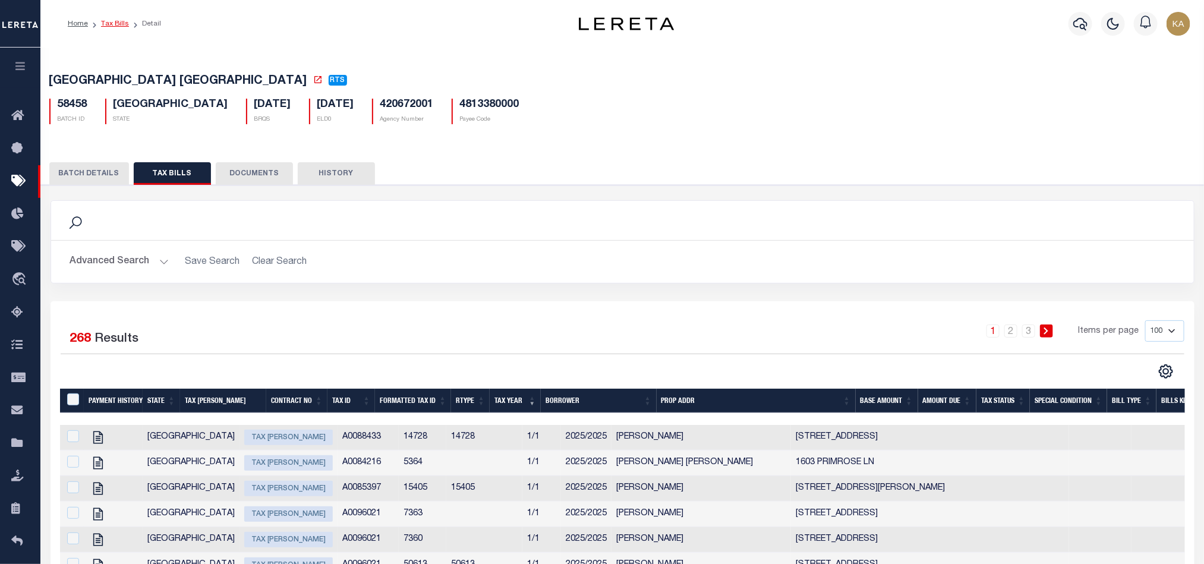
click at [107, 23] on link "Tax Bills" at bounding box center [115, 23] width 28 height 7
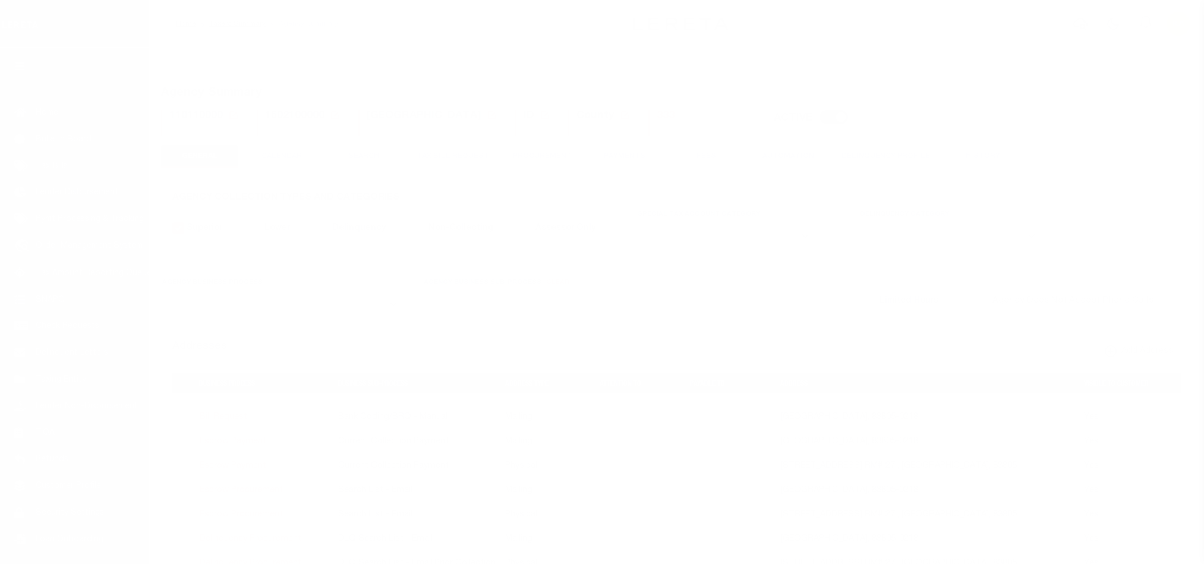
select select
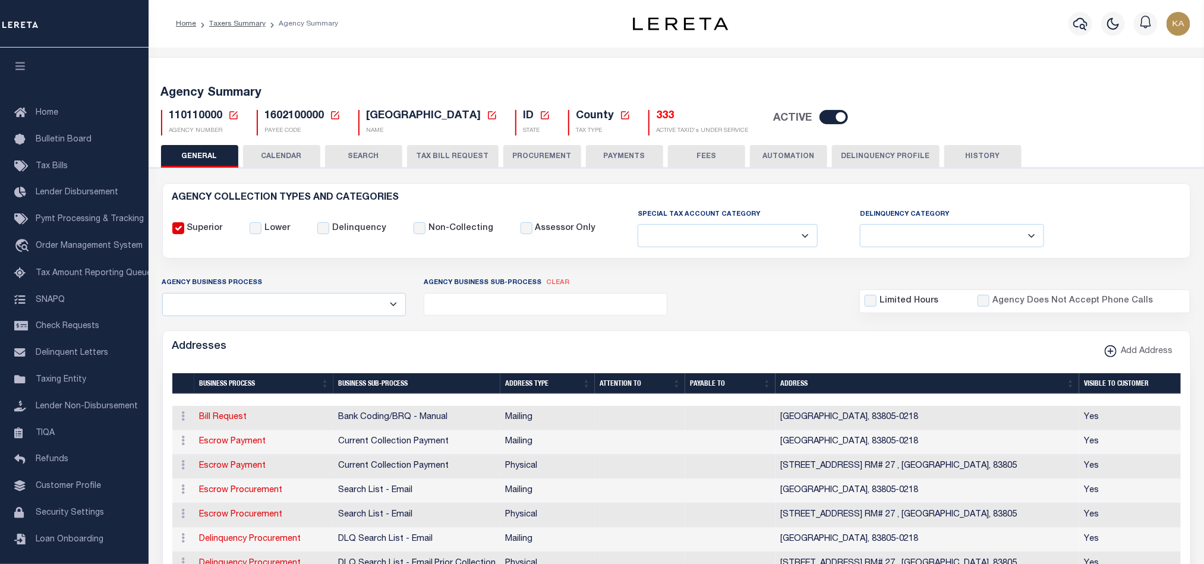
click at [285, 145] on button "CALENDAR" at bounding box center [281, 156] width 77 height 23
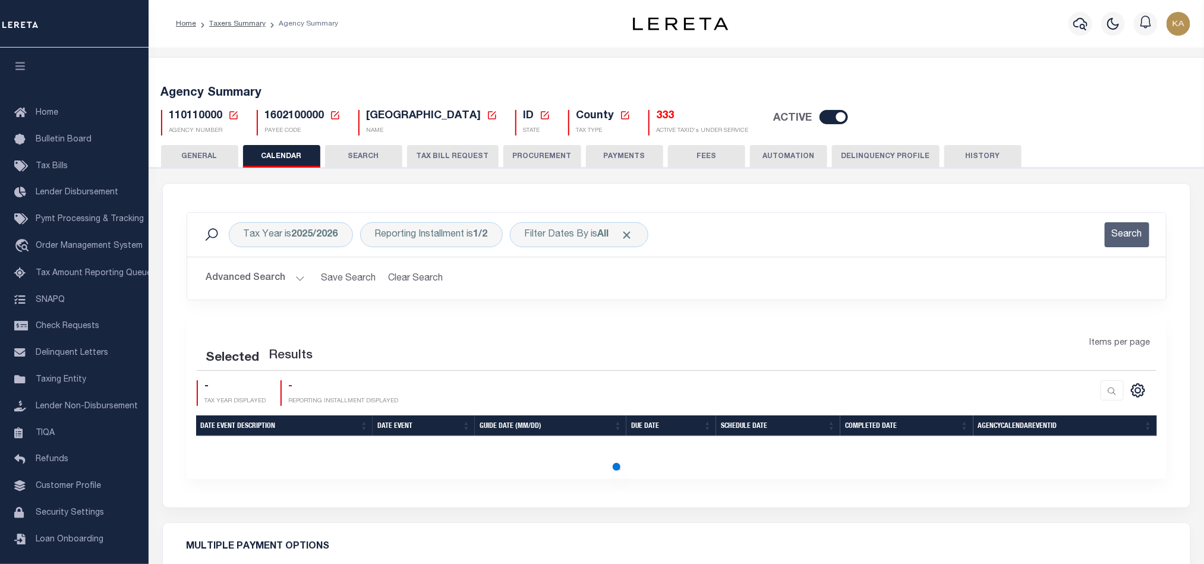
checkbox input "false"
type input "1"
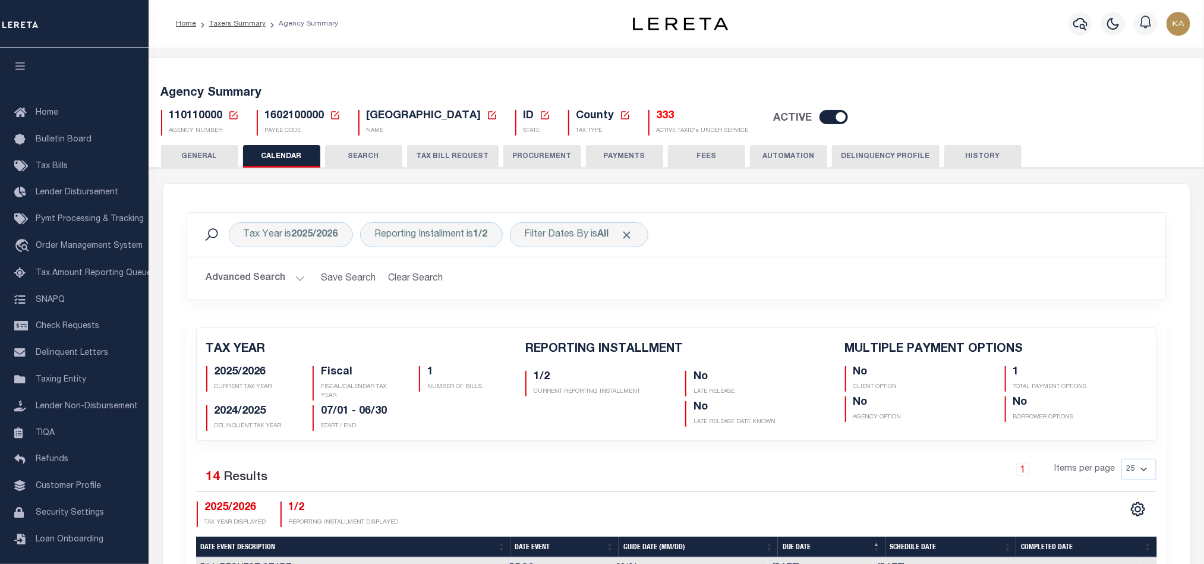
scroll to position [446, 0]
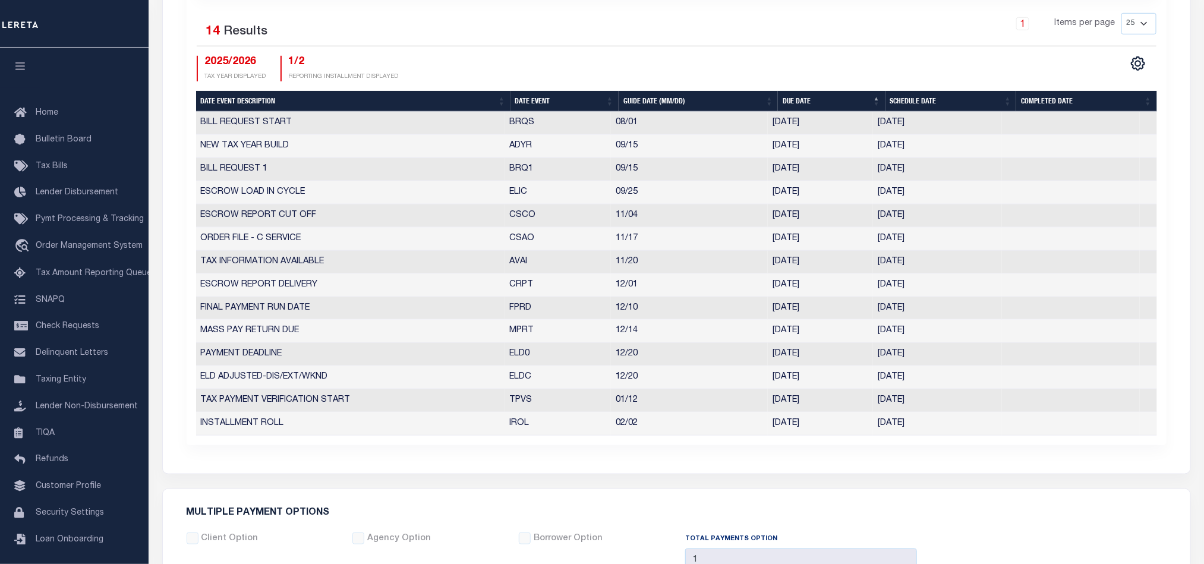
click at [538, 109] on th "Date Event" at bounding box center [564, 101] width 108 height 21
checkbox input "false"
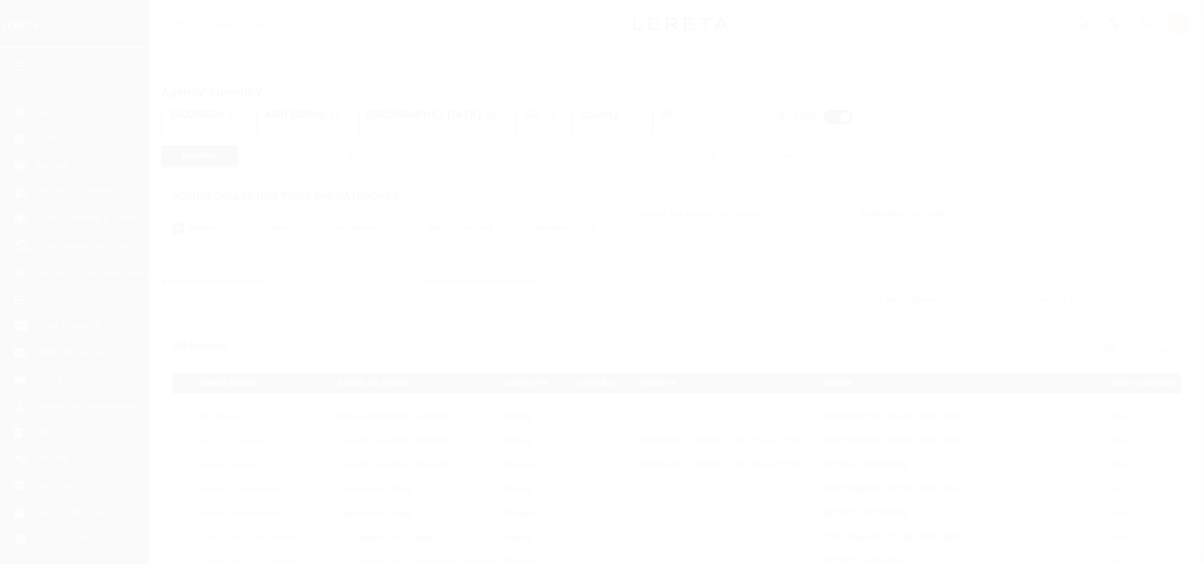
select select
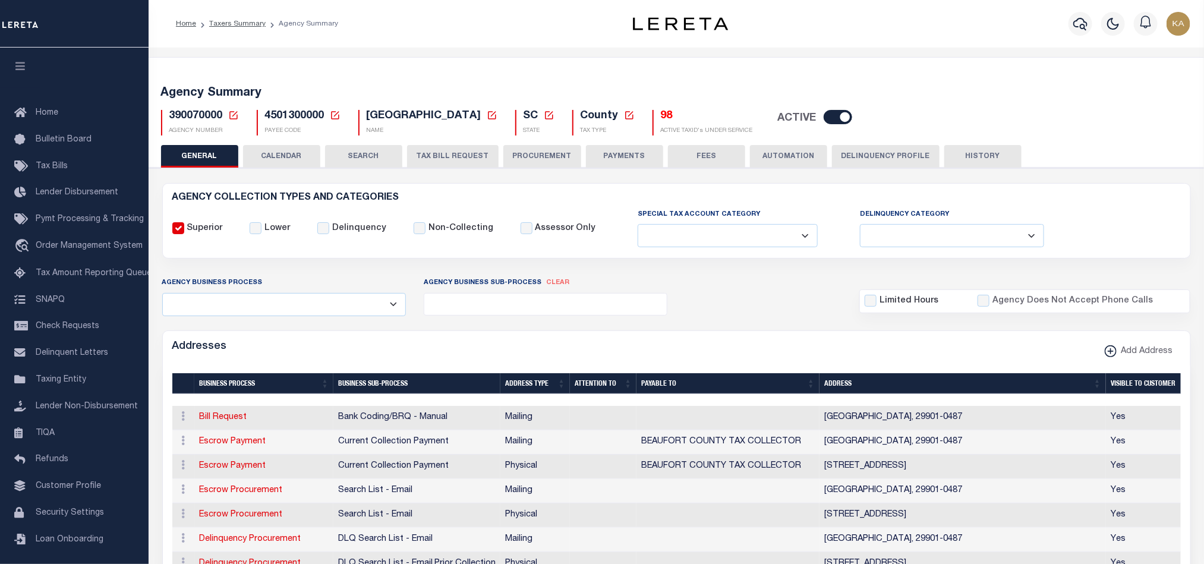
click at [305, 153] on button "CALENDAR" at bounding box center [281, 156] width 77 height 23
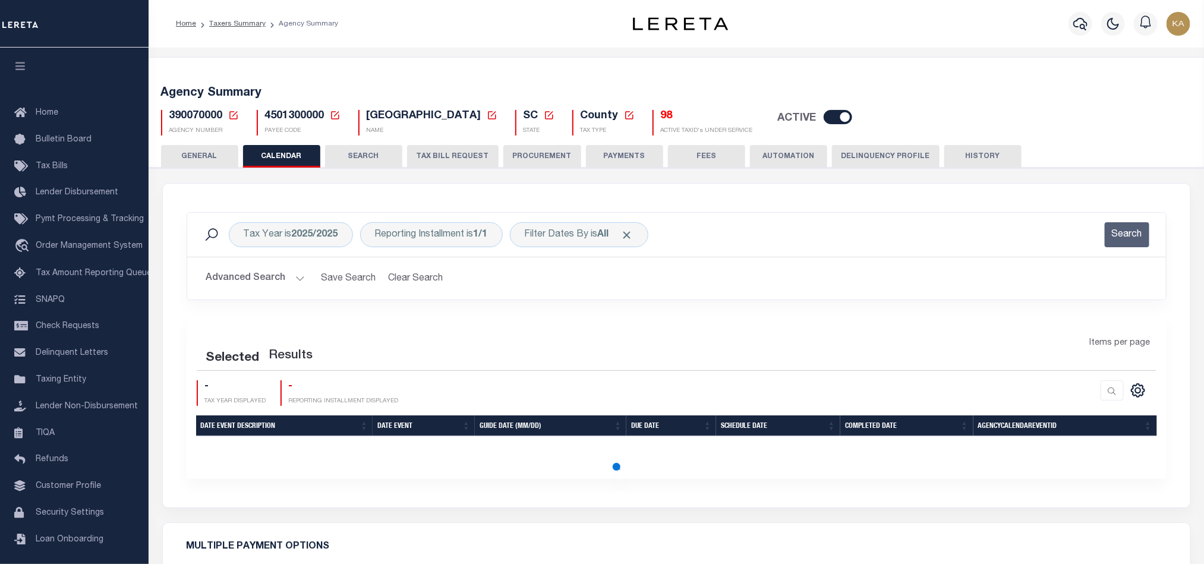
checkbox input "false"
type input "1"
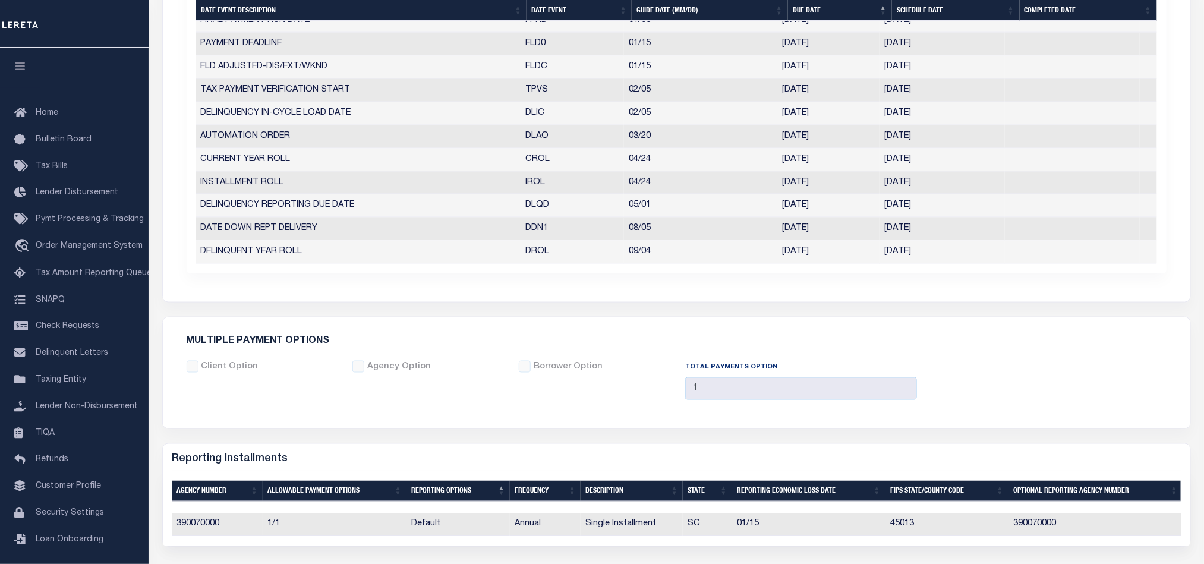
scroll to position [357, 0]
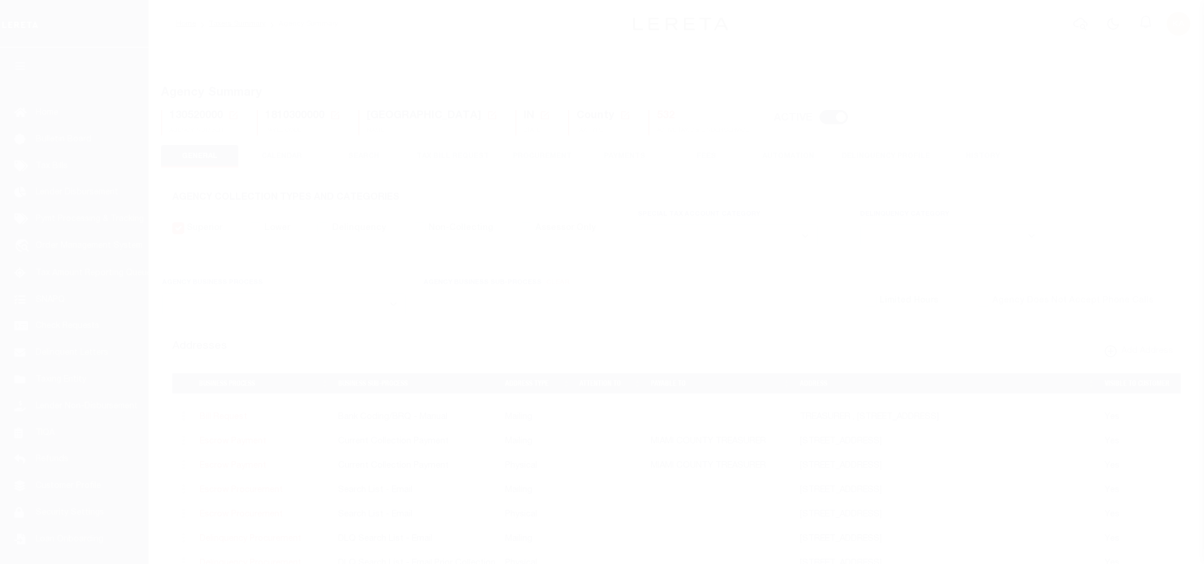
select select
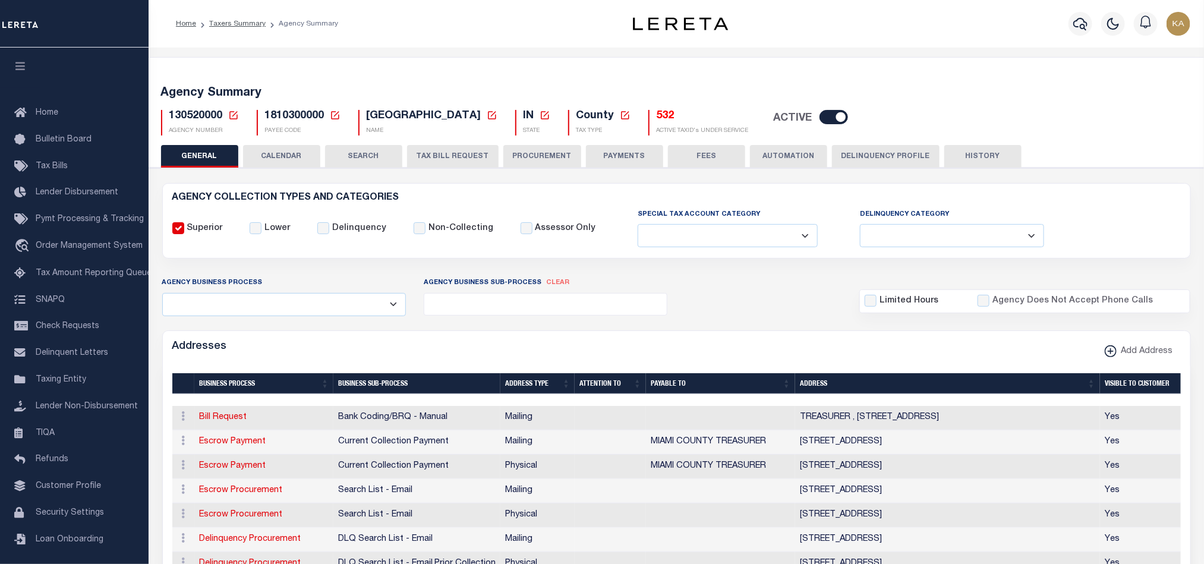
click at [298, 152] on button "CALENDAR" at bounding box center [281, 156] width 77 height 23
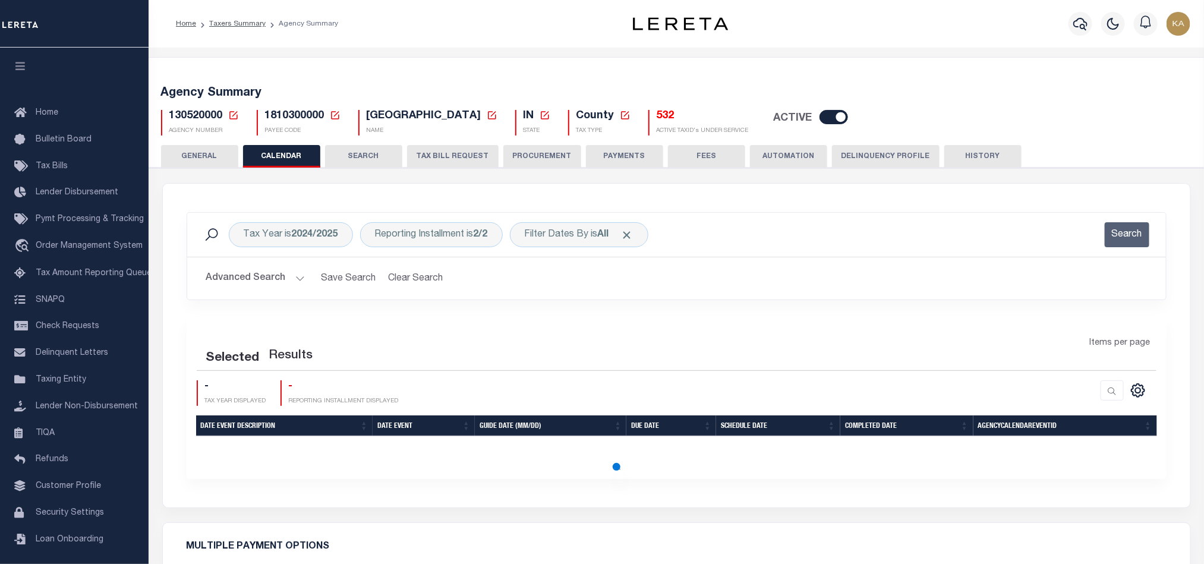
checkbox input "false"
type input "1"
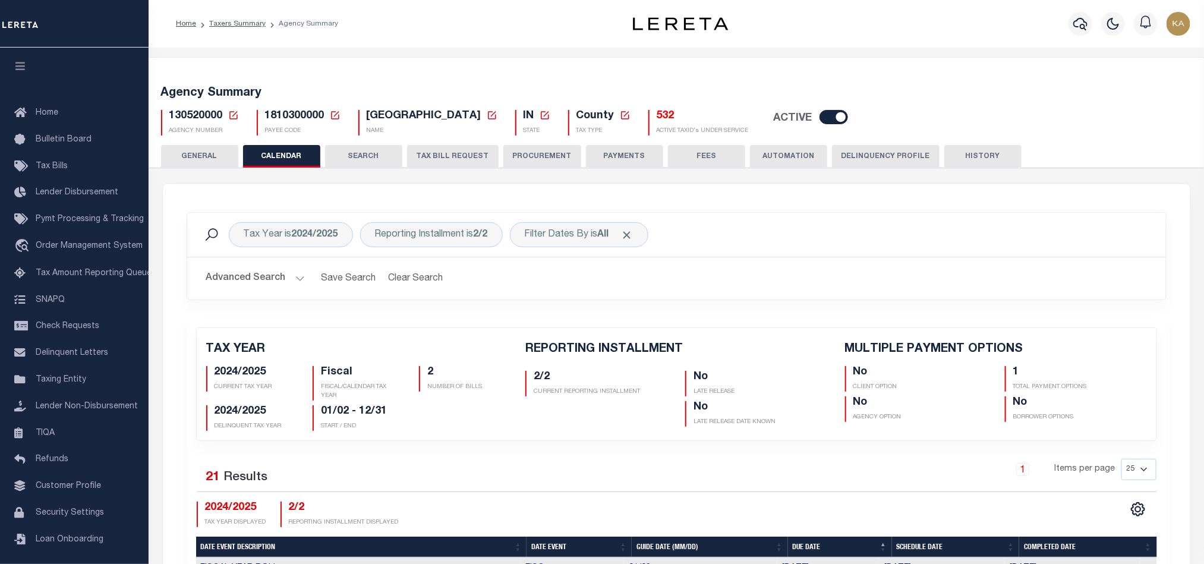
scroll to position [357, 0]
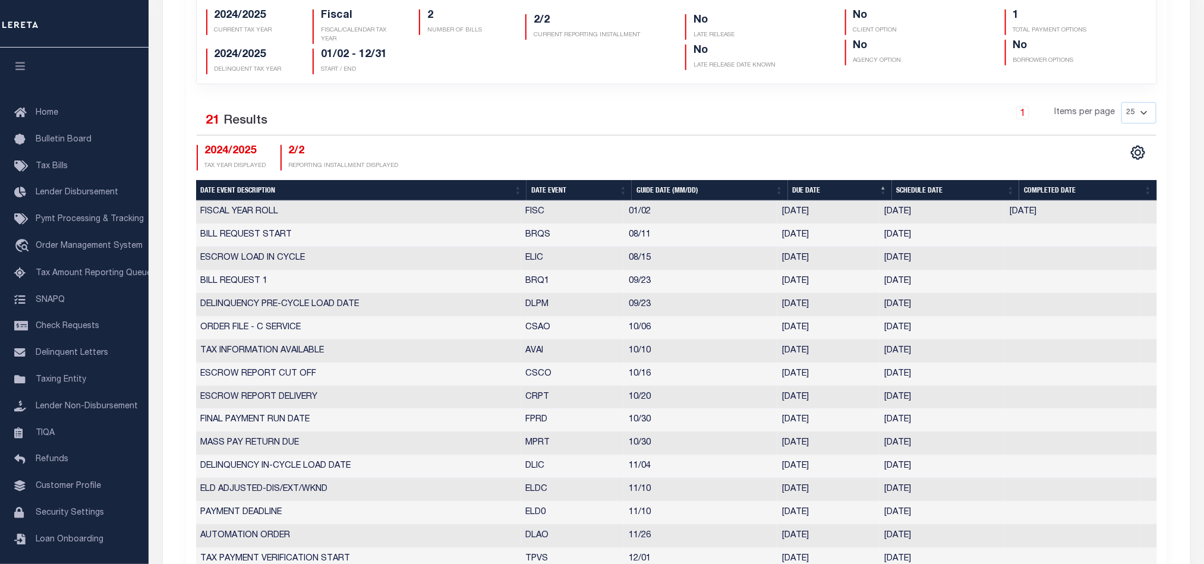
click at [547, 197] on th "Date Event" at bounding box center [578, 190] width 105 height 21
checkbox input "false"
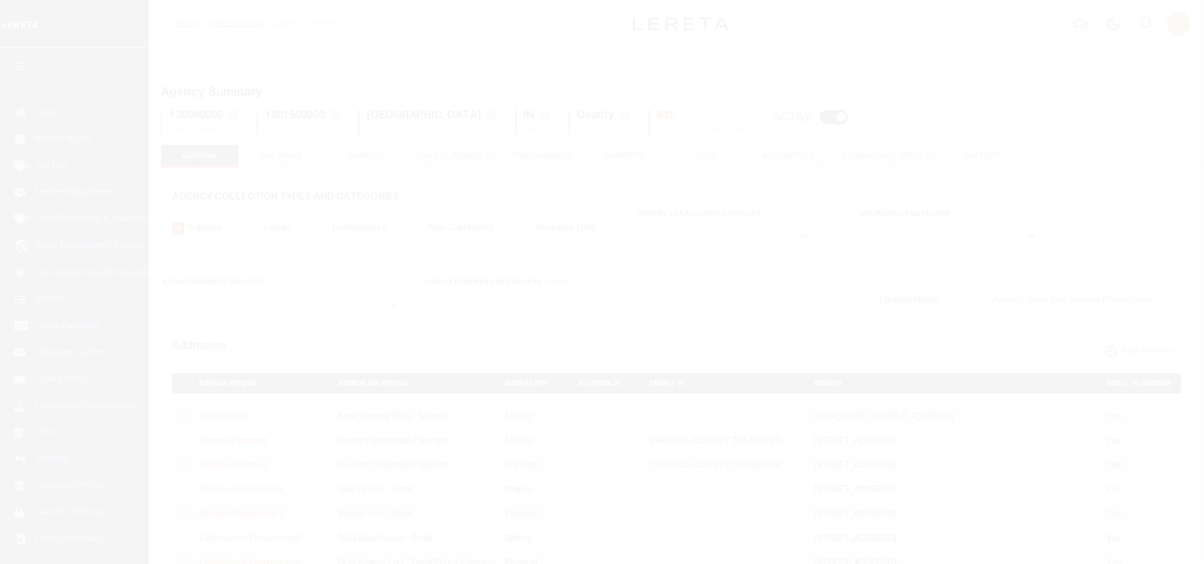
select select
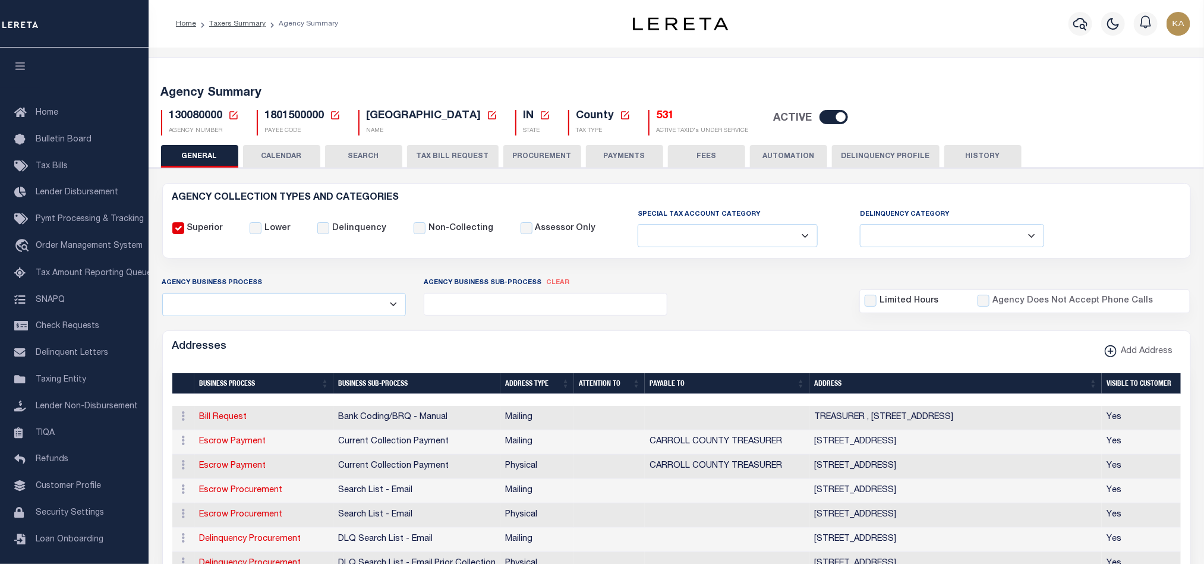
click at [293, 152] on button "CALENDAR" at bounding box center [281, 156] width 77 height 23
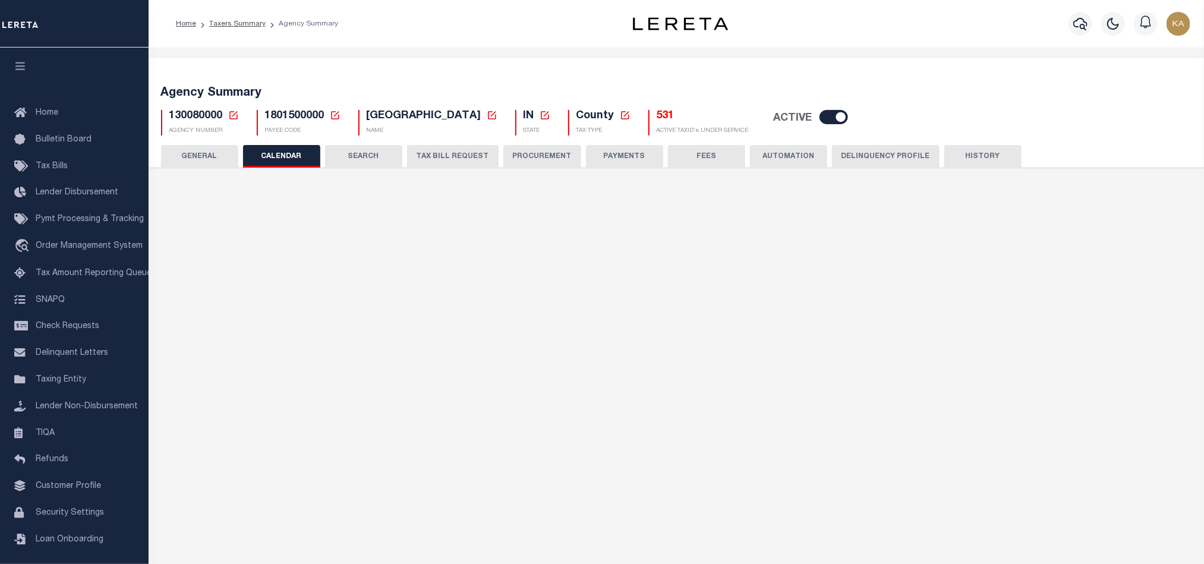
checkbox input "false"
type input "1"
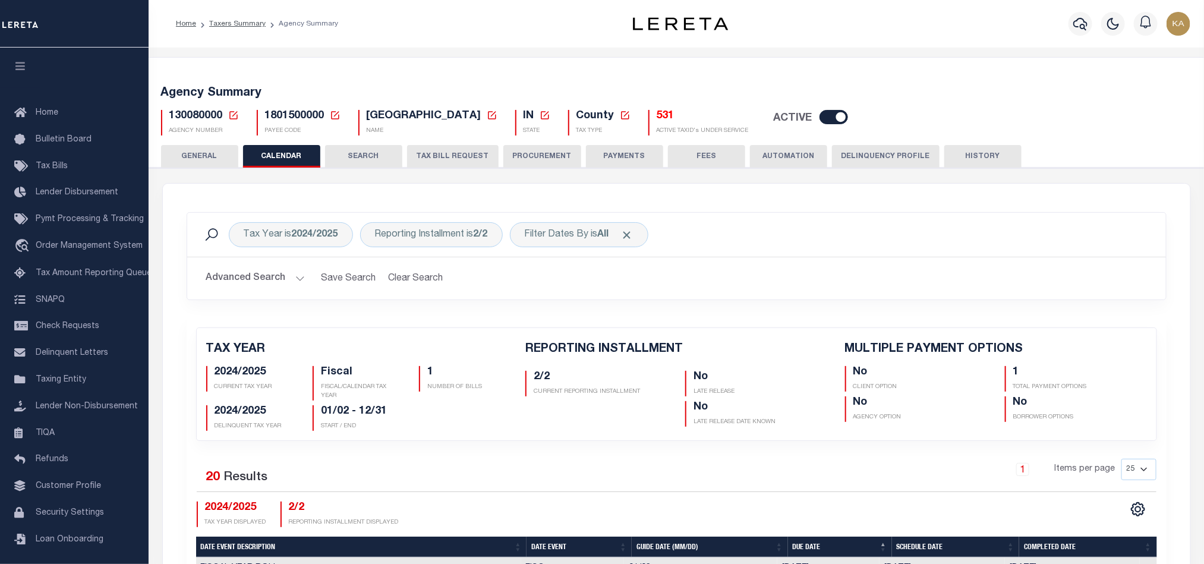
scroll to position [446, 0]
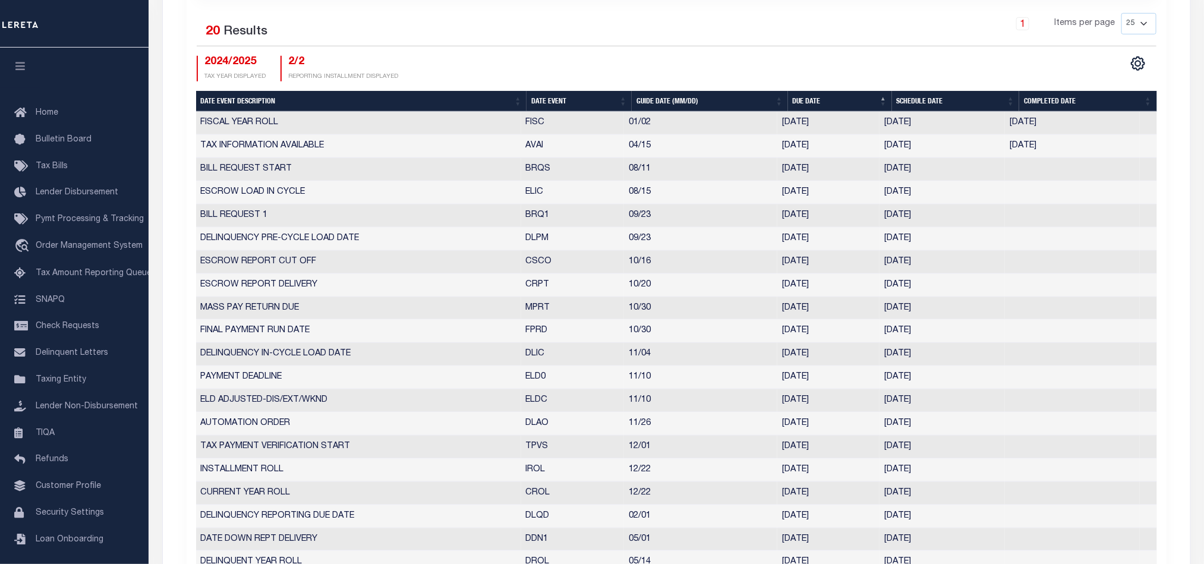
click at [553, 105] on th "Date Event" at bounding box center [578, 101] width 105 height 21
checkbox input "false"
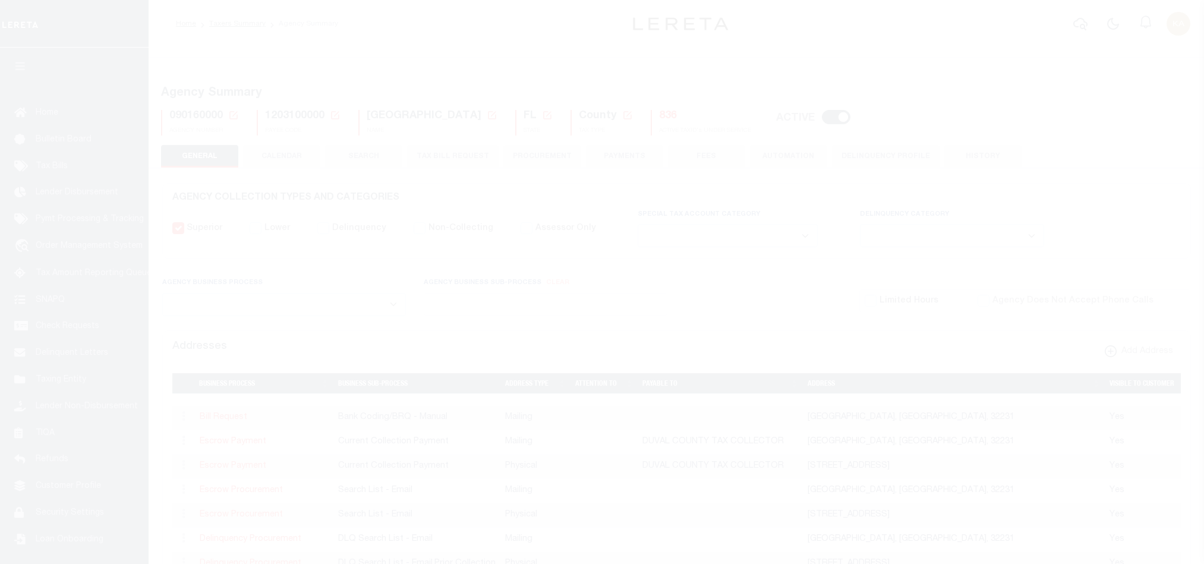
select select
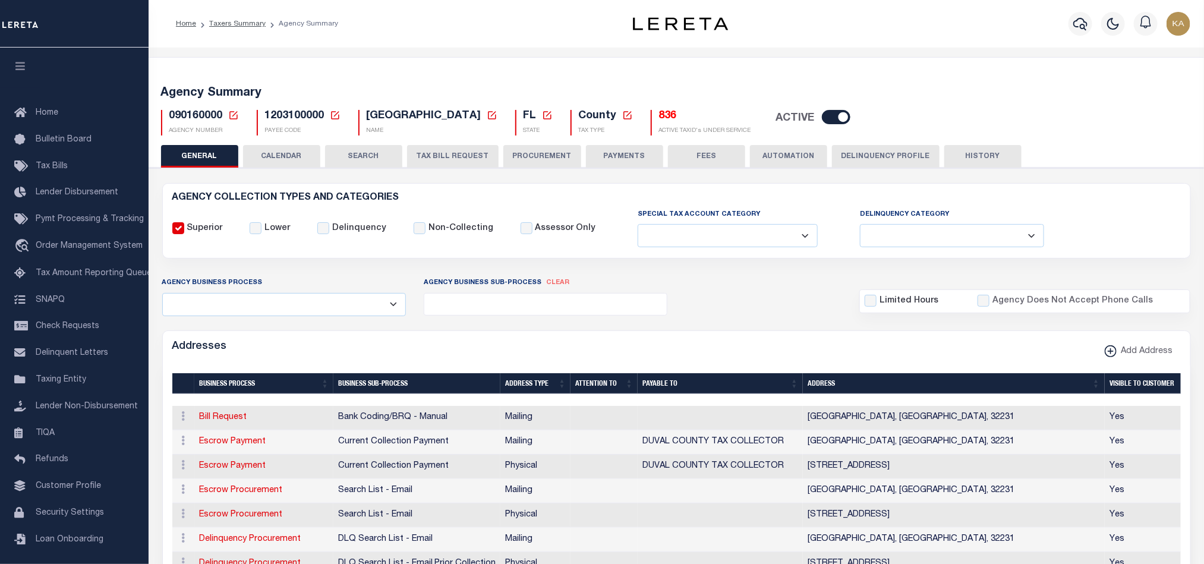
drag, startPoint x: 303, startPoint y: 157, endPoint x: 328, endPoint y: 156, distance: 25.0
click at [300, 157] on button "CALENDAR" at bounding box center [281, 156] width 77 height 23
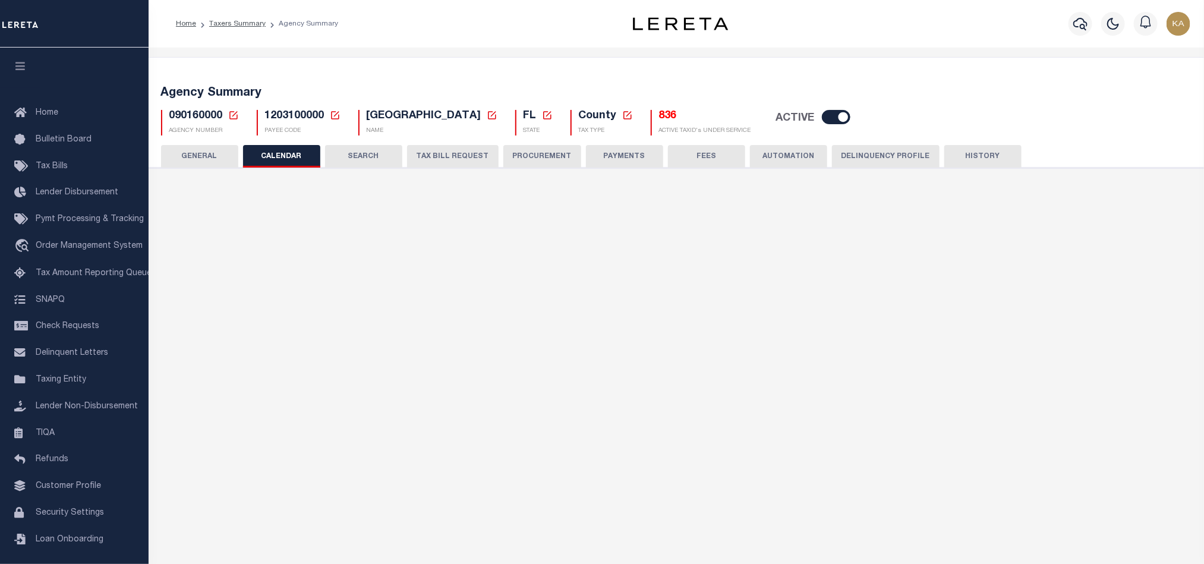
checkbox input "false"
type input "1"
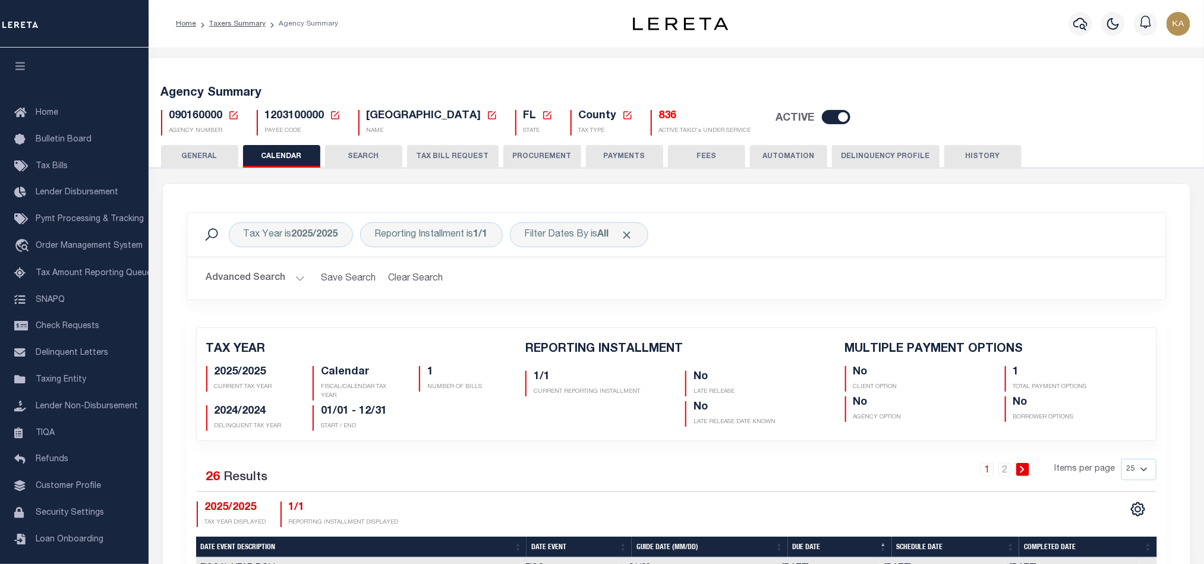
scroll to position [357, 0]
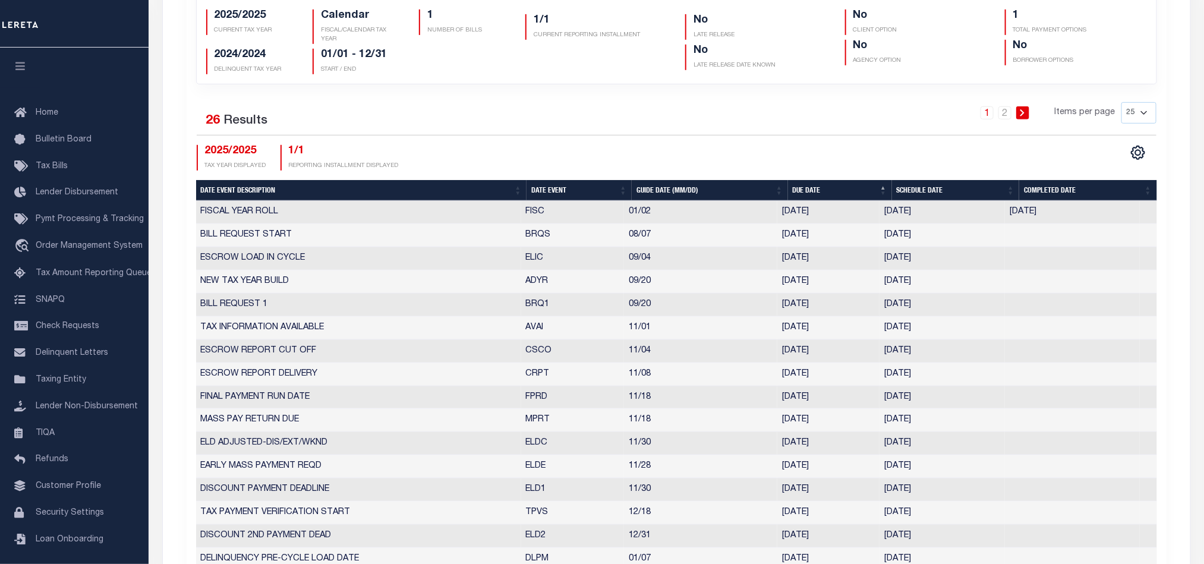
click at [541, 195] on th "Date Event" at bounding box center [578, 190] width 105 height 21
checkbox input "false"
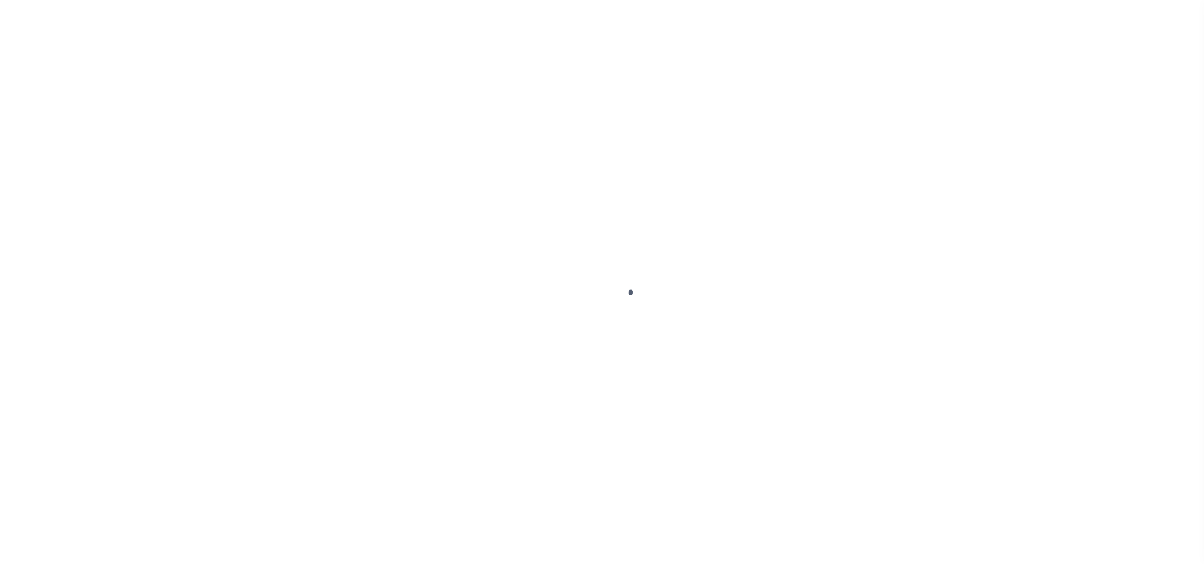
select select
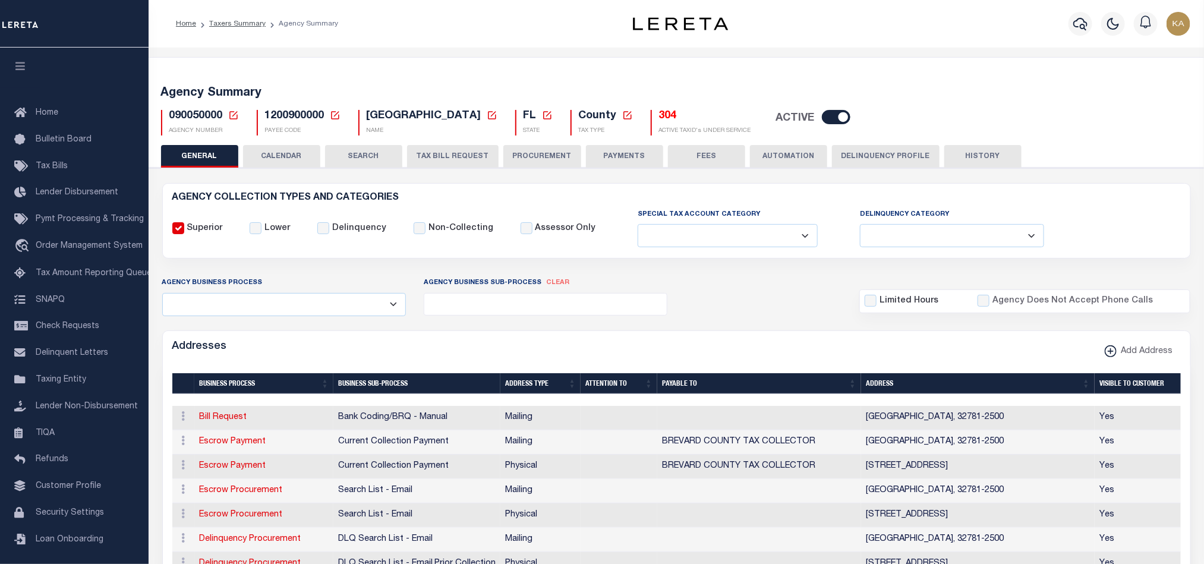
click at [299, 154] on button "CALENDAR" at bounding box center [281, 156] width 77 height 23
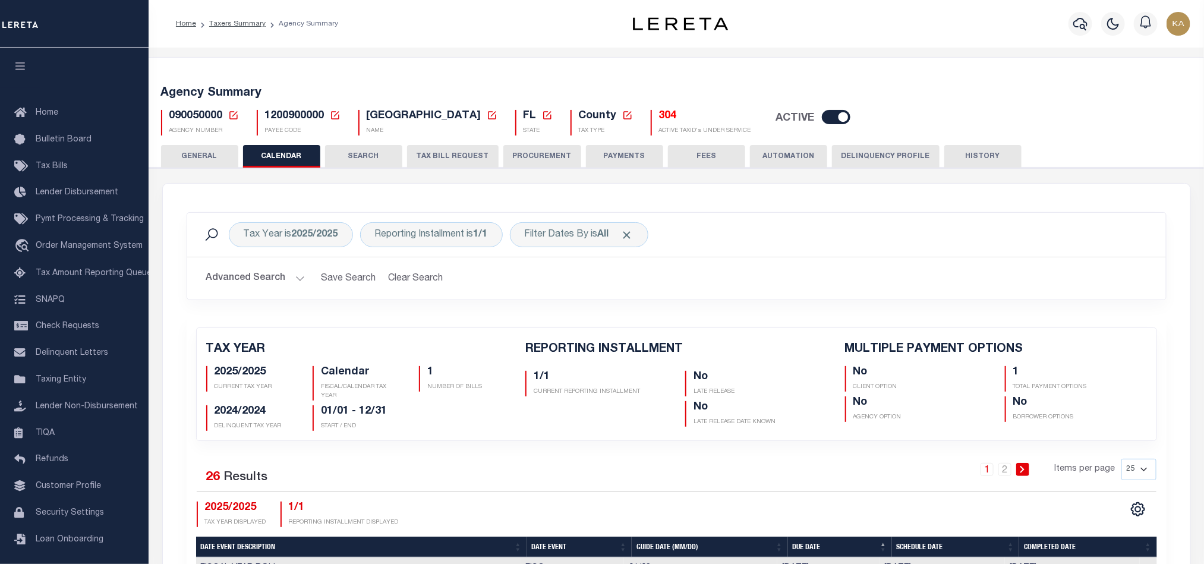
checkbox input "false"
type input "1"
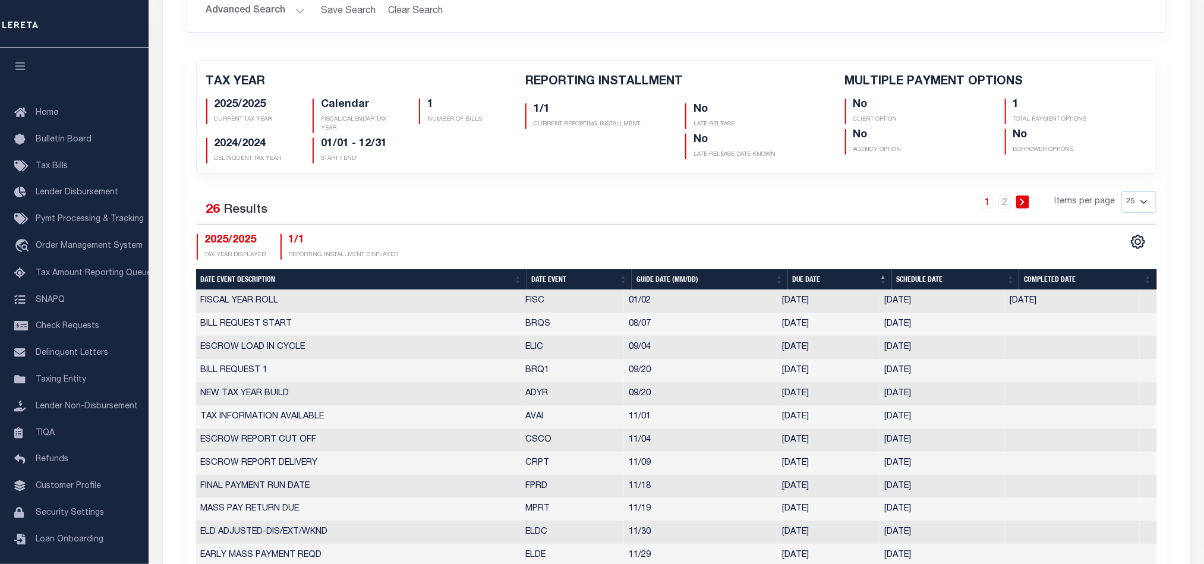
scroll to position [357, 0]
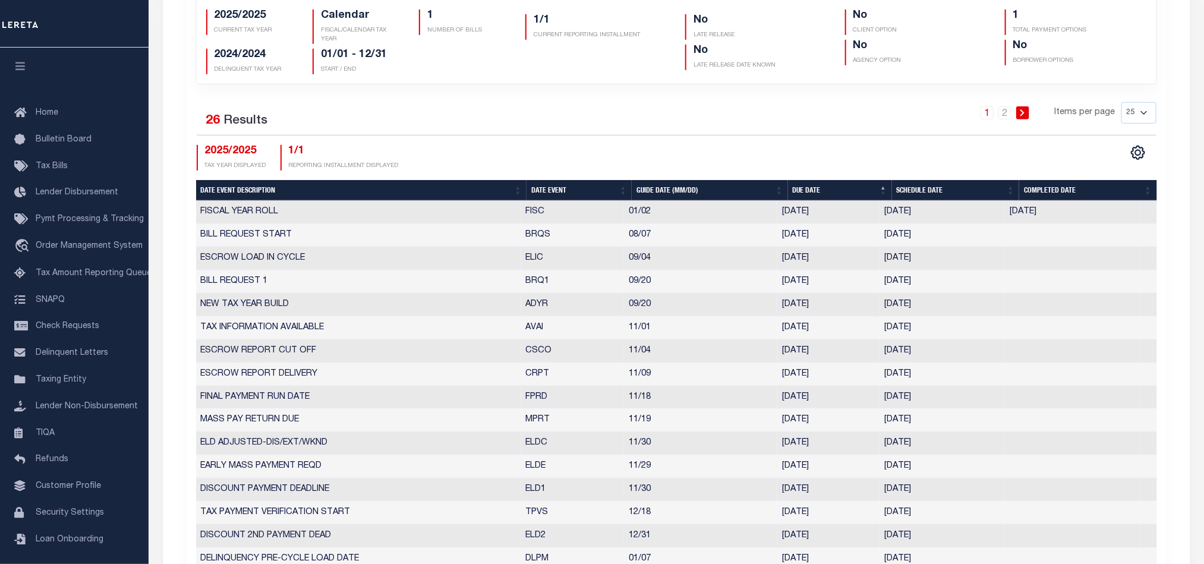
click at [560, 184] on th "Date Event" at bounding box center [578, 190] width 105 height 21
checkbox input "false"
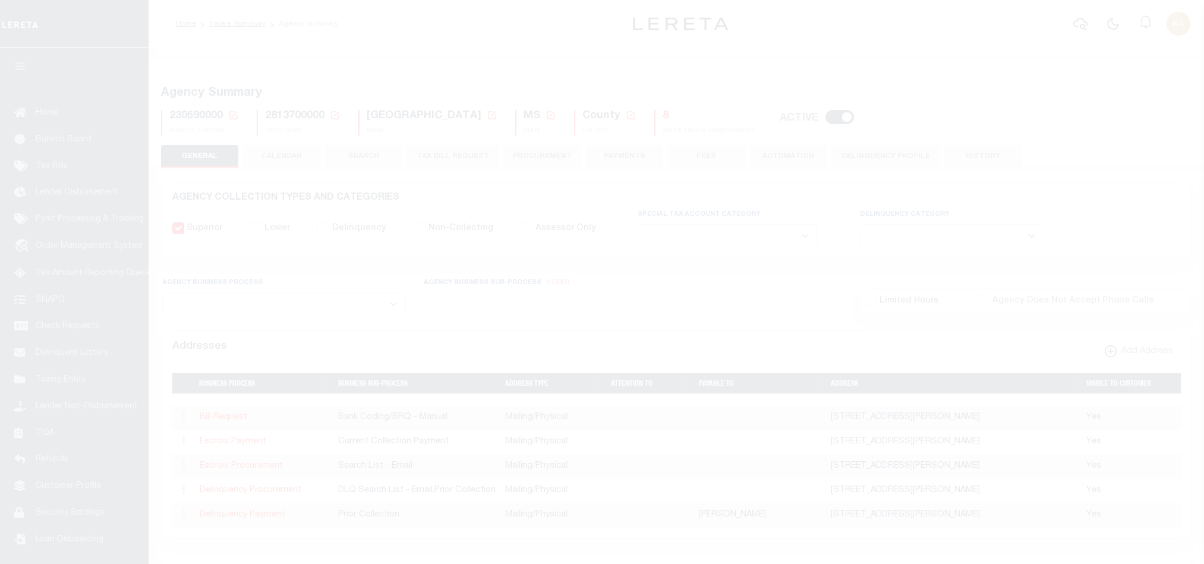
select select
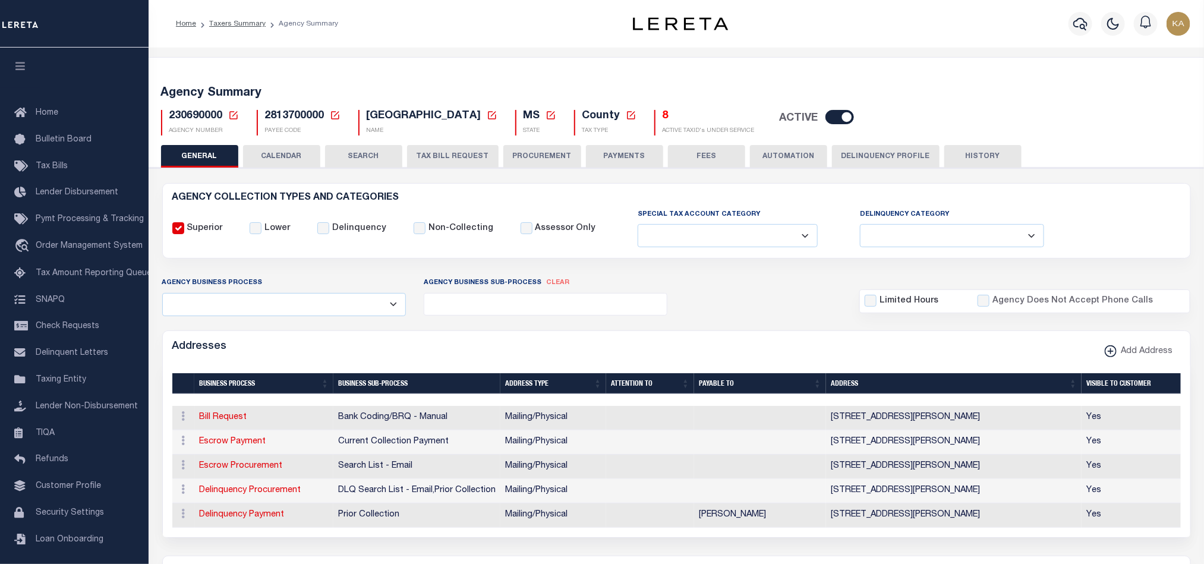
click at [312, 152] on button "CALENDAR" at bounding box center [281, 156] width 77 height 23
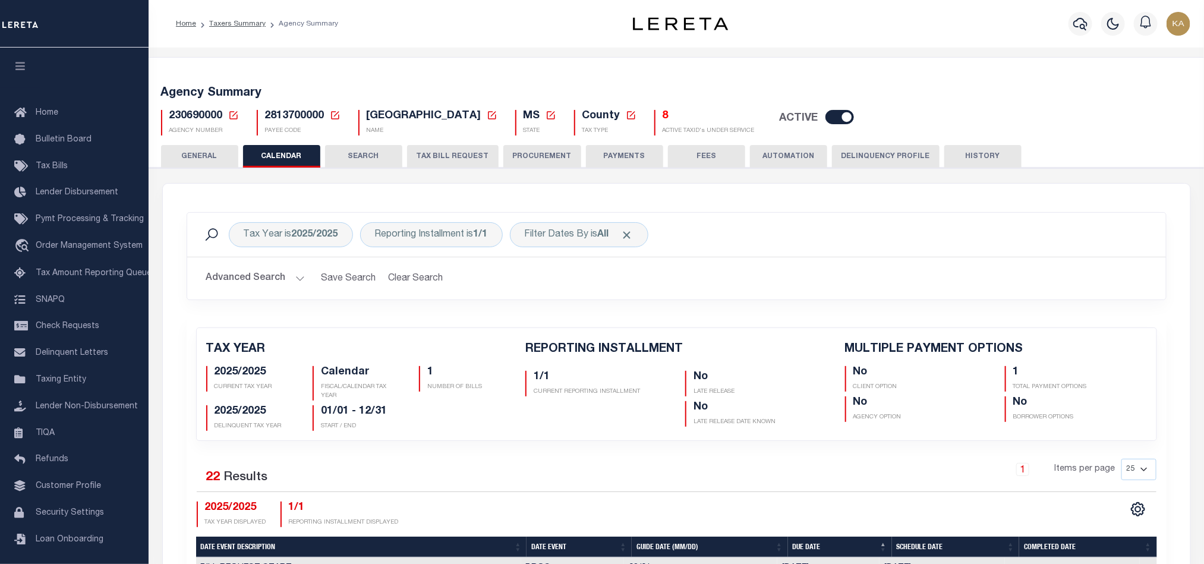
checkbox input "false"
type input "1"
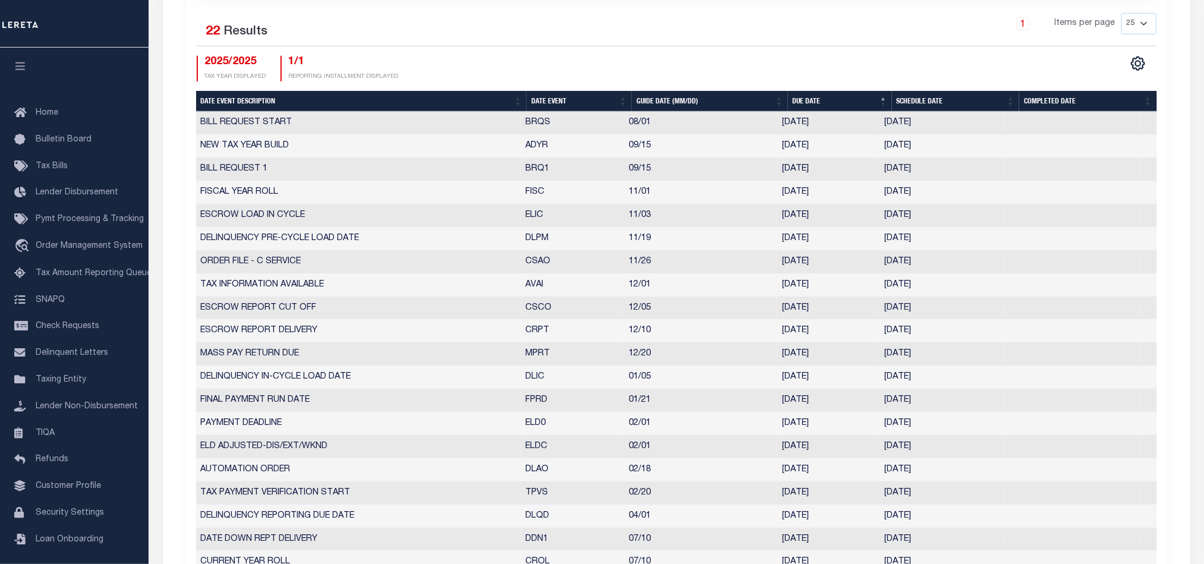
click at [556, 102] on th "Date Event" at bounding box center [578, 101] width 105 height 21
checkbox input "false"
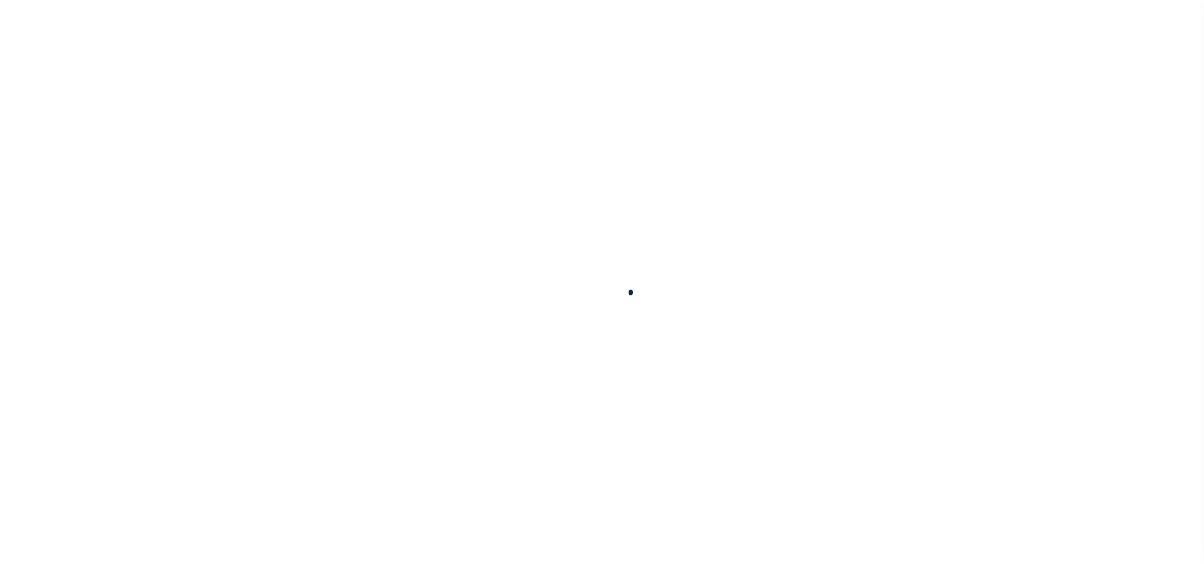
select select
checkbox input "false"
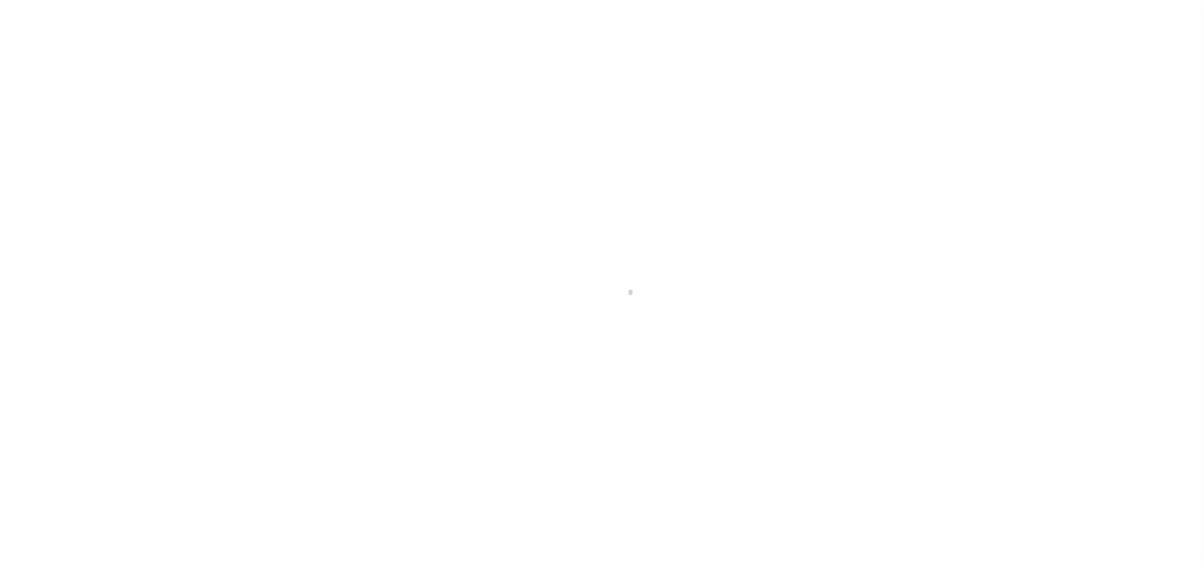
checkbox input "false"
type input "1607700000"
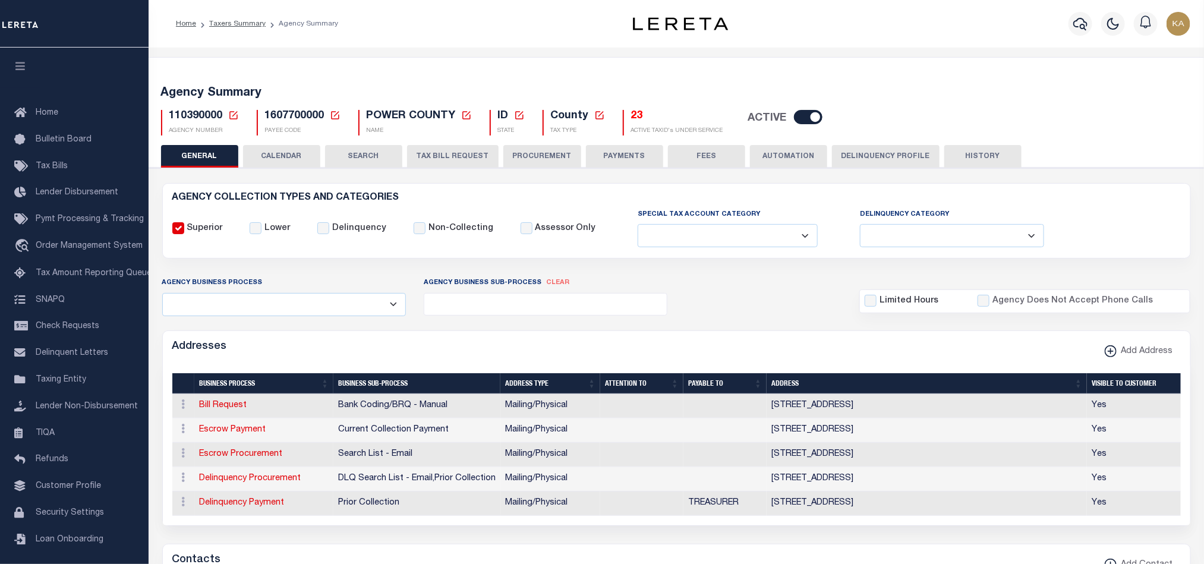
drag, startPoint x: 294, startPoint y: 155, endPoint x: 298, endPoint y: 162, distance: 8.0
click at [295, 155] on button "CALENDAR" at bounding box center [281, 156] width 77 height 23
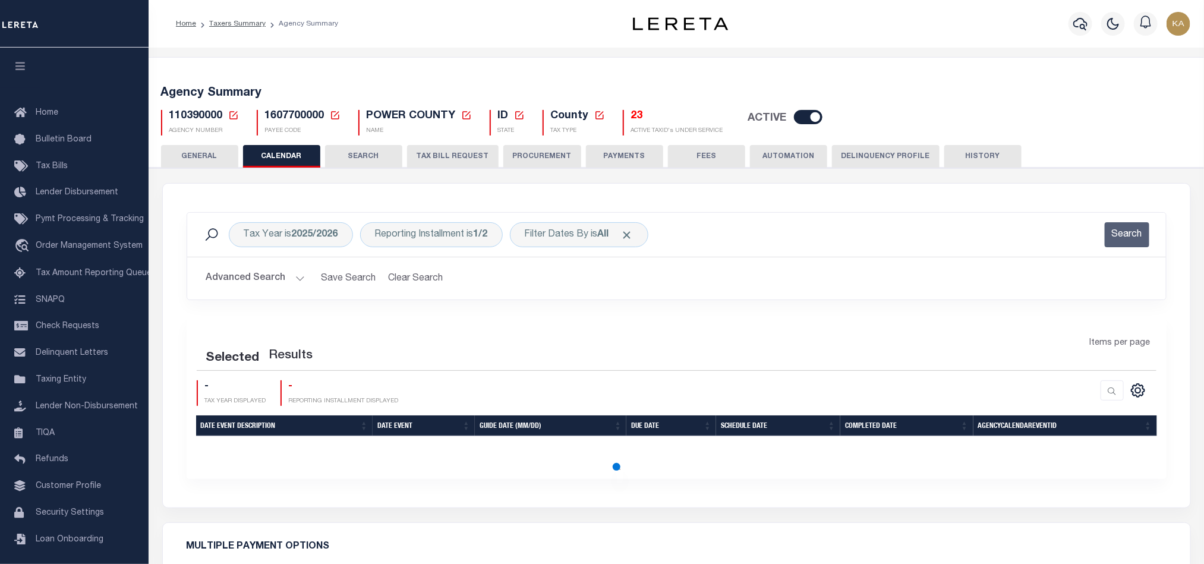
scroll to position [472, 0]
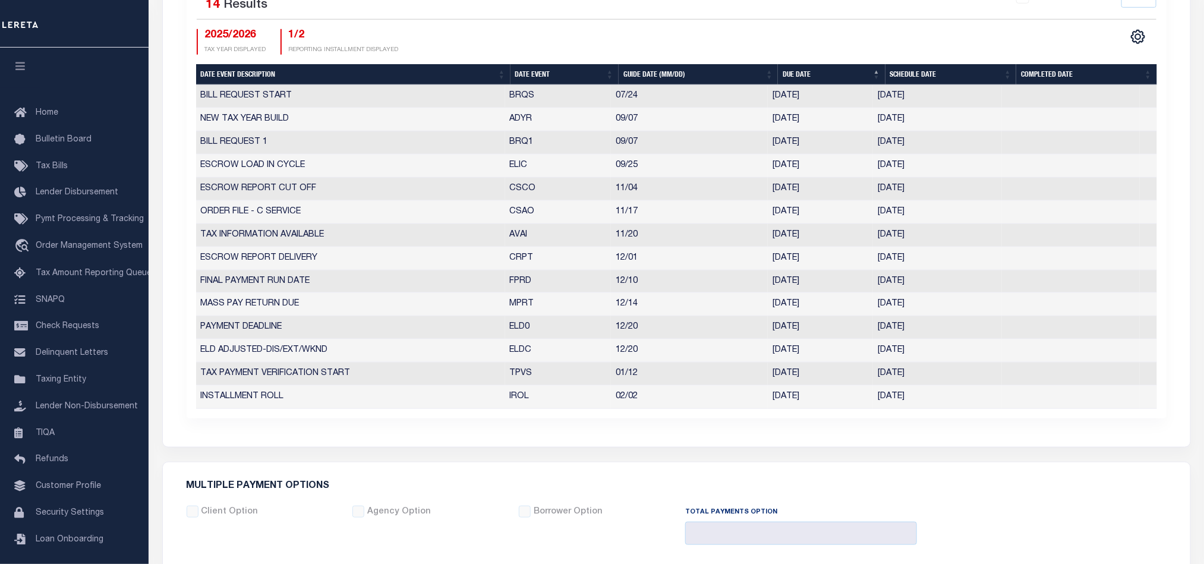
checkbox input "false"
type input "1"
click at [531, 75] on th "Date Event" at bounding box center [564, 74] width 108 height 21
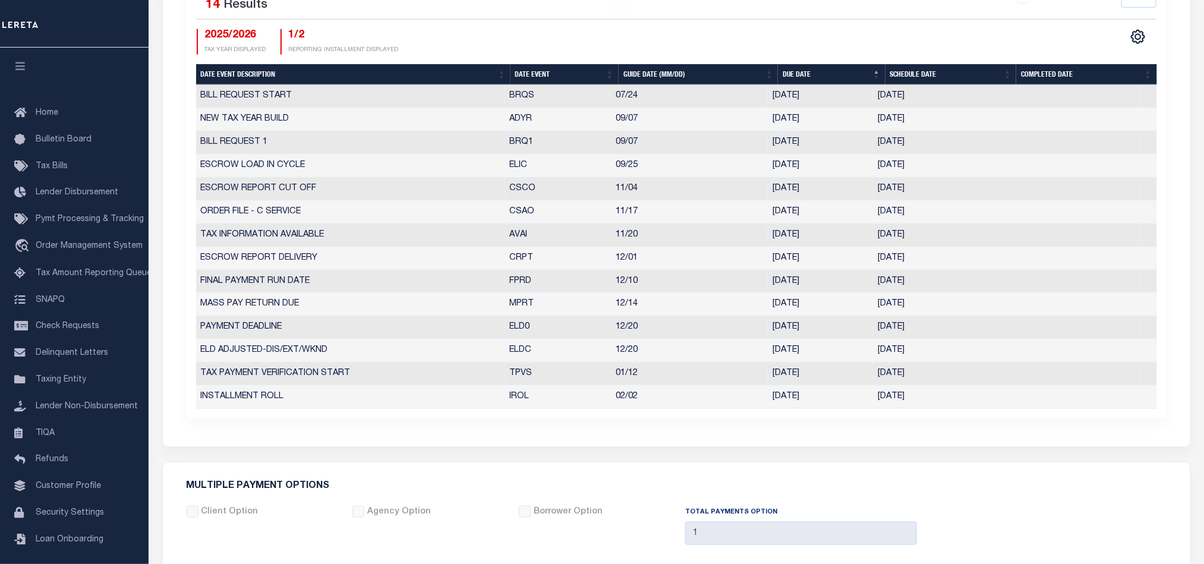
checkbox input "false"
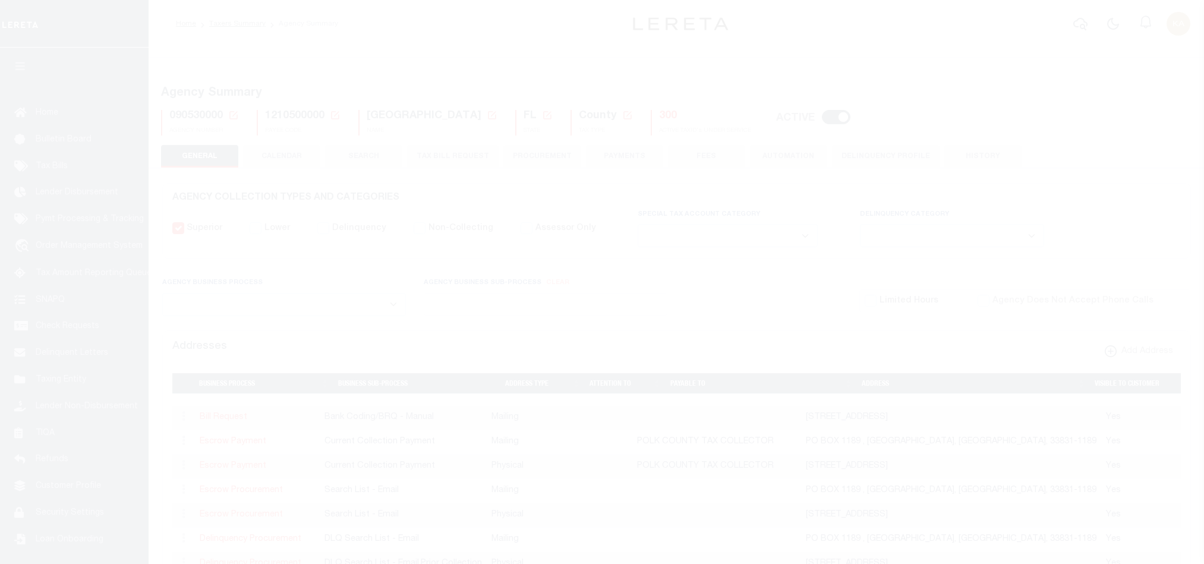
select select
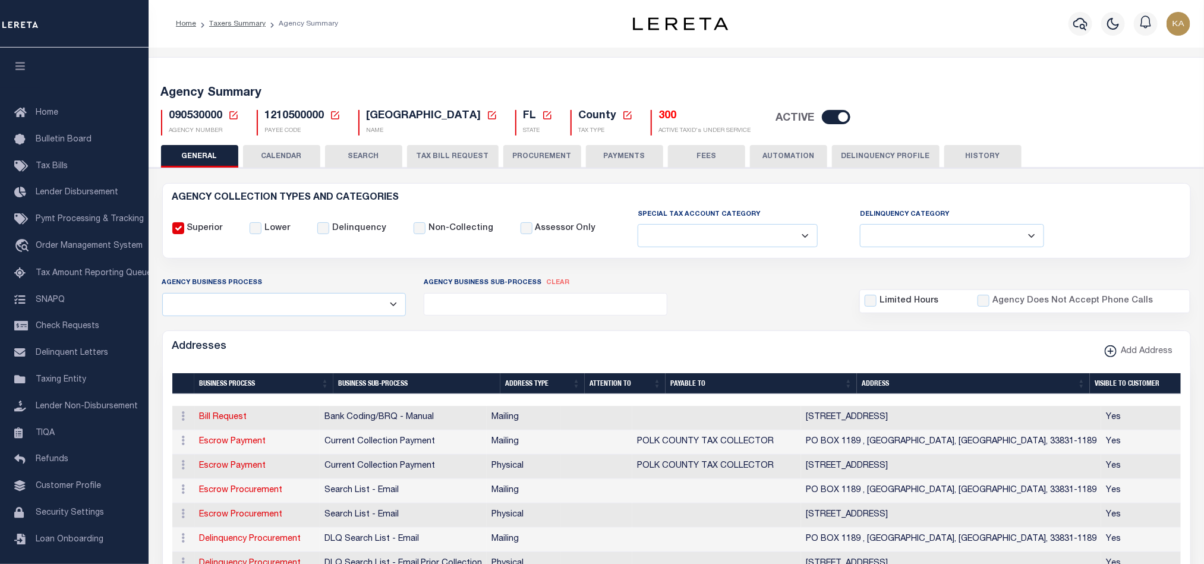
click at [295, 161] on button "CALENDAR" at bounding box center [281, 156] width 77 height 23
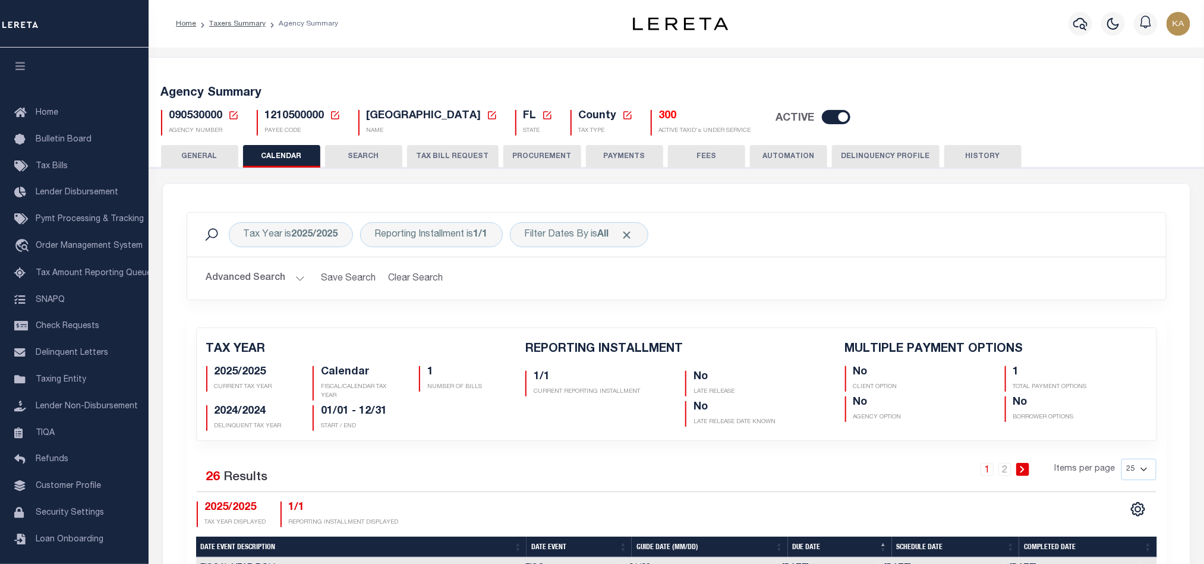
checkbox input "false"
type input "1"
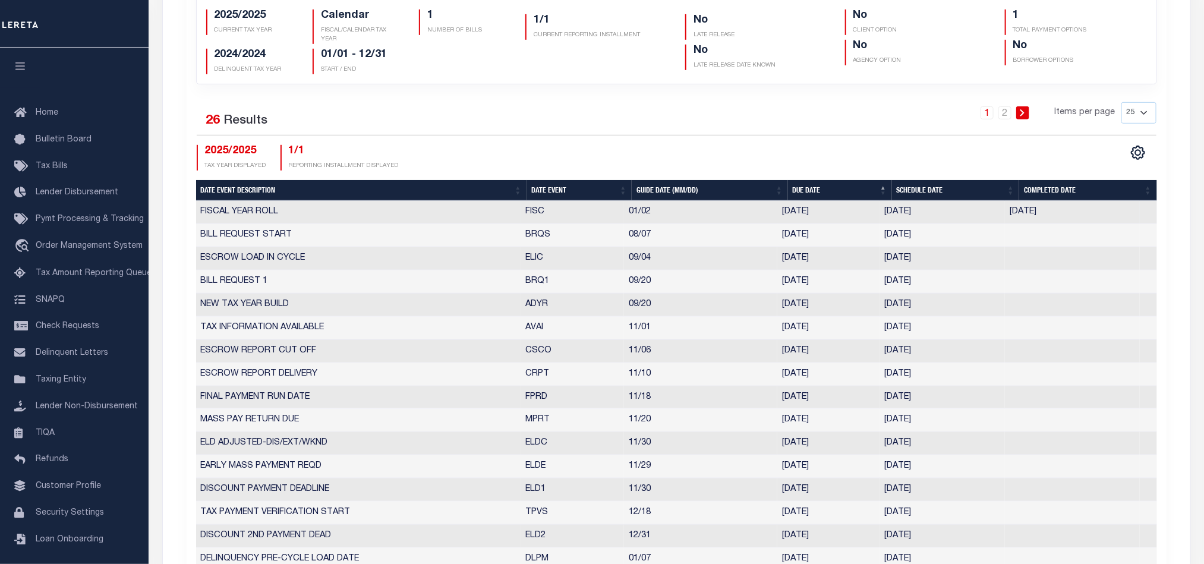
click at [551, 207] on td "FISC" at bounding box center [572, 212] width 103 height 23
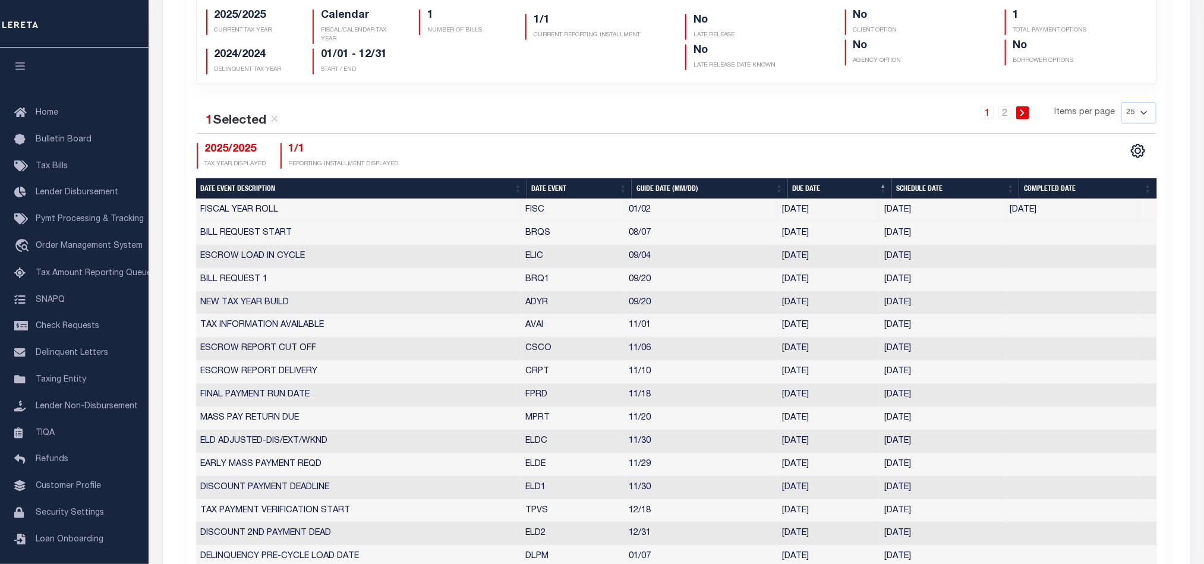
click at [553, 198] on th "Date Event" at bounding box center [578, 188] width 105 height 21
checkbox input "false"
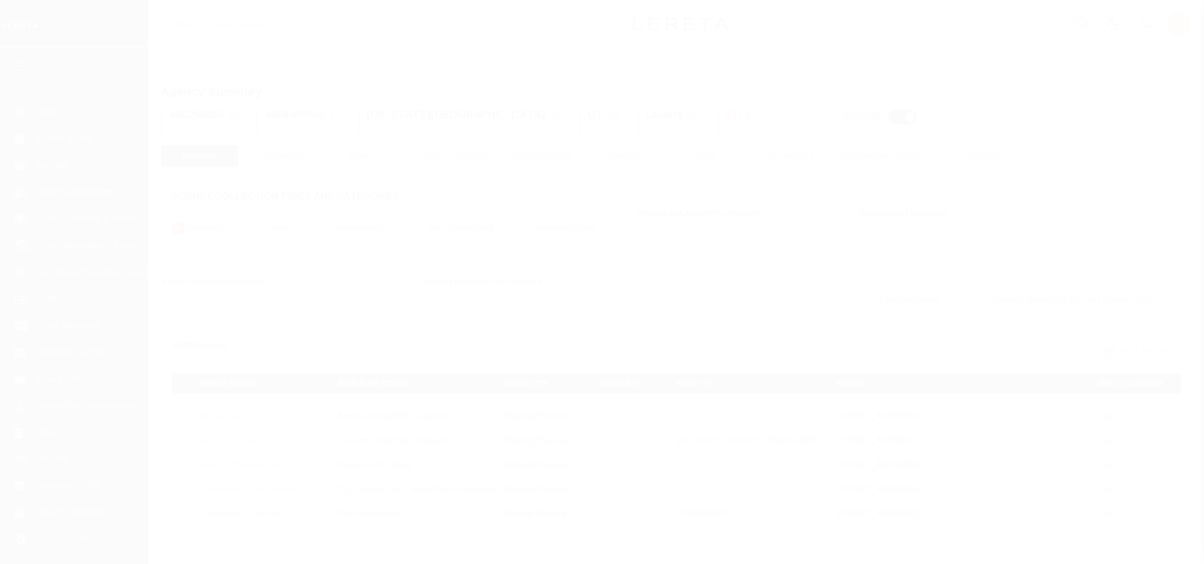
select select
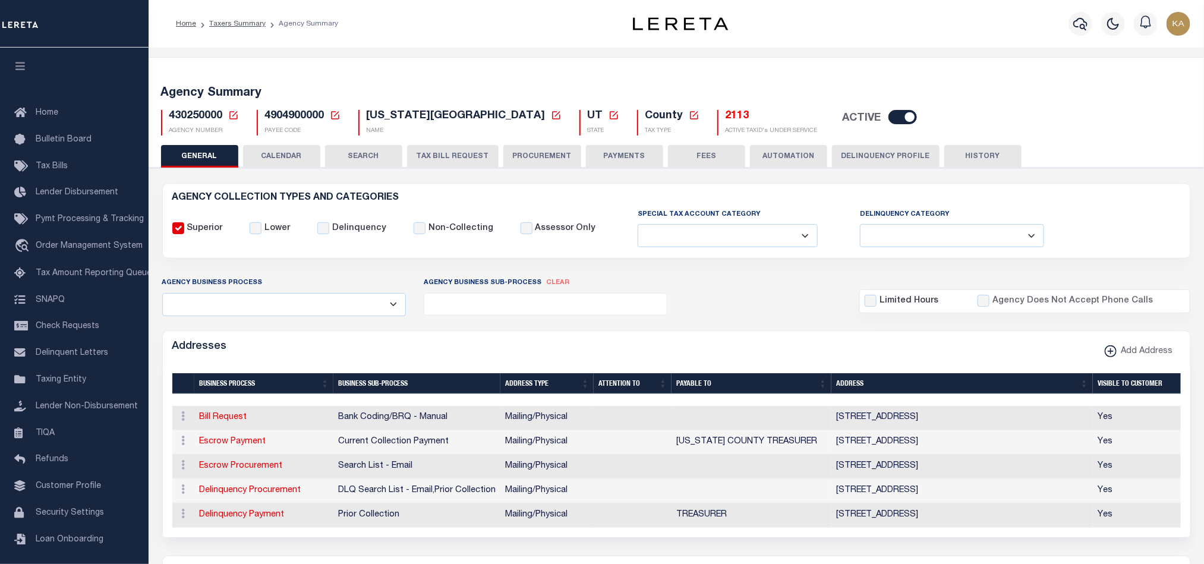
click at [286, 141] on div "Agency Summary 430250000 Agency Number Edit Cancel Ok New Agency Number Cancel …" at bounding box center [676, 108] width 1059 height 73
click at [289, 153] on button "CALENDAR" at bounding box center [281, 156] width 77 height 23
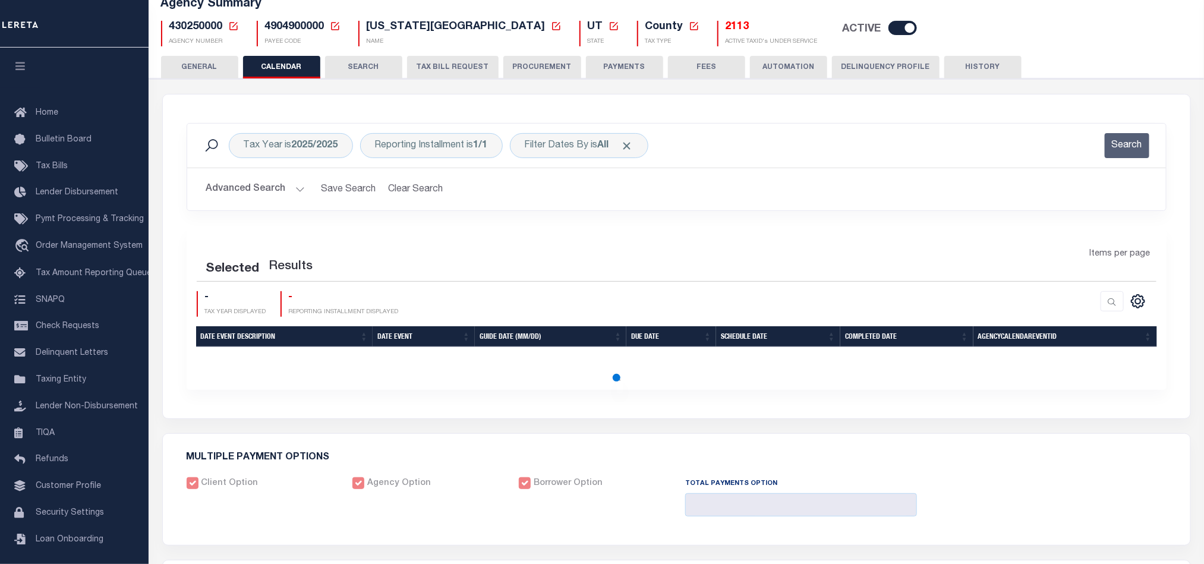
scroll to position [267, 0]
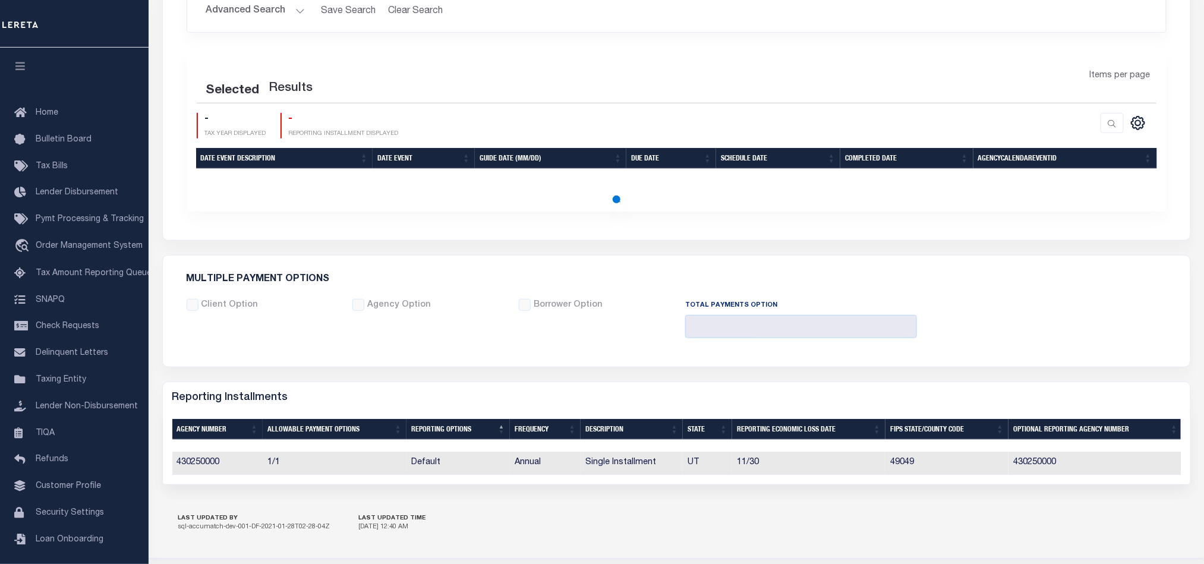
checkbox input "false"
type input "1"
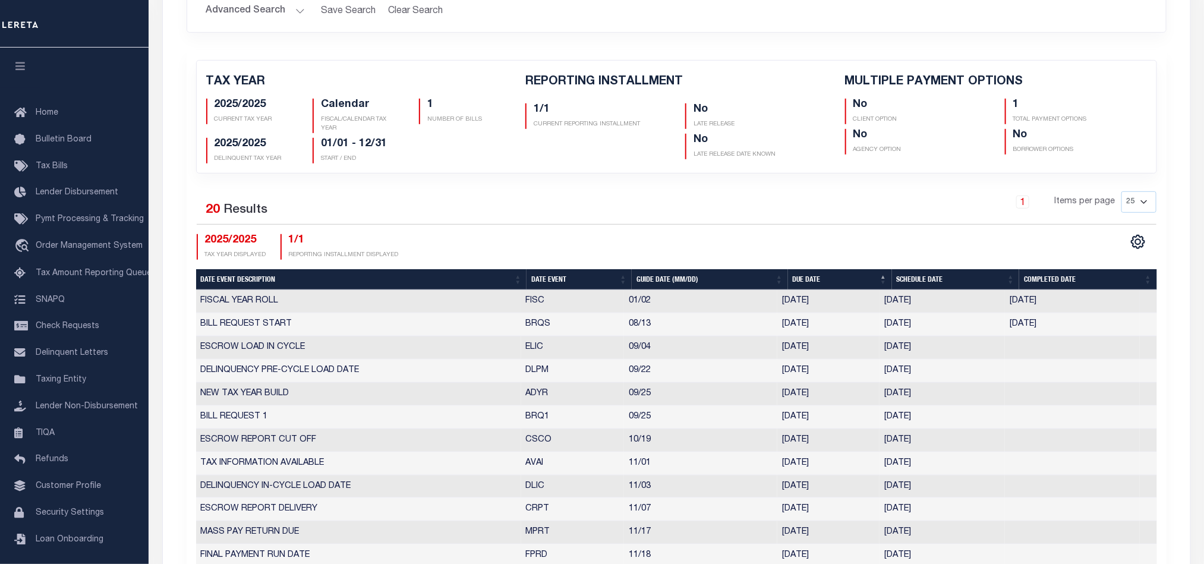
click at [541, 297] on td "FISC" at bounding box center [572, 301] width 103 height 23
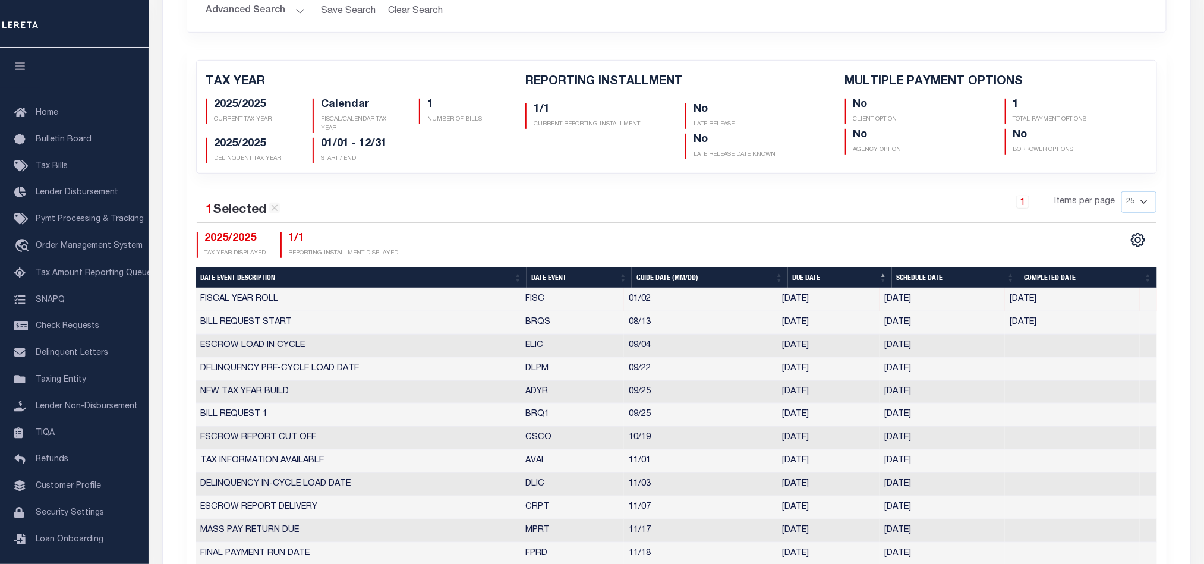
click at [556, 282] on th "Date Event" at bounding box center [578, 277] width 105 height 21
checkbox input "false"
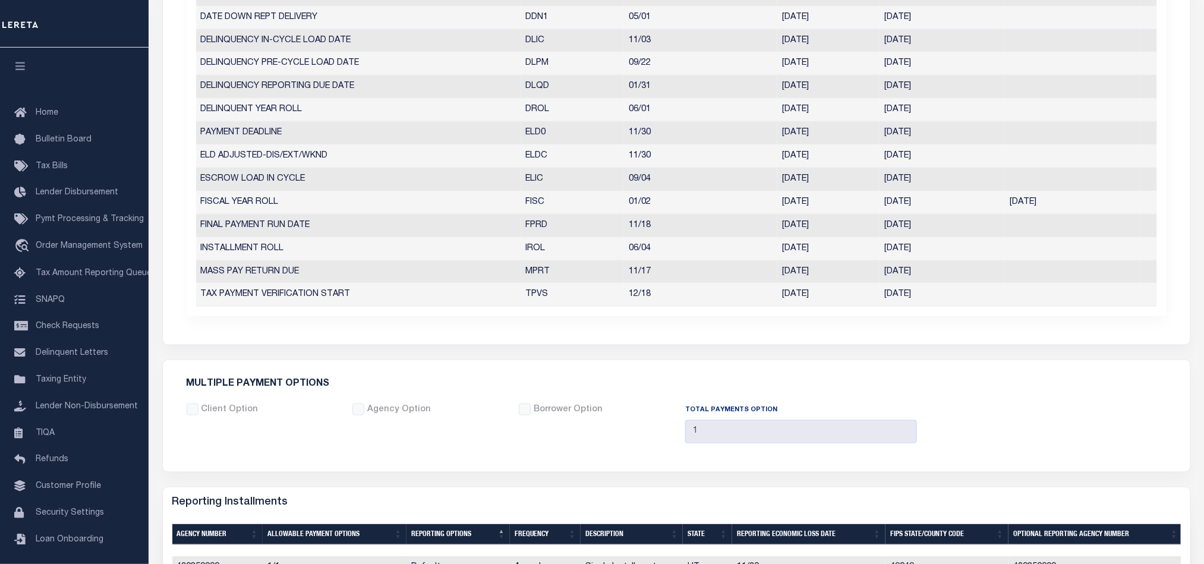
scroll to position [535, 0]
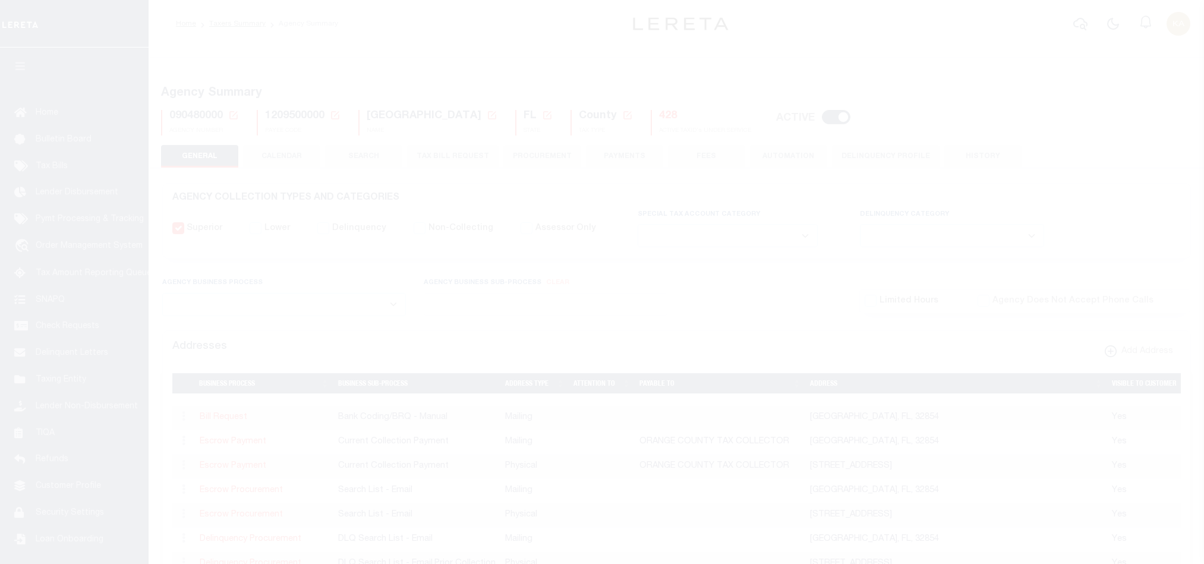
select select
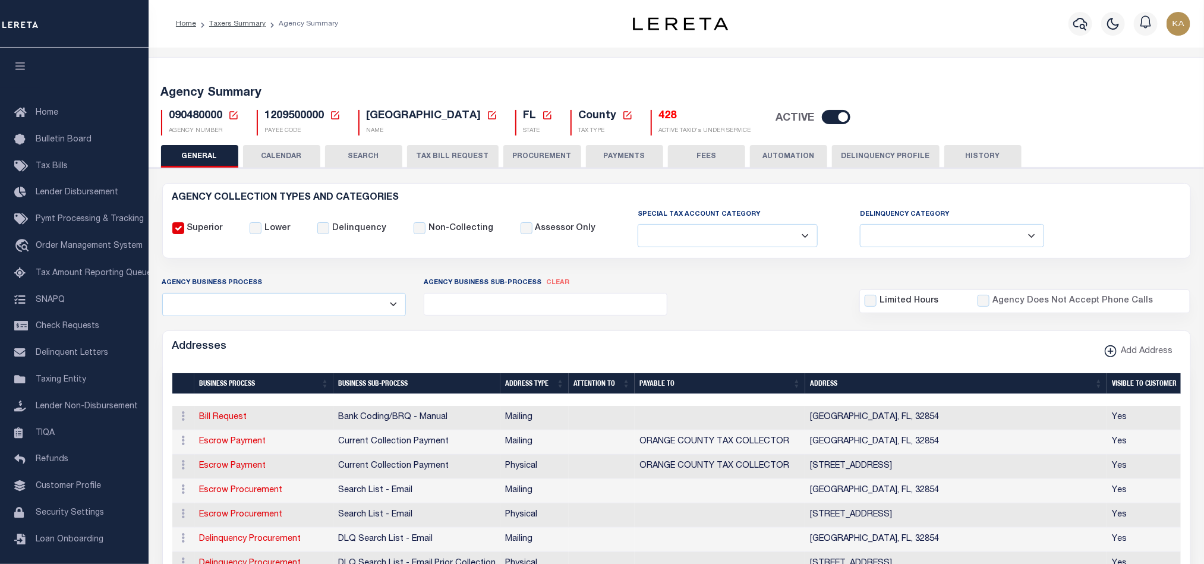
click at [298, 153] on button "CALENDAR" at bounding box center [281, 156] width 77 height 23
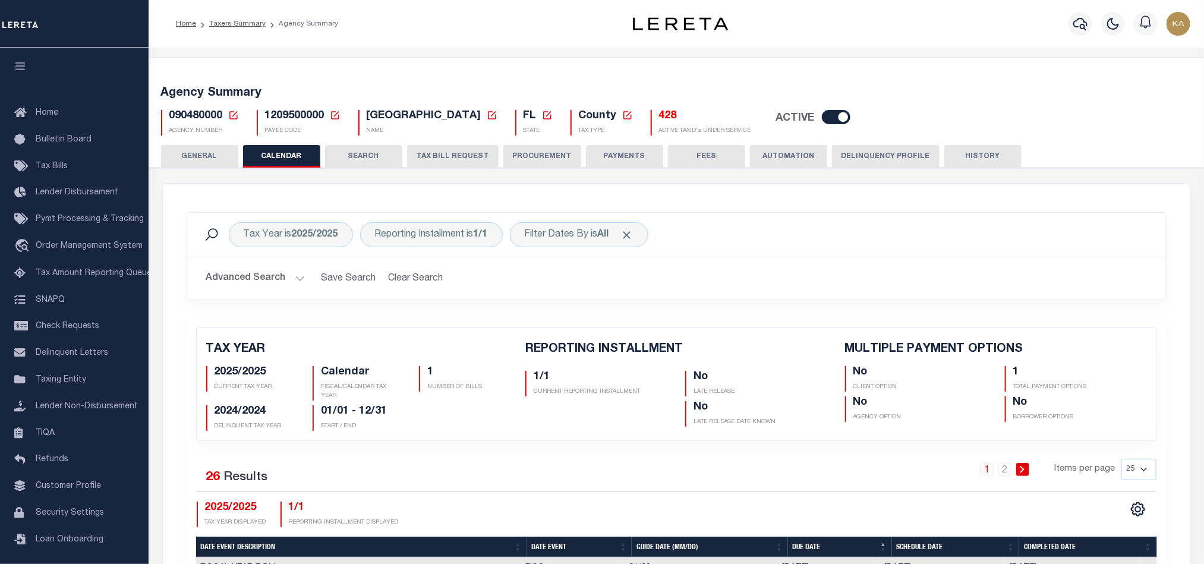
checkbox input "false"
type input "1"
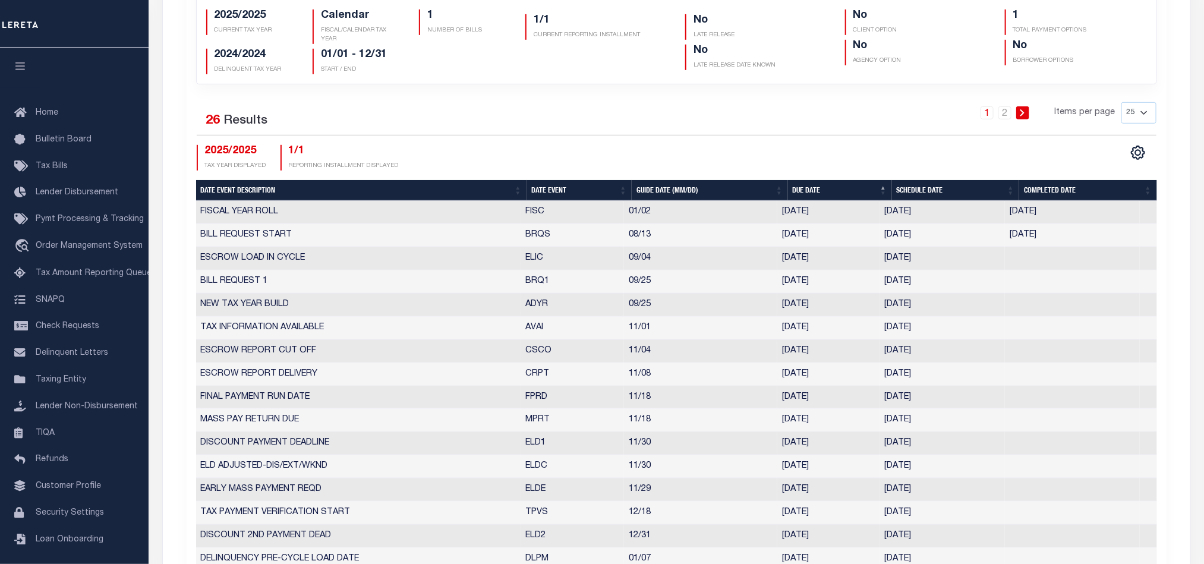
click at [558, 201] on th "Date Event" at bounding box center [578, 190] width 105 height 21
checkbox input "false"
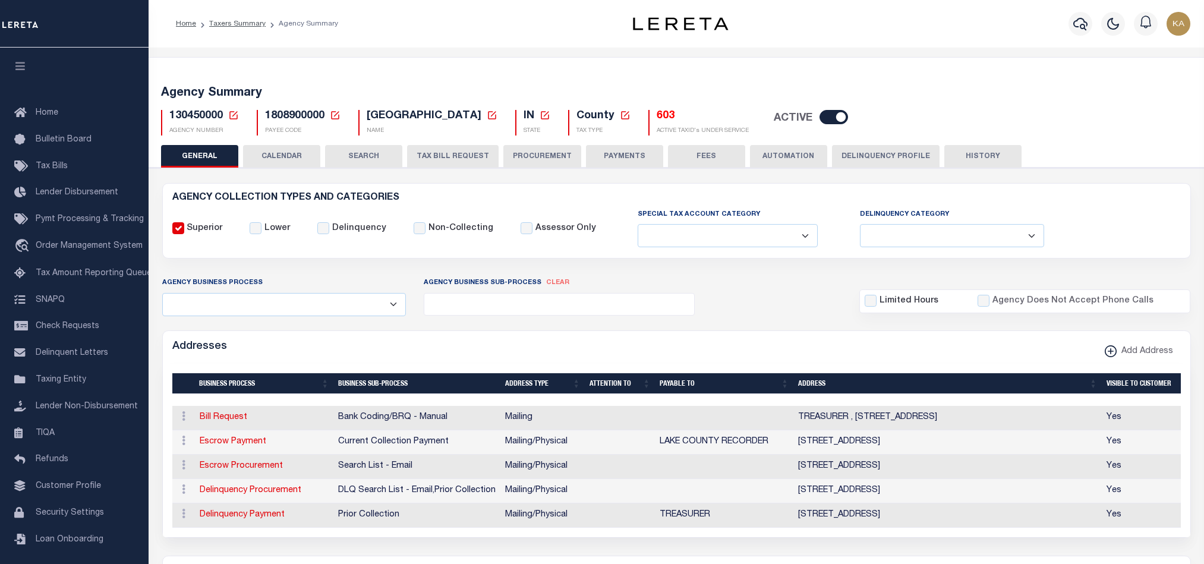
select select
click at [291, 146] on button "CALENDAR" at bounding box center [281, 156] width 77 height 23
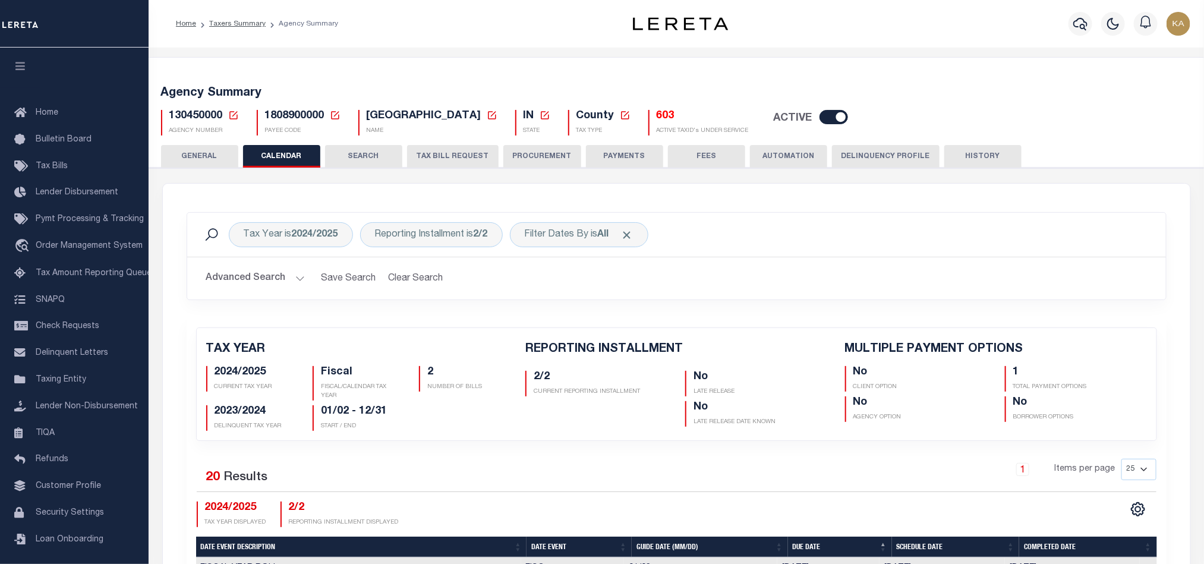
checkbox input "false"
type input "1"
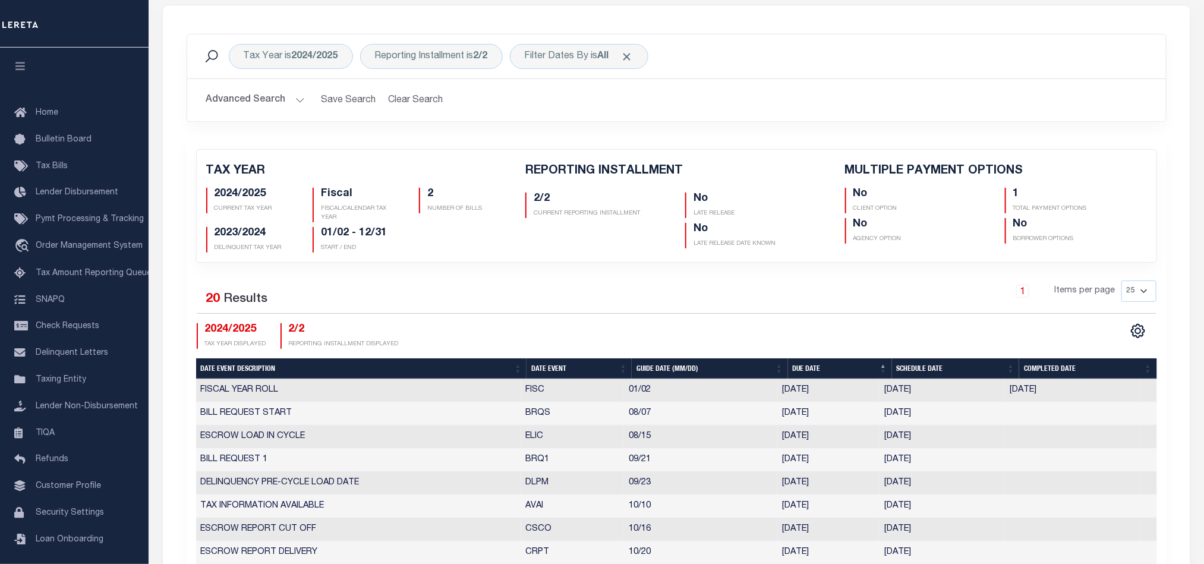
scroll to position [267, 0]
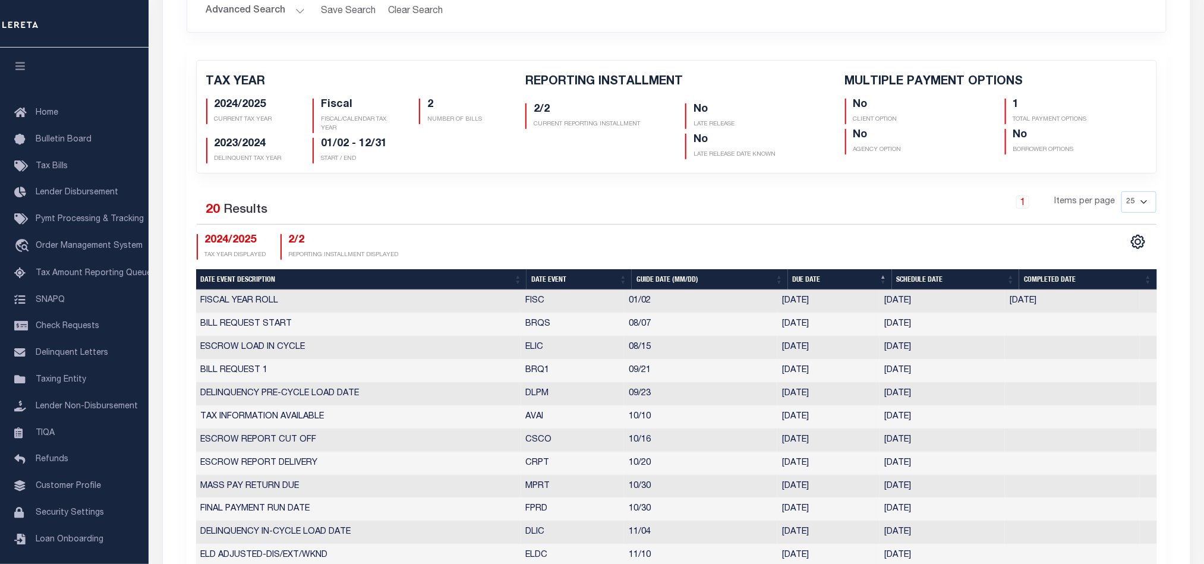
click at [548, 294] on td "FISC" at bounding box center [572, 301] width 103 height 23
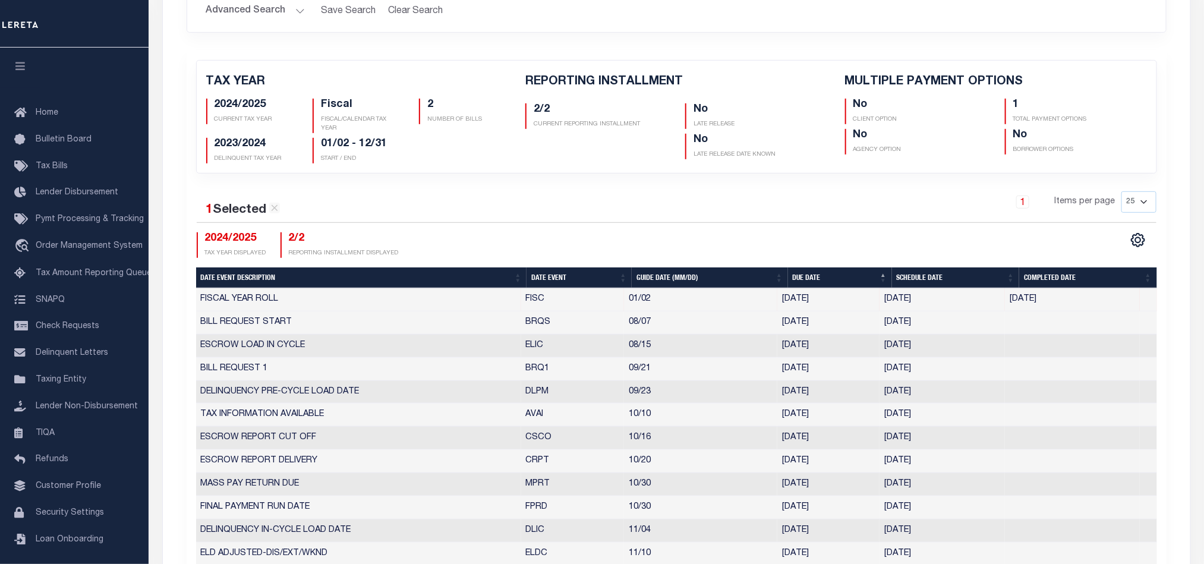
click at [553, 277] on th "Date Event" at bounding box center [578, 277] width 105 height 21
checkbox input "false"
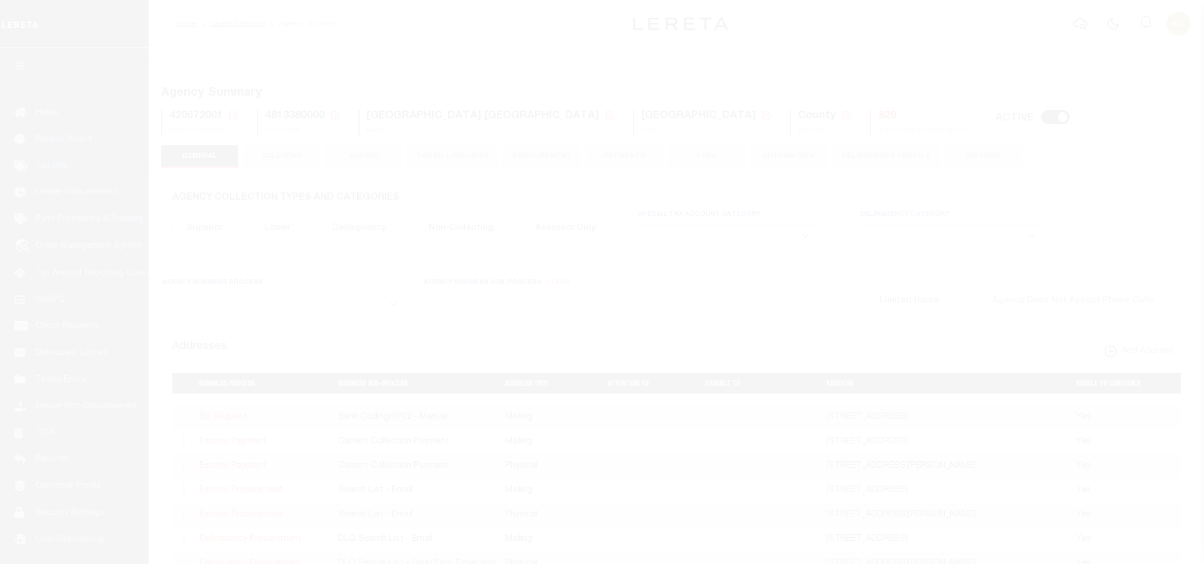
select select
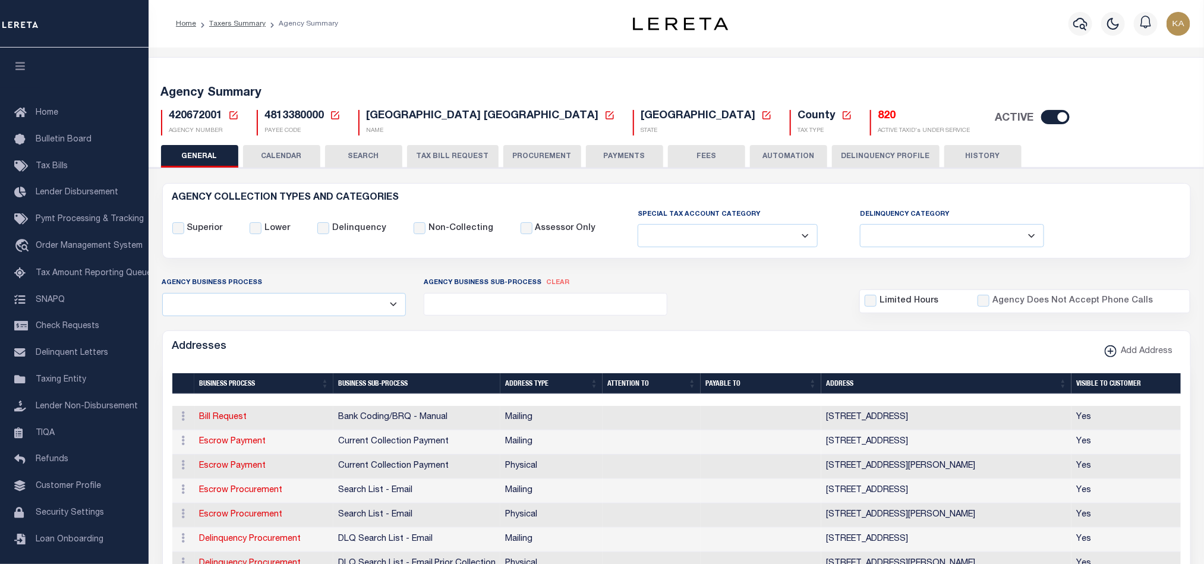
click at [282, 160] on button "CALENDAR" at bounding box center [281, 156] width 77 height 23
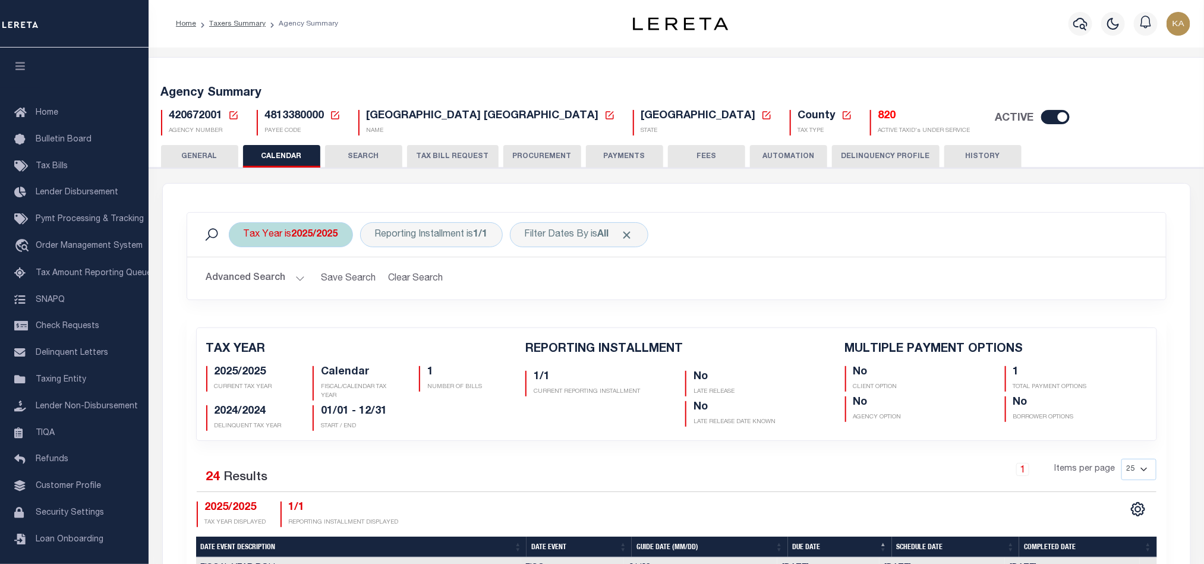
checkbox input "false"
type input "1"
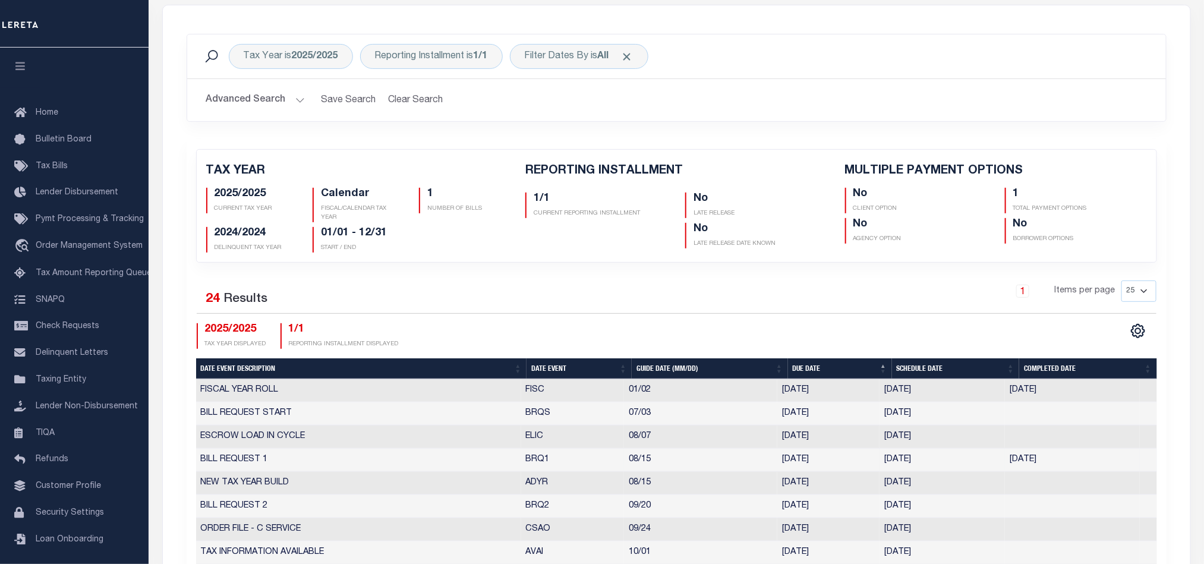
scroll to position [357, 0]
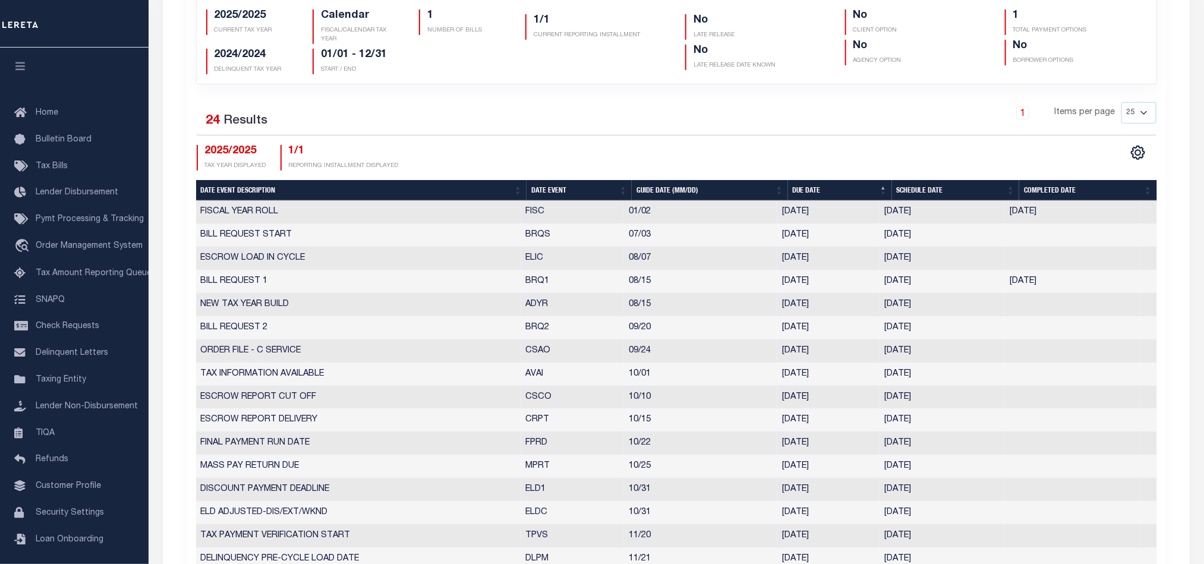
click at [562, 193] on th "Date Event" at bounding box center [578, 190] width 105 height 21
checkbox input "false"
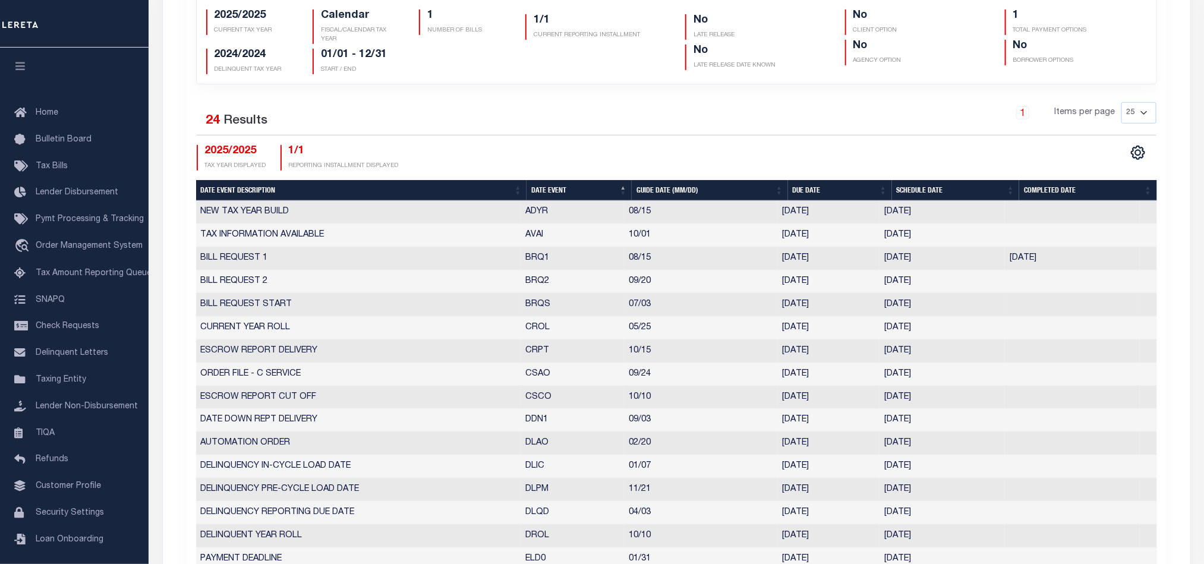
drag, startPoint x: 521, startPoint y: 282, endPoint x: 940, endPoint y: 298, distance: 419.8
click at [940, 298] on tbody "NEW TAX YEAR BUILD ADYR 08/15 08/15/2025 08/15/2025 4568094 TAX INFORMATION AVA…" at bounding box center [676, 478] width 961 height 554
click at [614, 262] on td "BRQ1" at bounding box center [572, 258] width 103 height 23
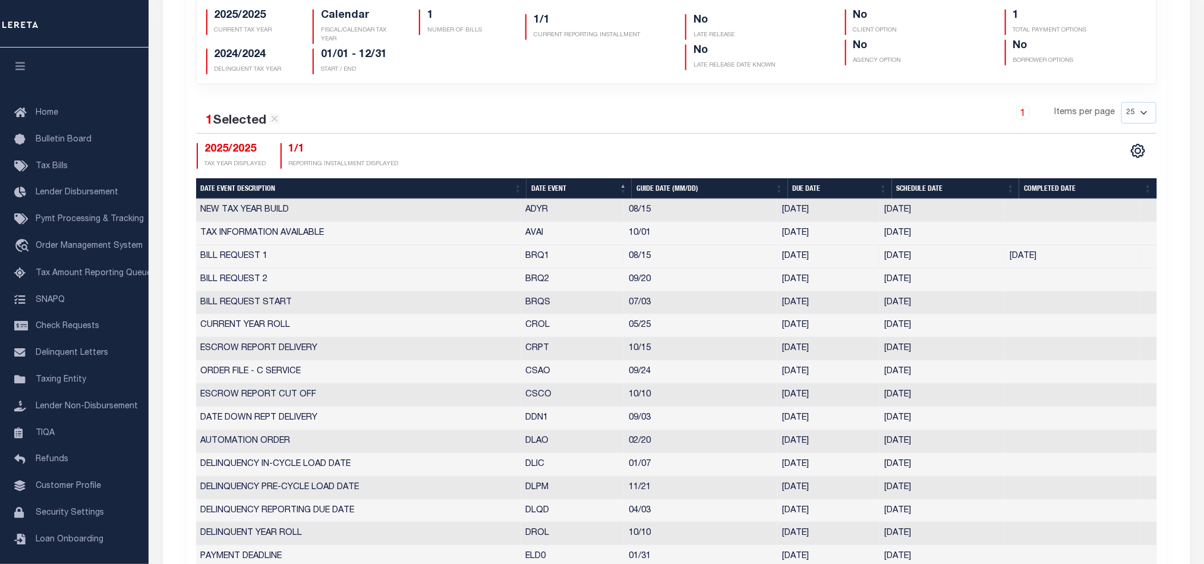
select select "8"
select select "15"
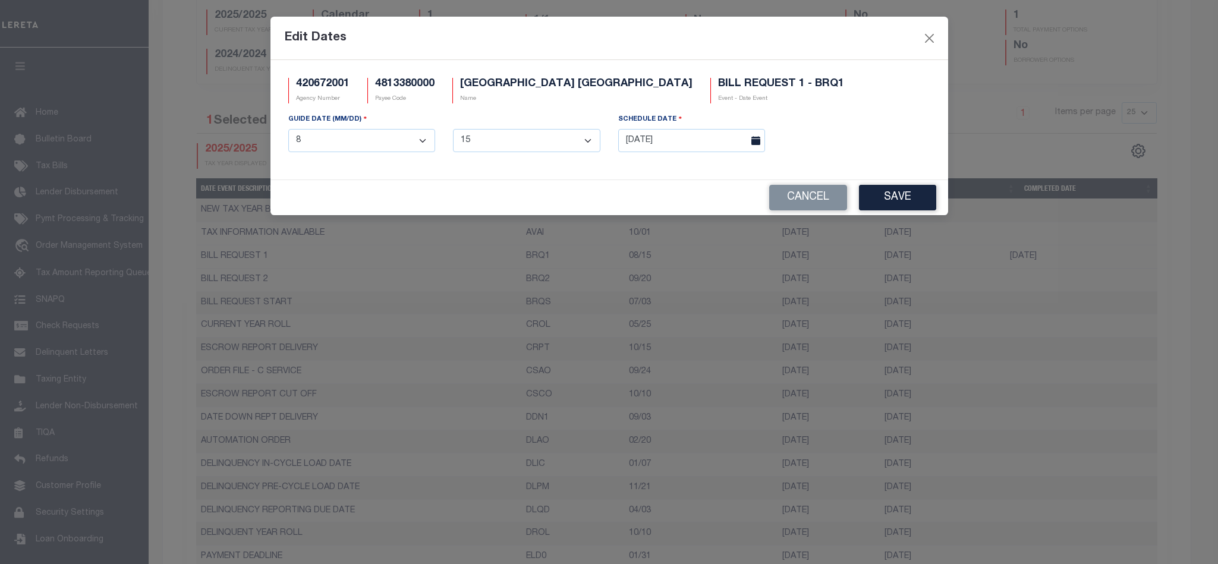
drag, startPoint x: 598, startPoint y: 257, endPoint x: 489, endPoint y: 189, distance: 128.1
click at [489, 189] on div "Cancel Save" at bounding box center [608, 197] width 677 height 35
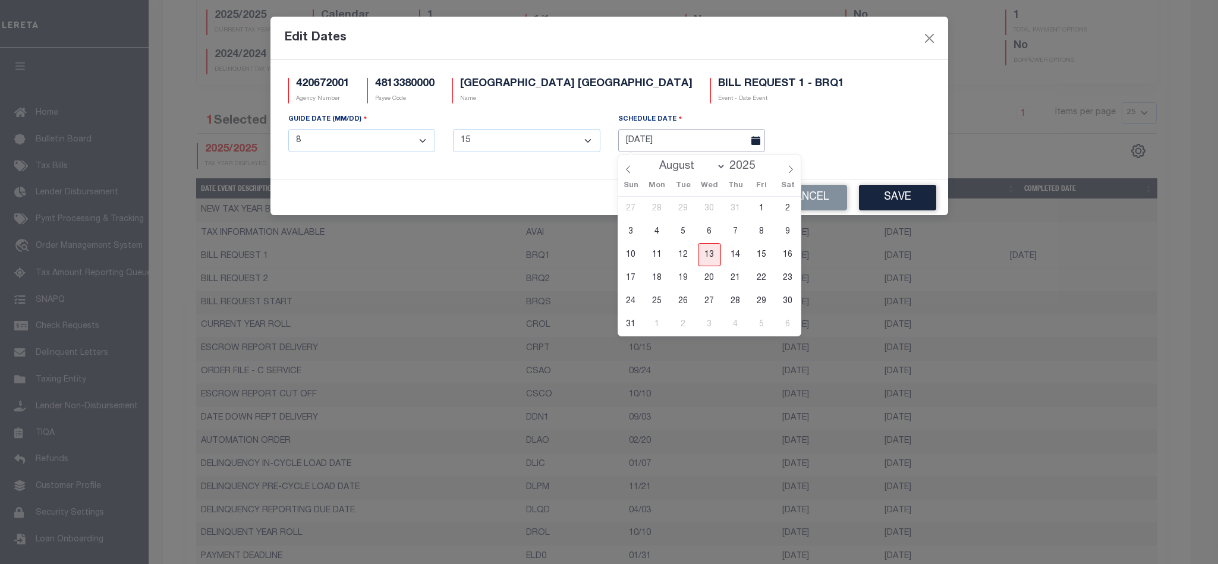
click at [696, 134] on input "08/08/2025" at bounding box center [691, 140] width 147 height 23
click at [706, 253] on span "13" at bounding box center [709, 254] width 23 height 23
type input "[DATE]"
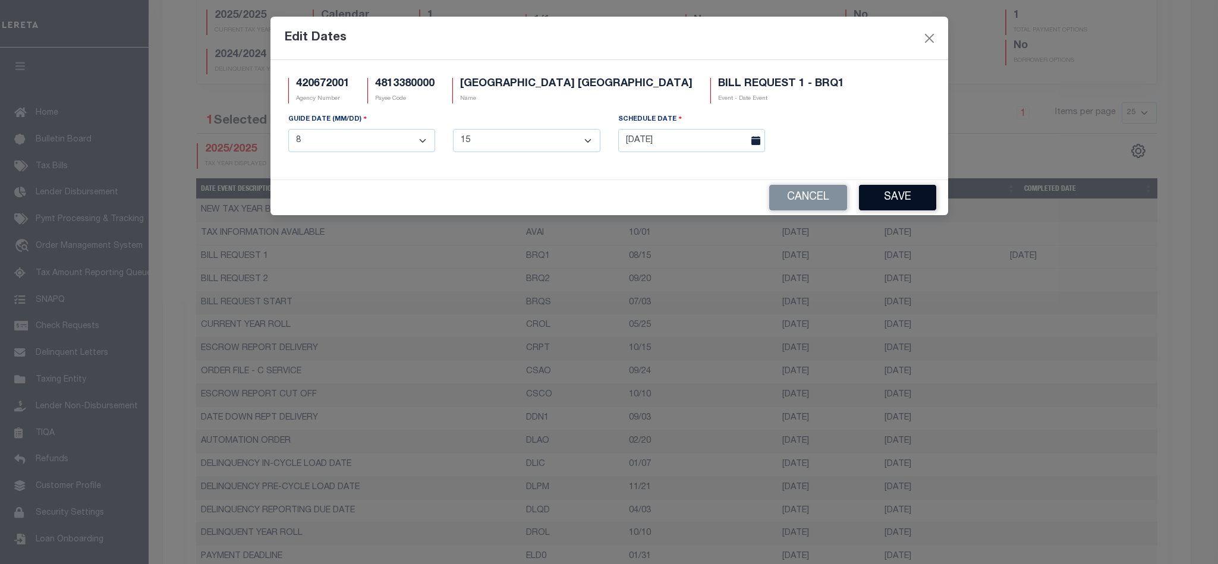
click at [888, 202] on button "Save" at bounding box center [897, 198] width 77 height 26
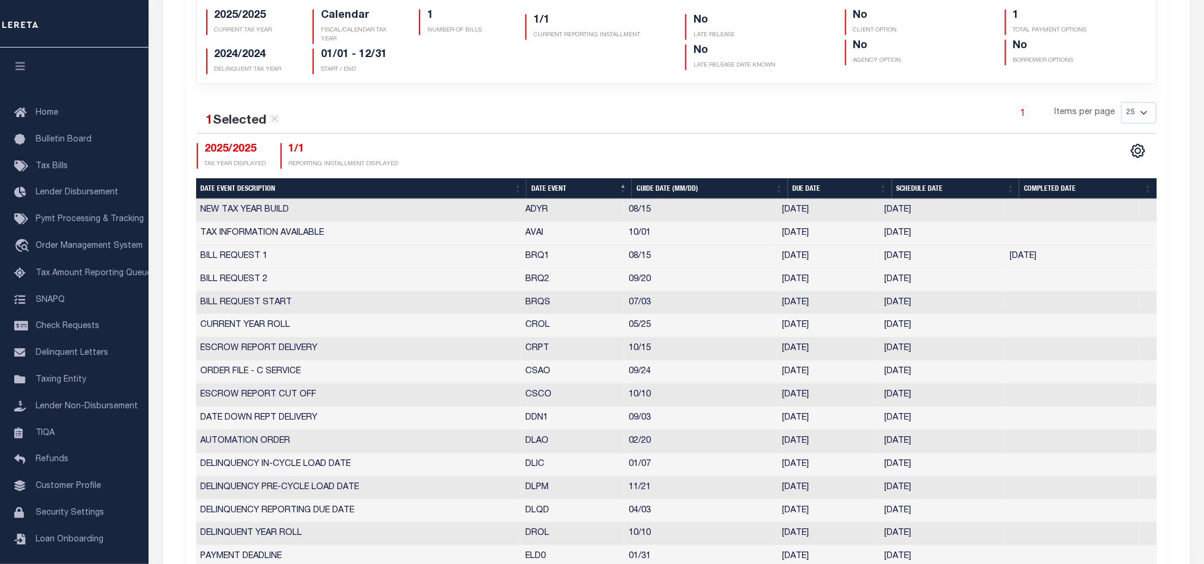
scroll to position [0, 0]
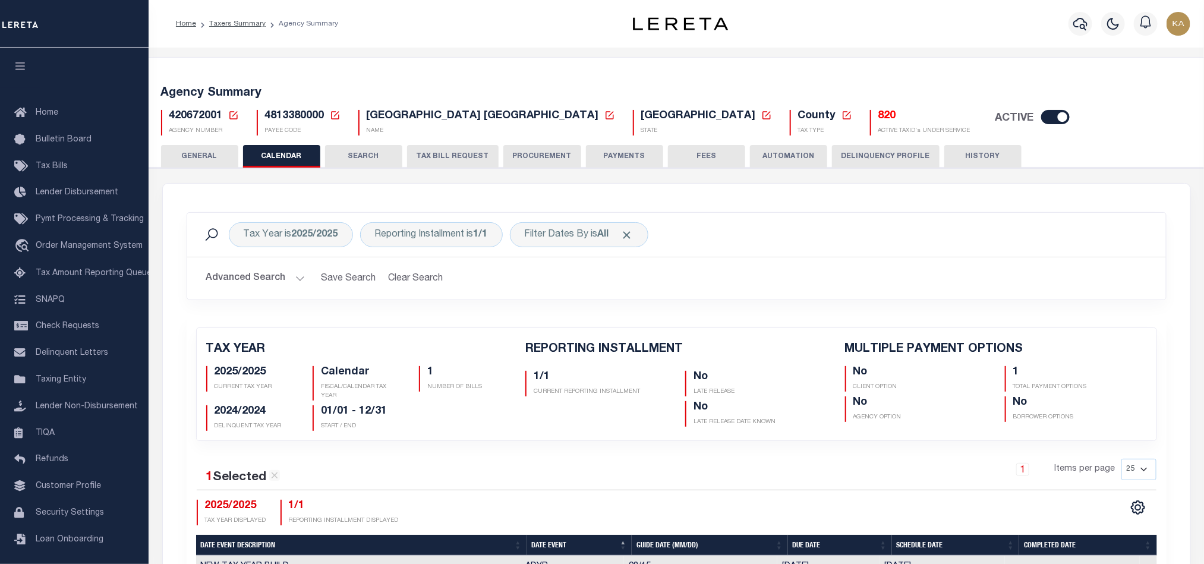
click at [437, 157] on button "TAX BILL REQUEST" at bounding box center [453, 156] width 92 height 23
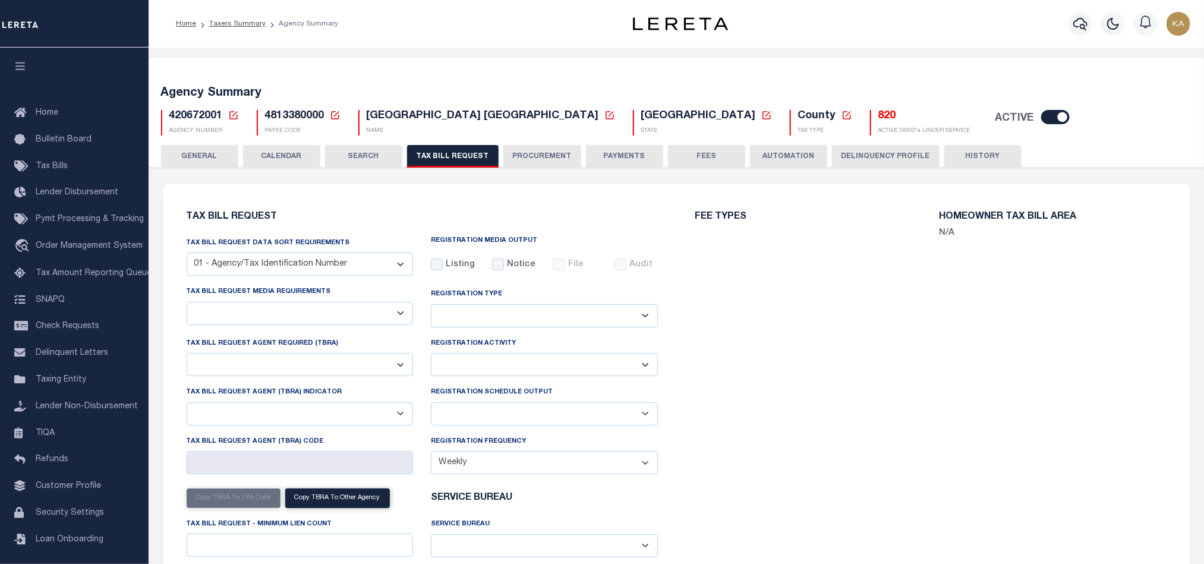
select select "27"
select select "20"
select select "false"
select select "1"
type input "235"
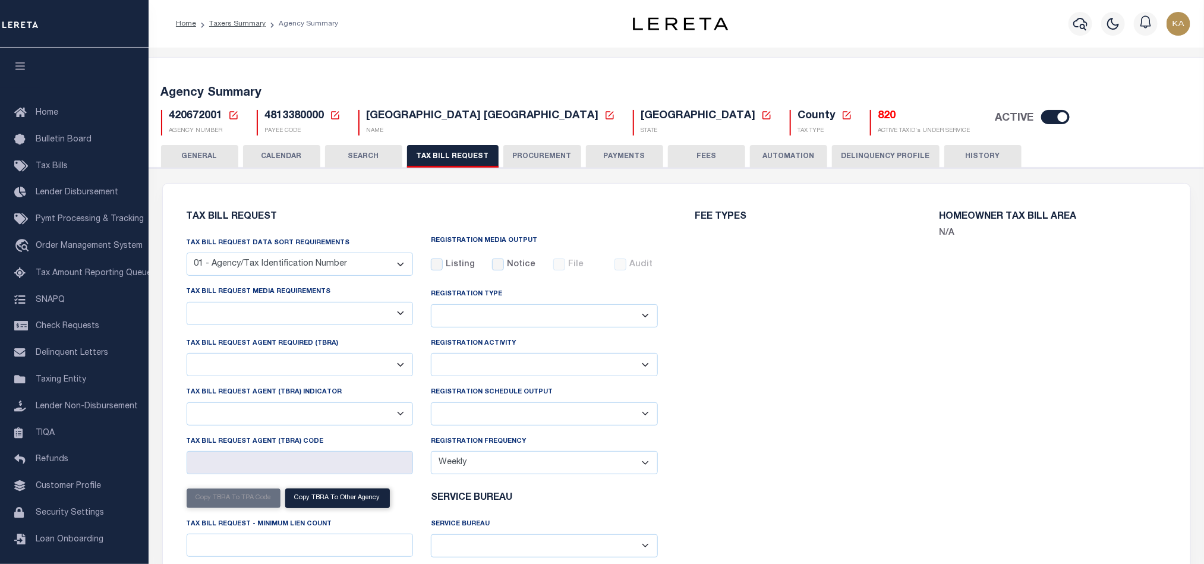
select select
click at [253, 262] on select "01 - Agency/Tax Identification Number 02 - Agency/Lien Description/Tax Identifi…" at bounding box center [300, 264] width 227 height 23
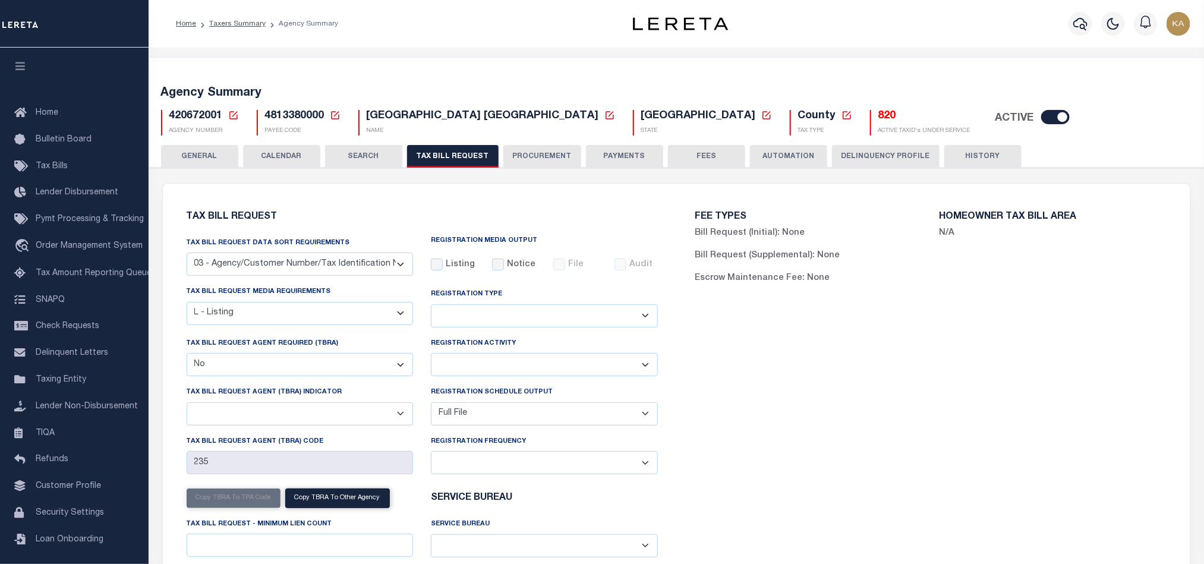
click at [253, 264] on select "01 - Agency/Tax Identification Number 02 - Agency/Lien Description/Tax Identifi…" at bounding box center [300, 264] width 227 height 23
click at [260, 314] on select "A - Listing, File B - Blank Disk E - Notice, Listing F - Form G - Survey L - Li…" at bounding box center [300, 313] width 227 height 23
select select "16"
click at [187, 304] on select "A - Listing, File B - Blank Disk E - Notice, Listing F - Form G - Survey L - Li…" at bounding box center [300, 313] width 227 height 23
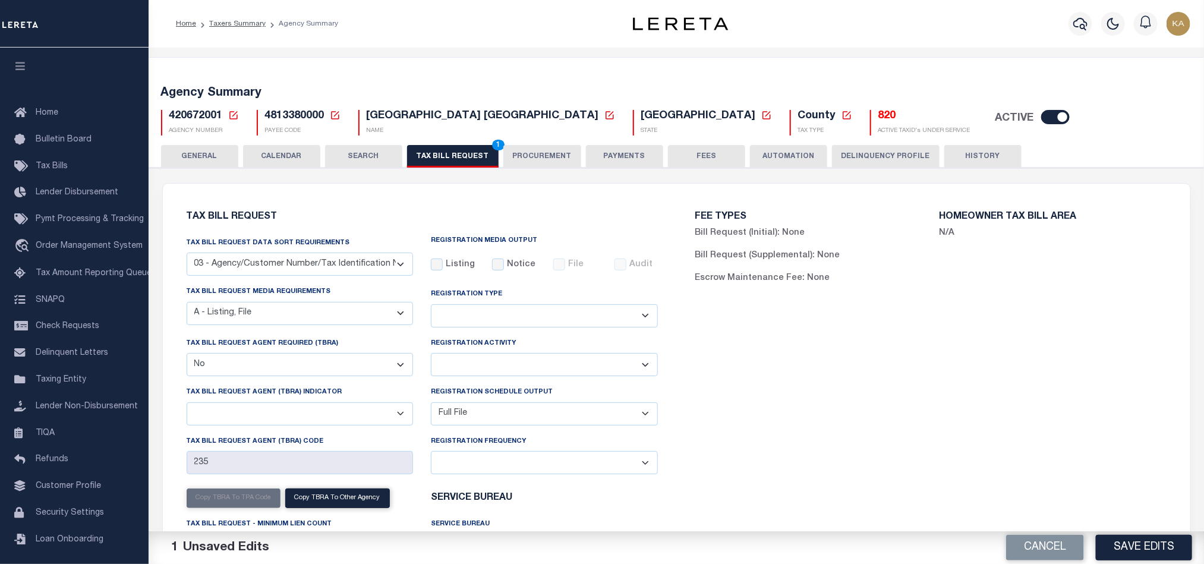
click at [1120, 538] on button "Save Edits" at bounding box center [1144, 548] width 96 height 26
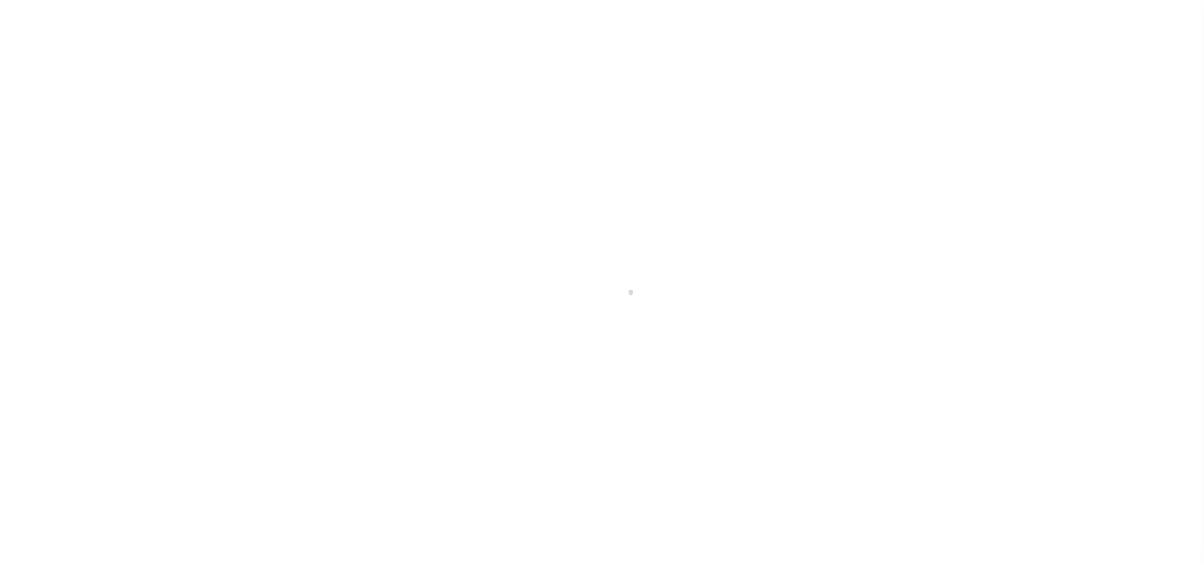
select select
checkbox input "false"
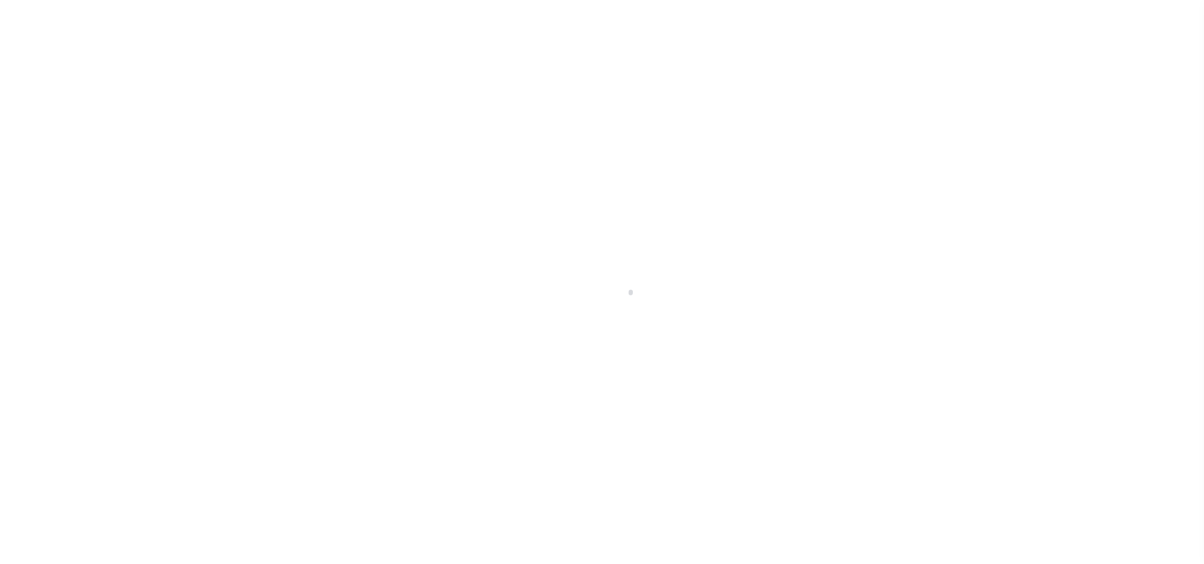
checkbox input "false"
type input "4813380000"
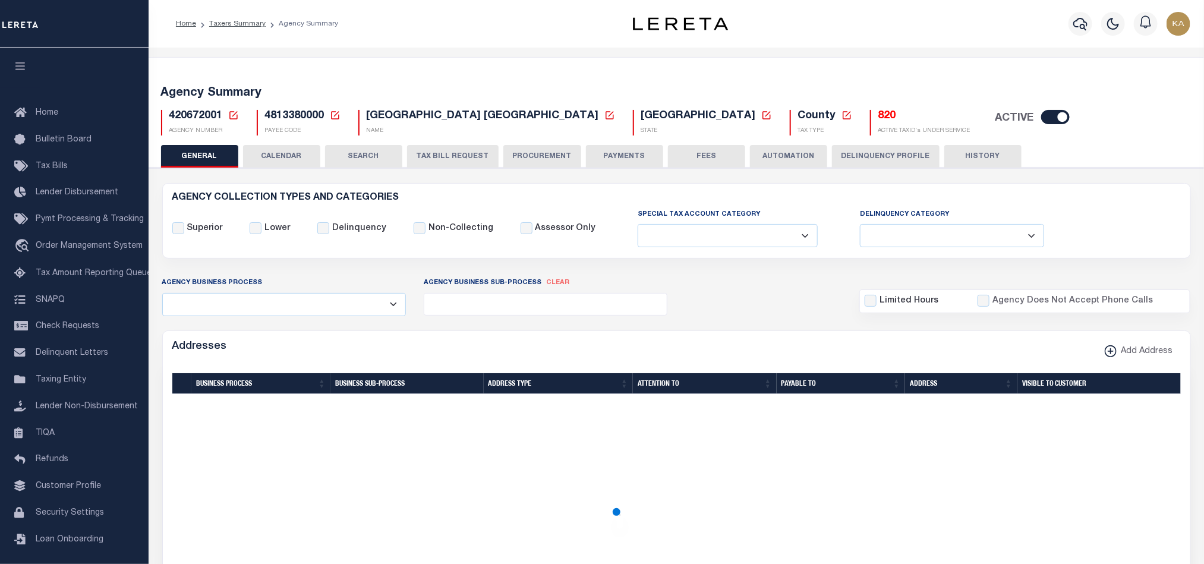
click at [307, 161] on button "CALENDAR" at bounding box center [281, 156] width 77 height 23
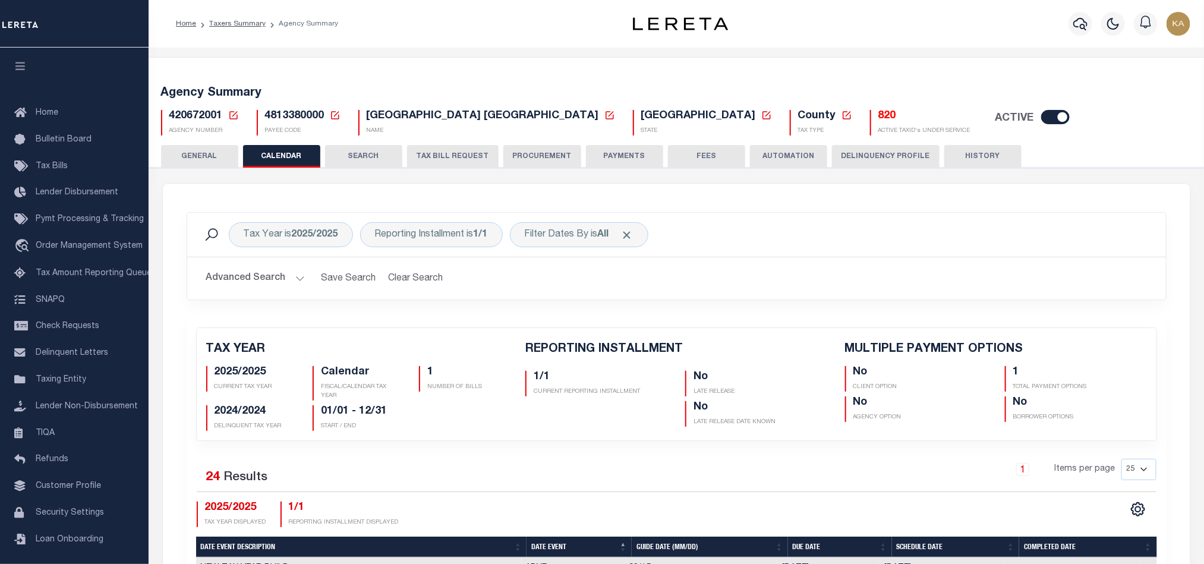
checkbox input "false"
type input "1"
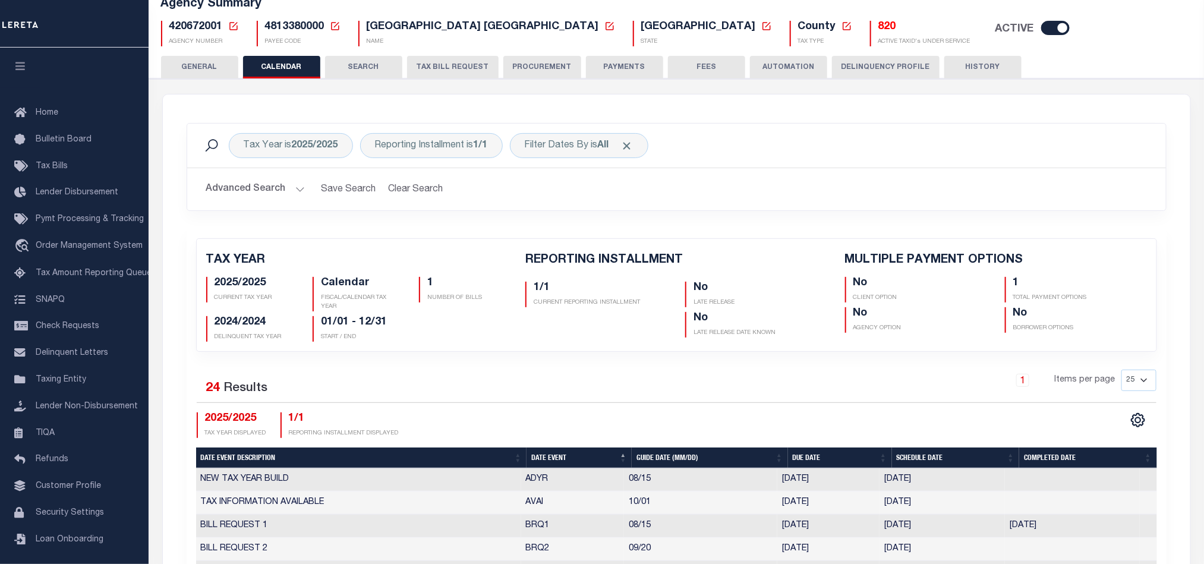
scroll to position [178, 0]
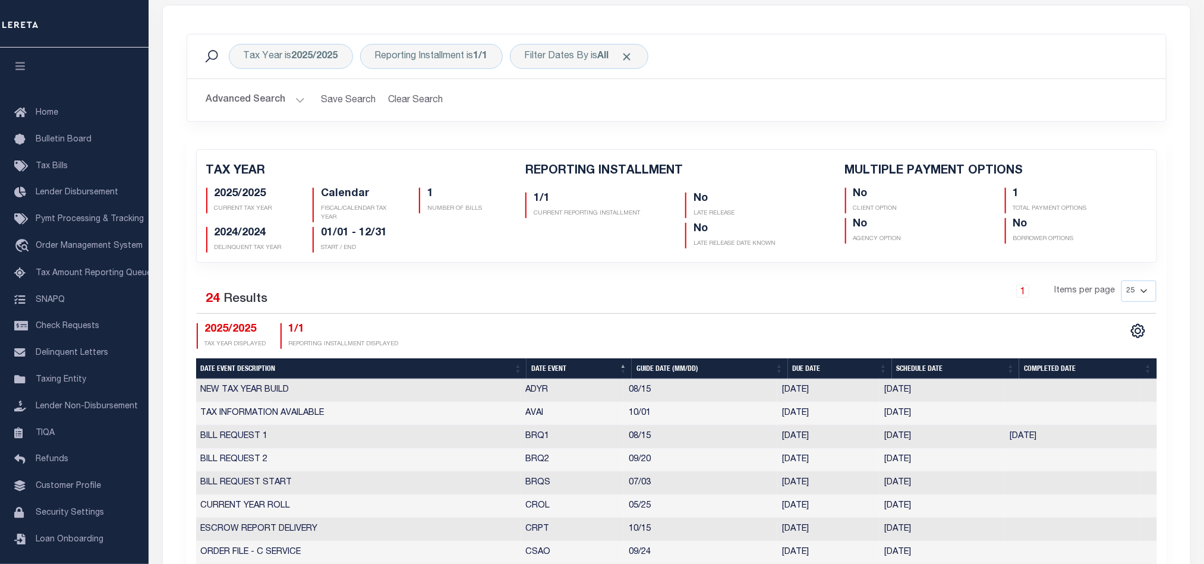
drag, startPoint x: 504, startPoint y: 452, endPoint x: 991, endPoint y: 442, distance: 486.8
click at [992, 446] on tr "BILL REQUEST 1 BRQ1 08/15 08/15/2025 08/13/2025 08/08/2025 4421317" at bounding box center [676, 436] width 961 height 23
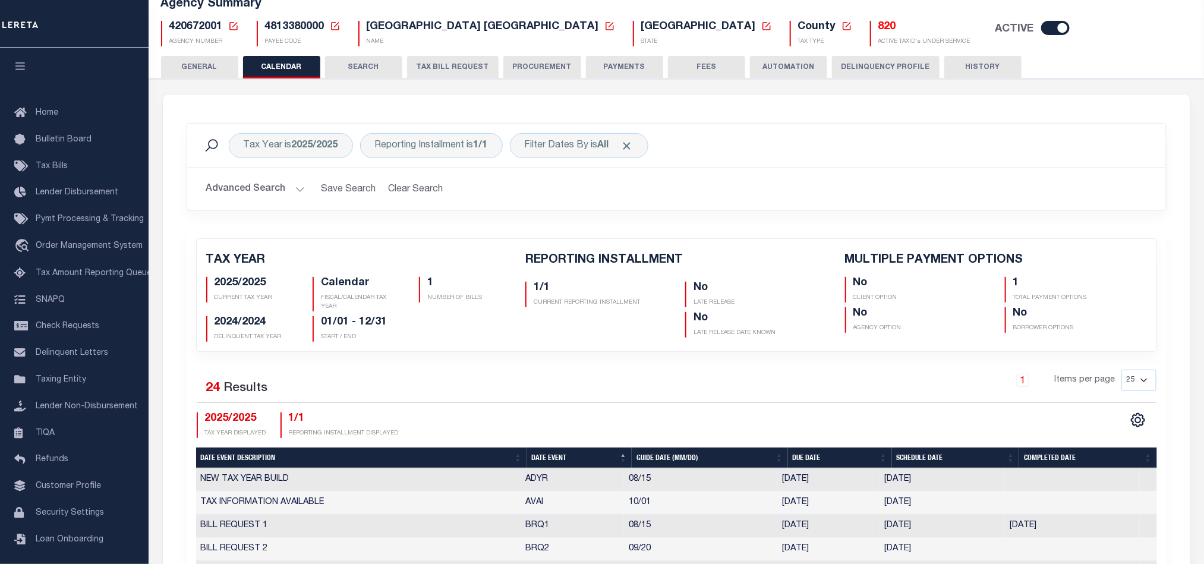
scroll to position [0, 0]
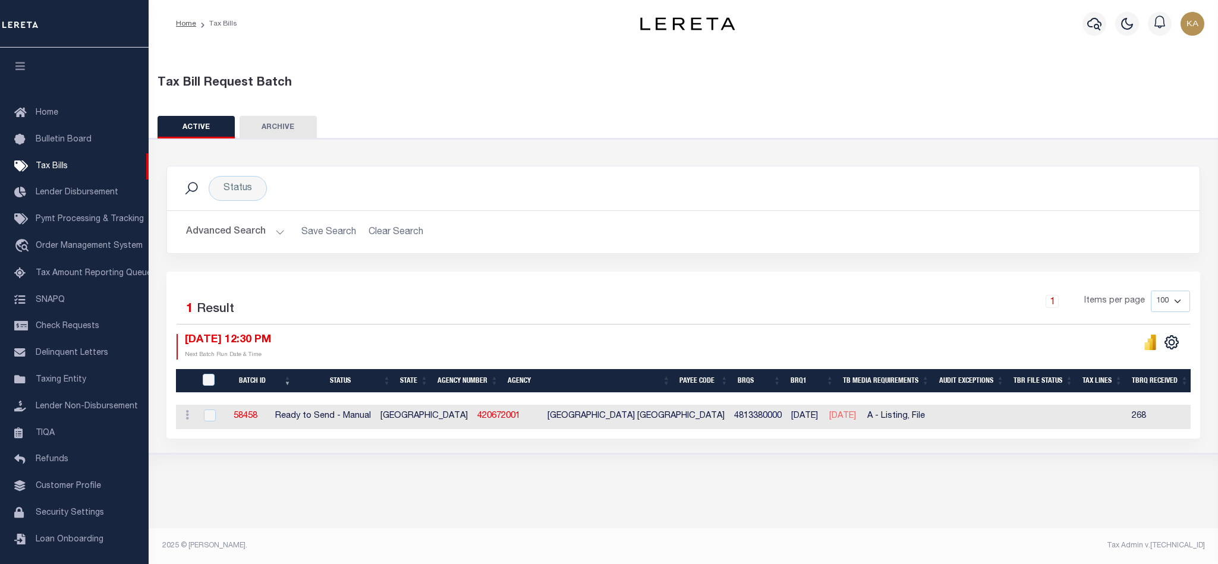
drag, startPoint x: 241, startPoint y: 345, endPoint x: 314, endPoint y: 336, distance: 73.6
click at [312, 338] on div "[DATE] 12:30 PM Next Batch Run Date & Time" at bounding box center [429, 347] width 507 height 26
click at [260, 354] on p "Next Batch Run Date & Time" at bounding box center [228, 355] width 86 height 9
drag, startPoint x: 806, startPoint y: 420, endPoint x: 856, endPoint y: 420, distance: 49.3
click at [856, 420] on td "[DATE]" at bounding box center [843, 417] width 38 height 24
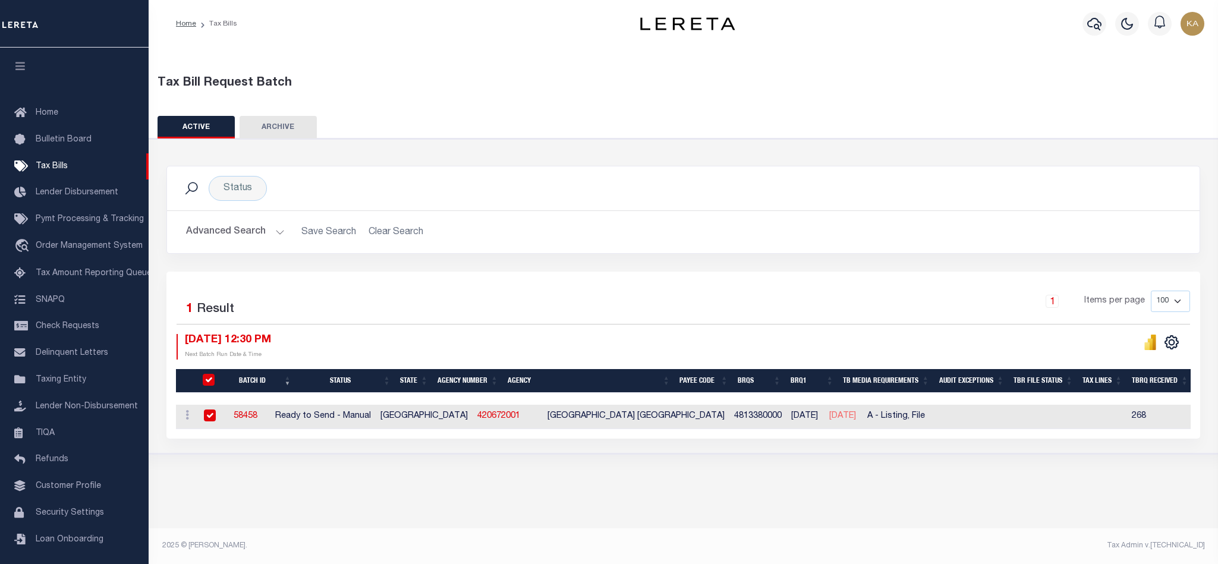
checkbox input "true"
drag, startPoint x: 875, startPoint y: 421, endPoint x: 805, endPoint y: 414, distance: 71.1
click at [805, 414] on tr "ACTIONS [GEOGRAPHIC_DATA] 58458 Ready to Send - Manual TX 420672001 [GEOGRAPHIC…" at bounding box center [1113, 417] width 1875 height 24
click at [884, 454] on div "Status Search Advanced Search Save Search Clear Search Equals" at bounding box center [683, 296] width 1080 height 316
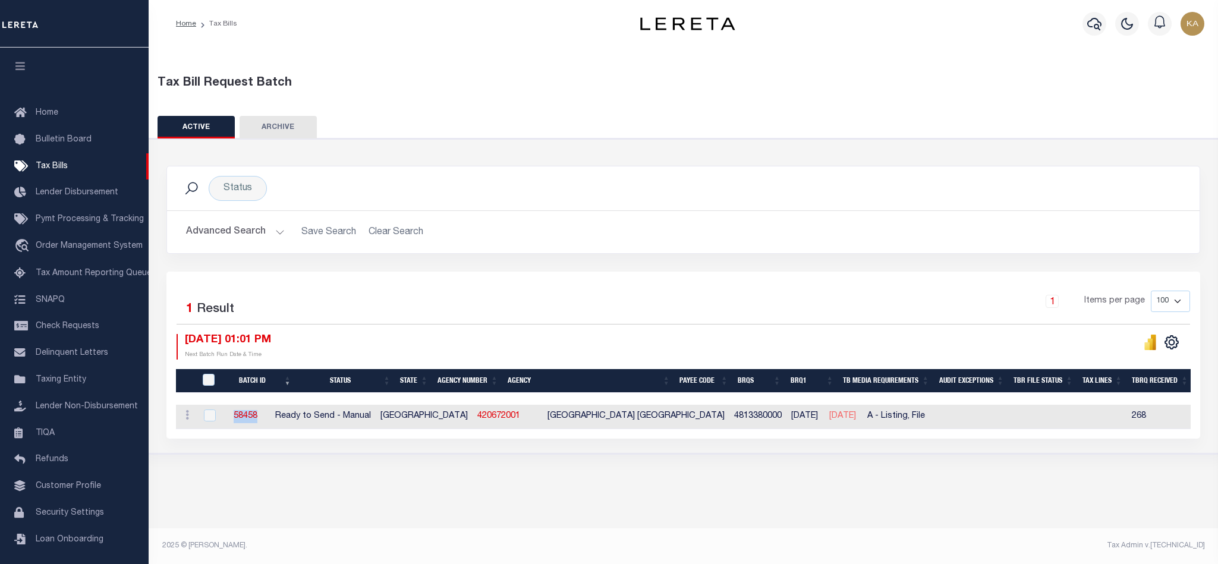
drag, startPoint x: 278, startPoint y: 416, endPoint x: 241, endPoint y: 416, distance: 36.8
click at [241, 416] on td "58458" at bounding box center [245, 417] width 50 height 24
checkbox input "true"
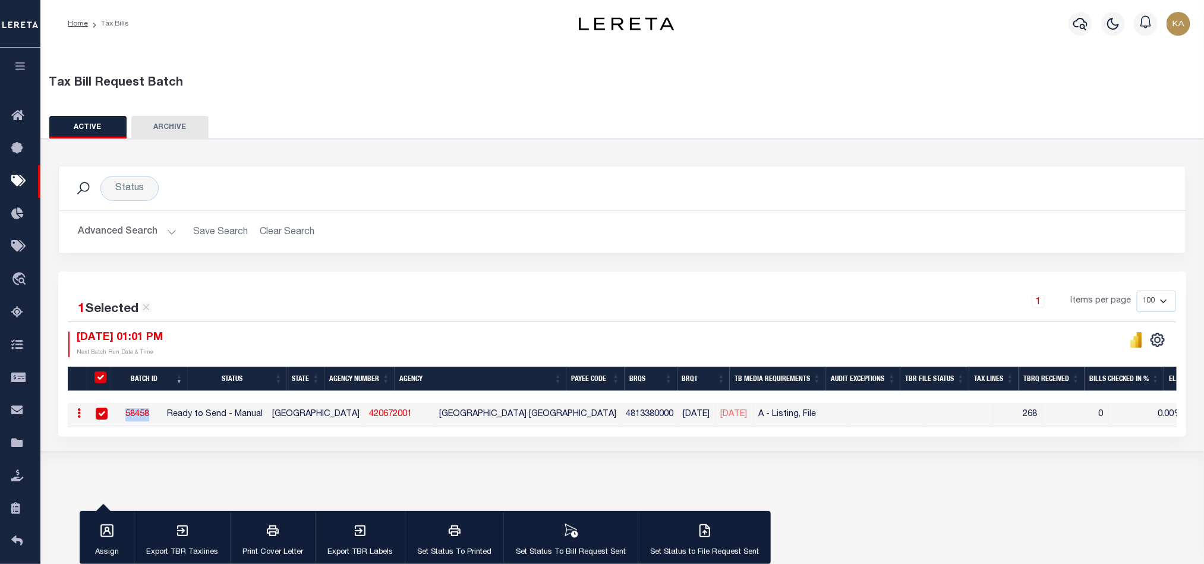
copy link "58458"
drag, startPoint x: 385, startPoint y: 406, endPoint x: 330, endPoint y: 407, distance: 55.3
click at [330, 407] on tr "ACTIONS [GEOGRAPHIC_DATA] 58458 Ready to Send - Manual TX 420672001 [GEOGRAPHIC…" at bounding box center [1005, 415] width 1875 height 24
copy tr "420672001"
